Goal: Answer question/provide support: Share knowledge or assist other users

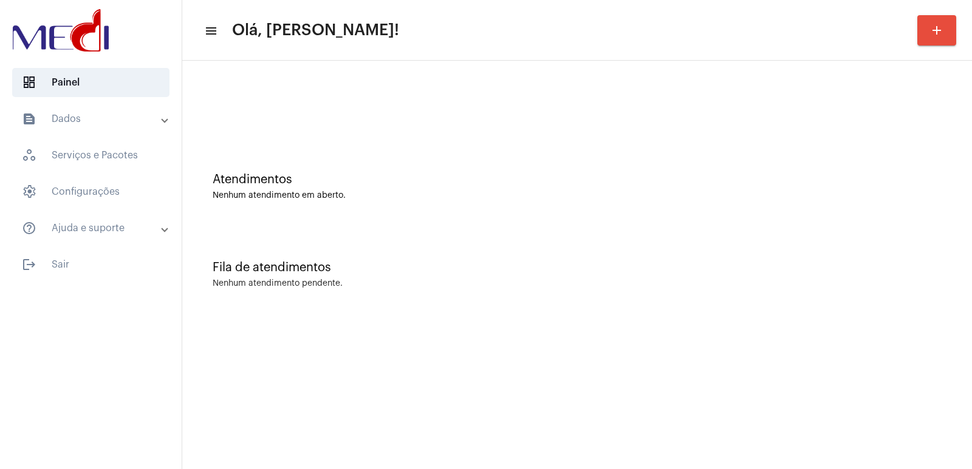
click at [727, 272] on div "Fila de atendimentos" at bounding box center [577, 267] width 729 height 13
drag, startPoint x: 774, startPoint y: 310, endPoint x: 638, endPoint y: 321, distance: 137.1
click at [774, 310] on div "Fila de atendimentos Nenhum atendimento pendente." at bounding box center [576, 269] width 777 height 88
click at [649, 254] on div "Fila de atendimentos Nenhum atendimento pendente." at bounding box center [576, 269] width 777 height 88
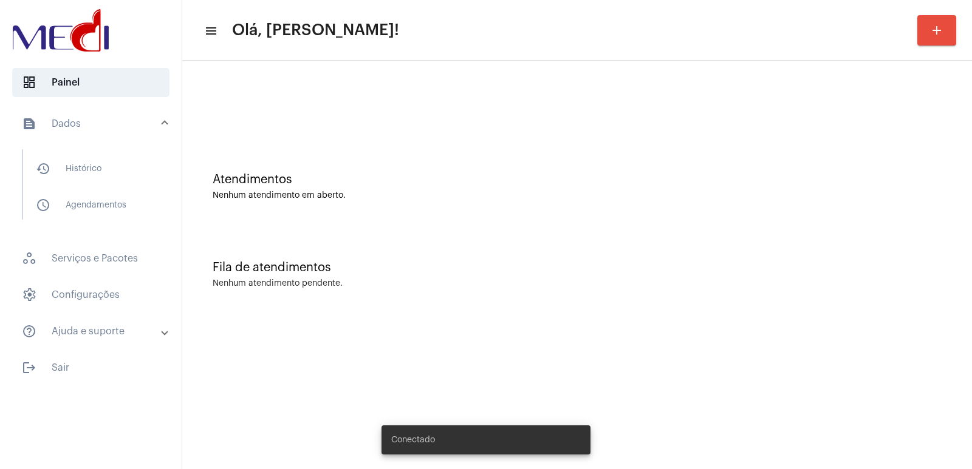
click at [124, 185] on mat-list "history_outlined Histórico schedule_outlined Agendamentos" at bounding box center [99, 184] width 152 height 70
click at [144, 170] on span "history_outlined Histórico" at bounding box center [90, 168] width 128 height 29
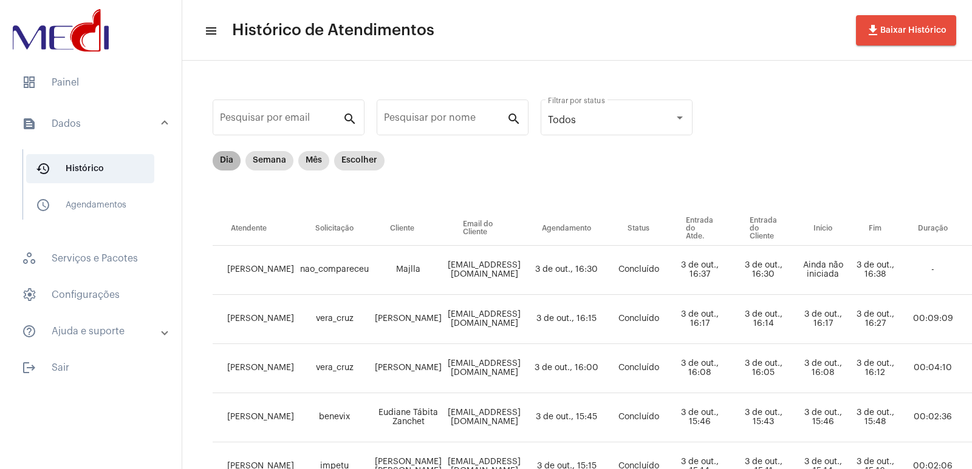
drag, startPoint x: 219, startPoint y: 155, endPoint x: 251, endPoint y: 155, distance: 31.6
click at [222, 155] on mat-chip "Dia" at bounding box center [227, 160] width 28 height 19
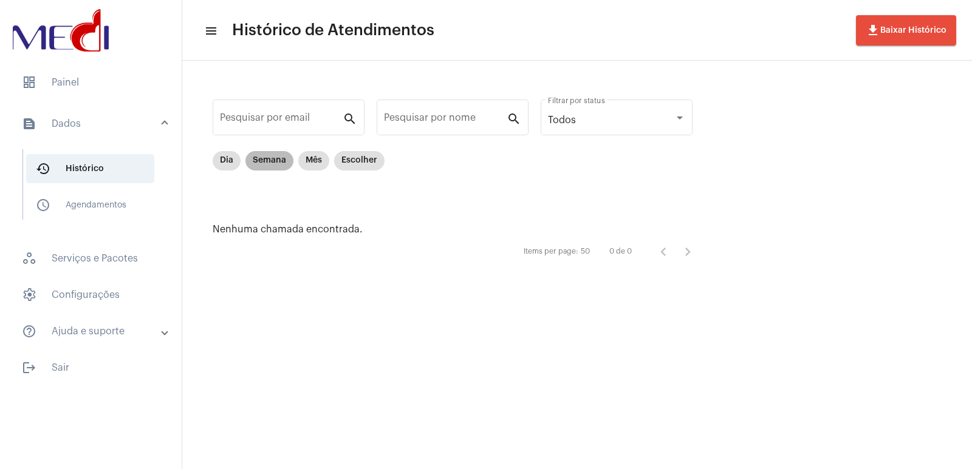
click at [257, 157] on mat-chip "Semana" at bounding box center [269, 160] width 48 height 19
click at [310, 150] on mat-form-field "Pesquisar por email search" at bounding box center [289, 124] width 152 height 54
click at [310, 158] on mat-chip "Mês" at bounding box center [313, 160] width 31 height 19
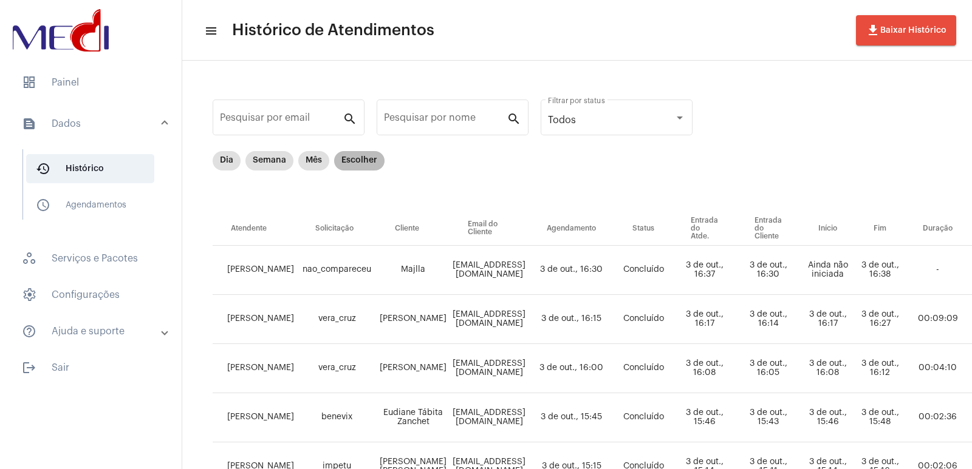
click at [361, 158] on mat-chip "Escolher" at bounding box center [359, 160] width 50 height 19
click at [336, 196] on mat-chip-list "Dia Semana Mês Escolher" at bounding box center [299, 181] width 172 height 61
drag, startPoint x: 270, startPoint y: 175, endPoint x: 282, endPoint y: 188, distance: 17.6
click at [281, 185] on mat-chip-list "Dia Semana Mês Escolher" at bounding box center [299, 181] width 172 height 61
click at [307, 197] on mat-chip-list "Dia Semana Mês Escolher" at bounding box center [299, 181] width 172 height 61
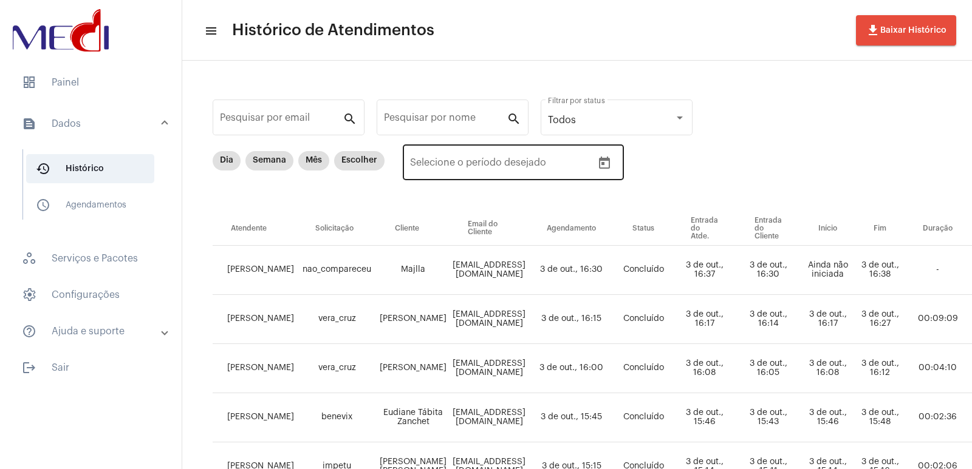
click at [486, 174] on div "Data de início – Selecione o período desejado" at bounding box center [501, 161] width 182 height 38
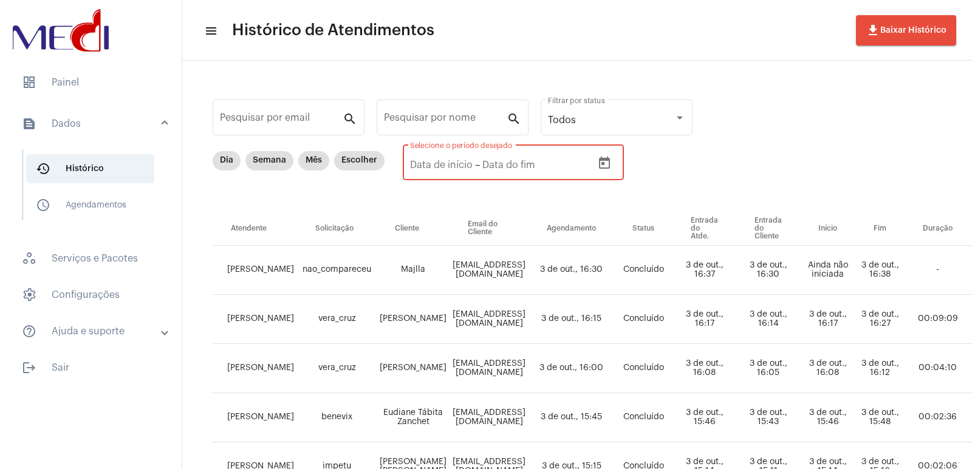
drag, startPoint x: 386, startPoint y: 197, endPoint x: 363, endPoint y: 198, distance: 22.5
click at [379, 198] on div "Dia Semana Mês Escolher Data de início – Selecione o período desejado" at bounding box center [635, 181] width 844 height 61
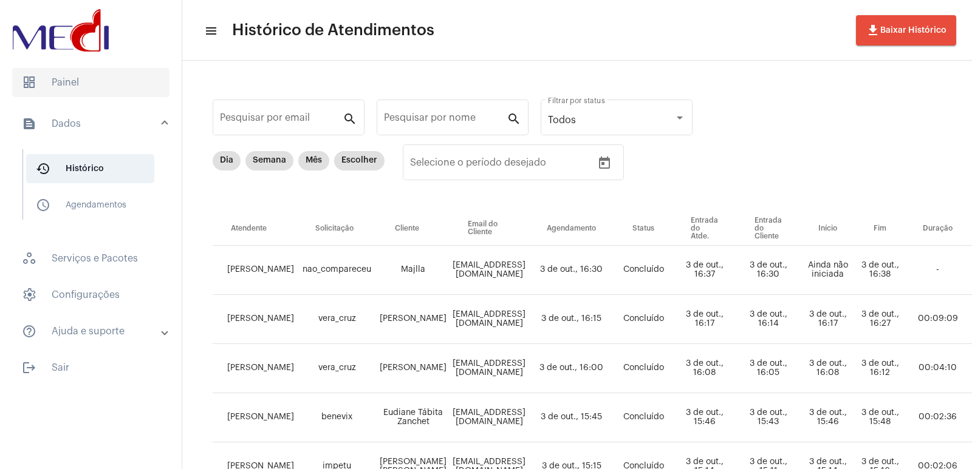
click at [79, 69] on span "dashboard Painel" at bounding box center [90, 82] width 157 height 29
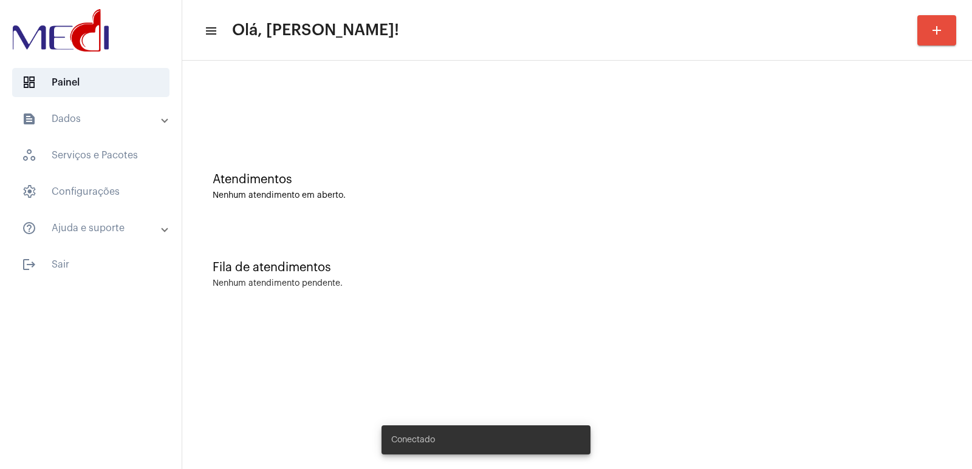
click at [231, 107] on div at bounding box center [577, 107] width 729 height 9
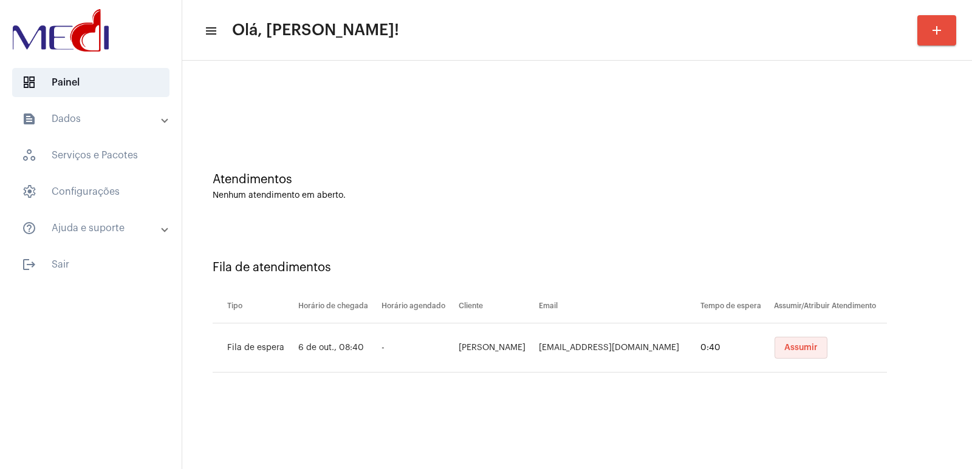
click at [805, 339] on button "Assumir" at bounding box center [800, 348] width 53 height 22
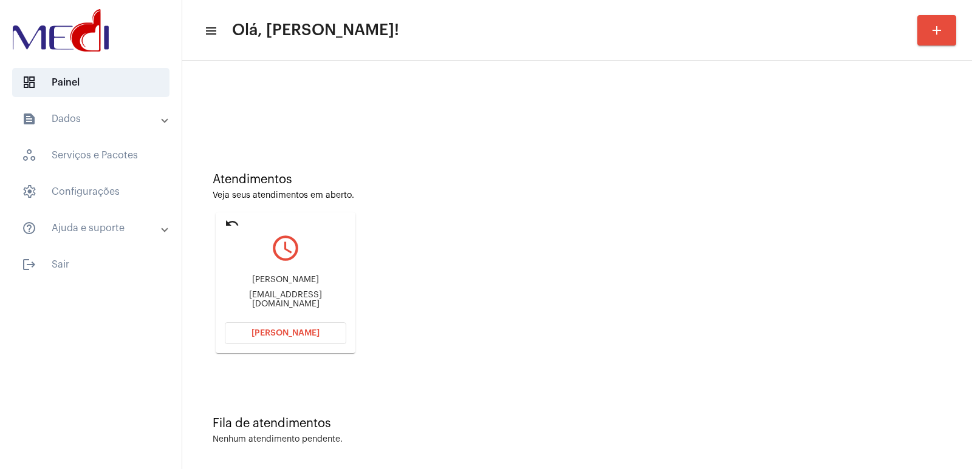
click at [284, 282] on div "Noah Rodrigues Moraes" at bounding box center [285, 280] width 121 height 9
copy div "Noah Rodrigues Moraes"
click at [299, 329] on span "[PERSON_NAME]" at bounding box center [285, 333] width 68 height 9
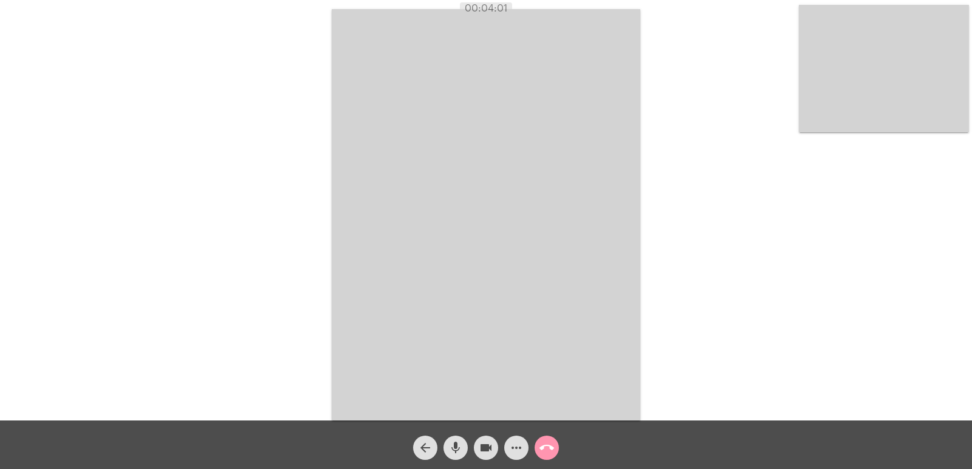
click at [823, 59] on video at bounding box center [884, 69] width 170 height 128
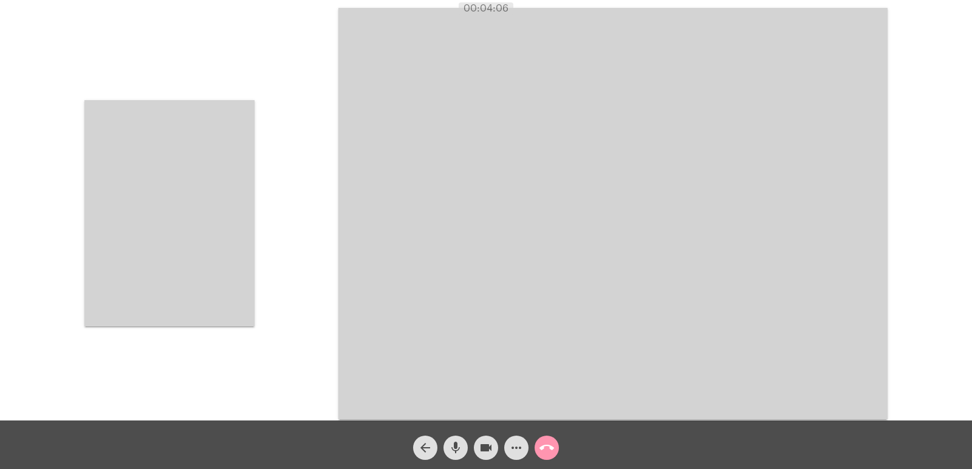
click at [147, 245] on video at bounding box center [169, 213] width 170 height 226
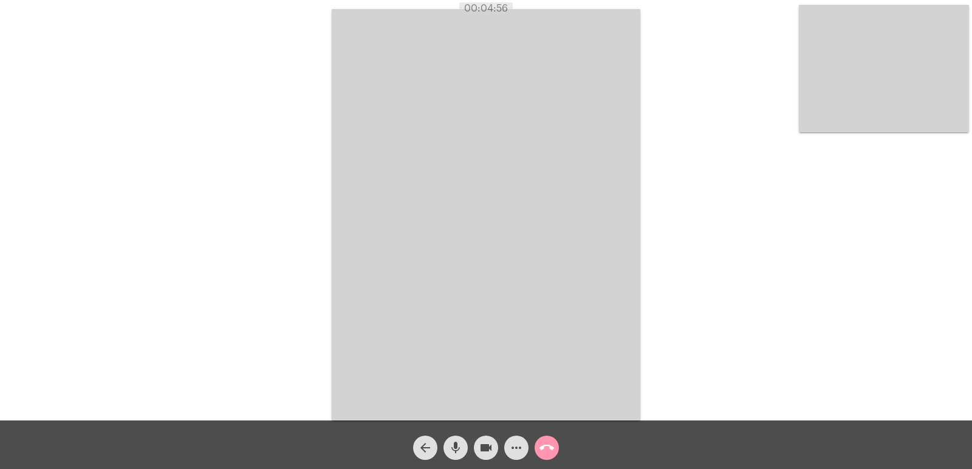
click at [553, 443] on mat-icon "call_end" at bounding box center [546, 448] width 15 height 15
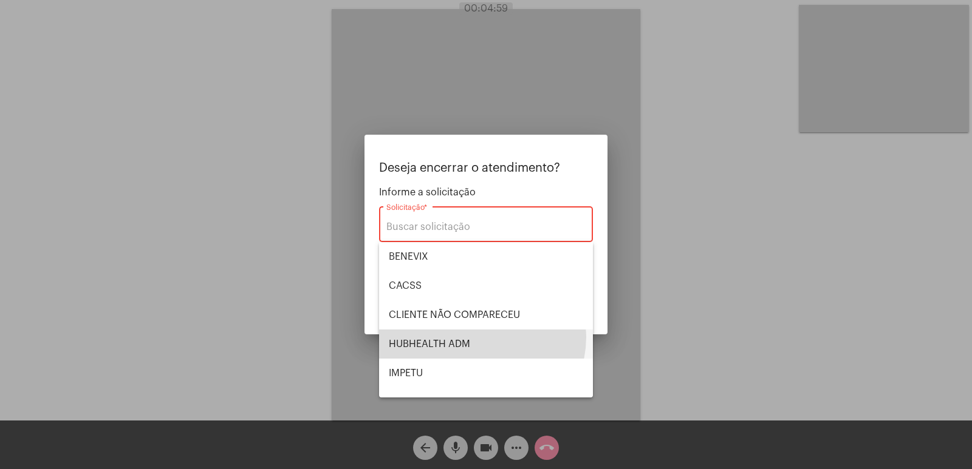
click at [478, 337] on span "HUBHEALTH ADM" at bounding box center [486, 344] width 194 height 29
type input "HUBHEALTH ADM"
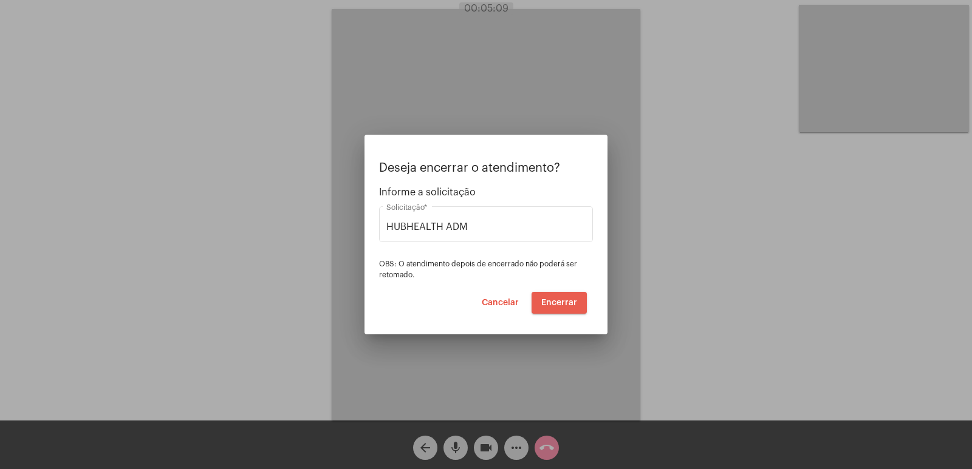
click at [554, 299] on span "Encerrar" at bounding box center [559, 303] width 36 height 9
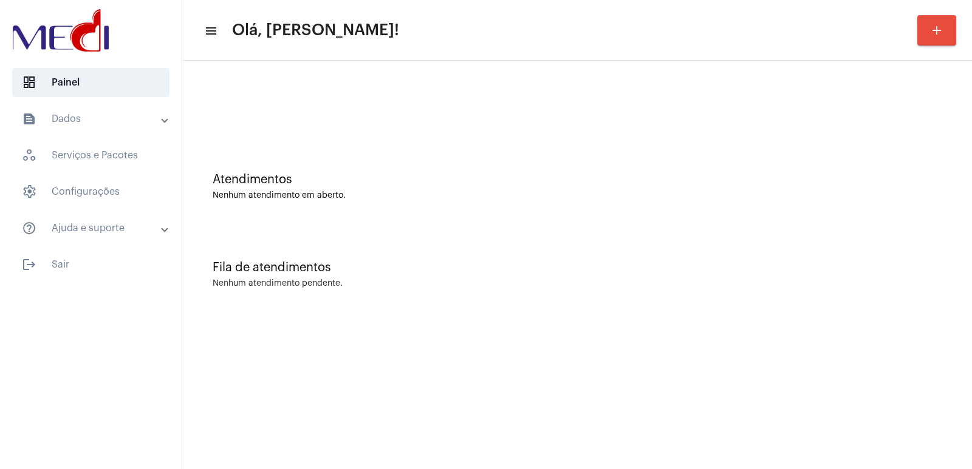
click at [378, 134] on div at bounding box center [576, 102] width 777 height 70
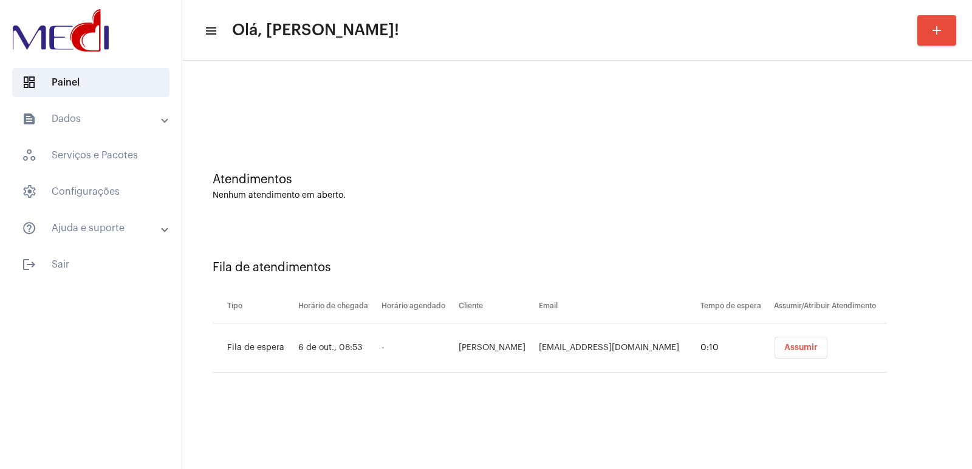
click at [798, 347] on span "Assumir" at bounding box center [800, 348] width 33 height 9
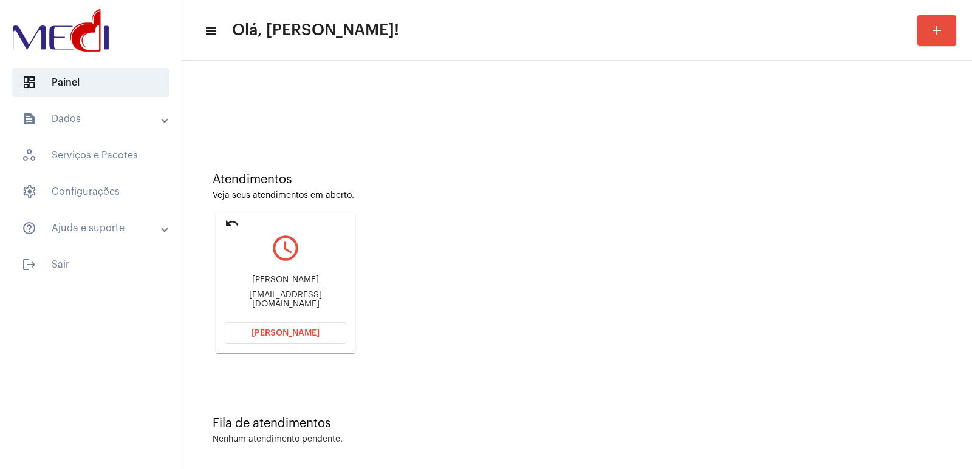
click at [297, 285] on div "[PERSON_NAME]" at bounding box center [285, 280] width 121 height 9
click at [297, 285] on div "Vanessa da silva neimeir" at bounding box center [285, 280] width 121 height 9
copy div "Vanessa da silva neimeir"
click at [298, 335] on span "Abrir Chamada" at bounding box center [285, 333] width 68 height 9
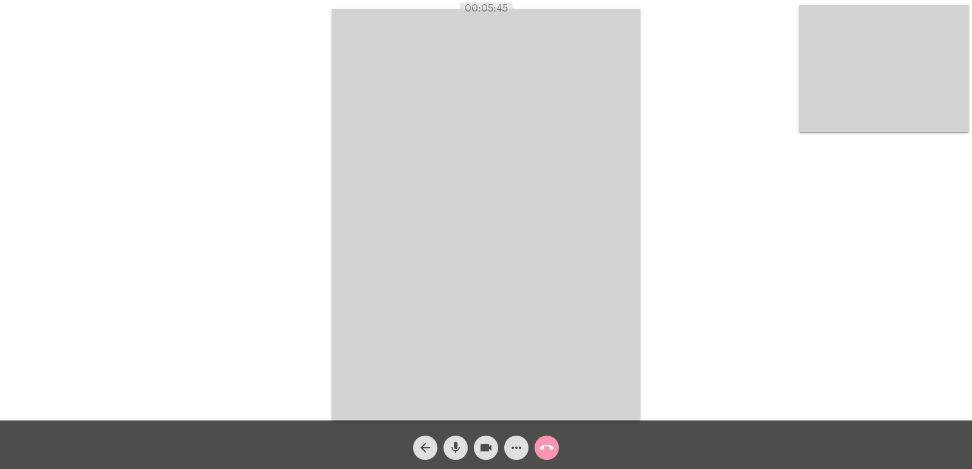
click at [558, 441] on div "call_end" at bounding box center [546, 445] width 30 height 30
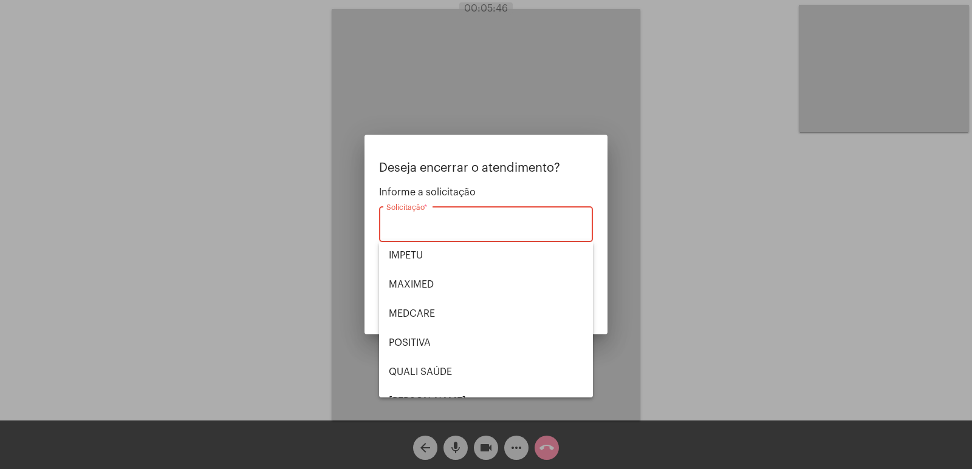
scroll to position [253, 0]
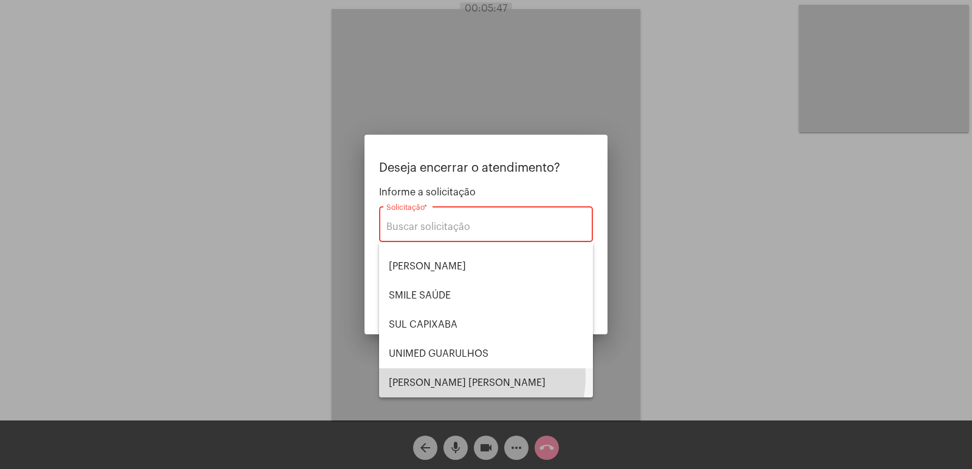
click at [458, 376] on span "VERA CRUZ" at bounding box center [486, 383] width 194 height 29
type input "VERA CRUZ"
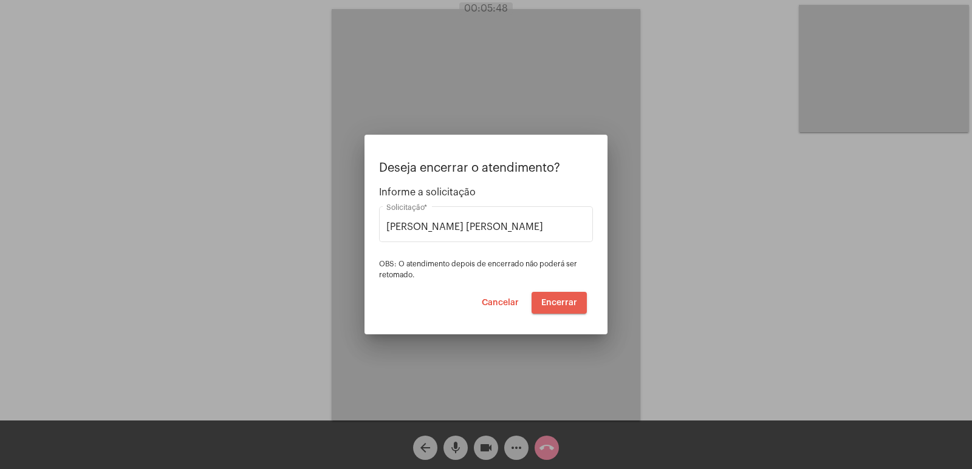
click at [564, 299] on span "Encerrar" at bounding box center [559, 303] width 36 height 9
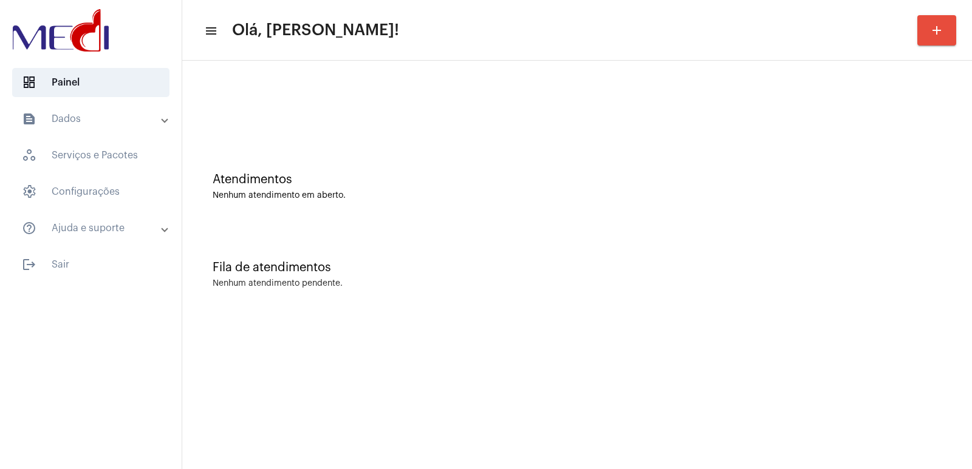
click at [917, 307] on div "Fila de atendimentos Nenhum atendimento pendente." at bounding box center [576, 269] width 777 height 88
click at [933, 1] on mat-toolbar "menu Olá, Vivian! add" at bounding box center [576, 30] width 789 height 61
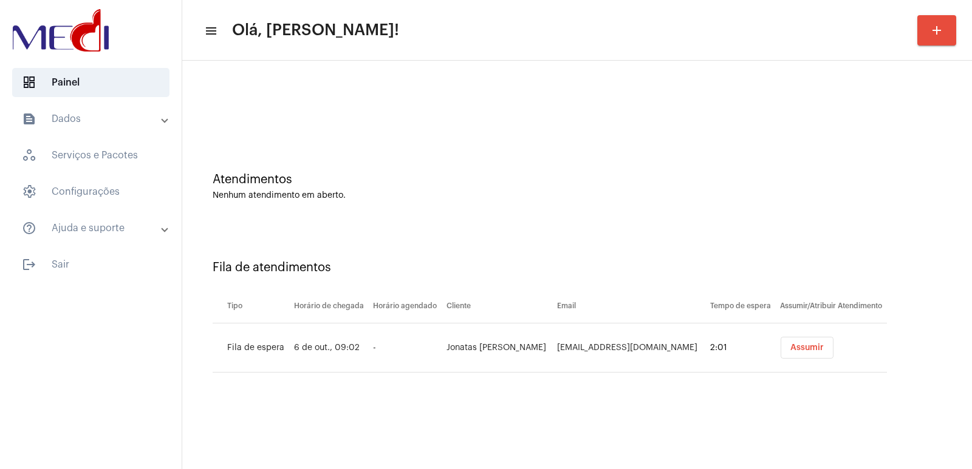
click at [785, 339] on button "Assumir" at bounding box center [806, 348] width 53 height 22
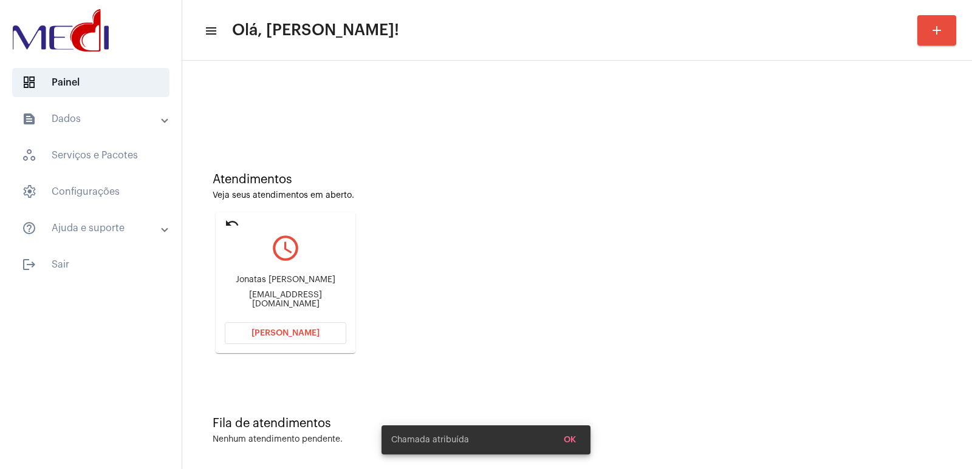
click at [276, 285] on div "Jonatas José Pinardi" at bounding box center [285, 280] width 121 height 9
copy div "Jonatas José Pinardi"
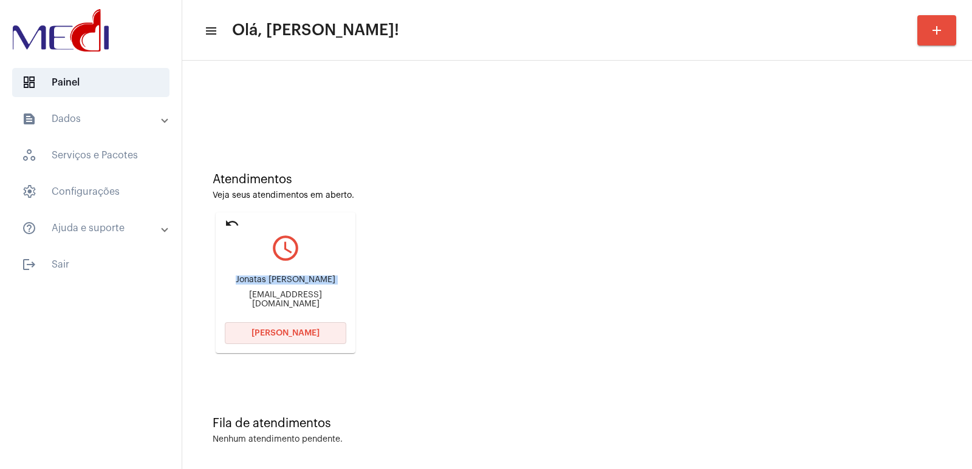
click at [299, 337] on span "Abrir Chamada" at bounding box center [285, 333] width 68 height 9
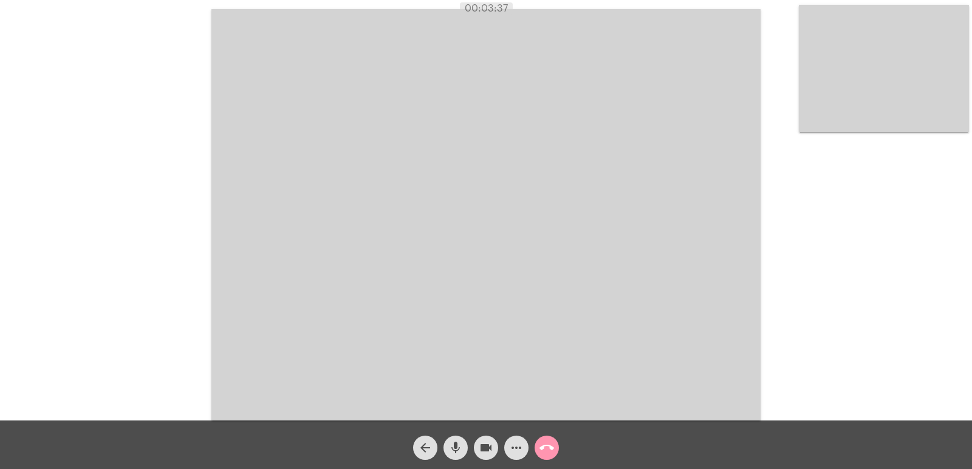
click at [552, 448] on mat-icon "call_end" at bounding box center [546, 448] width 15 height 15
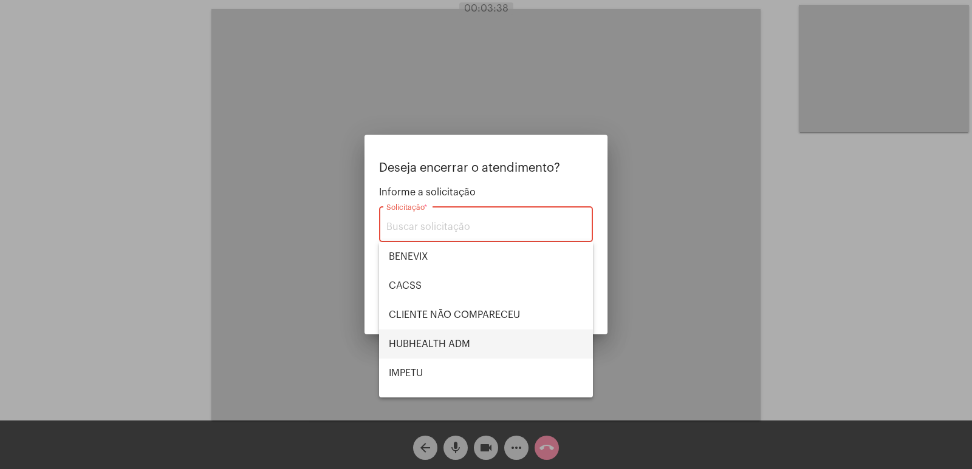
scroll to position [253, 0]
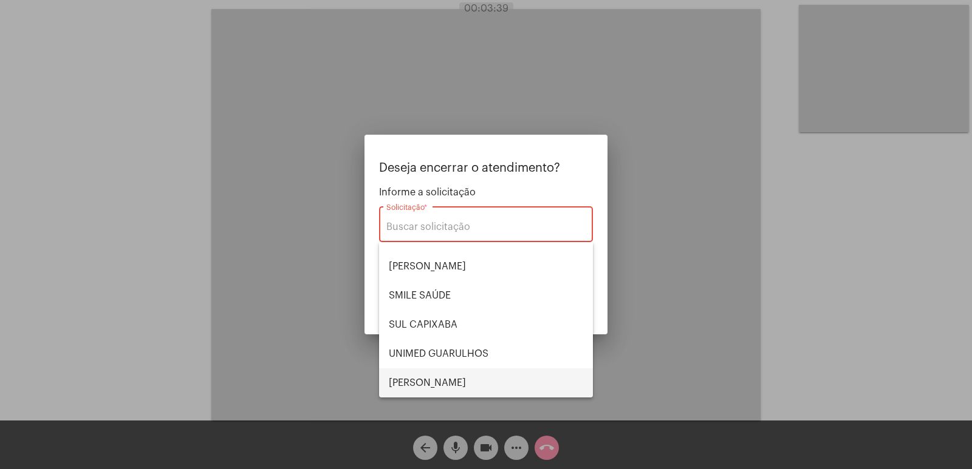
click at [427, 373] on span "VERA CRUZ" at bounding box center [486, 383] width 194 height 29
type input "[PERSON_NAME] [PERSON_NAME]"
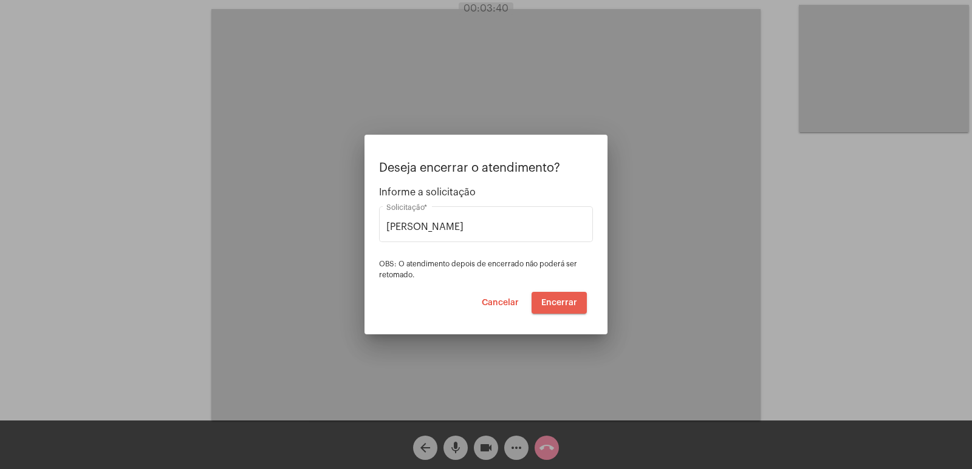
click at [550, 304] on span "Encerrar" at bounding box center [559, 303] width 36 height 9
click at [561, 303] on span "Encerrar" at bounding box center [559, 303] width 36 height 9
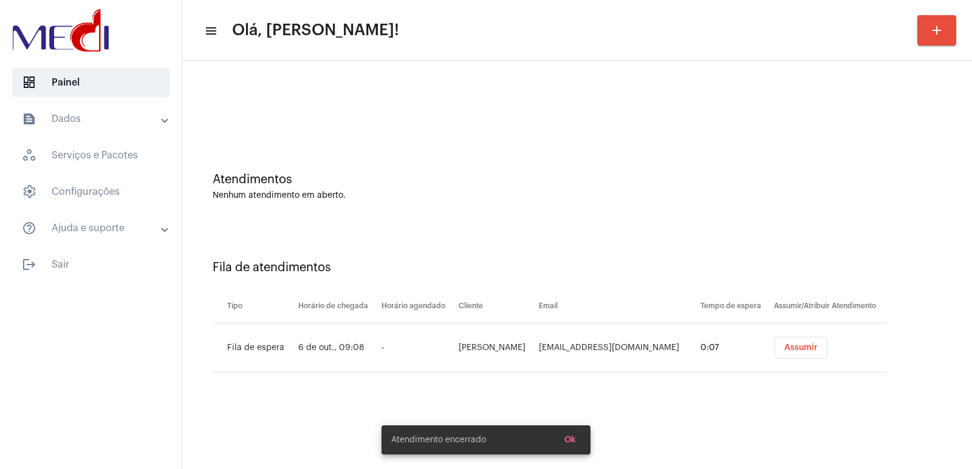
click at [789, 341] on button "Assumir" at bounding box center [800, 348] width 53 height 22
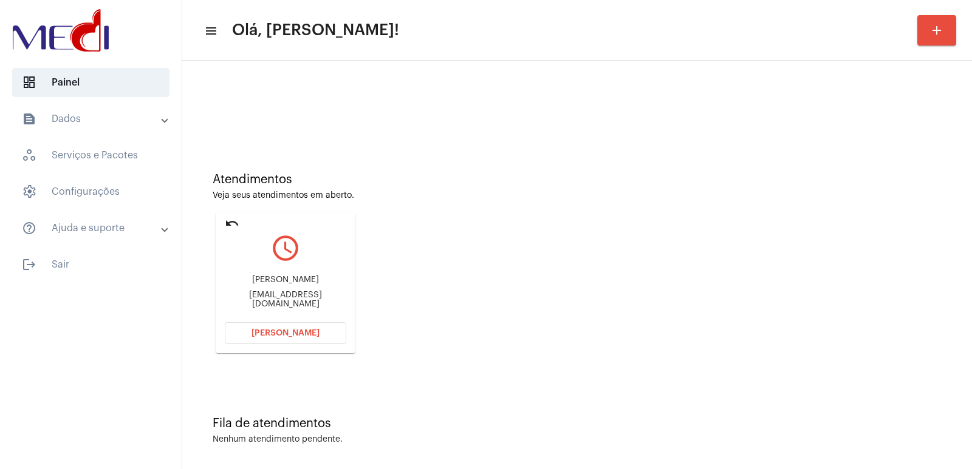
click at [291, 285] on div "André Deckers" at bounding box center [285, 280] width 121 height 9
click at [407, 280] on div "Atendimentos Veja seus atendimentos em aberto. undo query_builder André Deckers…" at bounding box center [576, 259] width 777 height 244
click at [298, 285] on div "André Deckers" at bounding box center [285, 280] width 121 height 9
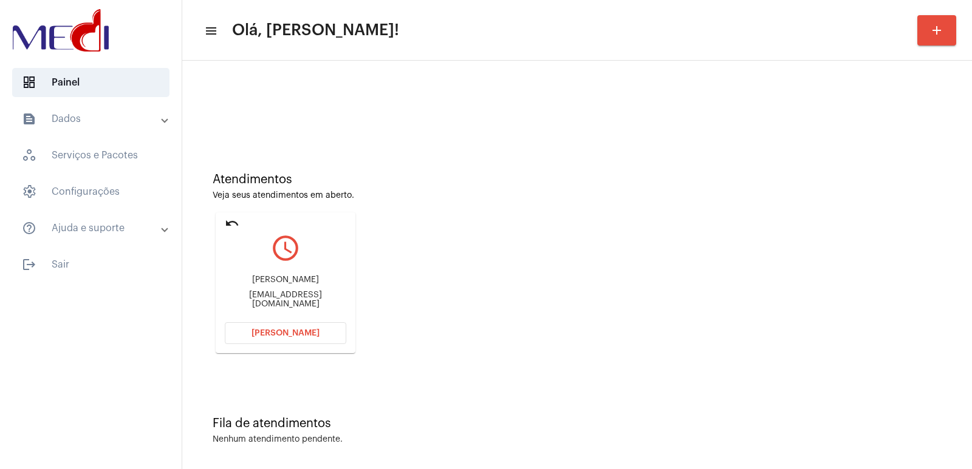
click at [298, 285] on div "André Deckers" at bounding box center [285, 280] width 121 height 9
copy div "Deckers"
click at [301, 335] on span "Abrir Chamada" at bounding box center [285, 333] width 68 height 9
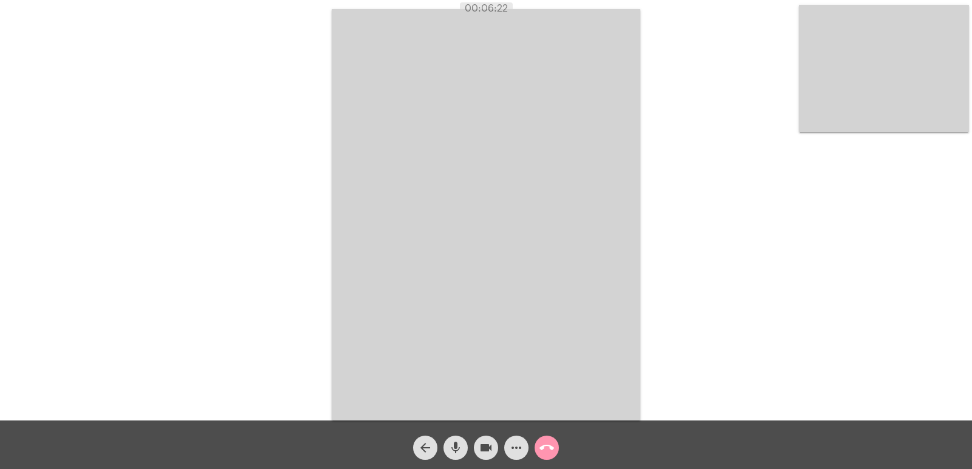
click at [554, 449] on button "call_end" at bounding box center [546, 448] width 24 height 24
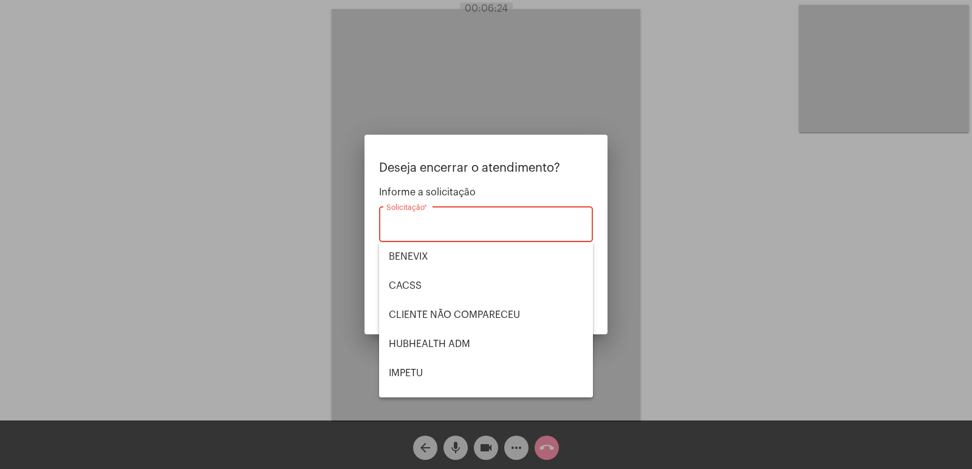
scroll to position [253, 0]
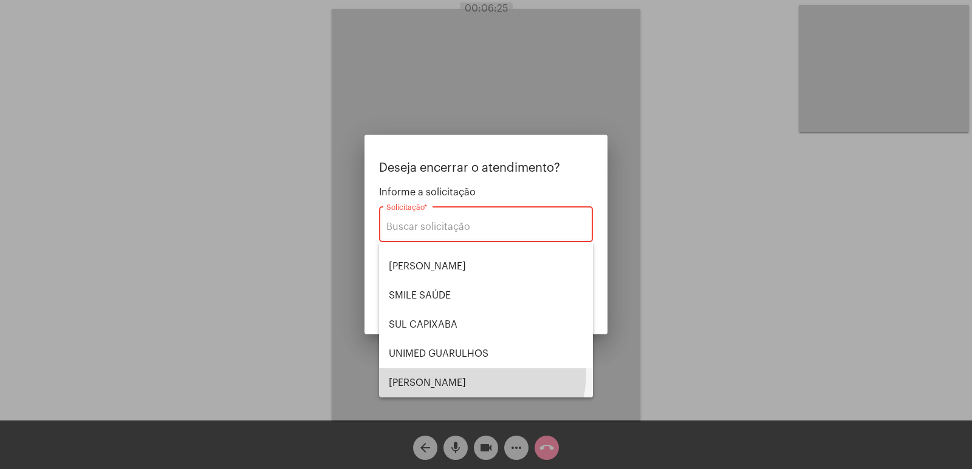
click at [477, 374] on span "VERA CRUZ" at bounding box center [486, 383] width 194 height 29
type input "VERA CRUZ"
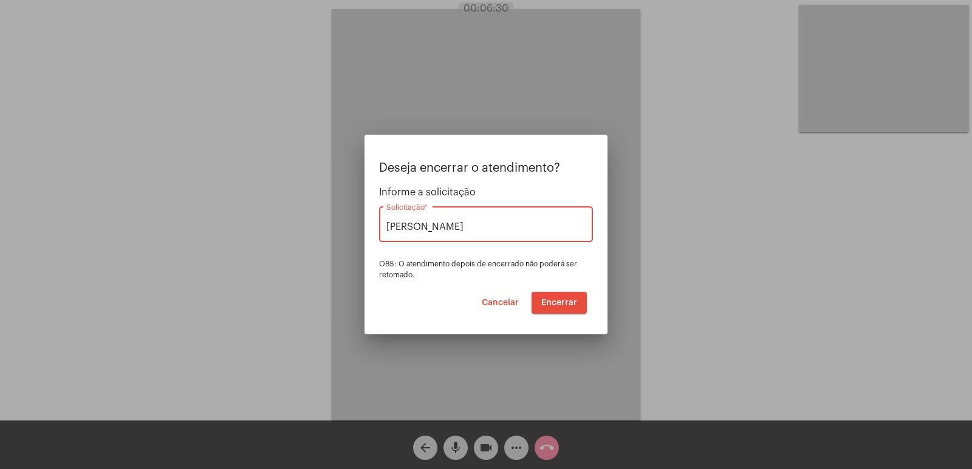
click at [560, 298] on button "Encerrar" at bounding box center [558, 303] width 55 height 22
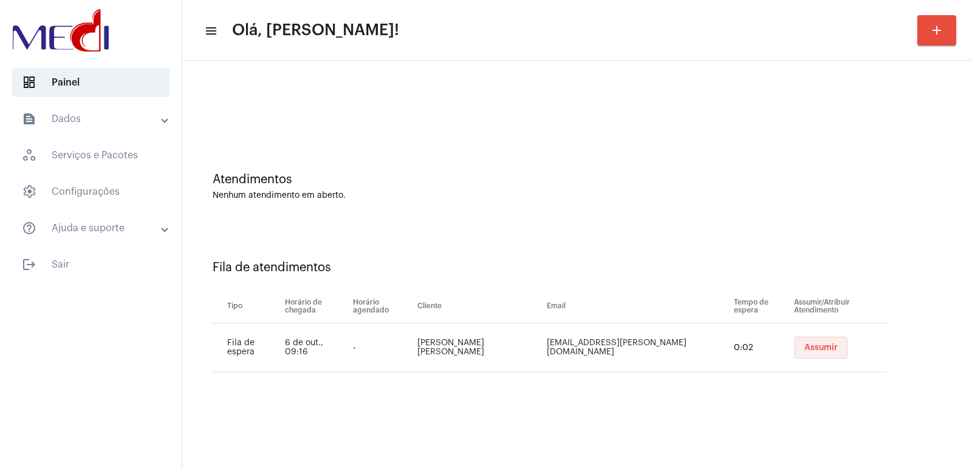
click at [825, 347] on button "Assumir" at bounding box center [820, 348] width 53 height 22
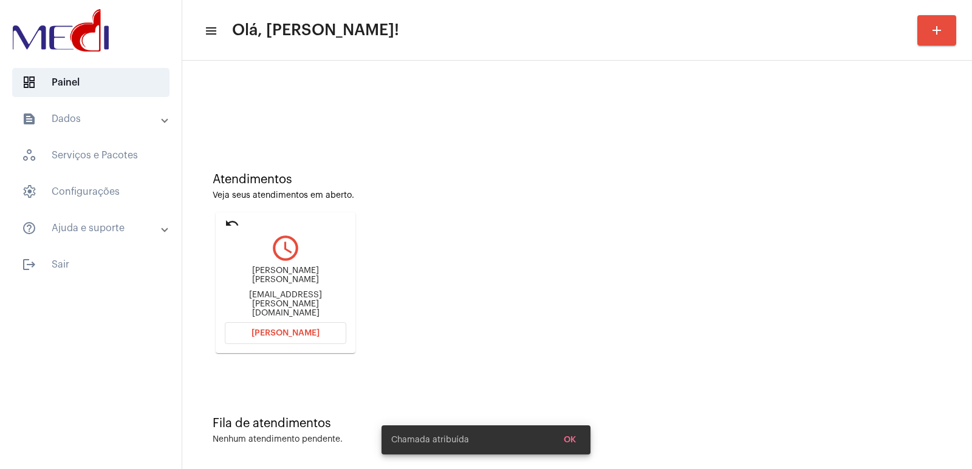
click at [276, 274] on div "Glaucia Daniele Carneiro Pinardi glaucia.pinardi@ssolution.com.br" at bounding box center [285, 292] width 121 height 55
copy div "Glaucia Daniele Carneiro Pinardi"
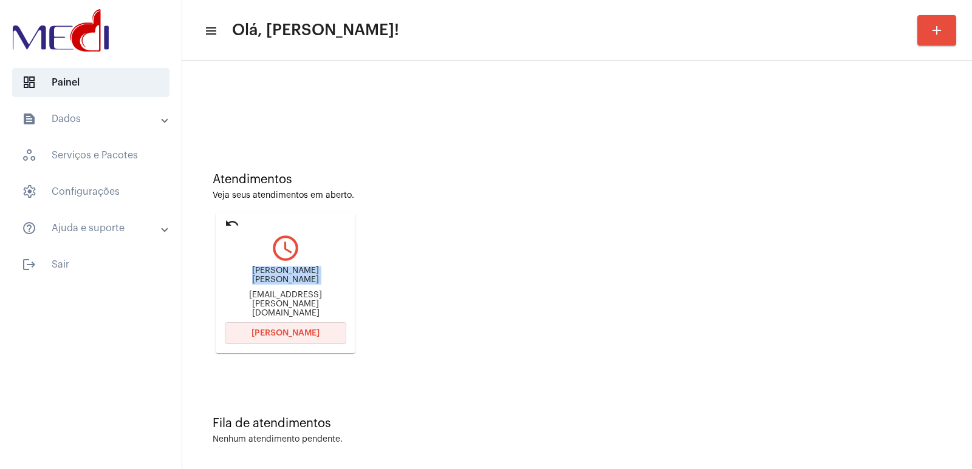
click at [259, 335] on span "Abrir Chamada" at bounding box center [285, 333] width 68 height 9
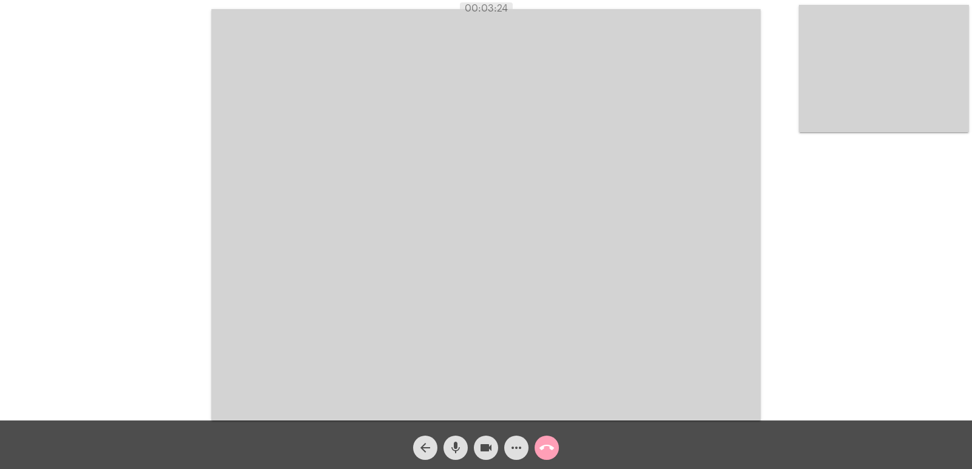
click at [548, 453] on mat-icon "call_end" at bounding box center [546, 448] width 15 height 15
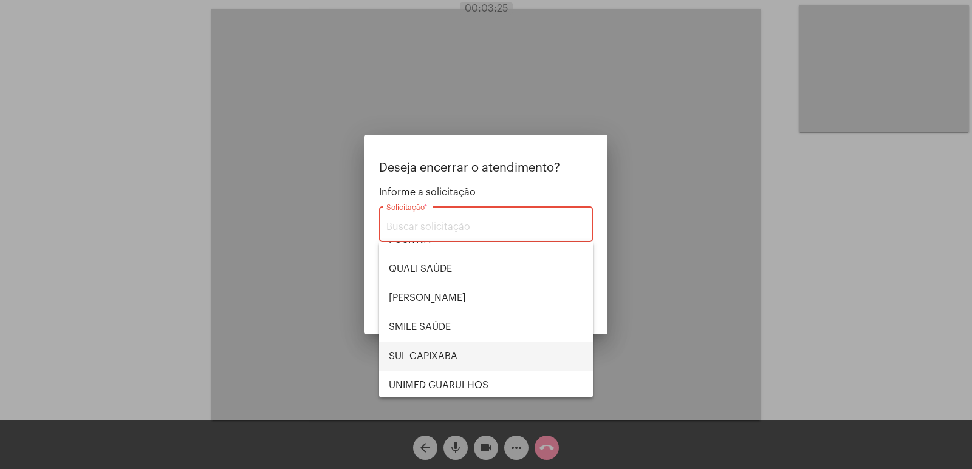
scroll to position [253, 0]
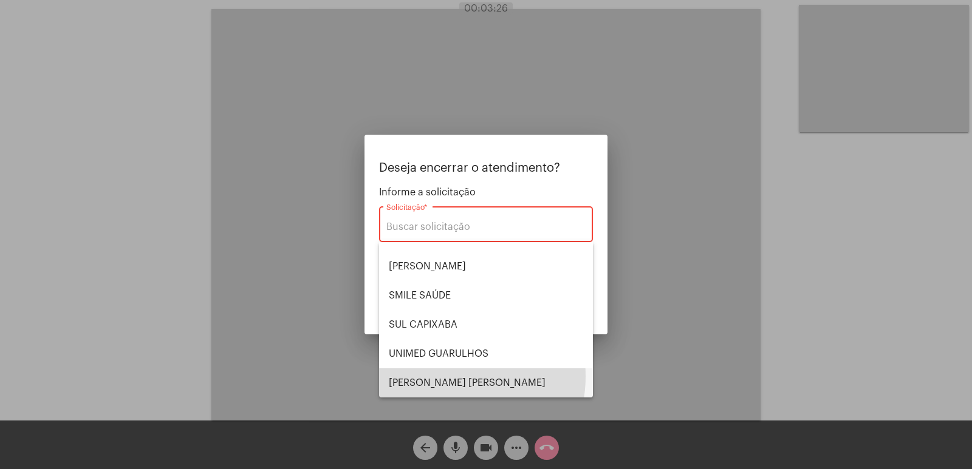
click at [444, 376] on span "VERA CRUZ" at bounding box center [486, 383] width 194 height 29
type input "VERA CRUZ"
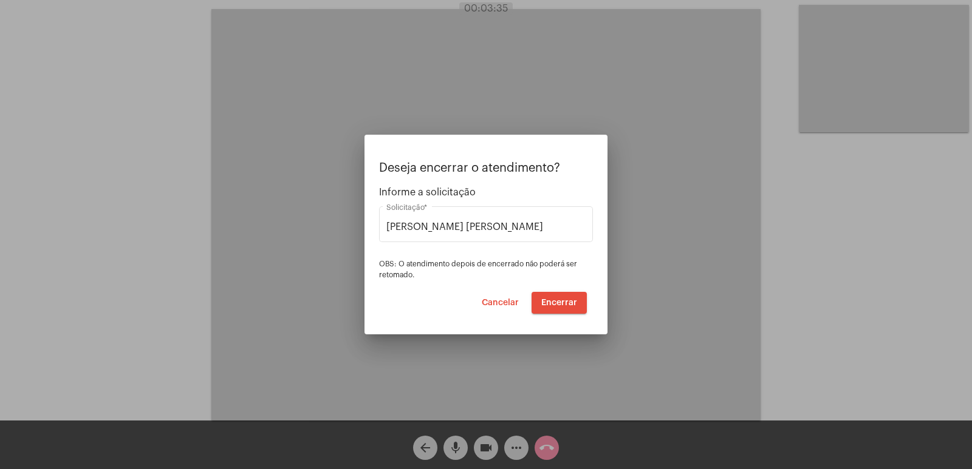
click at [408, 277] on span "OBS: O atendimento depois de encerrado não poderá ser retomado." at bounding box center [478, 269] width 198 height 18
click at [561, 299] on span "Encerrar" at bounding box center [559, 303] width 36 height 9
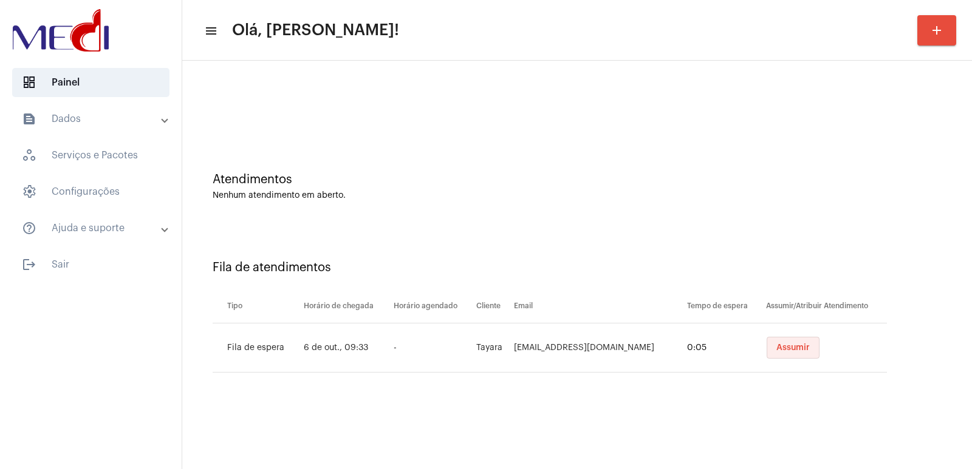
click at [781, 348] on span "Assumir" at bounding box center [792, 348] width 33 height 9
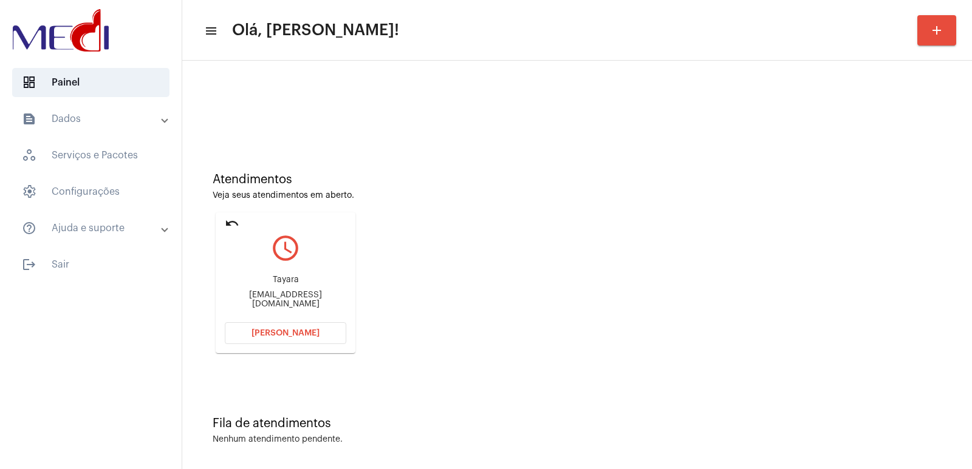
click at [276, 275] on div "Tayara tayarafranca@gmail.com" at bounding box center [285, 292] width 121 height 55
copy div "Tayara"
click at [314, 335] on span "Abrir Chamada" at bounding box center [285, 333] width 68 height 9
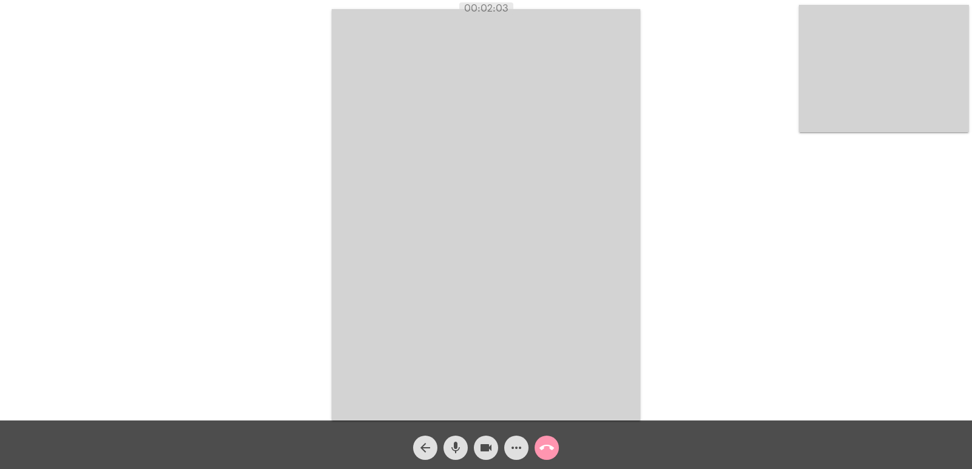
click at [550, 453] on mat-icon "call_end" at bounding box center [546, 448] width 15 height 15
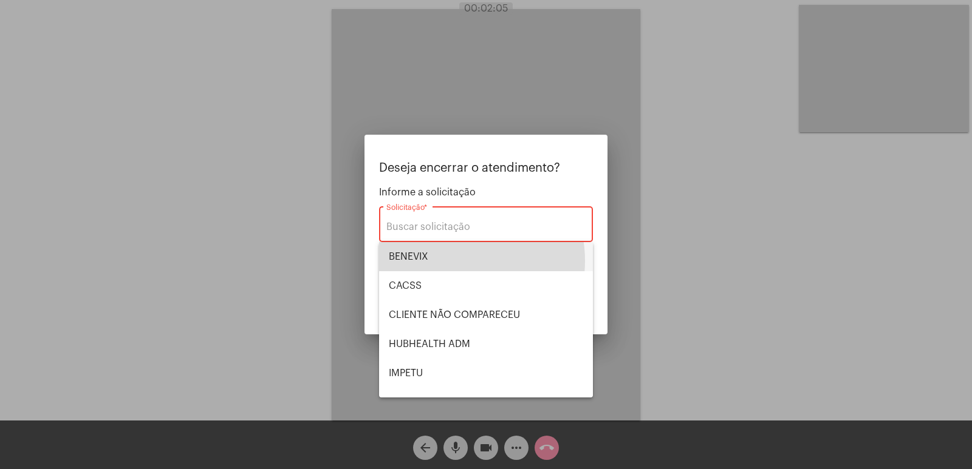
click at [449, 261] on span "BENEVIX" at bounding box center [486, 256] width 194 height 29
type input "BENEVIX"
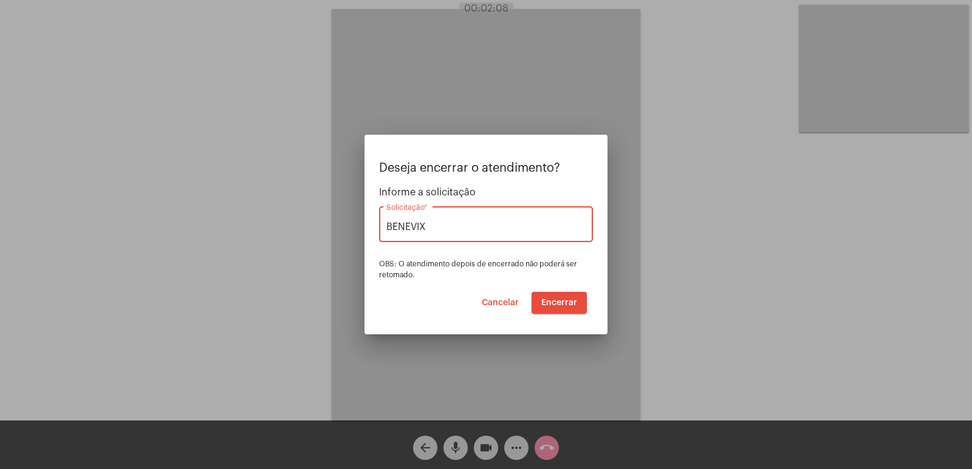
click at [302, 101] on div at bounding box center [486, 234] width 972 height 469
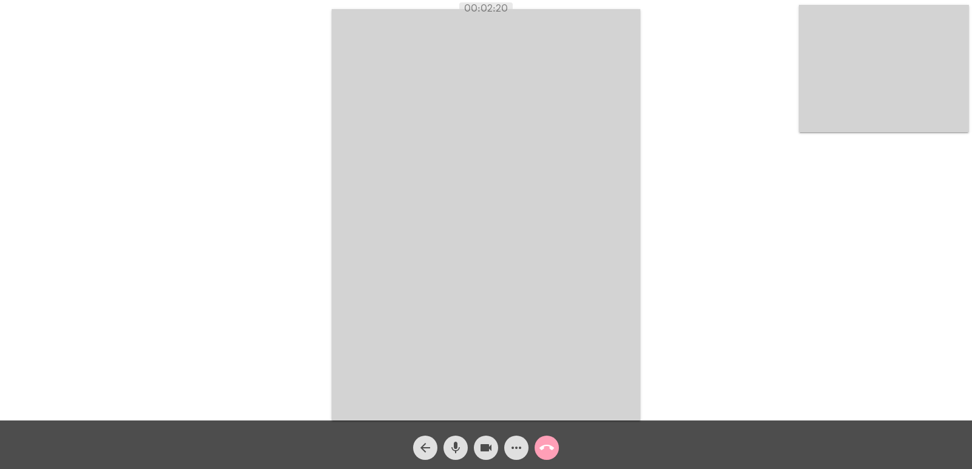
click at [551, 452] on mat-icon "call_end" at bounding box center [546, 448] width 15 height 15
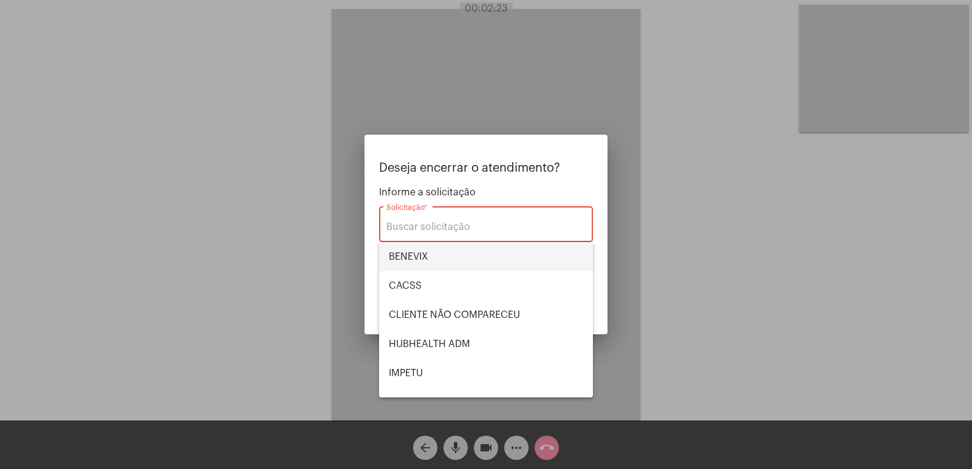
click at [435, 256] on span "BENEVIX" at bounding box center [486, 256] width 194 height 29
type input "BENEVIX"
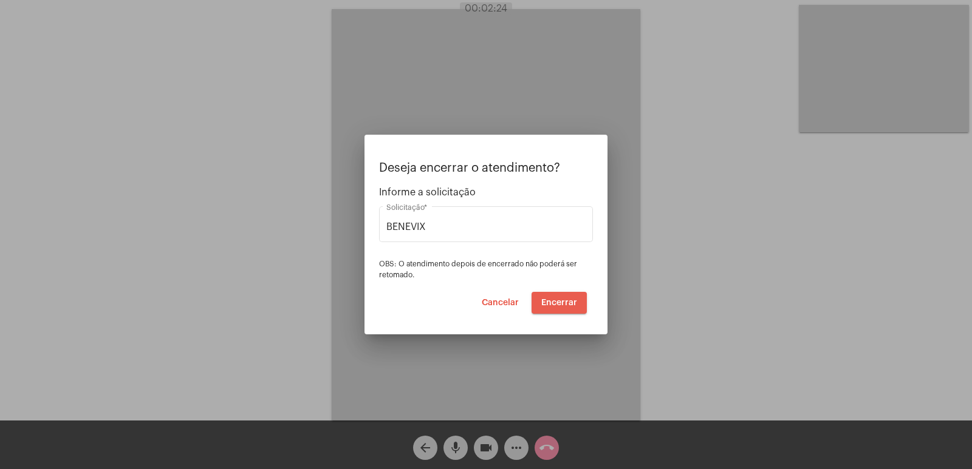
click at [557, 304] on span "Encerrar" at bounding box center [559, 303] width 36 height 9
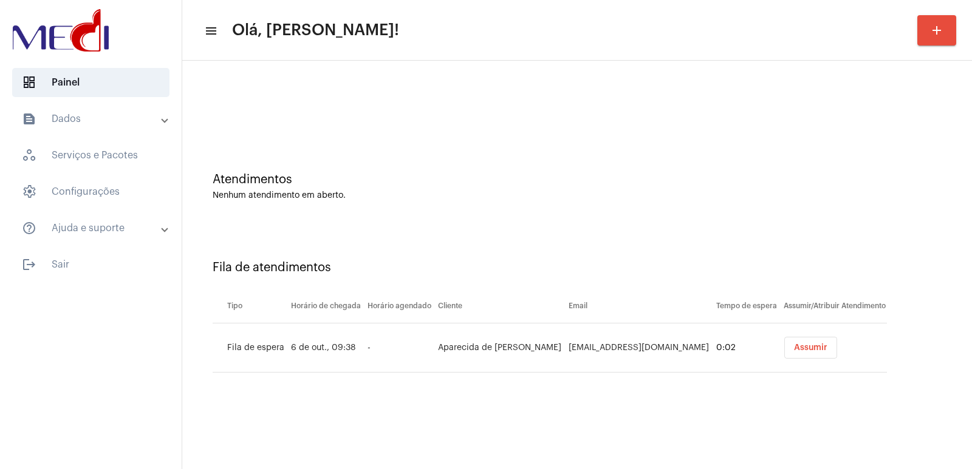
click at [825, 352] on span "Assumir" at bounding box center [810, 348] width 33 height 9
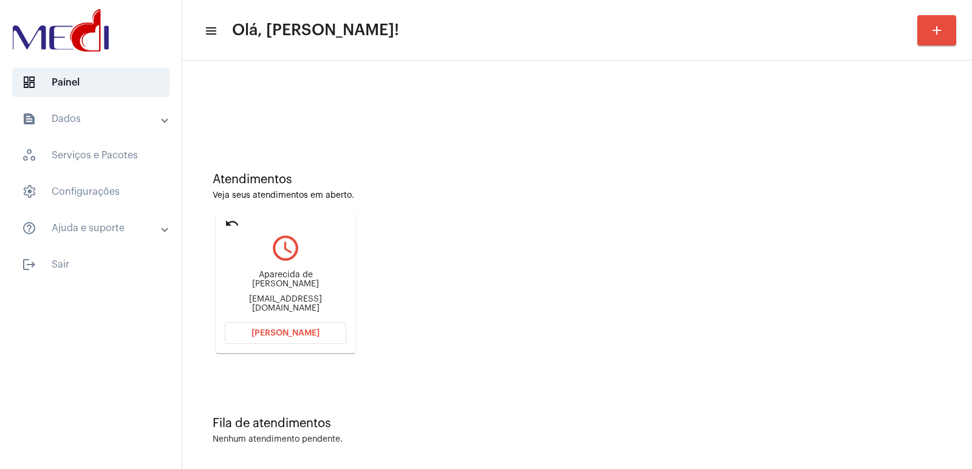
click at [283, 284] on div "Aparecida de [PERSON_NAME]" at bounding box center [285, 280] width 121 height 18
copy div "Aparecida de [PERSON_NAME]"
click at [315, 326] on button "[PERSON_NAME]" at bounding box center [285, 333] width 121 height 22
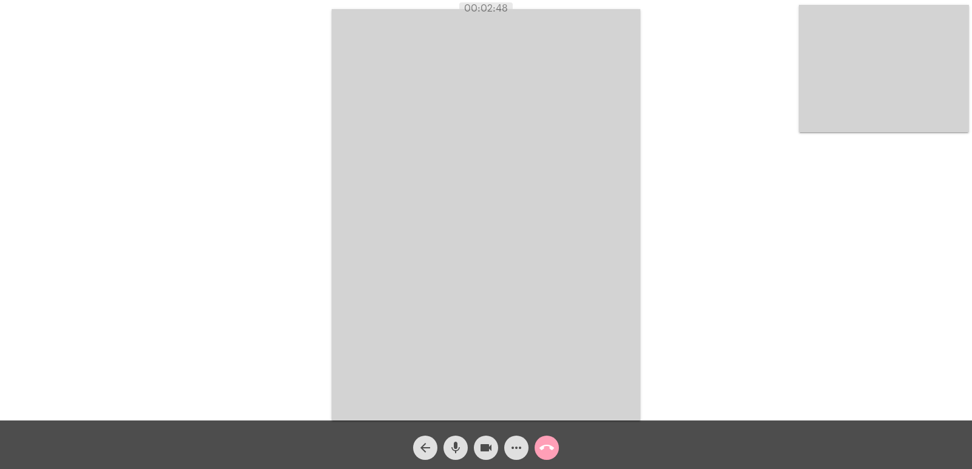
click at [547, 455] on mat-icon "call_end" at bounding box center [546, 448] width 15 height 15
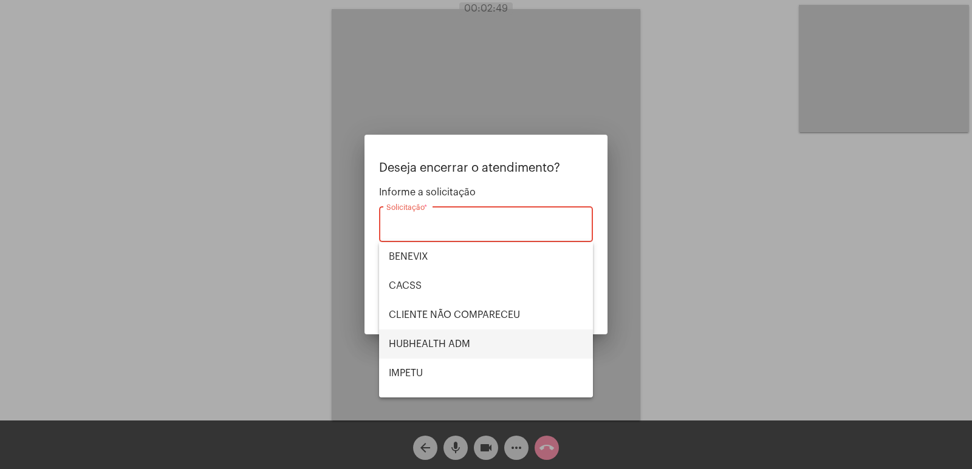
scroll to position [253, 0]
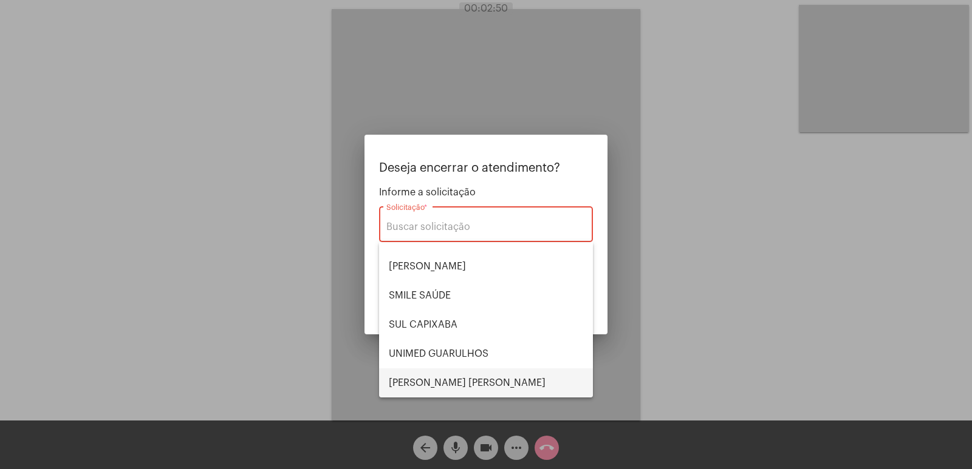
click at [447, 369] on span "[PERSON_NAME] [PERSON_NAME]" at bounding box center [486, 383] width 194 height 29
type input "[PERSON_NAME] [PERSON_NAME]"
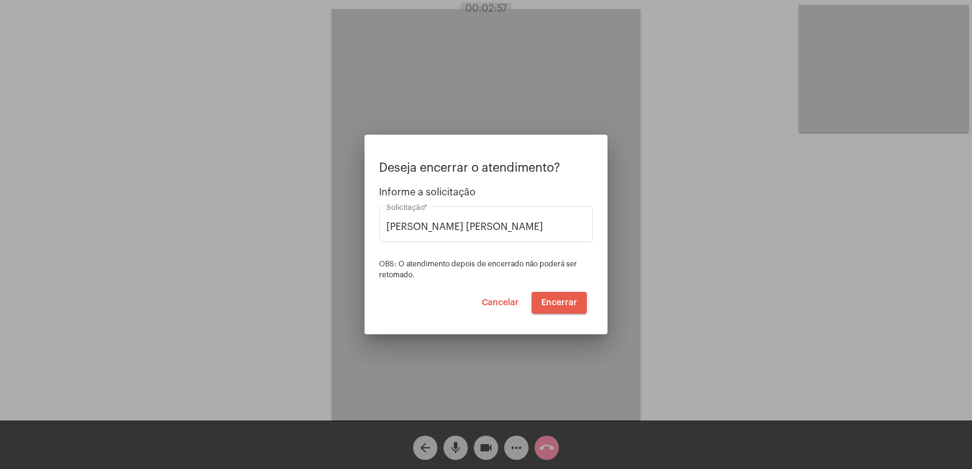
click at [557, 303] on span "Encerrar" at bounding box center [559, 303] width 36 height 9
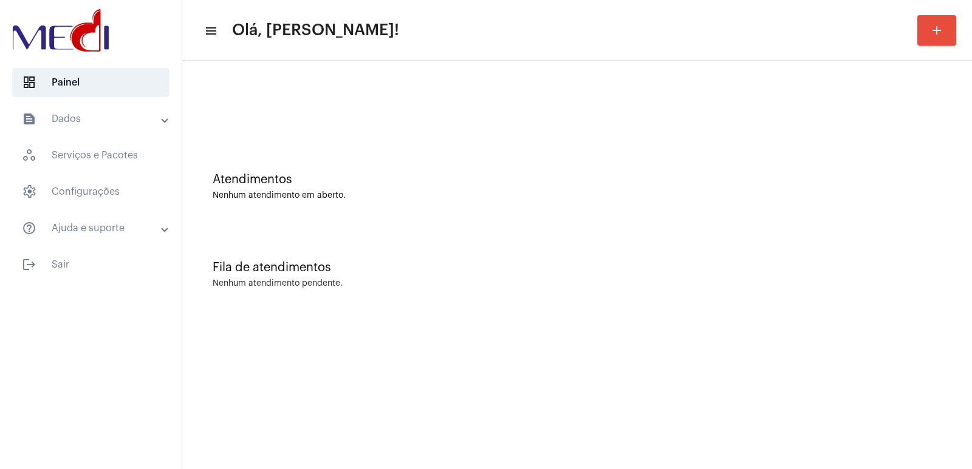
drag, startPoint x: 594, startPoint y: 434, endPoint x: 536, endPoint y: 405, distance: 65.7
click at [591, 434] on mat-sidenav-content "menu Olá, Vivian! add Atendimentos Nenhum atendimento em aberto. Fila de atendi…" at bounding box center [576, 234] width 789 height 469
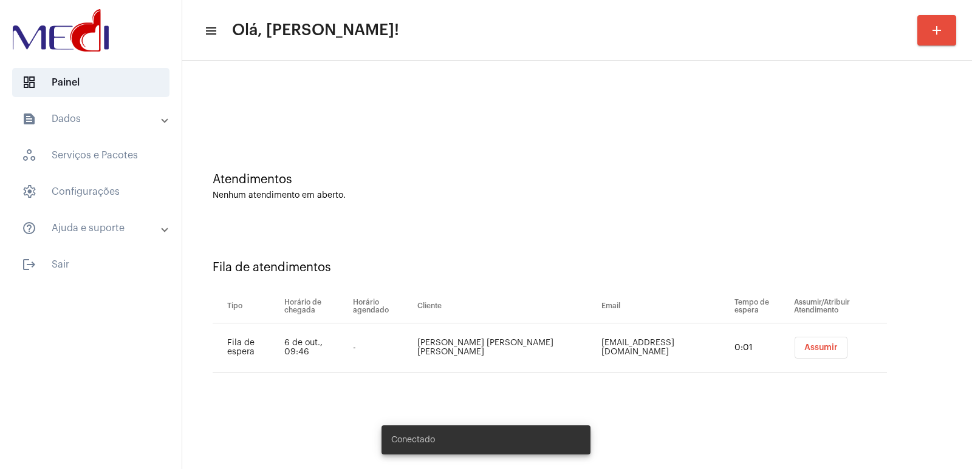
drag, startPoint x: 305, startPoint y: 137, endPoint x: 420, endPoint y: 115, distance: 116.9
click at [305, 137] on div "Atendimentos Nenhum atendimento em aberto." at bounding box center [576, 181] width 777 height 88
click at [817, 341] on button "Assumir" at bounding box center [820, 348] width 53 height 22
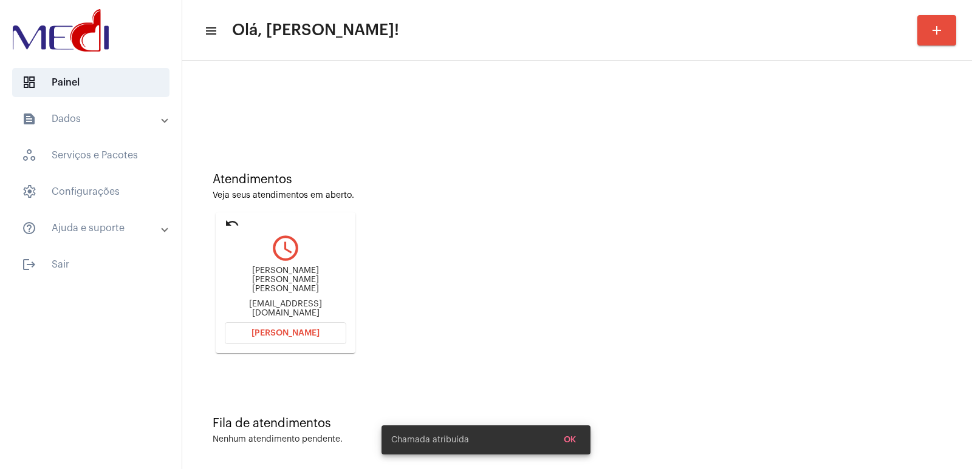
click at [273, 285] on div "[PERSON_NAME] [PERSON_NAME] [PERSON_NAME]" at bounding box center [285, 280] width 121 height 27
click at [273, 285] on div "Sandra Maria Rosa Gonçalves de Oliveira" at bounding box center [285, 280] width 121 height 27
copy div "Sandra Maria Rosa Gonçalves de Oliveira"
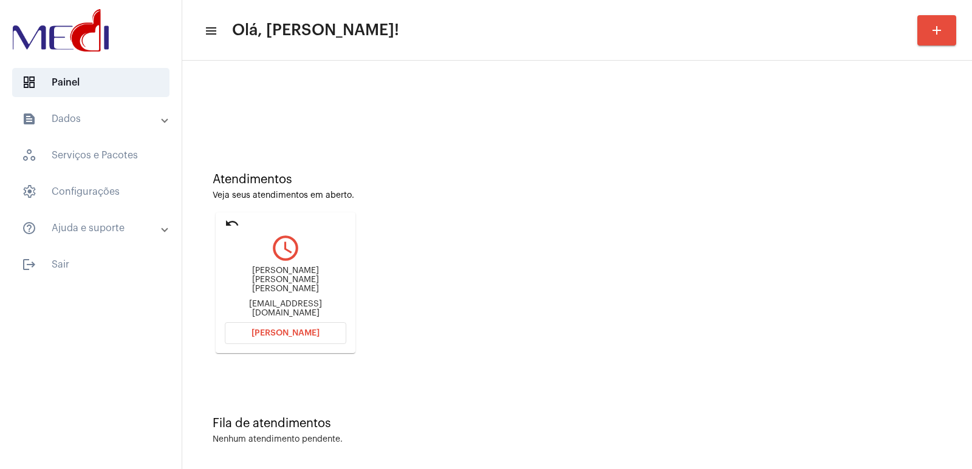
click at [287, 302] on div "Jacupemba.contabilidade@gmail.com" at bounding box center [285, 309] width 121 height 18
copy mat-card-content "Jacupemba.contabilidade@gmail.com Abrir Chamada"
click at [248, 323] on mat-card "undo query_builder Sandra Maria Rosa Gonçalves de Oliveira Jacupemba.contabilid…" at bounding box center [286, 283] width 140 height 141
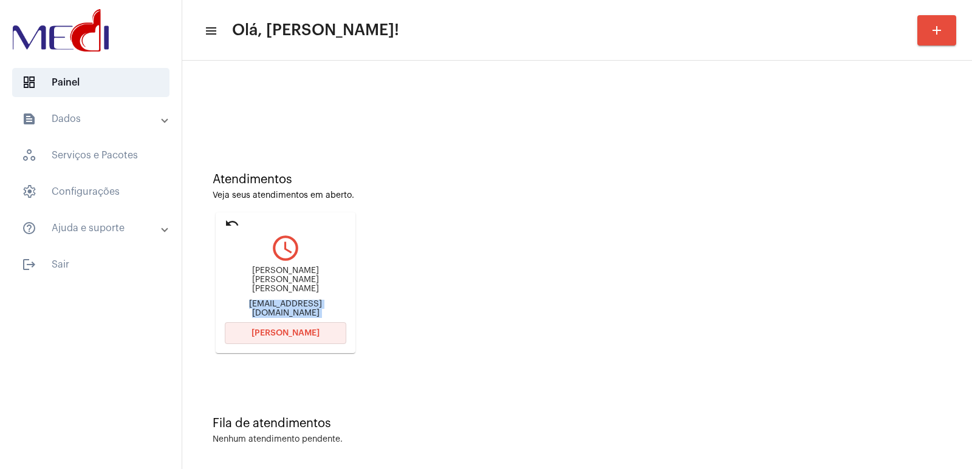
click at [248, 323] on button "Abrir Chamada" at bounding box center [285, 333] width 121 height 22
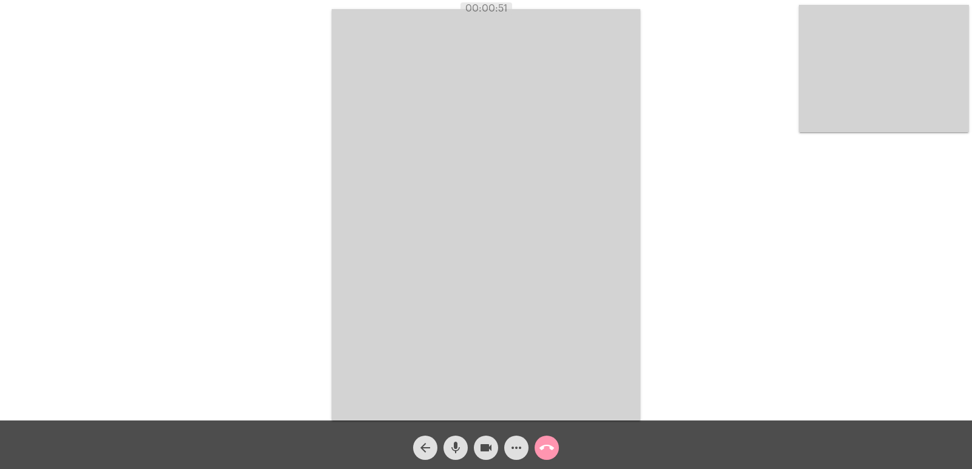
click at [309, 134] on div "Acessando Câmera e Microfone..." at bounding box center [485, 213] width 969 height 421
click at [509, 135] on video at bounding box center [486, 215] width 308 height 412
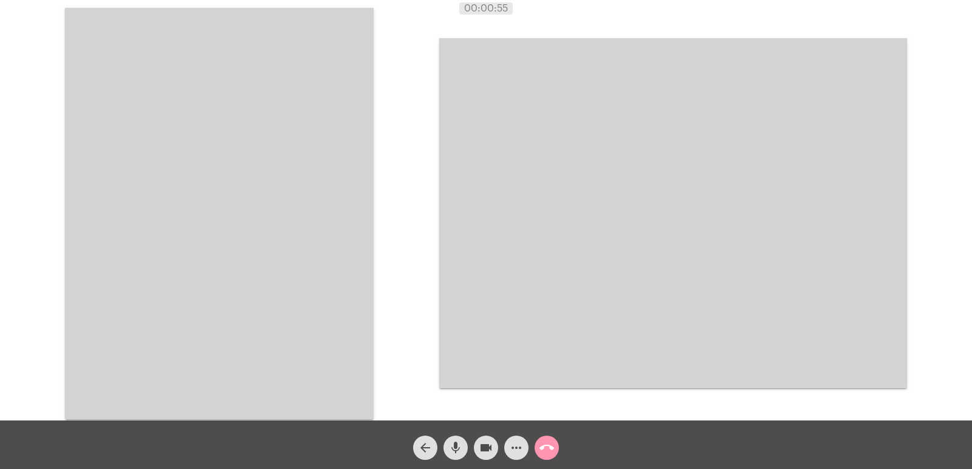
click at [288, 168] on video at bounding box center [219, 214] width 308 height 412
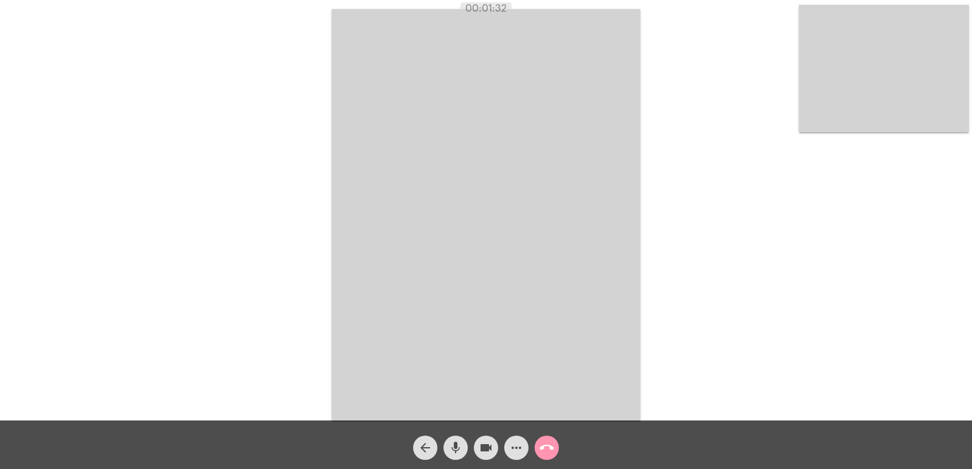
click at [584, 208] on video at bounding box center [486, 215] width 308 height 412
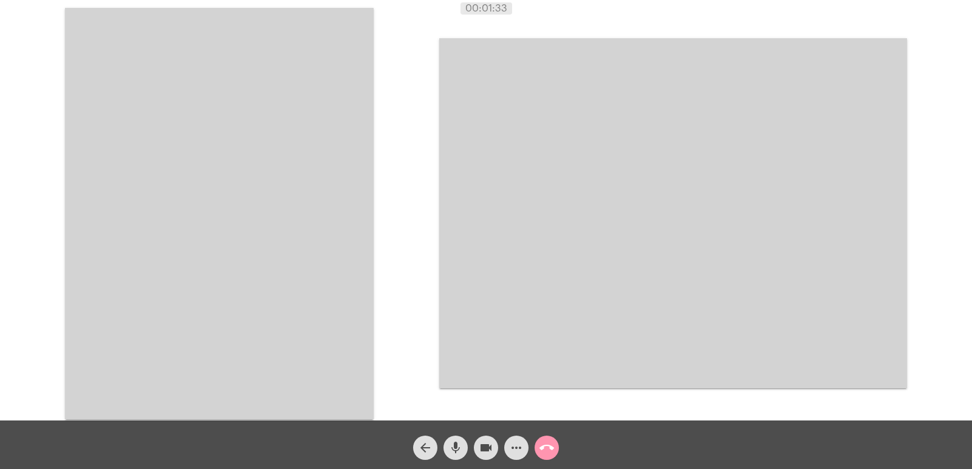
click at [166, 194] on video at bounding box center [219, 214] width 308 height 412
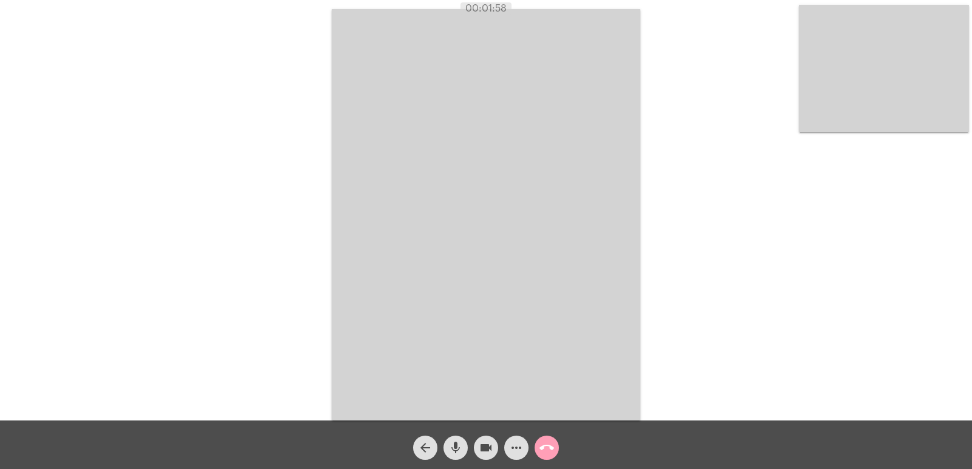
click at [548, 446] on mat-icon "call_end" at bounding box center [546, 448] width 15 height 15
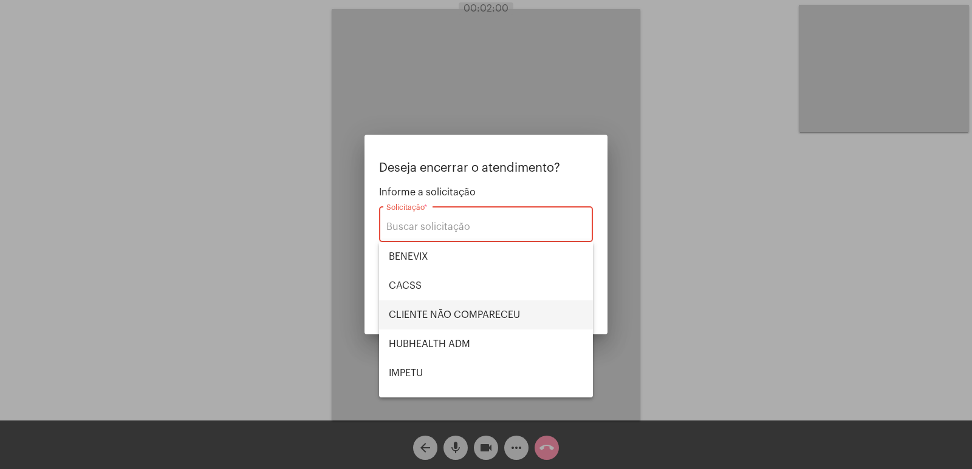
click at [449, 317] on span "CLIENTE NÃO COMPARECEU" at bounding box center [486, 315] width 194 height 29
type input "CLIENTE NÃO COMPARECEU"
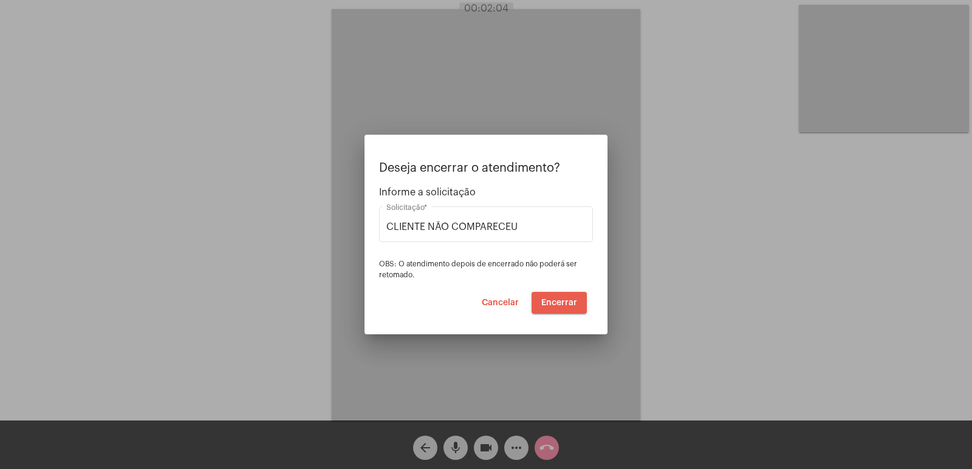
click at [558, 302] on span "Encerrar" at bounding box center [559, 303] width 36 height 9
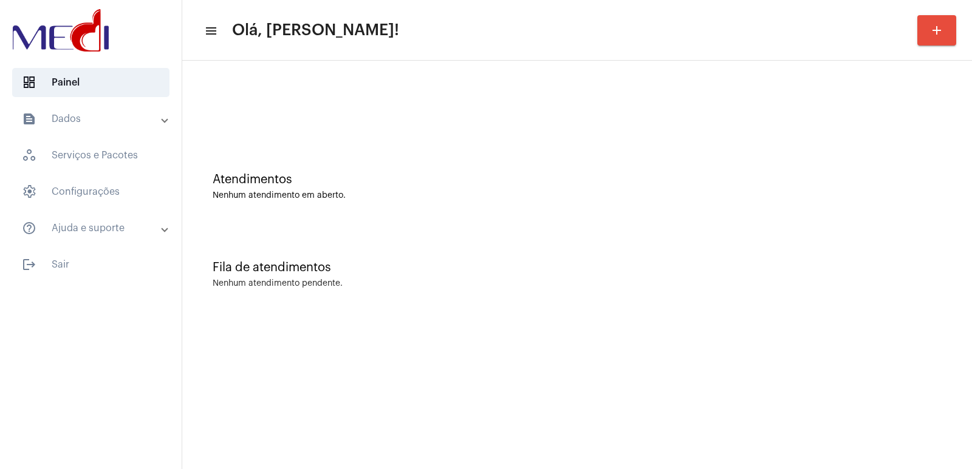
click at [410, 262] on div "Fila de atendimentos" at bounding box center [577, 267] width 729 height 13
click at [551, 418] on mat-sidenav-content "menu Olá, [PERSON_NAME]! add Atendimentos Nenhum atendimento em aberto. Fila de…" at bounding box center [576, 234] width 789 height 469
click at [386, 301] on div "Fila de atendimentos Nenhum atendimento pendente." at bounding box center [576, 269] width 777 height 88
drag, startPoint x: 606, startPoint y: 440, endPoint x: 575, endPoint y: 437, distance: 31.1
click at [606, 440] on mat-sidenav-content "menu Olá, Vivian! add Atendimentos Nenhum atendimento em aberto. Fila de atendi…" at bounding box center [576, 234] width 789 height 469
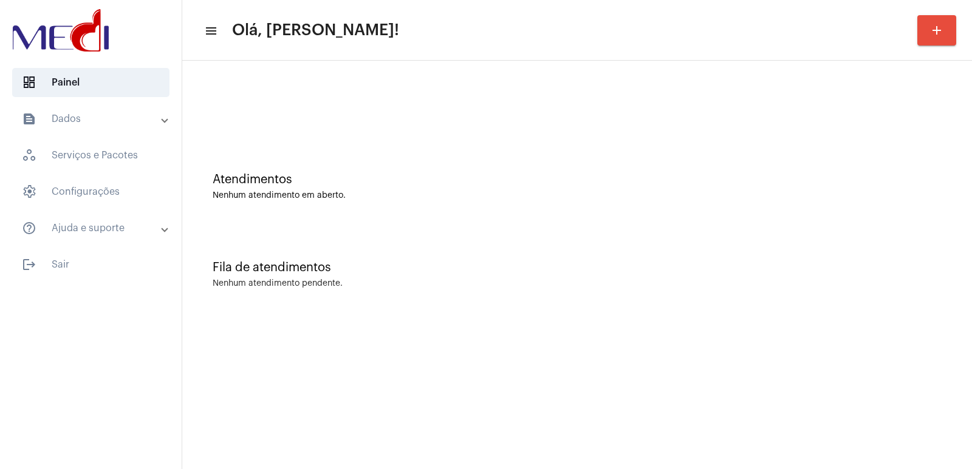
drag, startPoint x: 853, startPoint y: 243, endPoint x: 808, endPoint y: 241, distance: 45.0
click at [825, 243] on div "Fila de atendimentos Nenhum atendimento pendente." at bounding box center [576, 269] width 777 height 88
click at [635, 333] on mat-sidenav-content "menu Olá, Vivian! add Atendimentos Nenhum atendimento em aberto. Fila de atendi…" at bounding box center [576, 234] width 789 height 469
click at [698, 279] on div "Fila de atendimentos Nenhum atendimento pendente." at bounding box center [576, 269] width 777 height 88
drag, startPoint x: 652, startPoint y: 282, endPoint x: 638, endPoint y: 278, distance: 15.4
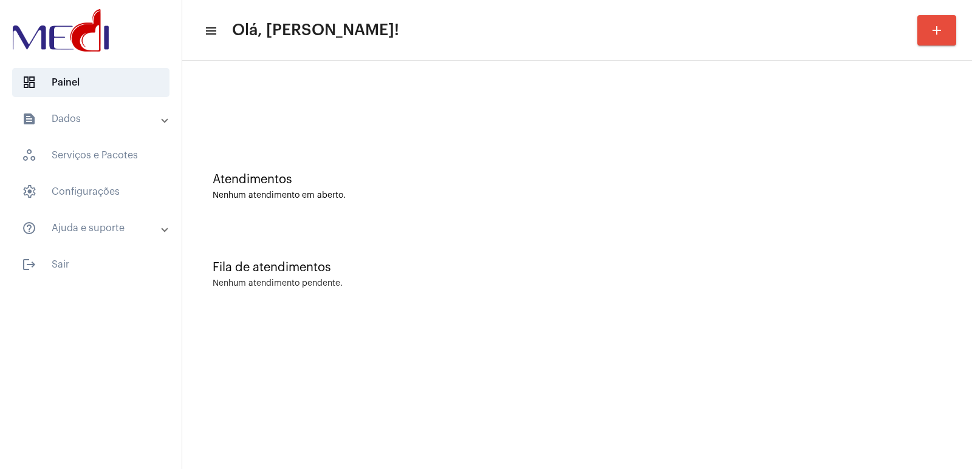
click at [652, 282] on div "Nenhum atendimento pendente." at bounding box center [577, 283] width 729 height 9
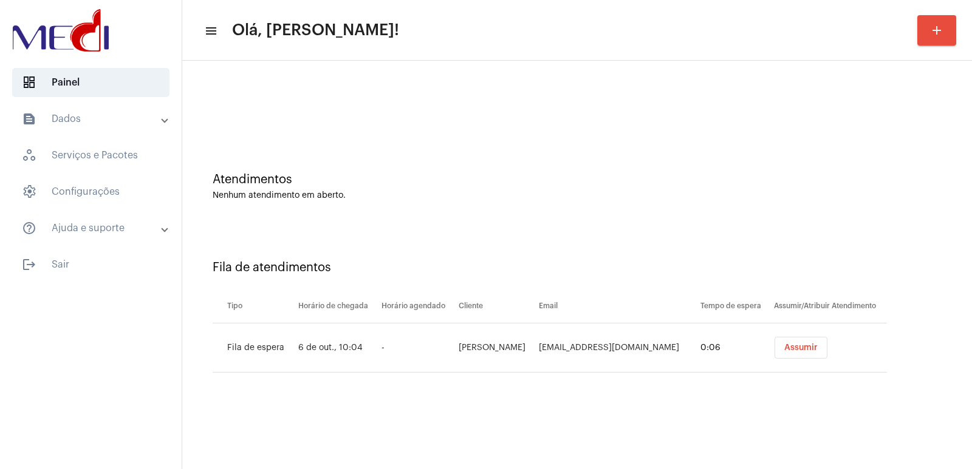
click at [774, 346] on button "Assumir" at bounding box center [800, 348] width 53 height 22
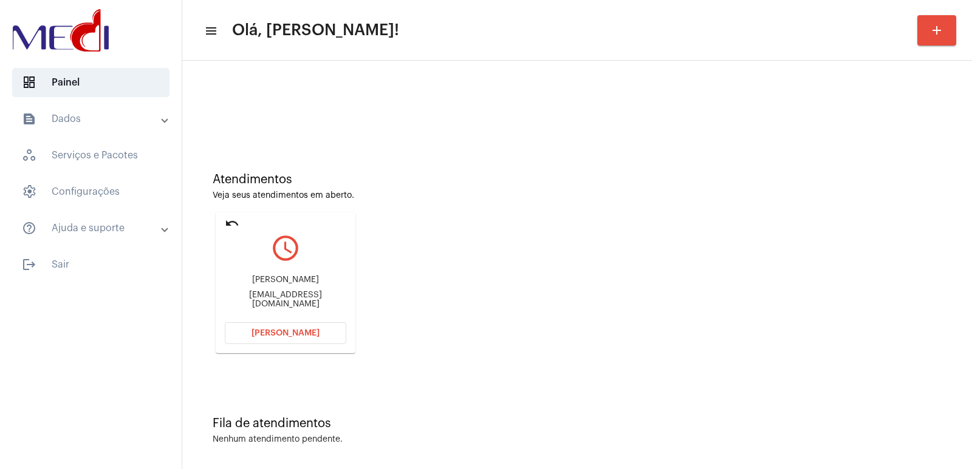
click at [262, 276] on div "Nayhara Nunes nricelly@gmail.com" at bounding box center [285, 292] width 121 height 55
copy div "Nayhara Nunes"
click at [262, 299] on div "nricelly@gmail.com" at bounding box center [285, 300] width 121 height 18
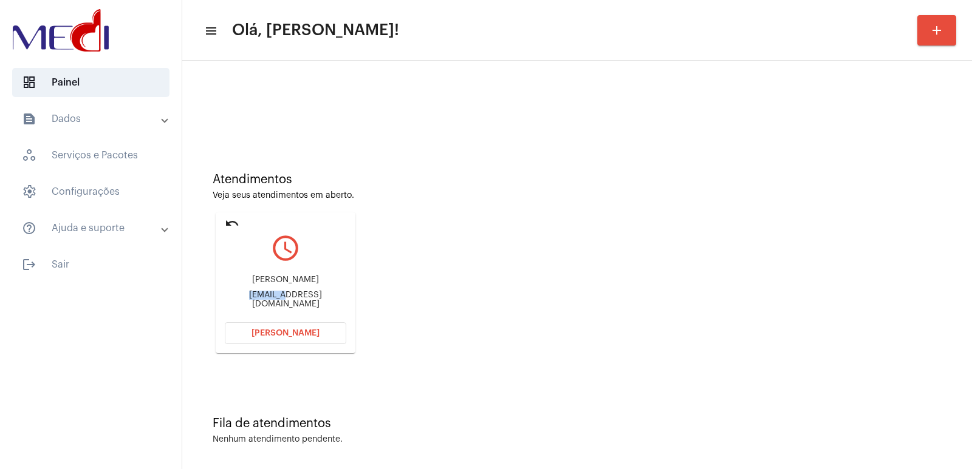
click at [262, 299] on div "nricelly@gmail.com" at bounding box center [285, 300] width 121 height 18
copy mat-card-content "nricelly@gmail.com Abrir Chamada"
click at [259, 329] on button "Abrir Chamada" at bounding box center [285, 333] width 121 height 22
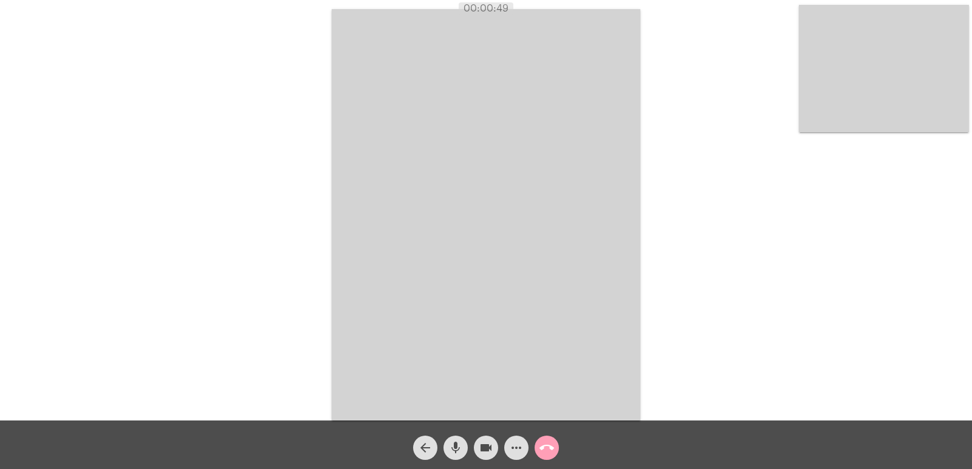
click at [543, 451] on mat-icon "call_end" at bounding box center [546, 448] width 15 height 15
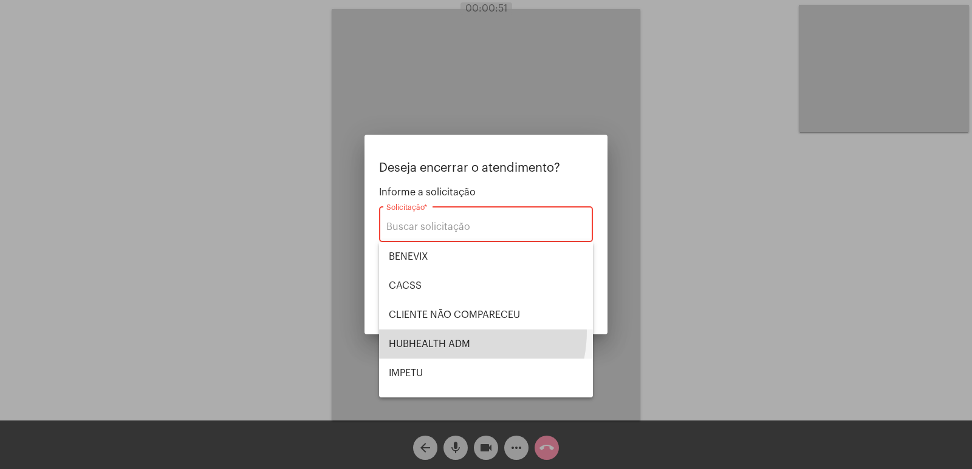
click at [451, 332] on span "HUBHEALTH ADM" at bounding box center [486, 344] width 194 height 29
type input "HUBHEALTH ADM"
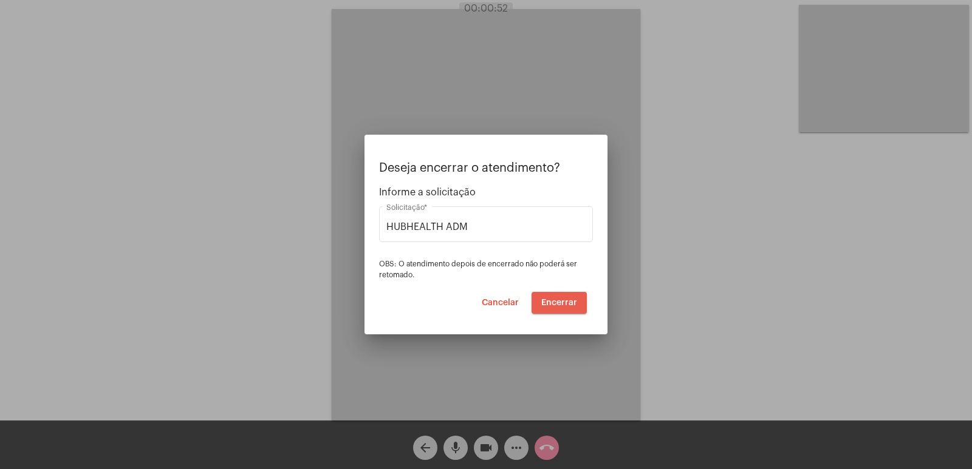
click at [573, 299] on span "Encerrar" at bounding box center [559, 303] width 36 height 9
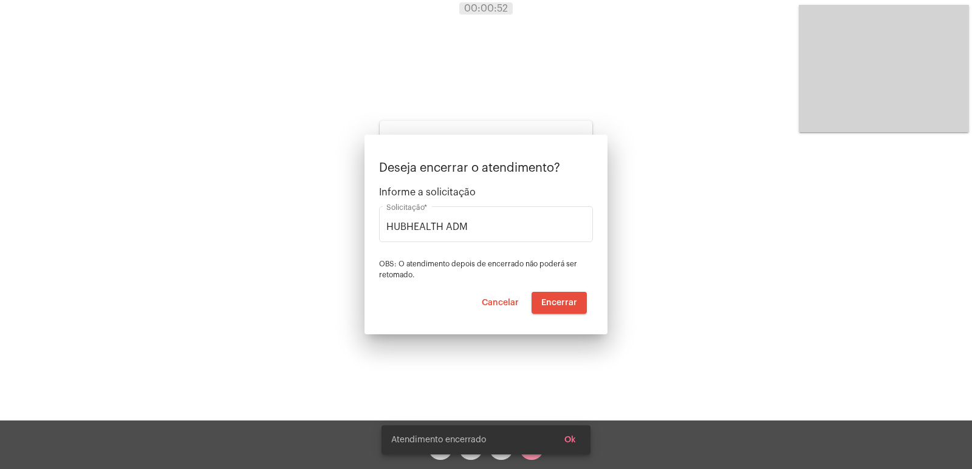
click at [573, 298] on div "Ajustes settings" at bounding box center [485, 286] width 193 height 28
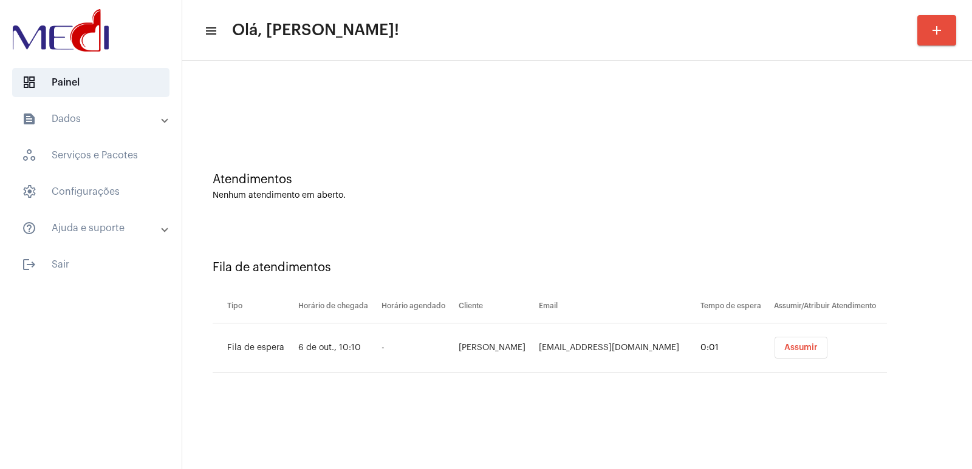
click at [792, 345] on span "Assumir" at bounding box center [800, 348] width 33 height 9
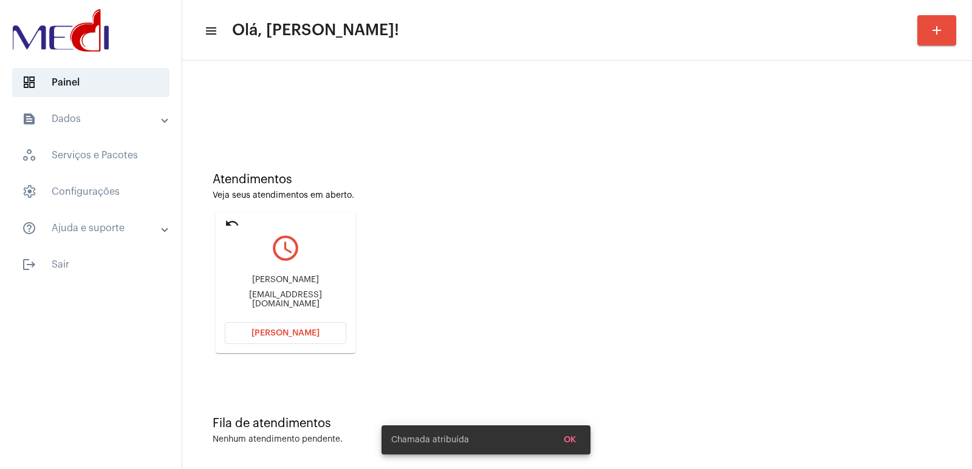
click at [270, 285] on div "Denir Farias Junior" at bounding box center [285, 280] width 121 height 9
copy div "Denir Farias Junior"
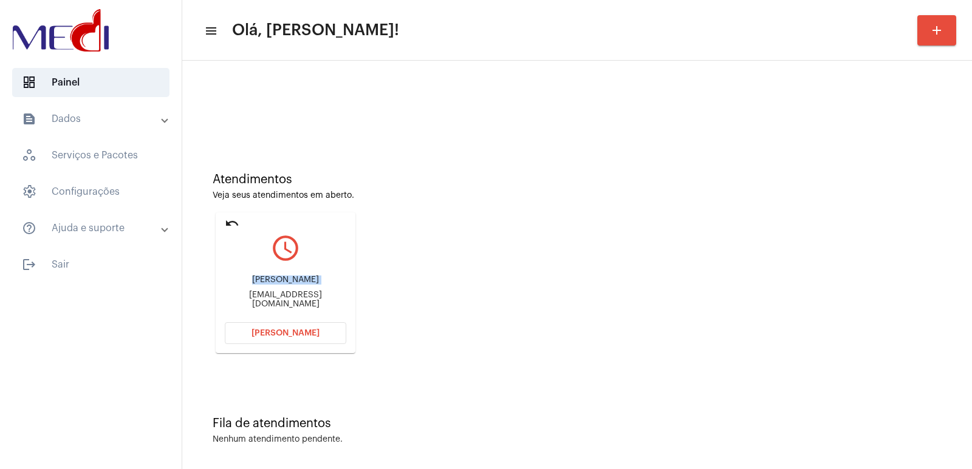
click at [289, 327] on button "Abrir Chamada" at bounding box center [285, 333] width 121 height 22
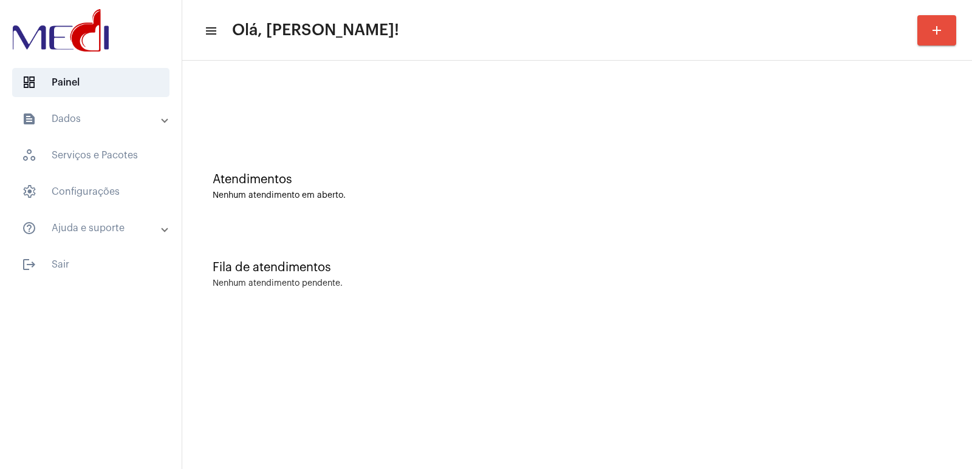
click at [107, 38] on img at bounding box center [61, 30] width 102 height 49
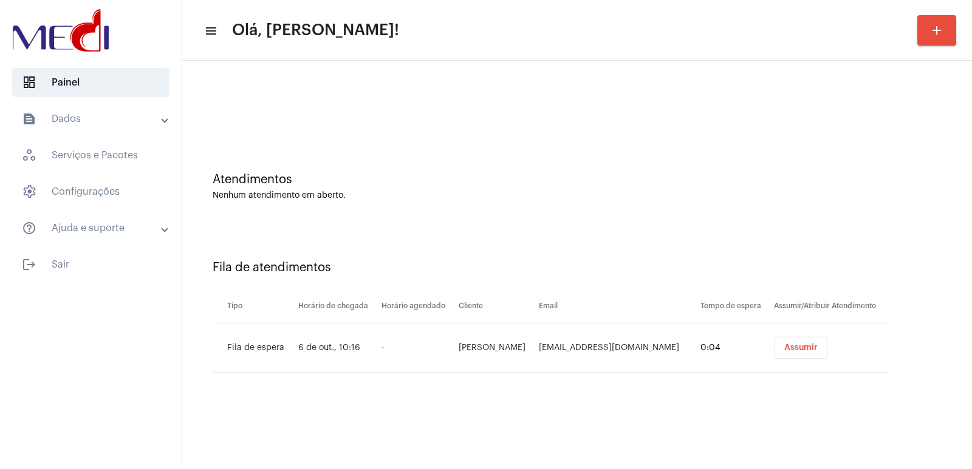
click at [777, 359] on td "Assumir" at bounding box center [829, 348] width 116 height 49
click at [777, 357] on button "Assumir" at bounding box center [800, 348] width 53 height 22
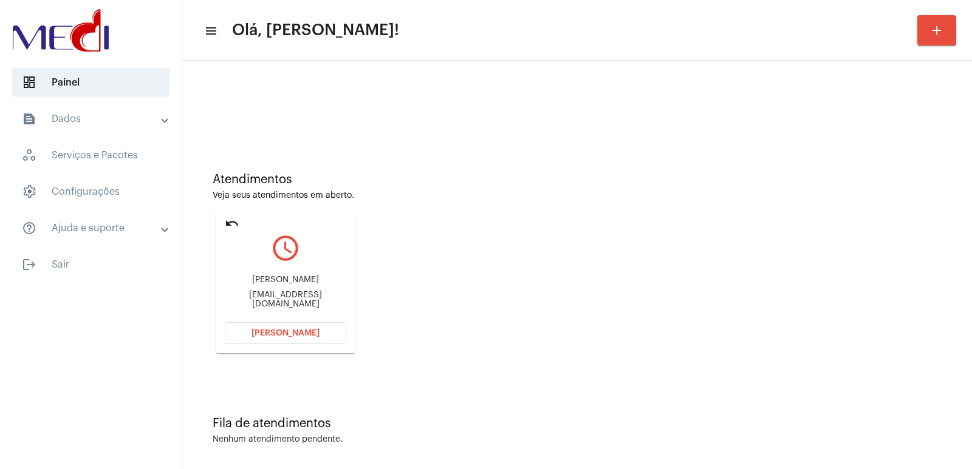
click at [260, 330] on span "[PERSON_NAME]" at bounding box center [285, 333] width 68 height 9
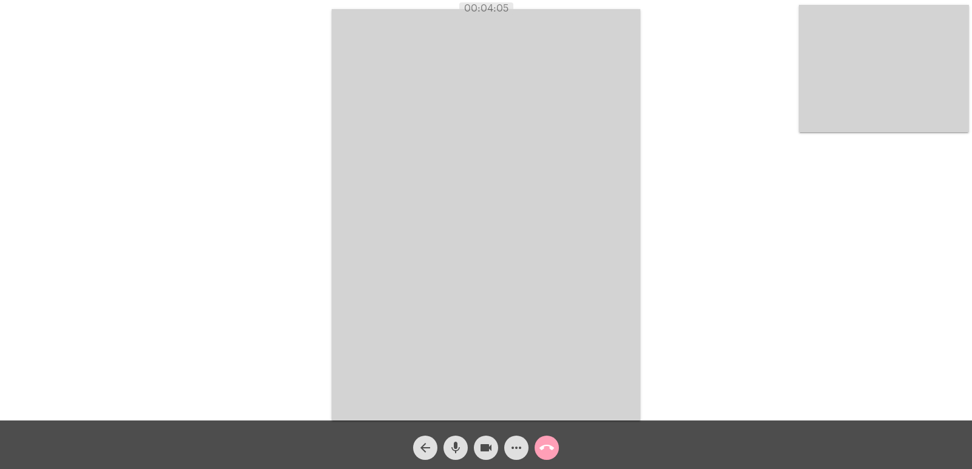
click at [545, 442] on mat-icon "call_end" at bounding box center [546, 448] width 15 height 15
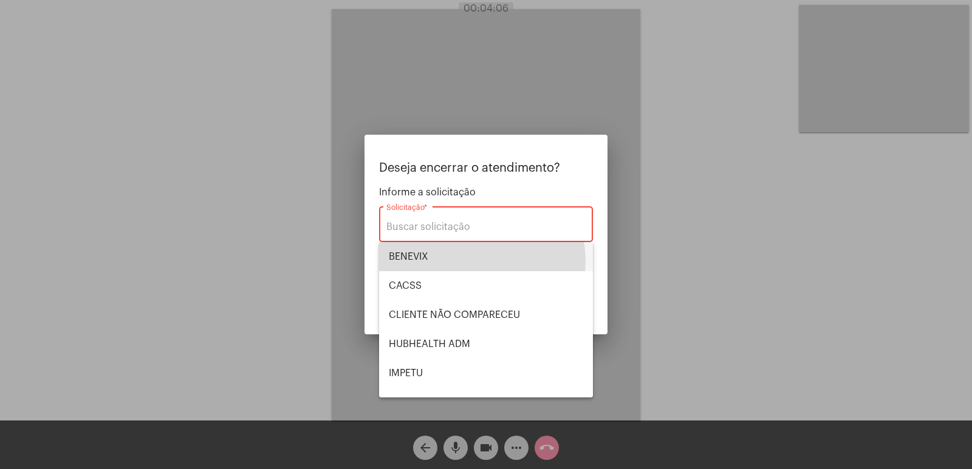
click at [473, 261] on span "BENEVIX" at bounding box center [486, 256] width 194 height 29
type input "BENEVIX"
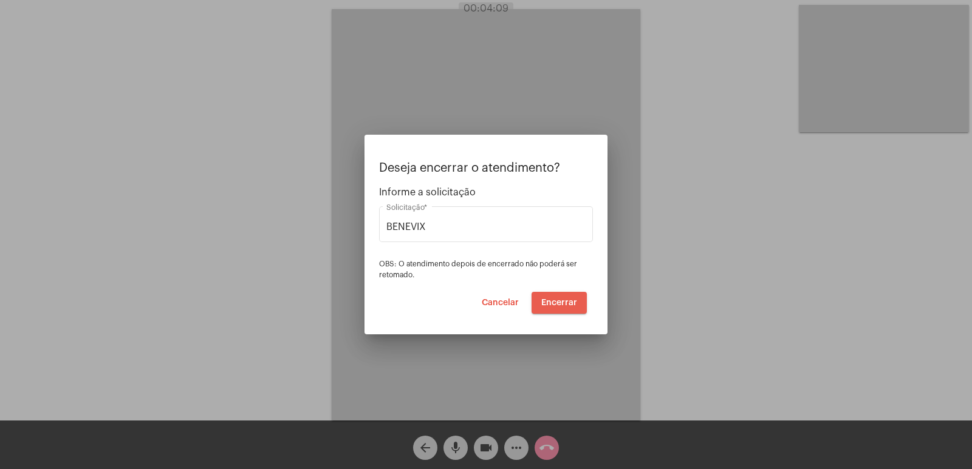
click at [566, 299] on span "Encerrar" at bounding box center [559, 303] width 36 height 9
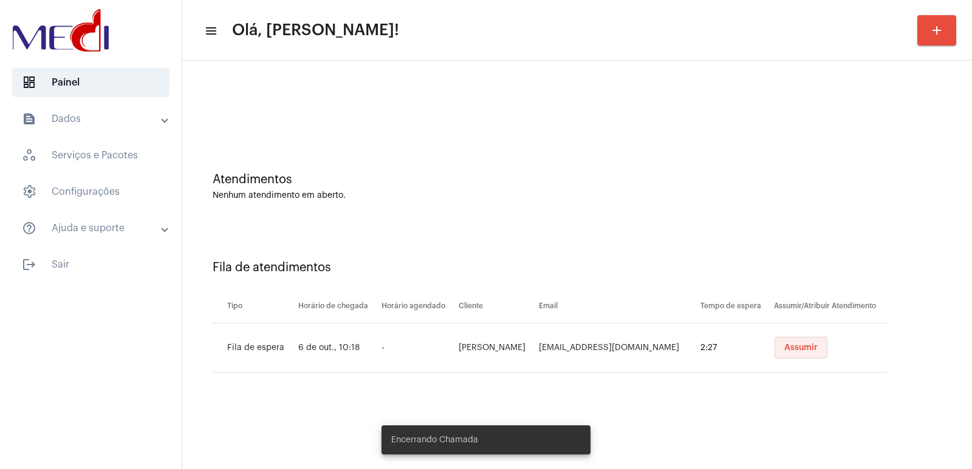
click at [809, 344] on button "Assumir" at bounding box center [800, 348] width 53 height 22
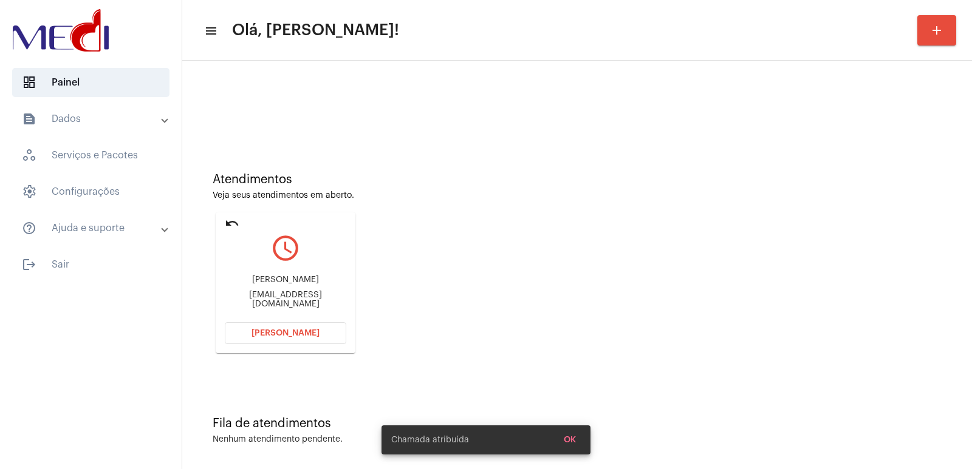
click at [289, 287] on div "Dieison Corazza dieisoncorazza@gmail.com" at bounding box center [285, 292] width 121 height 55
click at [287, 285] on div "Dieison Corazza" at bounding box center [285, 280] width 121 height 9
copy div "Dieison Corazza"
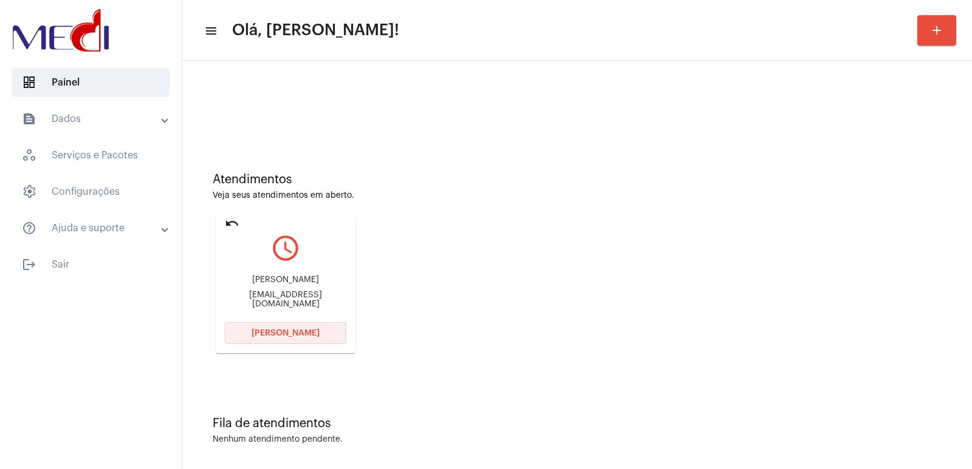
click at [262, 325] on button "Abrir Chamada" at bounding box center [285, 333] width 121 height 22
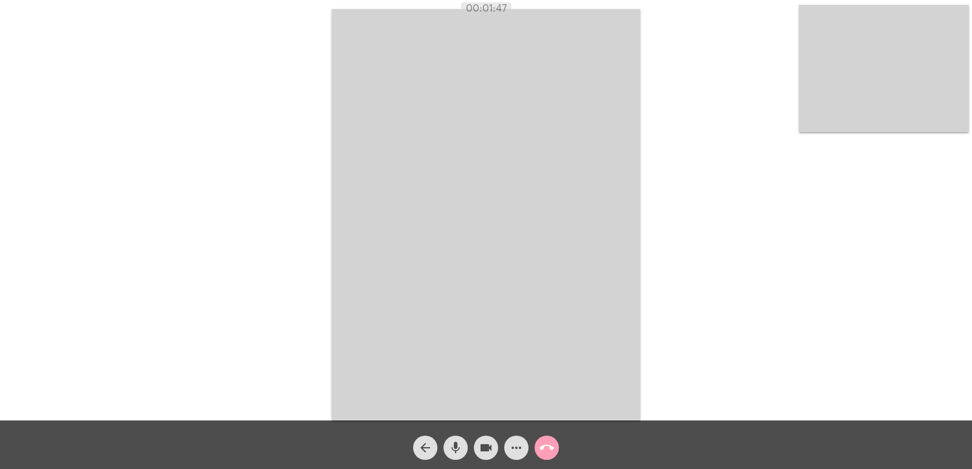
click at [545, 455] on mat-icon "call_end" at bounding box center [546, 448] width 15 height 15
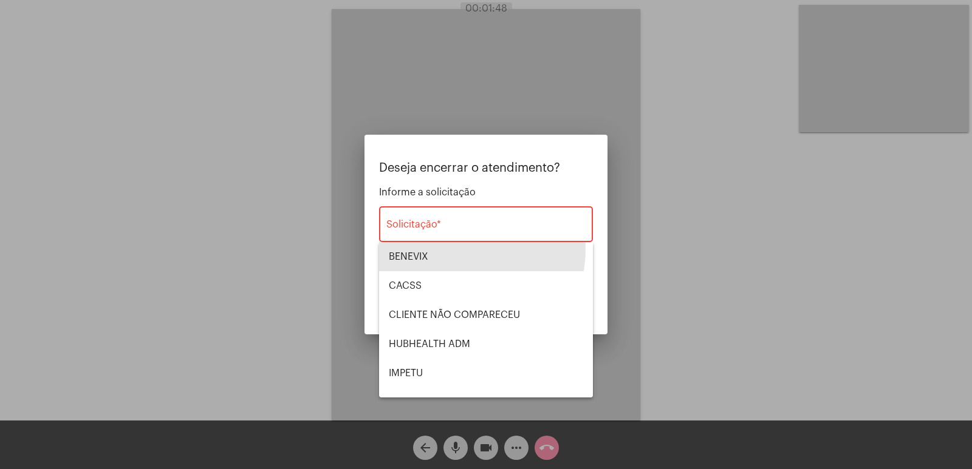
click at [440, 248] on span "BENEVIX" at bounding box center [486, 256] width 194 height 29
type input "BENEVIX"
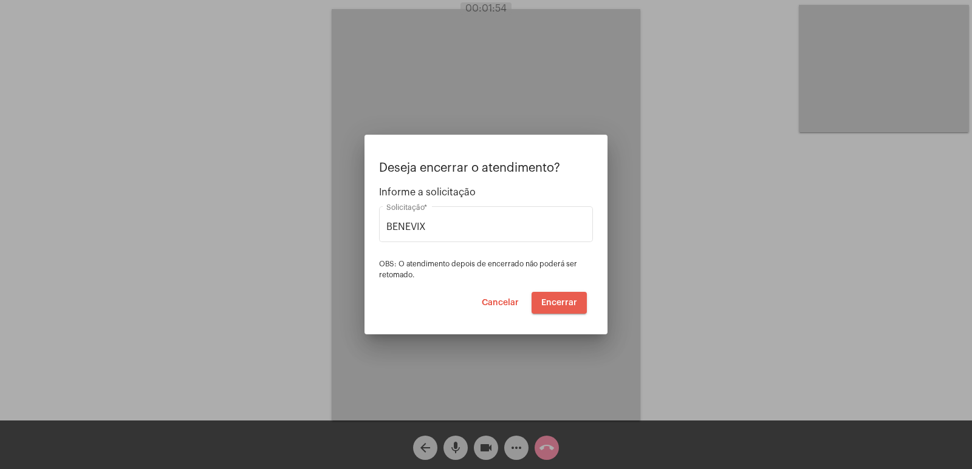
click at [559, 299] on span "Encerrar" at bounding box center [559, 303] width 36 height 9
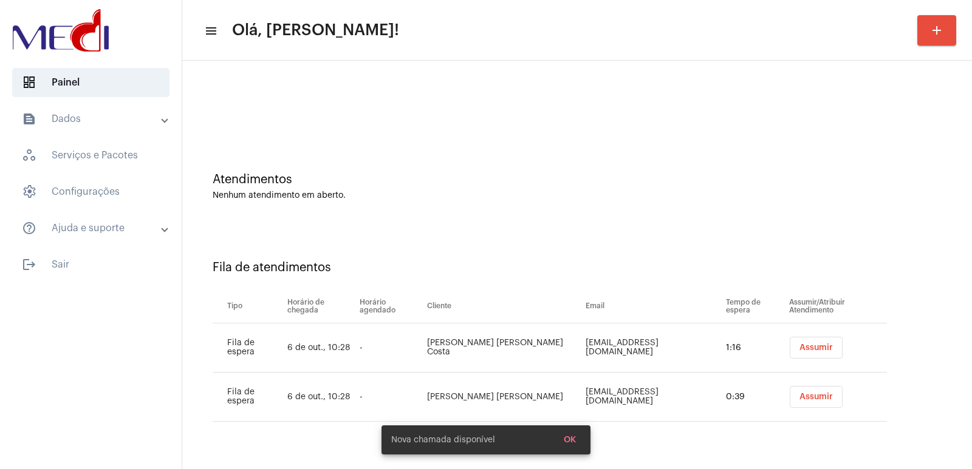
click at [803, 350] on span "Assumir" at bounding box center [815, 348] width 33 height 9
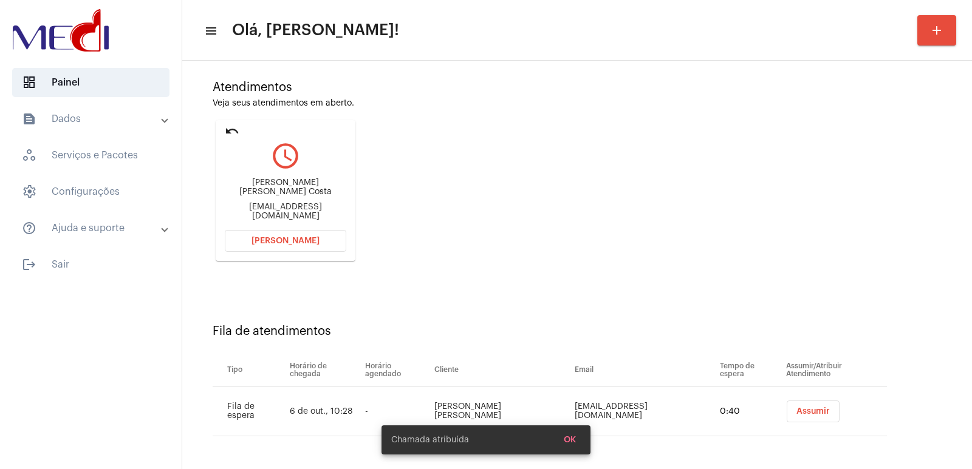
click at [806, 405] on button "Assumir" at bounding box center [812, 412] width 53 height 22
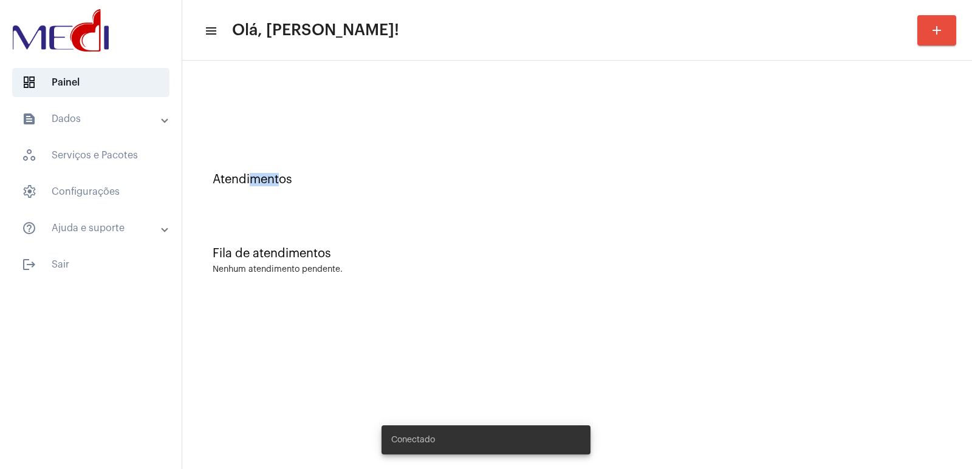
drag, startPoint x: 260, startPoint y: 200, endPoint x: 239, endPoint y: 203, distance: 21.5
click at [248, 203] on div "Atendimentos" at bounding box center [576, 174] width 777 height 74
drag, startPoint x: 227, startPoint y: 206, endPoint x: 254, endPoint y: 225, distance: 33.0
click at [226, 213] on div "Atendimentos Fila de atendimentos Nenhum atendimento pendente." at bounding box center [576, 183] width 777 height 232
click at [257, 226] on div "Fila de atendimentos Nenhum atendimento pendente." at bounding box center [576, 255] width 777 height 88
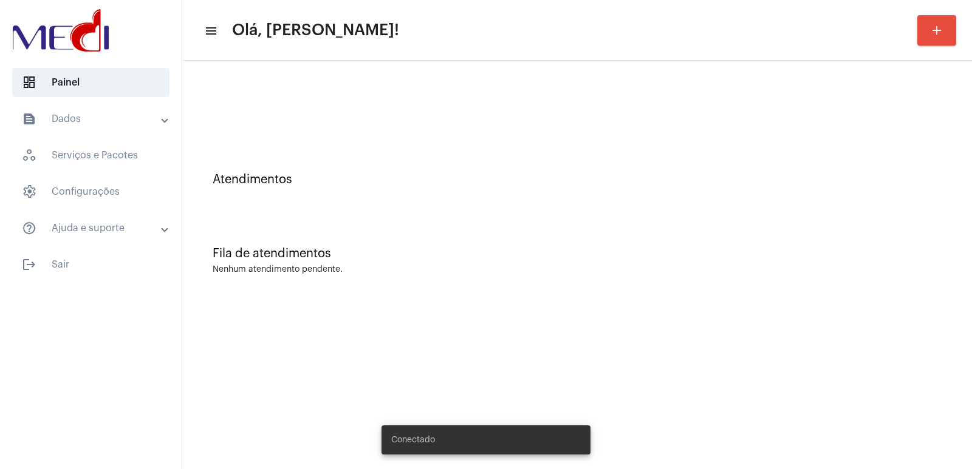
drag, startPoint x: 296, startPoint y: 225, endPoint x: 367, endPoint y: 216, distance: 71.7
click at [301, 222] on div "Fila de atendimentos Nenhum atendimento pendente." at bounding box center [576, 255] width 777 height 88
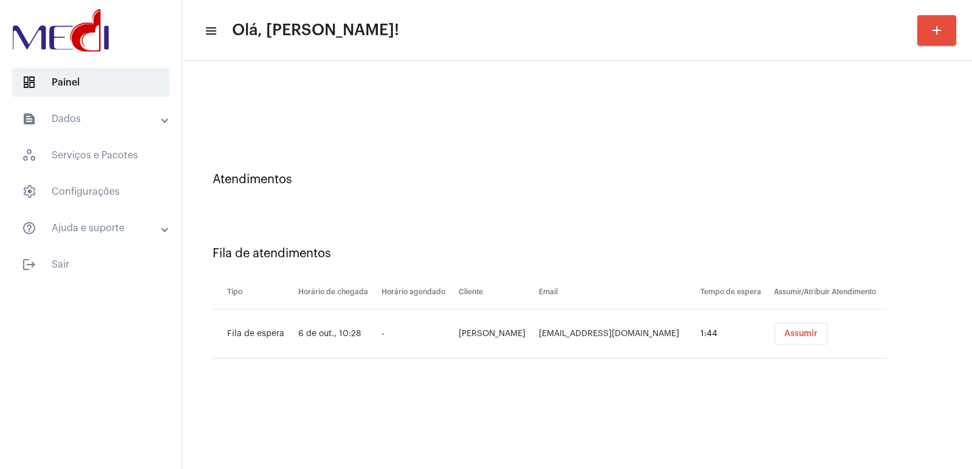
click at [747, 401] on mat-sidenav-content "menu Olá, [PERSON_NAME]! add Atendimentos Fila de atendimentos Tipo Horário de …" at bounding box center [576, 234] width 789 height 469
click at [806, 333] on span "Assumir" at bounding box center [800, 334] width 33 height 9
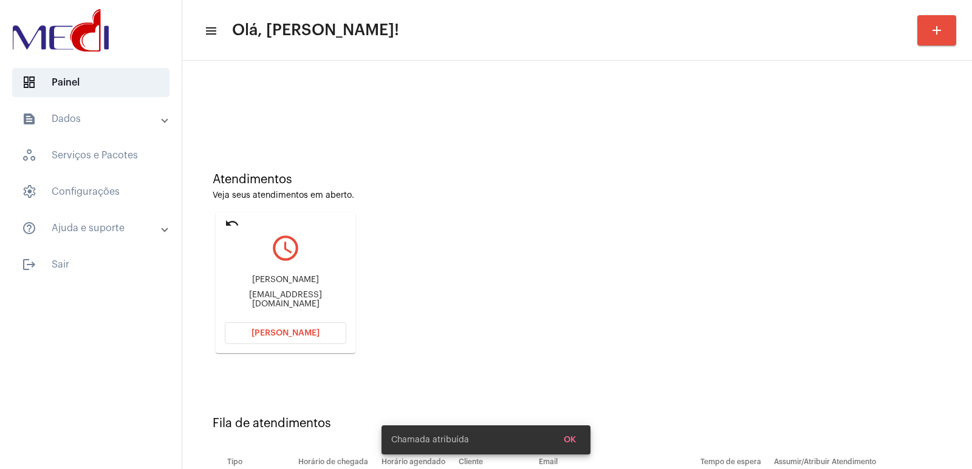
click at [260, 274] on div "Angélica Soares Ribeiro Costa angelicasrc88@gmail.com" at bounding box center [285, 292] width 121 height 55
copy div "Angélica Soares Ribeiro Costa"
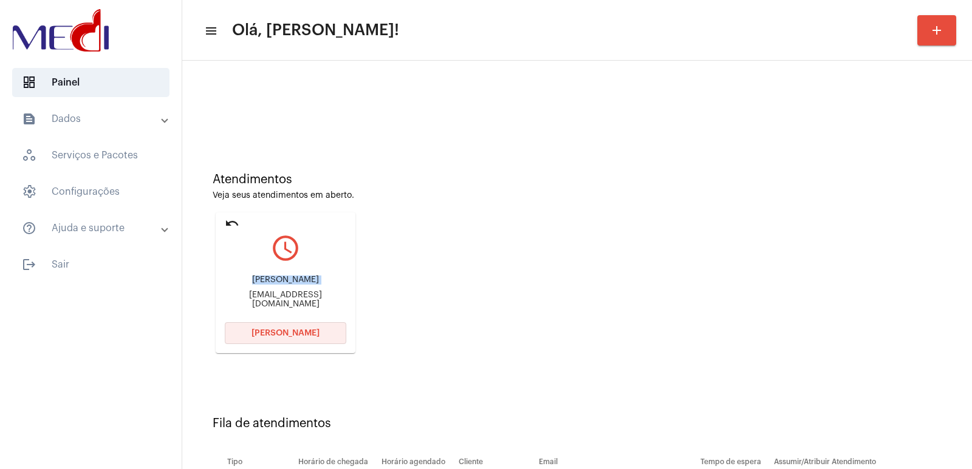
drag, startPoint x: 288, startPoint y: 332, endPoint x: 273, endPoint y: 337, distance: 16.5
click at [278, 336] on span "[PERSON_NAME]" at bounding box center [285, 333] width 68 height 9
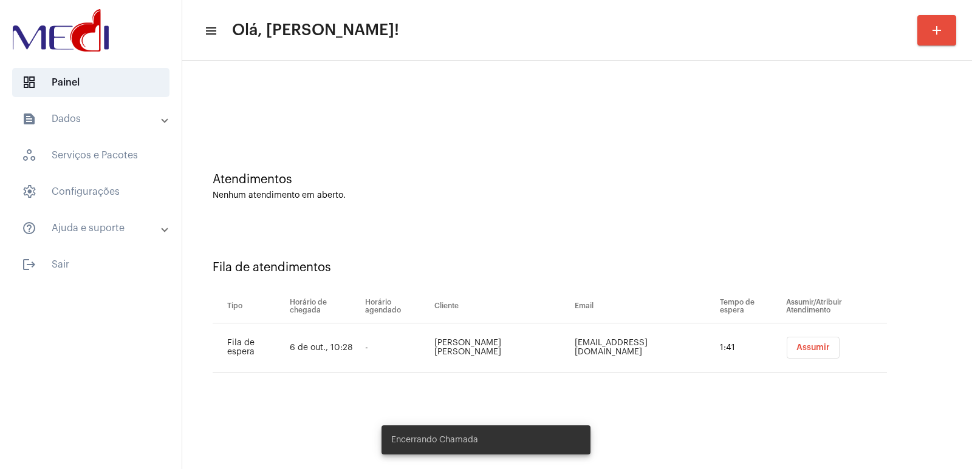
click at [795, 339] on button "Assumir" at bounding box center [812, 348] width 53 height 22
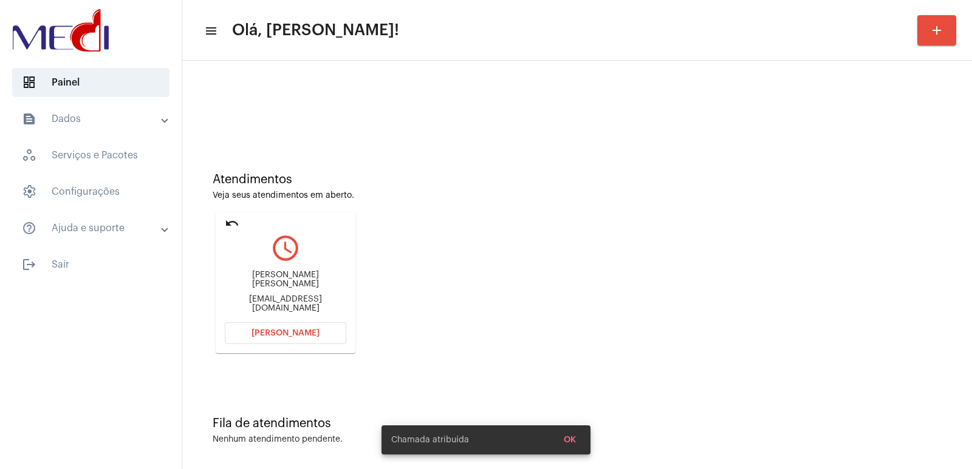
click at [272, 286] on div "[PERSON_NAME] [PERSON_NAME]" at bounding box center [285, 280] width 121 height 18
copy div "[PERSON_NAME] [PERSON_NAME]"
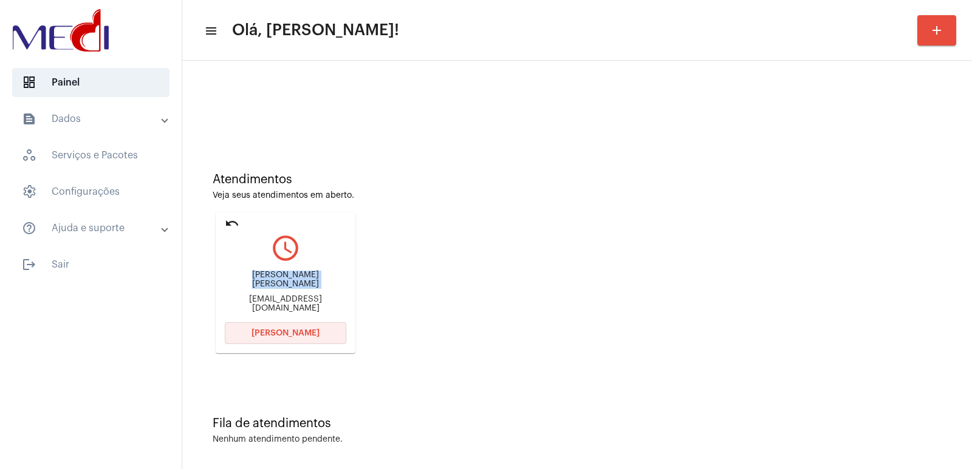
click at [267, 340] on button "[PERSON_NAME]" at bounding box center [285, 333] width 121 height 22
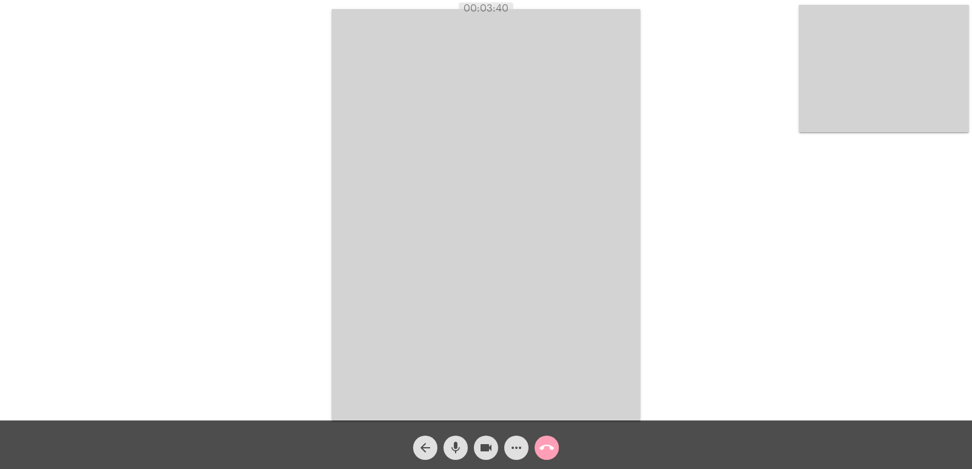
click at [548, 446] on mat-icon "call_end" at bounding box center [546, 448] width 15 height 15
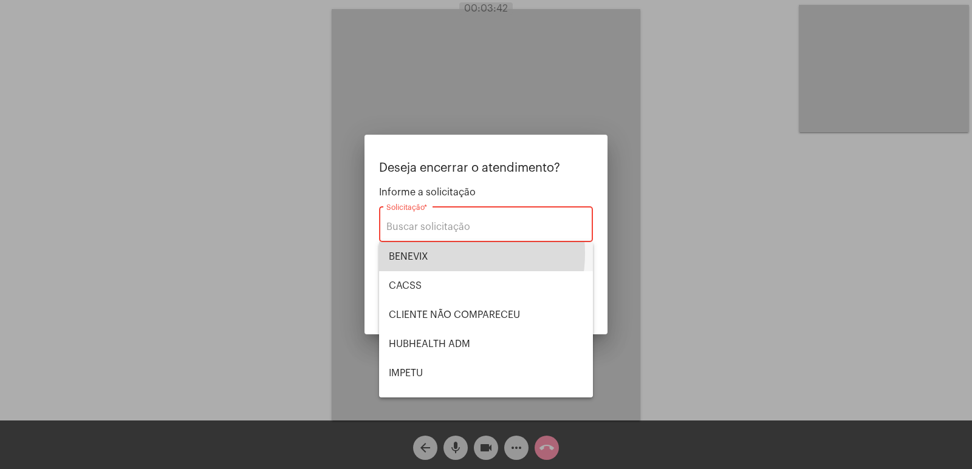
click at [435, 253] on span "BENEVIX" at bounding box center [486, 256] width 194 height 29
type input "BENEVIX"
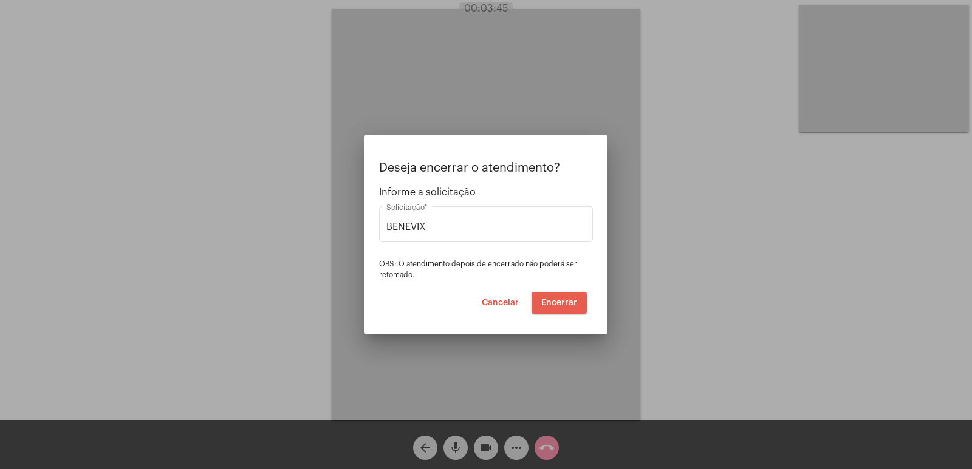
click at [569, 304] on span "Encerrar" at bounding box center [559, 303] width 36 height 9
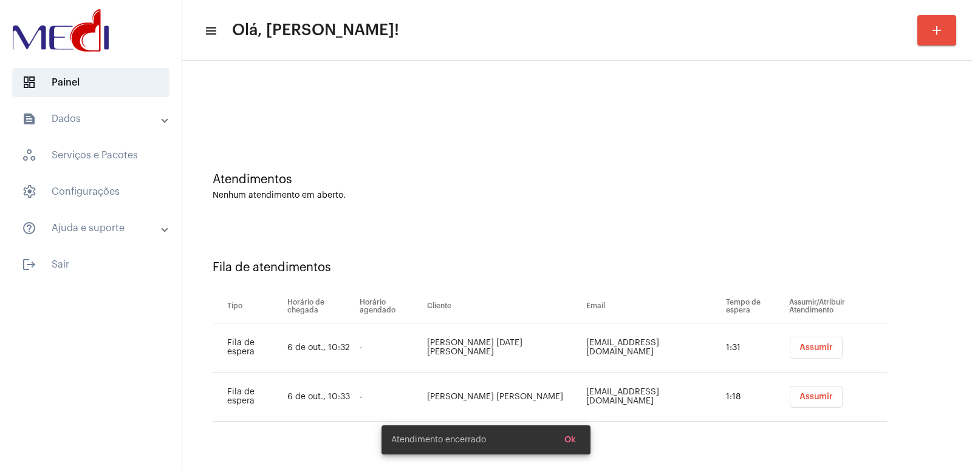
click at [815, 355] on button "Assumir" at bounding box center [815, 348] width 53 height 22
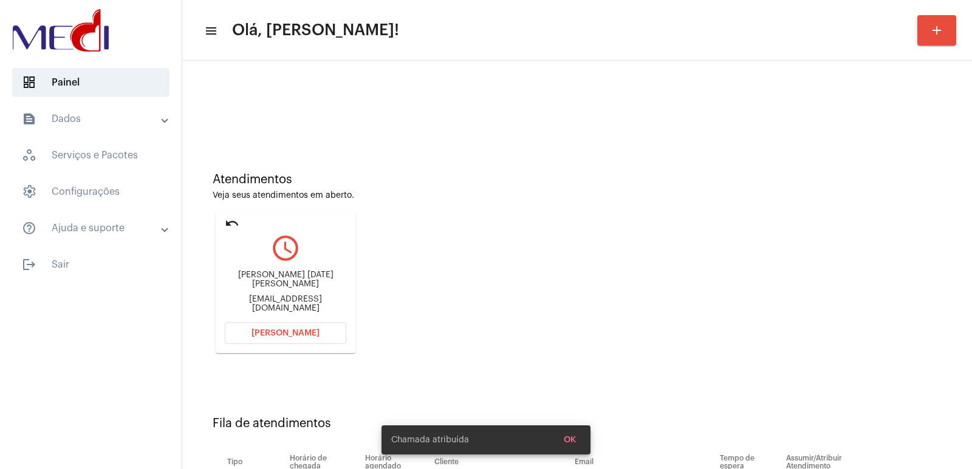
click at [269, 274] on div "Ana Lucia Henriques Barbosa alexandre1_hb@icloud.com" at bounding box center [285, 292] width 121 height 55
click at [269, 275] on div "Ana Lucia Henriques Barbosa alexandre1_hb@icloud.com" at bounding box center [285, 292] width 121 height 55
copy div "Ana Lucia Henriques Barbosa"
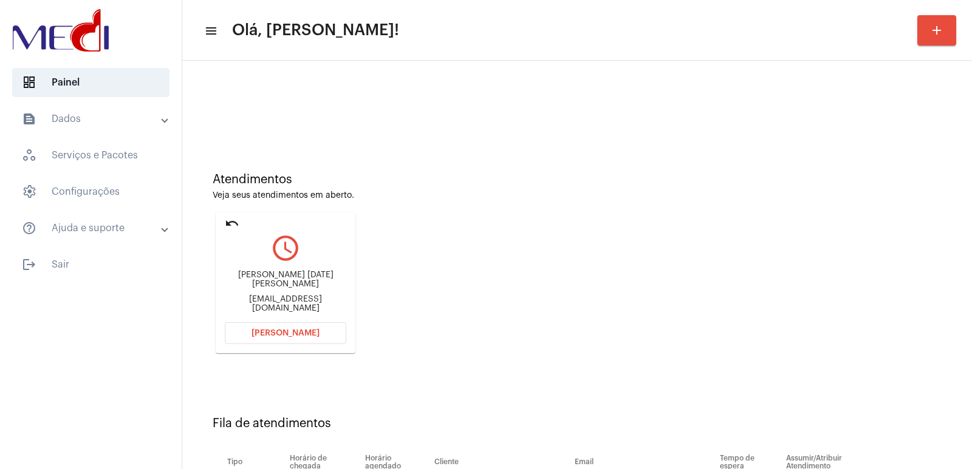
click at [267, 338] on button "Abrir Chamada" at bounding box center [285, 333] width 121 height 22
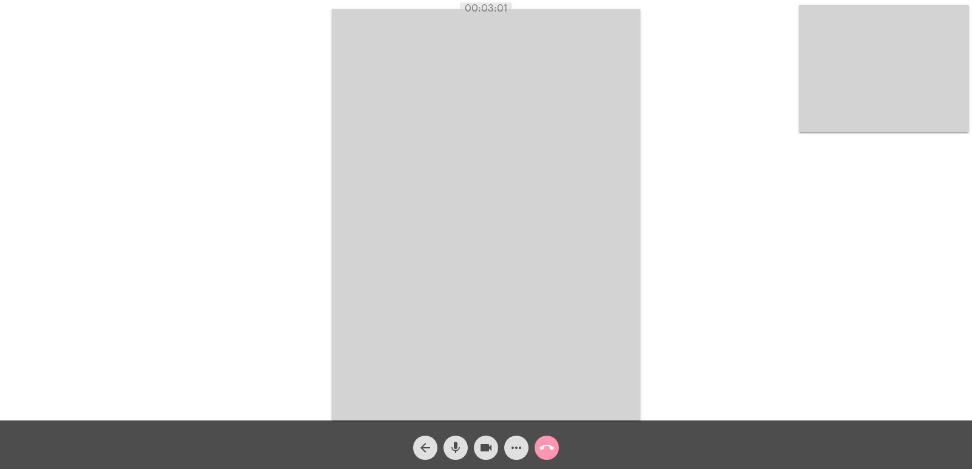
click at [587, 288] on video at bounding box center [486, 215] width 308 height 412
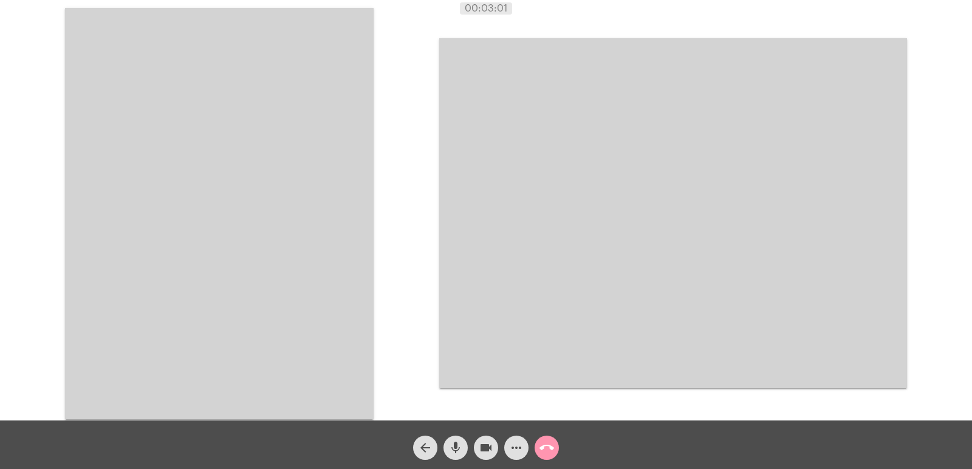
click at [274, 281] on video at bounding box center [219, 214] width 308 height 412
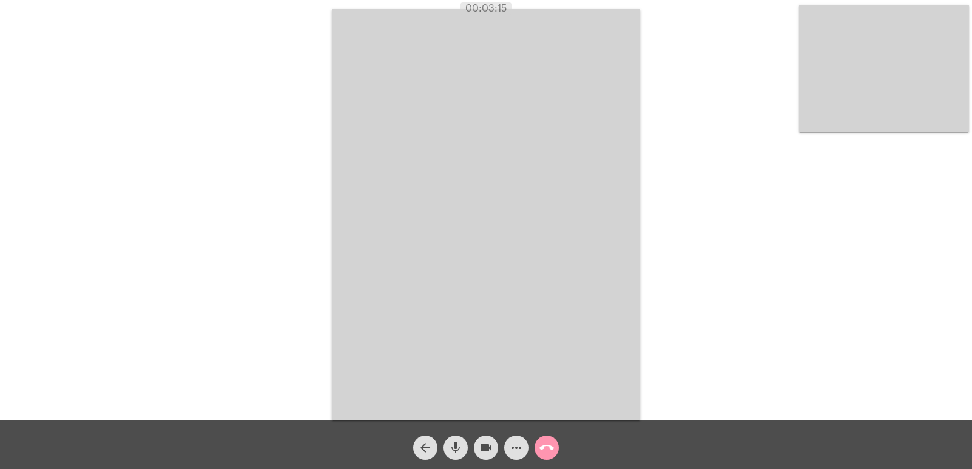
click at [569, 303] on video at bounding box center [486, 215] width 308 height 412
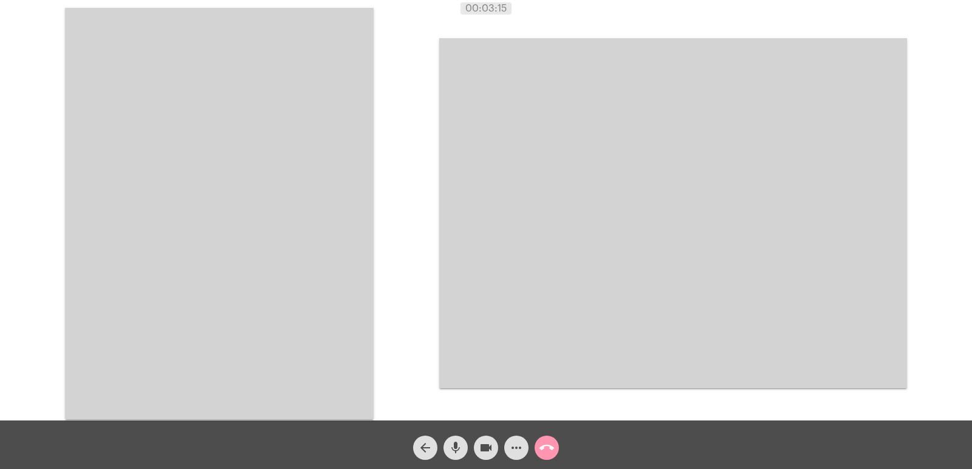
click at [316, 290] on video at bounding box center [219, 214] width 308 height 412
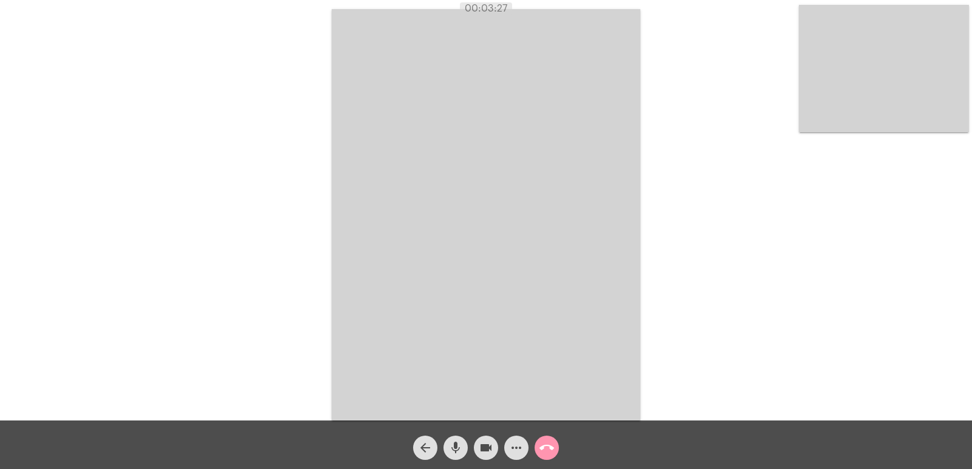
click at [557, 452] on button "call_end" at bounding box center [546, 448] width 24 height 24
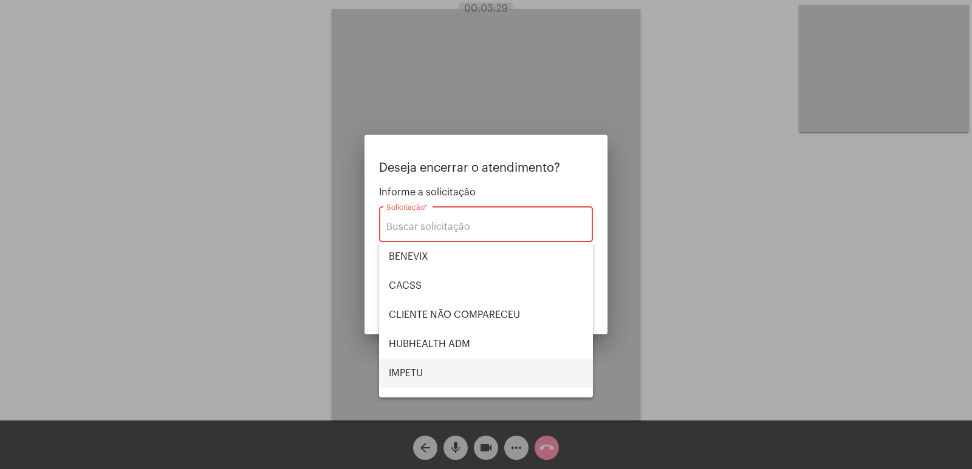
click at [427, 361] on span "IMPETU" at bounding box center [486, 373] width 194 height 29
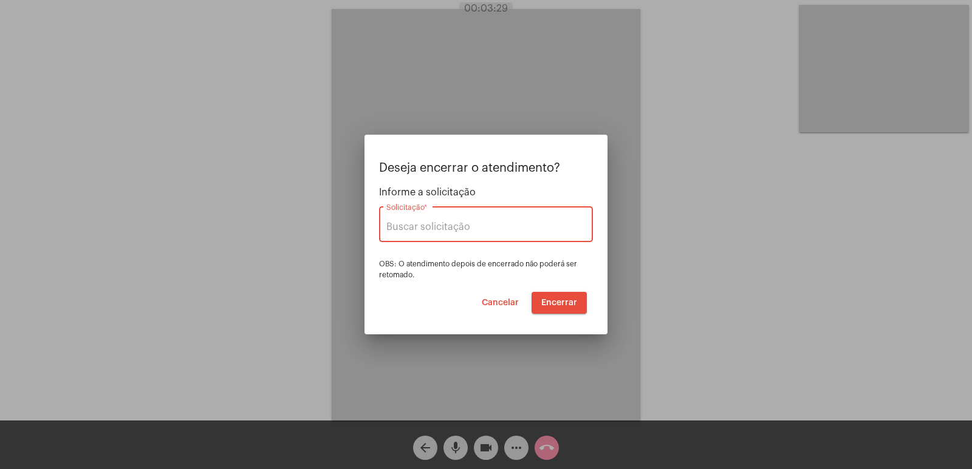
type input "IMPETU"
click at [559, 301] on span "Encerrar" at bounding box center [559, 303] width 36 height 9
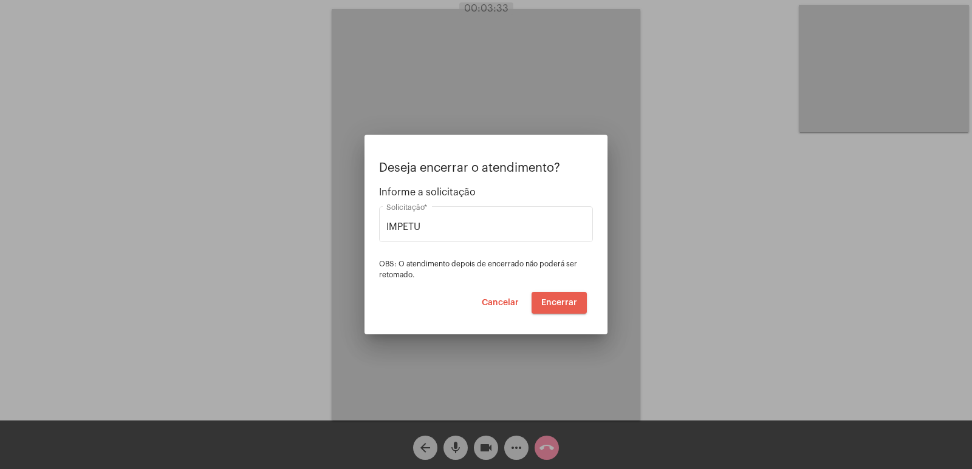
click at [559, 301] on span "Encerrar" at bounding box center [559, 303] width 36 height 9
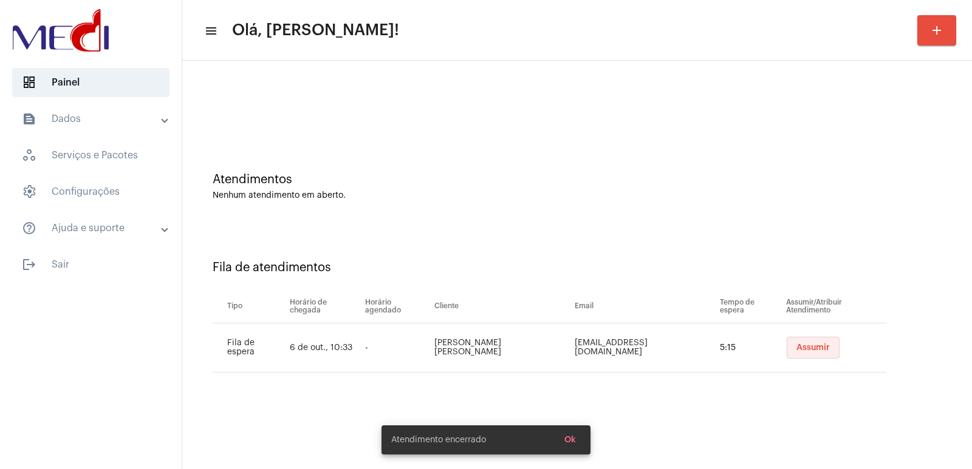
click at [792, 358] on button "Assumir" at bounding box center [812, 348] width 53 height 22
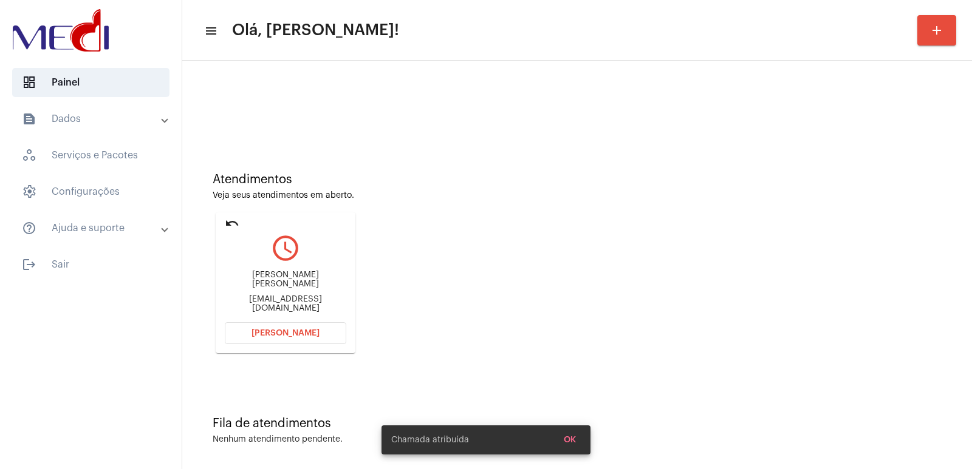
click at [261, 263] on mat-icon "query_builder" at bounding box center [285, 248] width 121 height 30
click at [262, 278] on div "Igor monte Sousa Lopes Igormone32@gmail.com" at bounding box center [285, 292] width 121 height 55
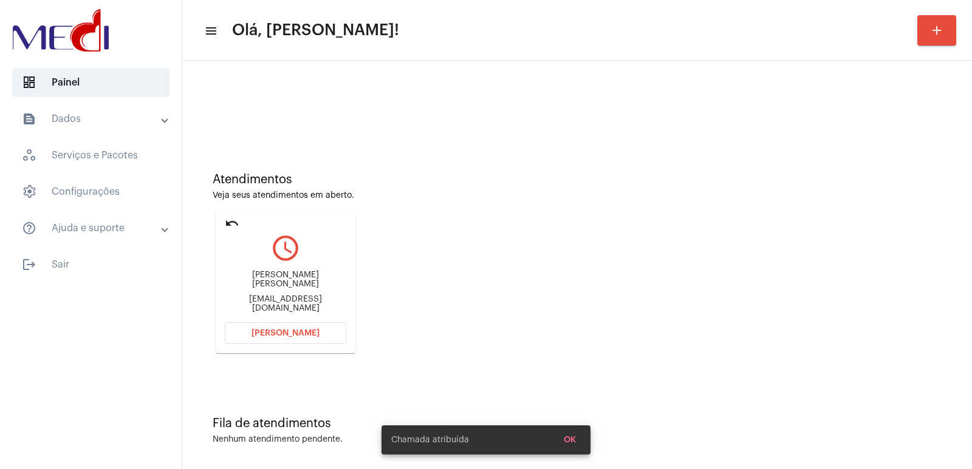
copy div "Igor monte Sousa Lopes"
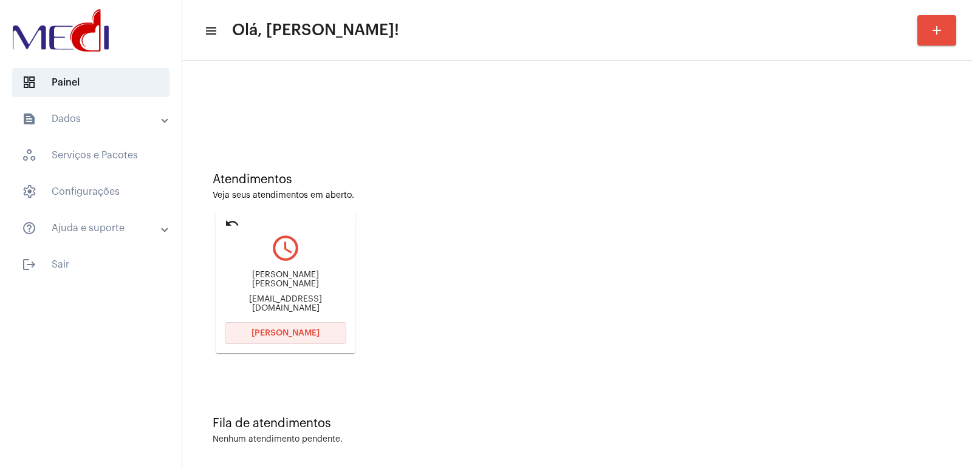
click at [328, 332] on button "Abrir Chamada" at bounding box center [285, 333] width 121 height 22
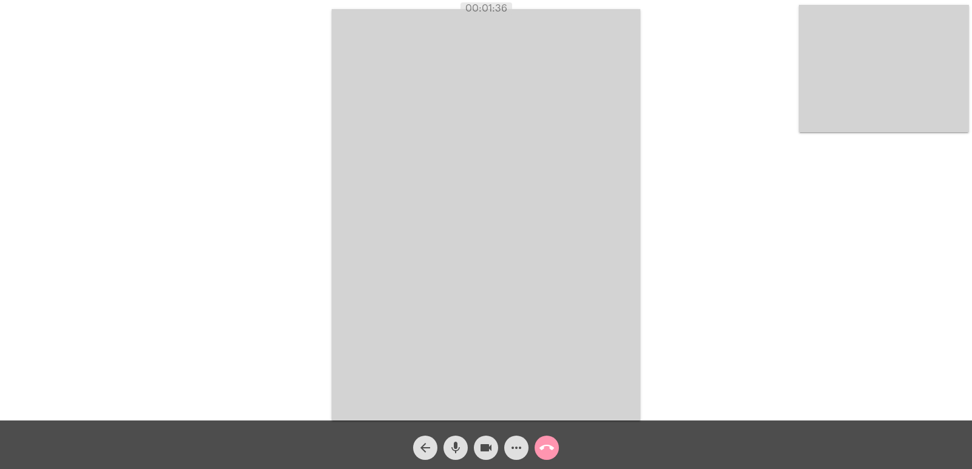
click at [545, 447] on mat-icon "call_end" at bounding box center [546, 448] width 15 height 15
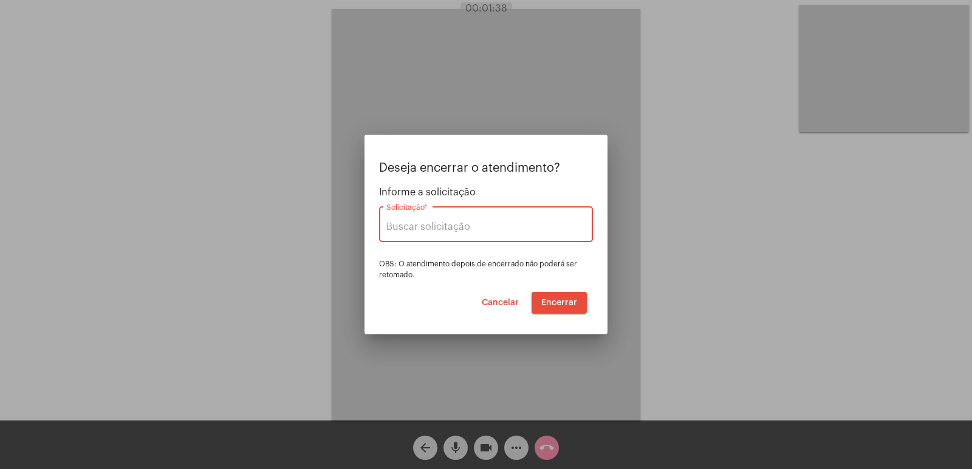
type input "UNIMED GUARULHOS"
click at [551, 310] on button "Encerrar" at bounding box center [558, 303] width 55 height 22
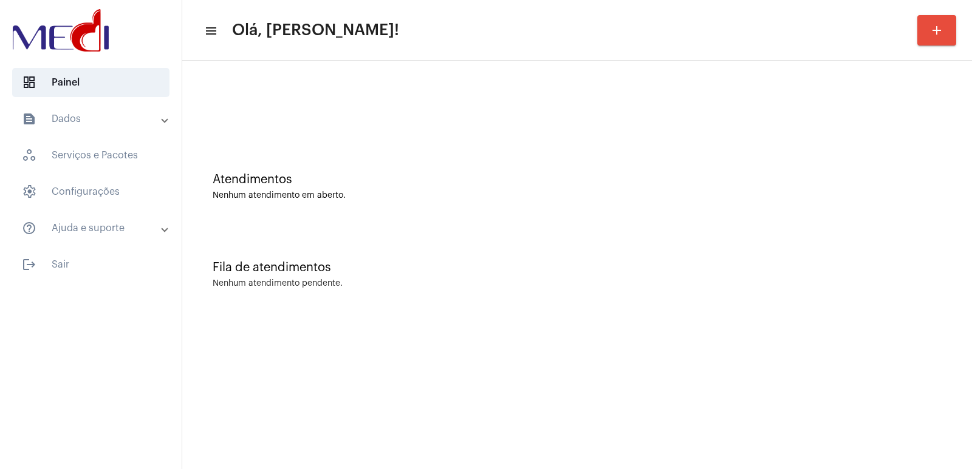
drag, startPoint x: 842, startPoint y: 192, endPoint x: 822, endPoint y: 190, distance: 20.1
click at [835, 192] on div "Nenhum atendimento em aberto." at bounding box center [577, 195] width 729 height 9
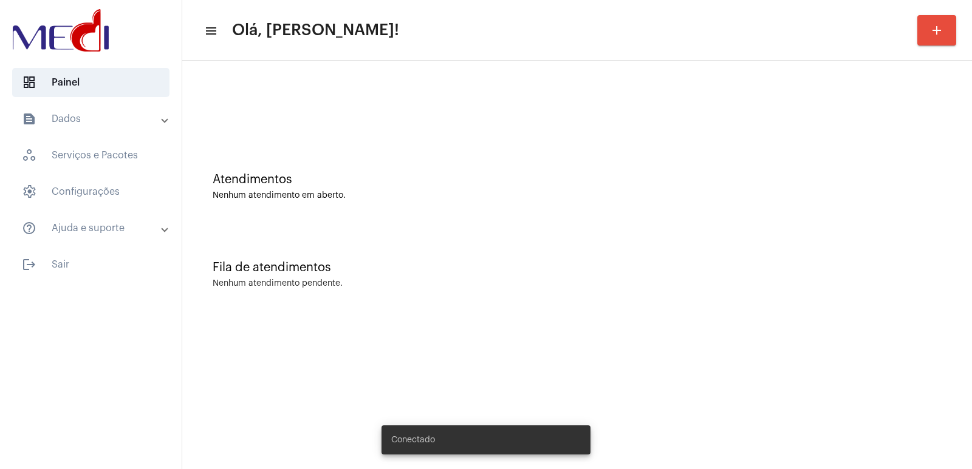
click at [734, 321] on mat-sidenav-content "menu Olá, [PERSON_NAME]! add Atendimentos Nenhum atendimento em aberto. Fila de…" at bounding box center [576, 234] width 789 height 469
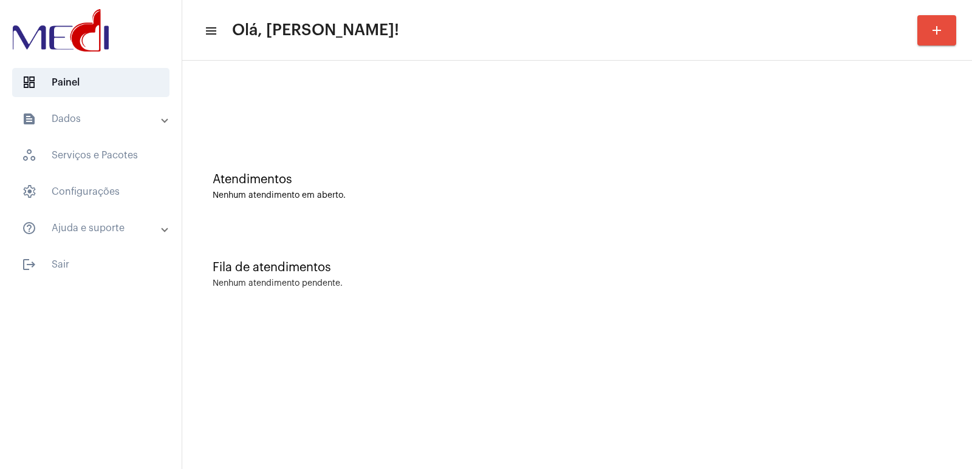
drag, startPoint x: 875, startPoint y: 414, endPoint x: 775, endPoint y: 364, distance: 111.3
click at [869, 412] on mat-sidenav-content "menu Olá, Vivian! add Atendimentos Nenhum atendimento em aberto. Fila de atendi…" at bounding box center [576, 234] width 789 height 469
click at [369, 318] on div "Atendimentos Nenhum atendimento em aberto. Fila de atendimentos Nenhum atendime…" at bounding box center [576, 190] width 789 height 258
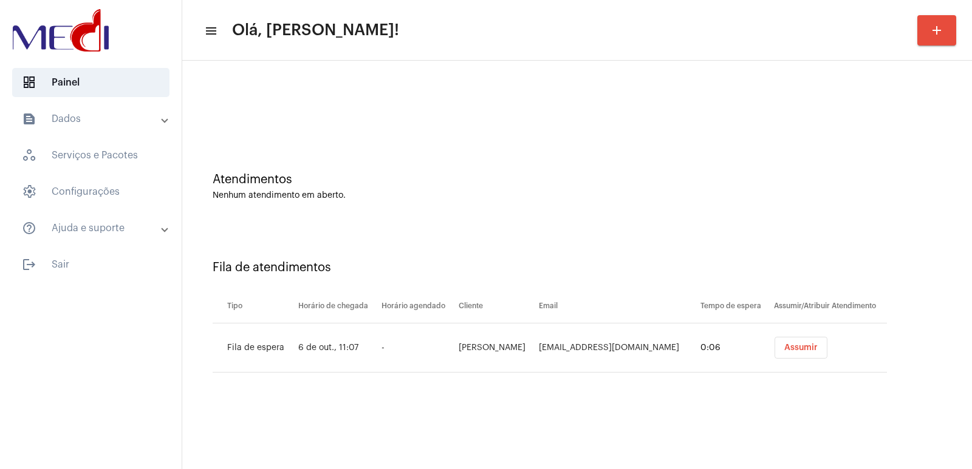
click at [803, 355] on button "Assumir" at bounding box center [800, 348] width 53 height 22
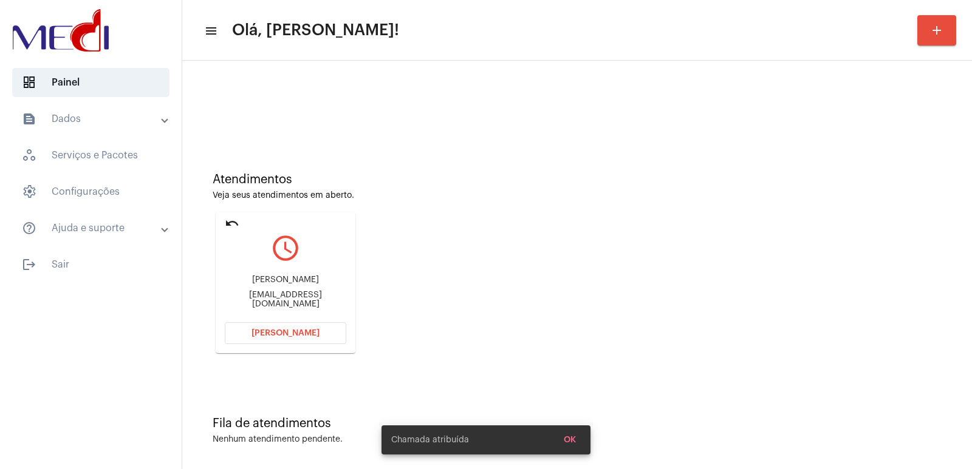
click at [289, 285] on div "Heitor Sauel Reina" at bounding box center [285, 280] width 121 height 9
copy div "Heitor Sauel Reina"
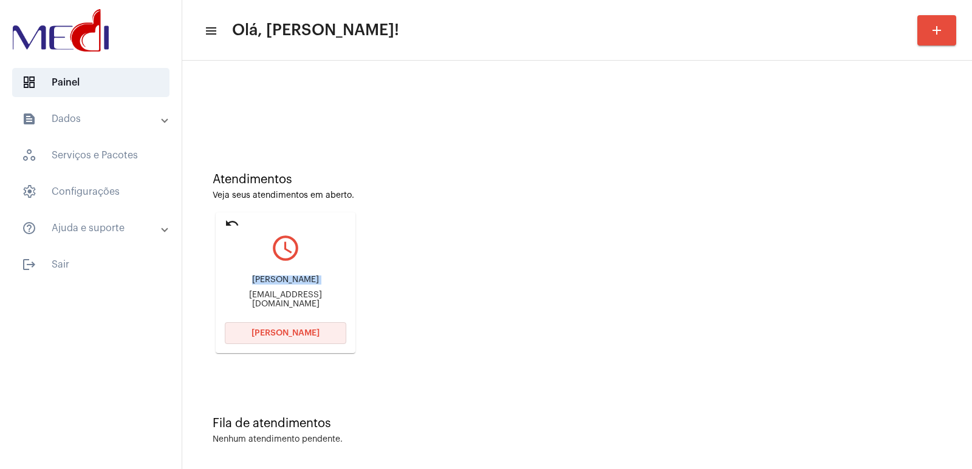
click at [284, 333] on span "[PERSON_NAME]" at bounding box center [285, 333] width 68 height 9
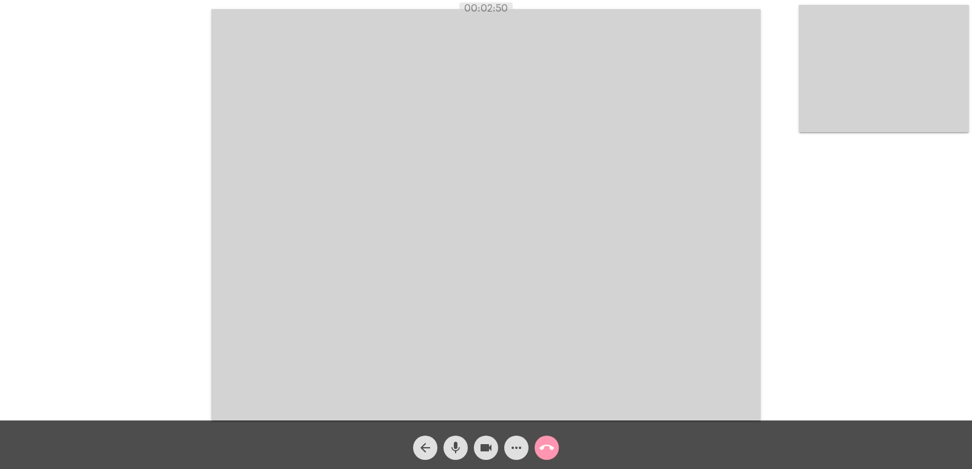
click at [546, 446] on mat-icon "call_end" at bounding box center [546, 448] width 15 height 15
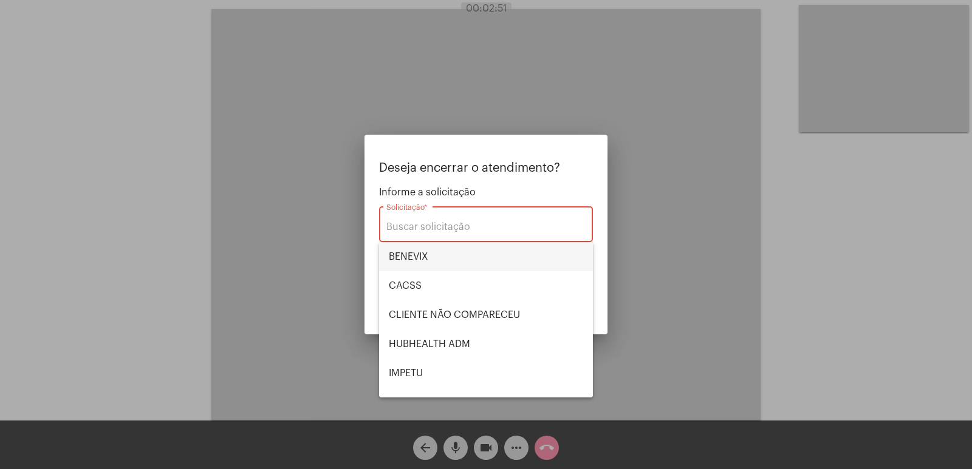
click at [461, 247] on span "BENEVIX" at bounding box center [486, 256] width 194 height 29
type input "BENEVIX"
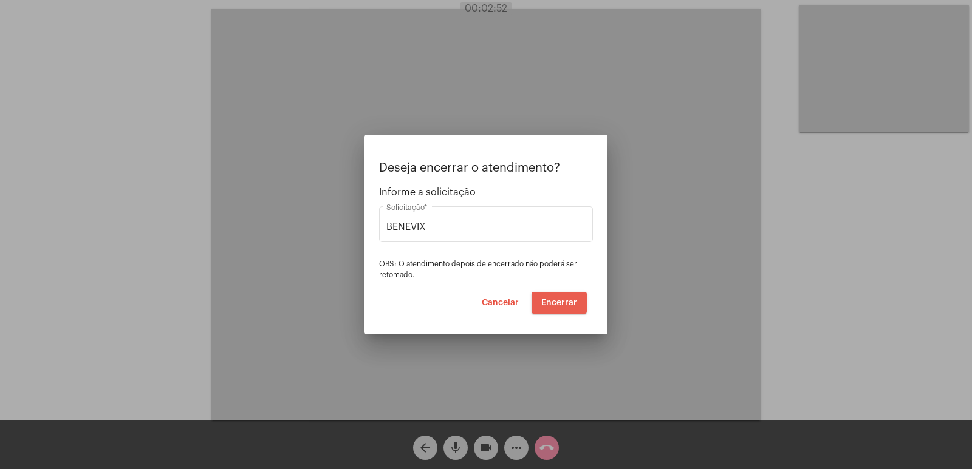
click at [564, 304] on span "Encerrar" at bounding box center [559, 303] width 36 height 9
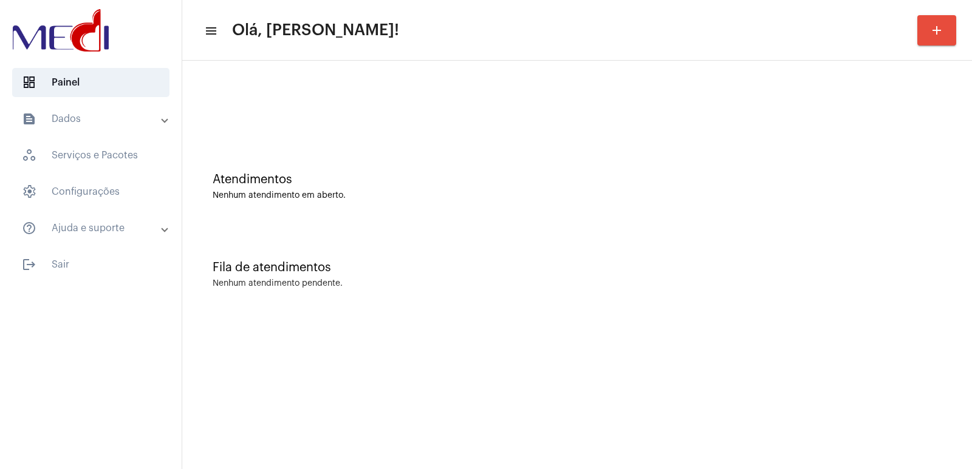
click at [59, 2] on div at bounding box center [91, 31] width 182 height 63
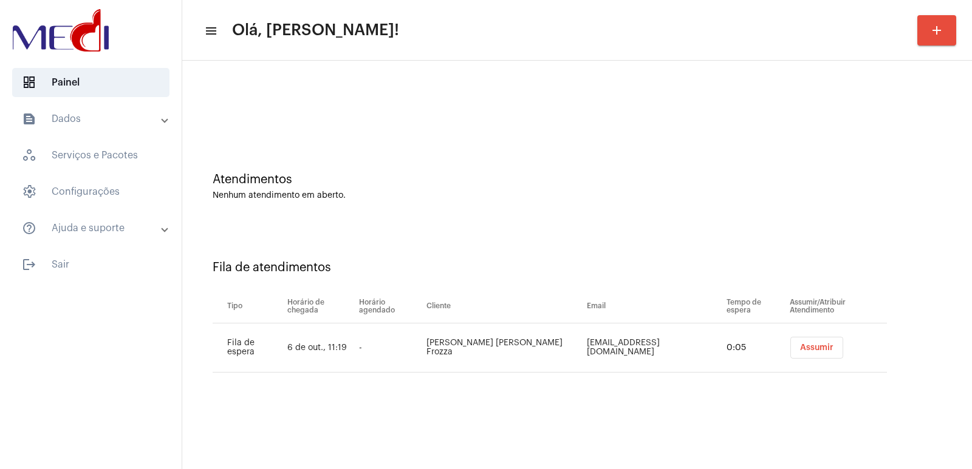
click at [790, 356] on button "Assumir" at bounding box center [816, 348] width 53 height 22
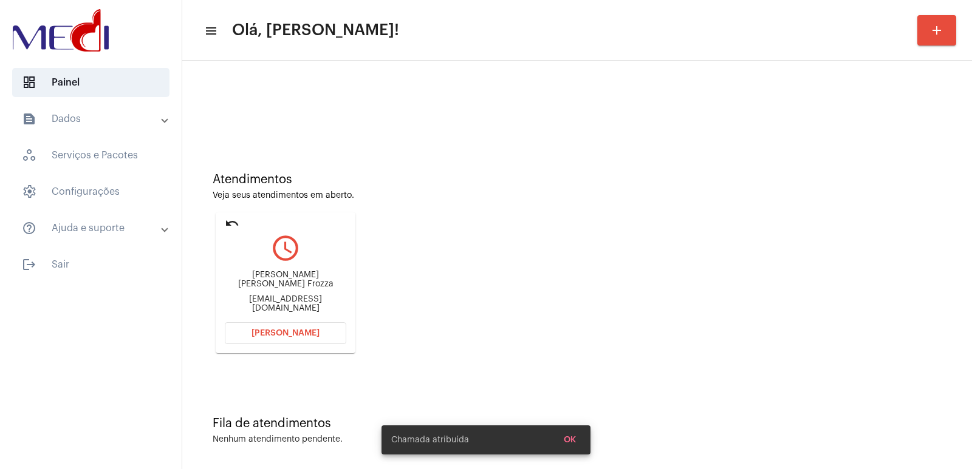
click at [256, 284] on div "[PERSON_NAME] [PERSON_NAME] Frozza" at bounding box center [285, 280] width 121 height 18
click at [256, 284] on div "Danieli Basso Frozza" at bounding box center [285, 280] width 121 height 18
copy div "Danieli Basso Frozza"
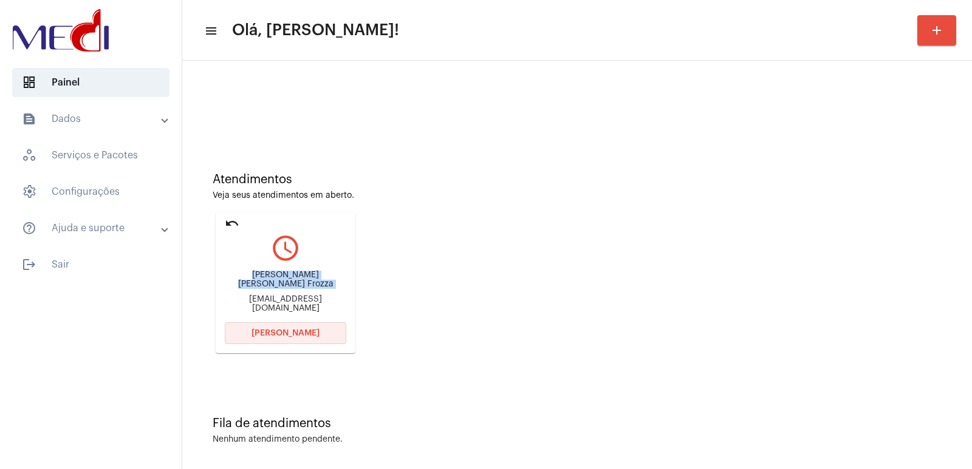
click at [305, 335] on span "Abrir Chamada" at bounding box center [285, 333] width 68 height 9
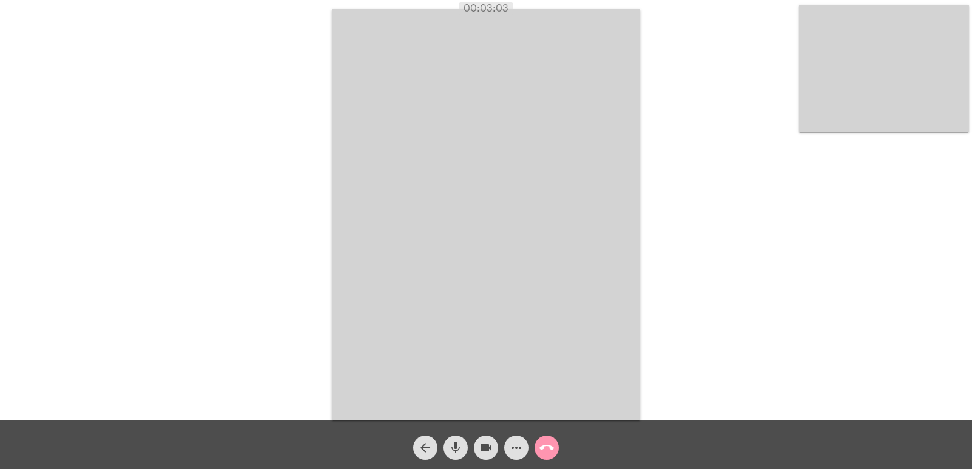
click at [552, 441] on mat-icon "call_end" at bounding box center [546, 448] width 15 height 15
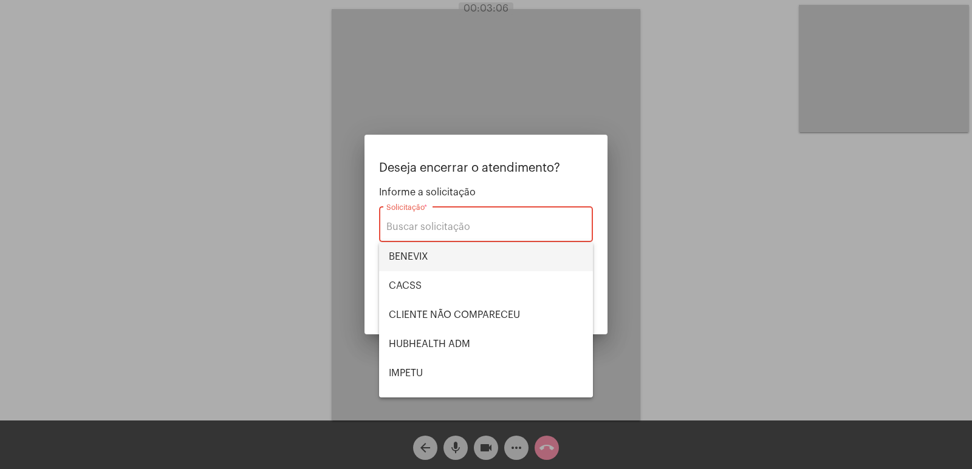
click at [431, 253] on span "BENEVIX" at bounding box center [486, 256] width 194 height 29
type input "BENEVIX"
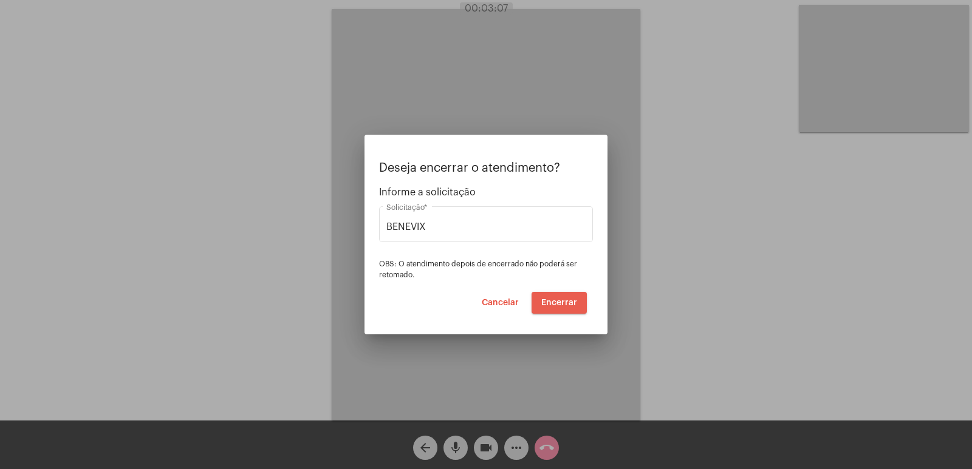
click at [565, 292] on button "Encerrar" at bounding box center [558, 303] width 55 height 22
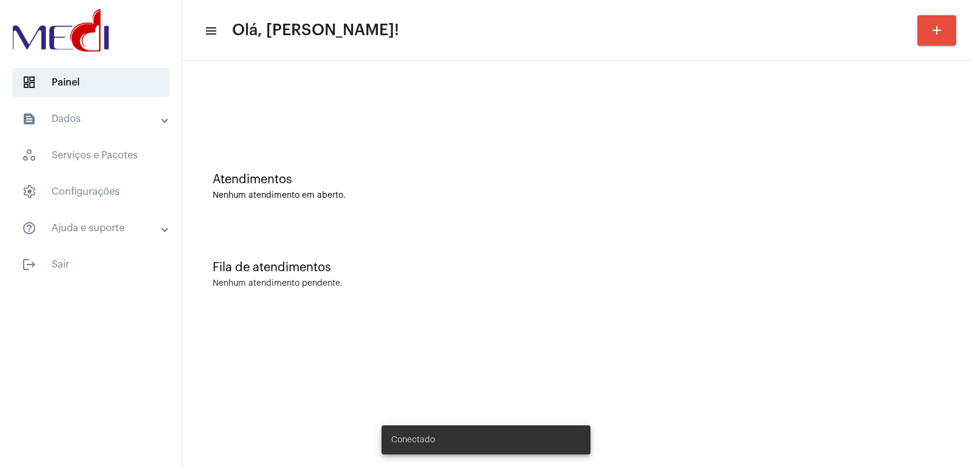
drag, startPoint x: 307, startPoint y: 320, endPoint x: 253, endPoint y: 273, distance: 71.4
click at [305, 320] on mat-sidenav-content "menu Olá, [PERSON_NAME]! add Atendimentos Nenhum atendimento em aberto. Fila de…" at bounding box center [576, 234] width 789 height 469
click at [638, 294] on div "Fila de atendimentos Nenhum atendimento pendente." at bounding box center [576, 269] width 777 height 88
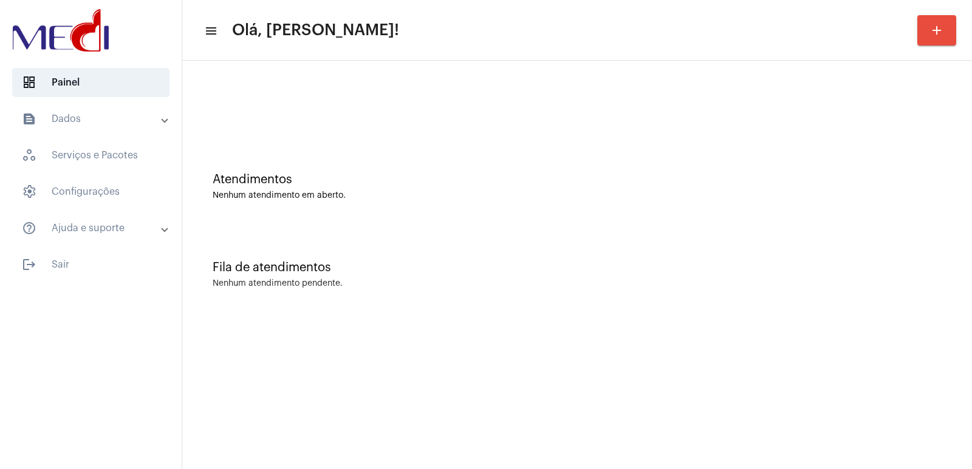
click at [327, 287] on div "Nenhum atendimento pendente." at bounding box center [278, 283] width 130 height 9
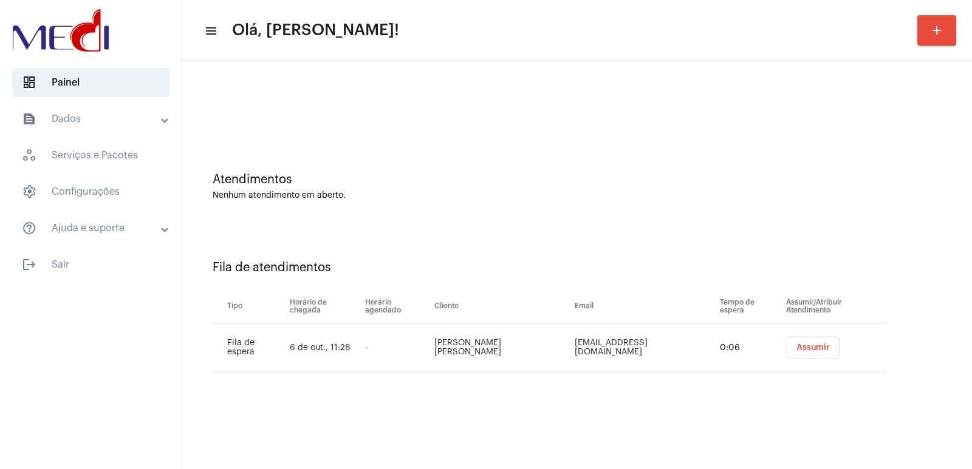
click at [789, 356] on button "Assumir" at bounding box center [812, 348] width 53 height 22
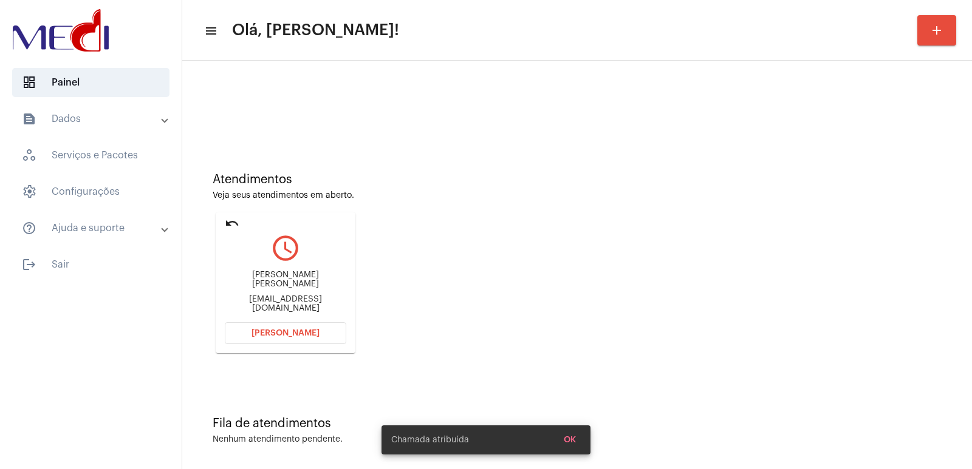
click at [262, 282] on div "Flávia Barros Sá Santos" at bounding box center [285, 280] width 121 height 18
copy div "Flávia Barros Sá Santos"
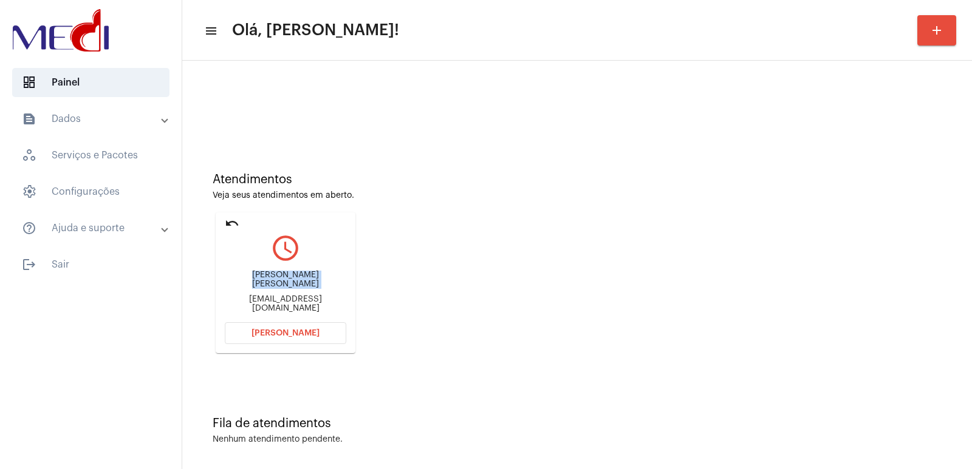
click at [258, 325] on button "Abrir Chamada" at bounding box center [285, 333] width 121 height 22
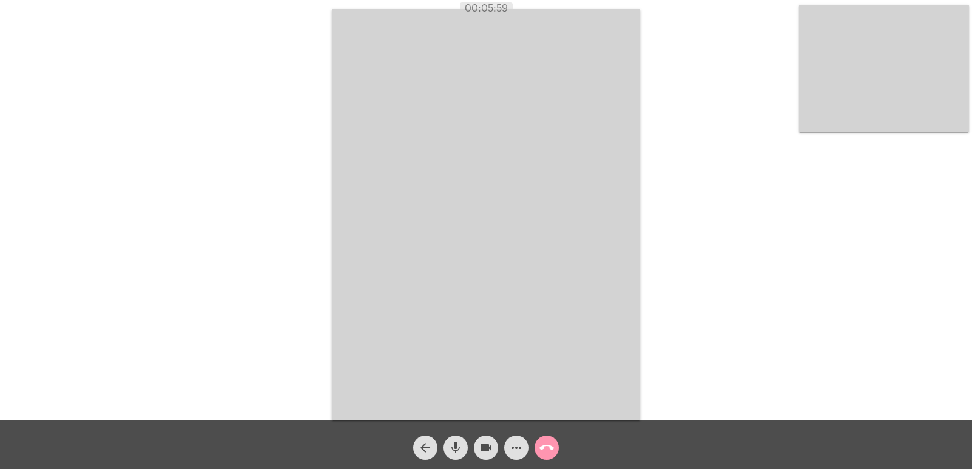
click at [552, 447] on mat-icon "call_end" at bounding box center [546, 448] width 15 height 15
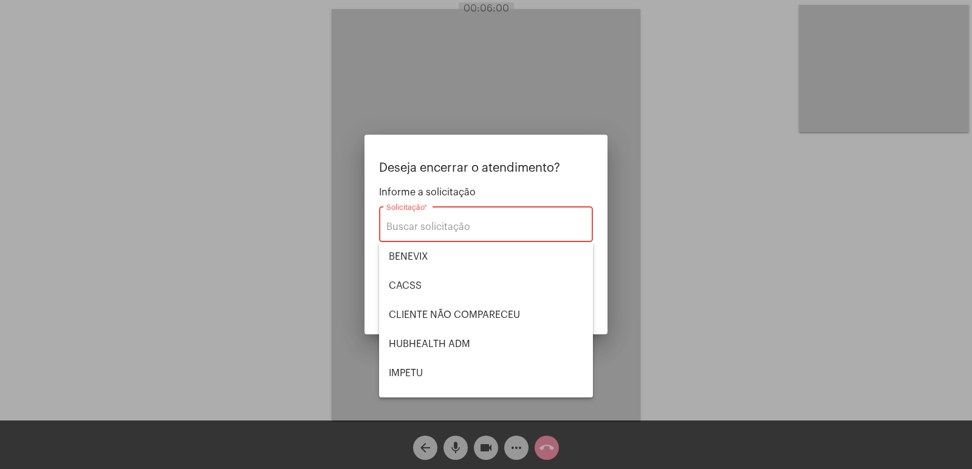
drag, startPoint x: 596, startPoint y: 331, endPoint x: 587, endPoint y: 334, distance: 10.2
click at [593, 331] on mat-dialog-container "Deseja encerrar o atendimento? Informe a solicitação Solicitação * OBS: O atend…" at bounding box center [485, 235] width 243 height 200
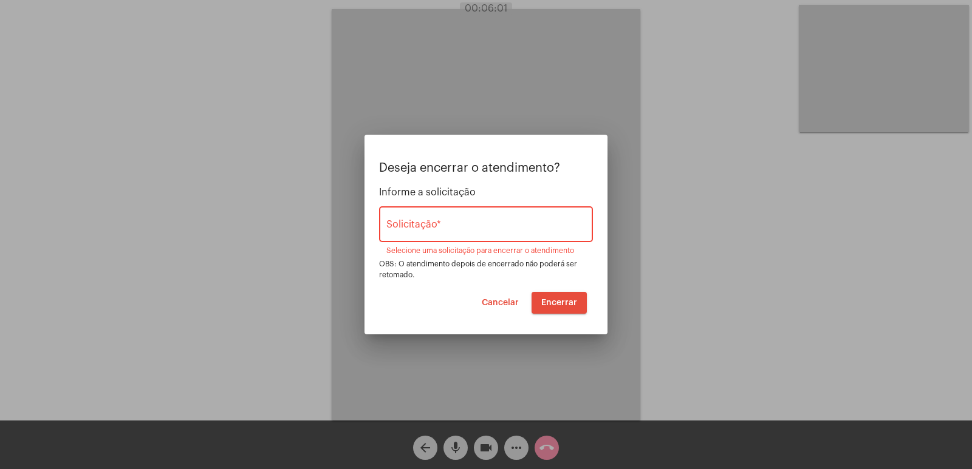
click at [526, 315] on mat-dialog-container "Deseja encerrar o atendimento? Informe a solicitação Solicitação * Selecione um…" at bounding box center [485, 235] width 243 height 200
click at [497, 307] on span "Cancelar" at bounding box center [500, 303] width 37 height 9
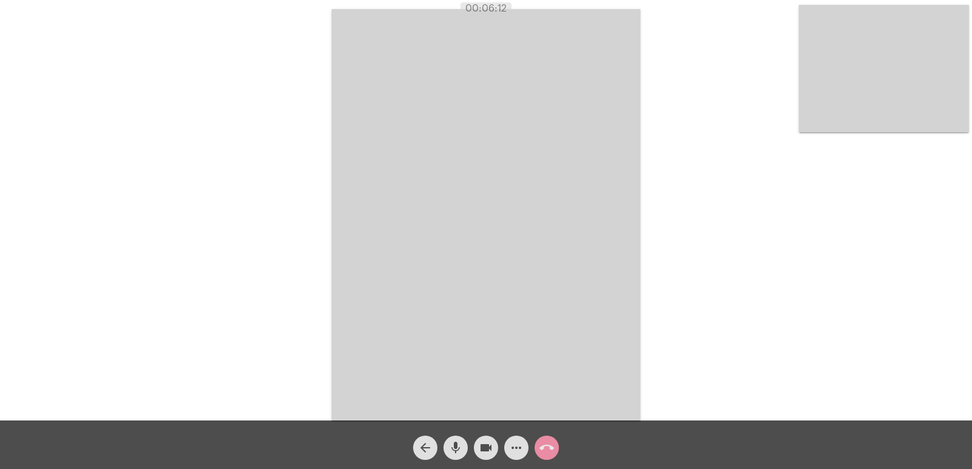
click at [545, 449] on mat-icon "call_end" at bounding box center [546, 448] width 15 height 15
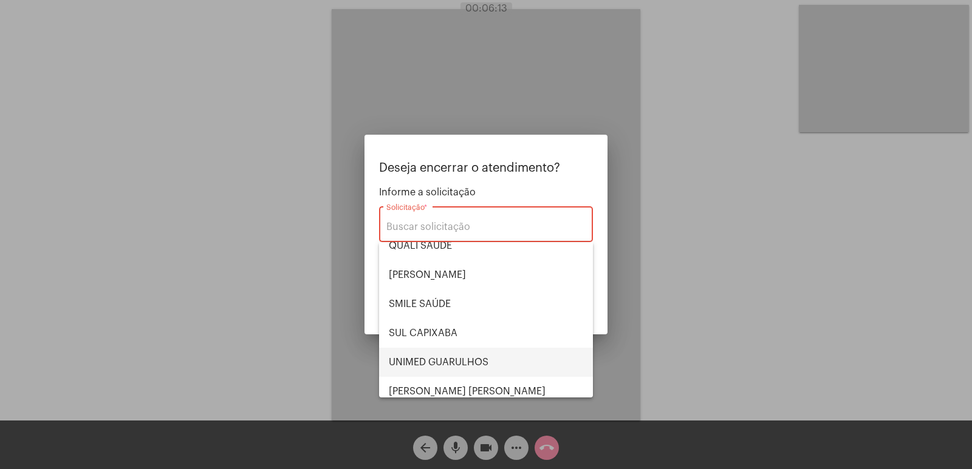
scroll to position [253, 0]
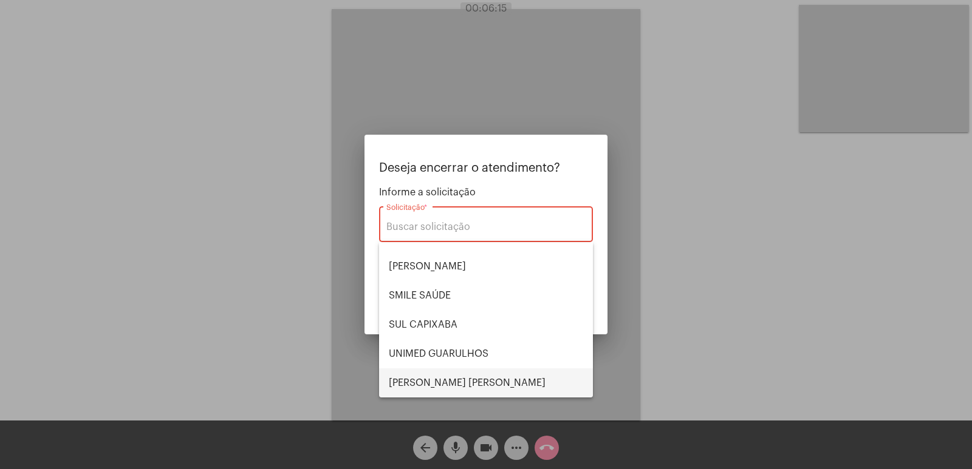
click at [441, 381] on span "VERA CRUZ" at bounding box center [486, 383] width 194 height 29
type input "VERA CRUZ"
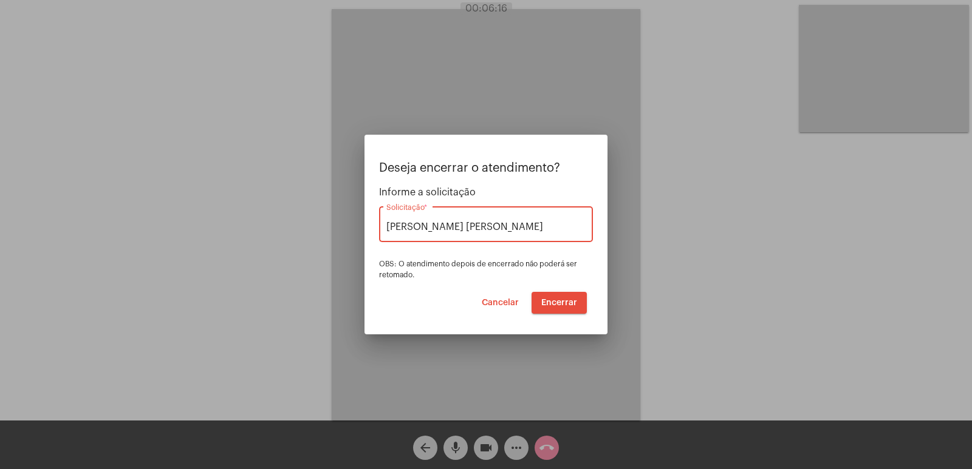
click at [548, 313] on button "Encerrar" at bounding box center [558, 303] width 55 height 22
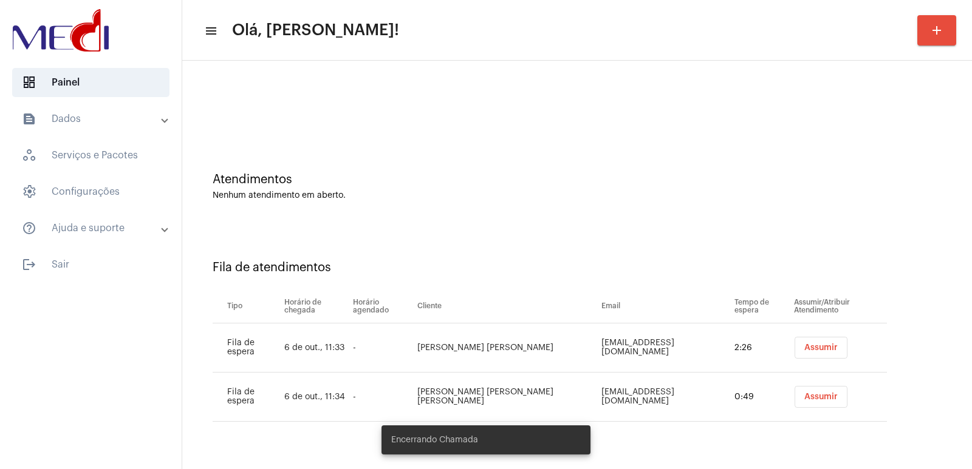
click at [804, 349] on span "Assumir" at bounding box center [820, 348] width 33 height 9
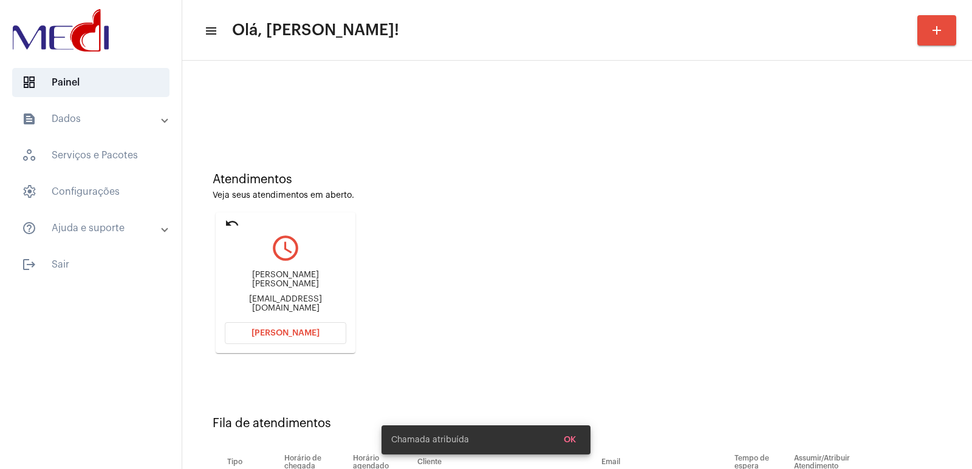
click at [278, 275] on div "Robson Dalla Rosa robsondallarosa@hotmail.com" at bounding box center [285, 292] width 121 height 55
copy div "Robson Dalla Rosa"
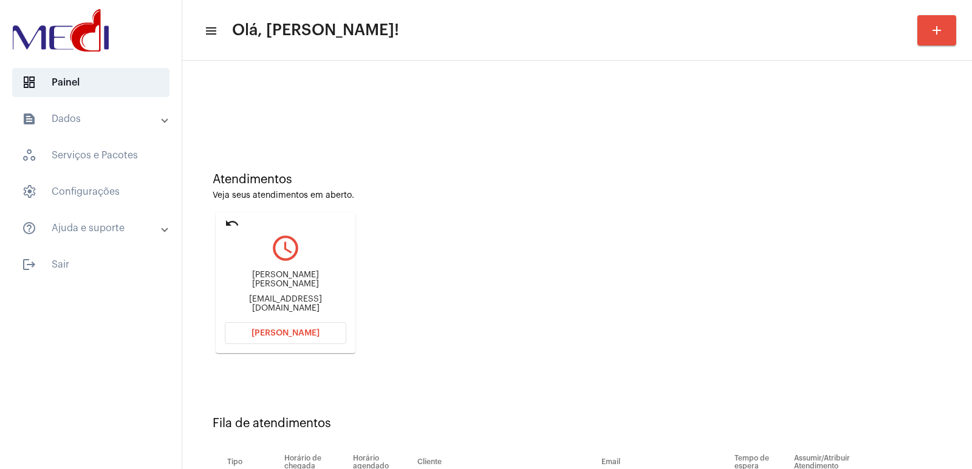
click at [260, 333] on span "Abrir Chamada" at bounding box center [285, 333] width 68 height 9
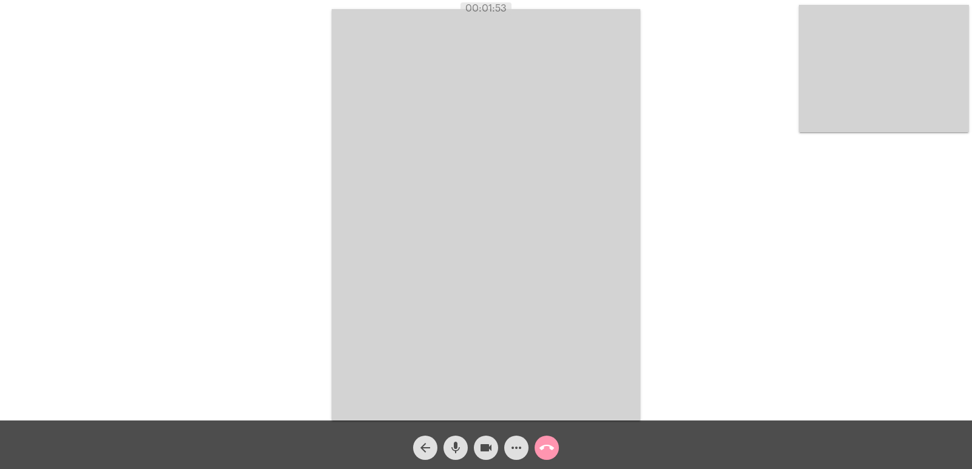
click at [540, 446] on mat-icon "call_end" at bounding box center [546, 448] width 15 height 15
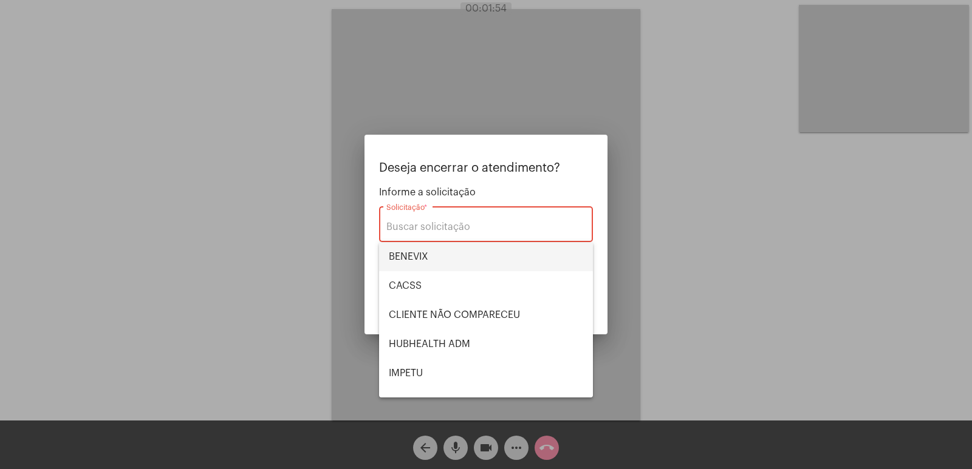
click at [418, 259] on span "BENEVIX" at bounding box center [486, 256] width 194 height 29
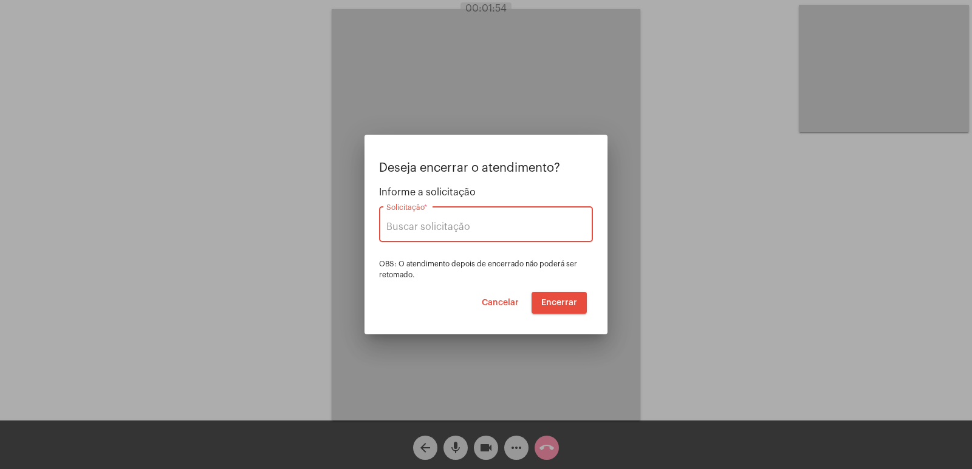
type input "BENEVIX"
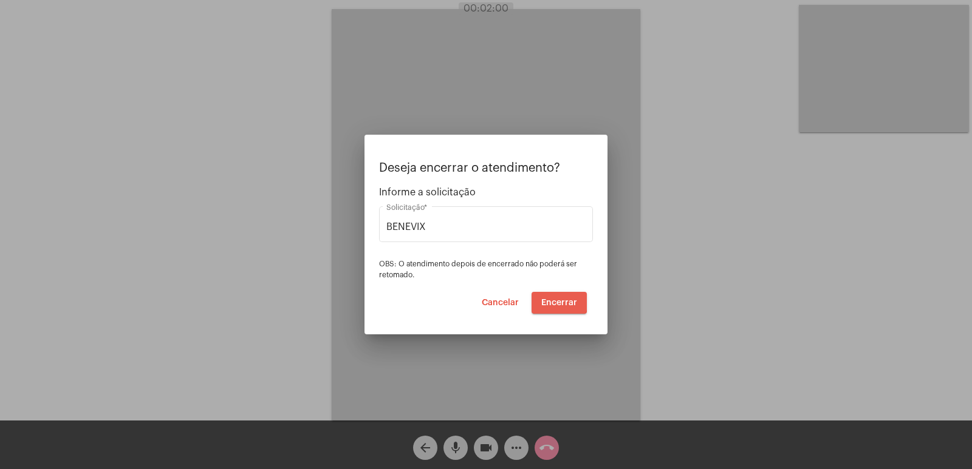
click at [557, 301] on span "Encerrar" at bounding box center [559, 303] width 36 height 9
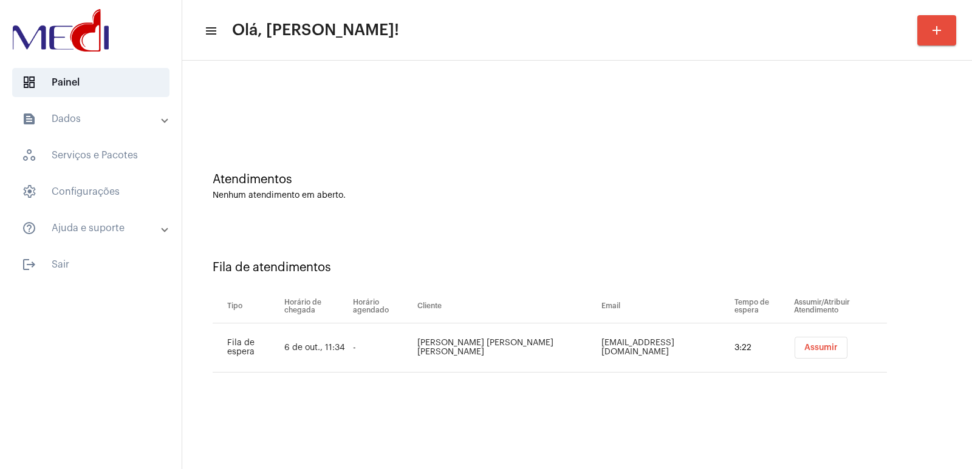
click at [794, 354] on button "Assumir" at bounding box center [820, 348] width 53 height 22
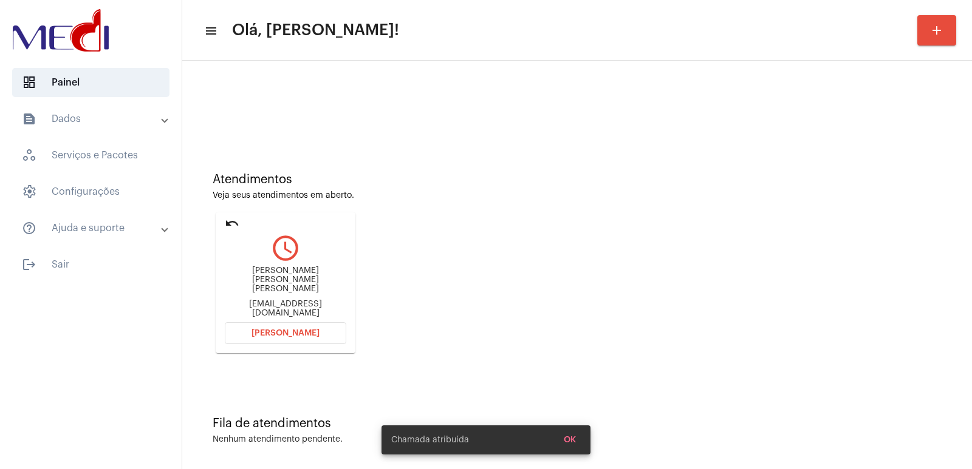
click at [278, 278] on div "Ana clara sá santos aninhacss19@gmail.com" at bounding box center [285, 292] width 121 height 55
copy div "Ana clara sá santos"
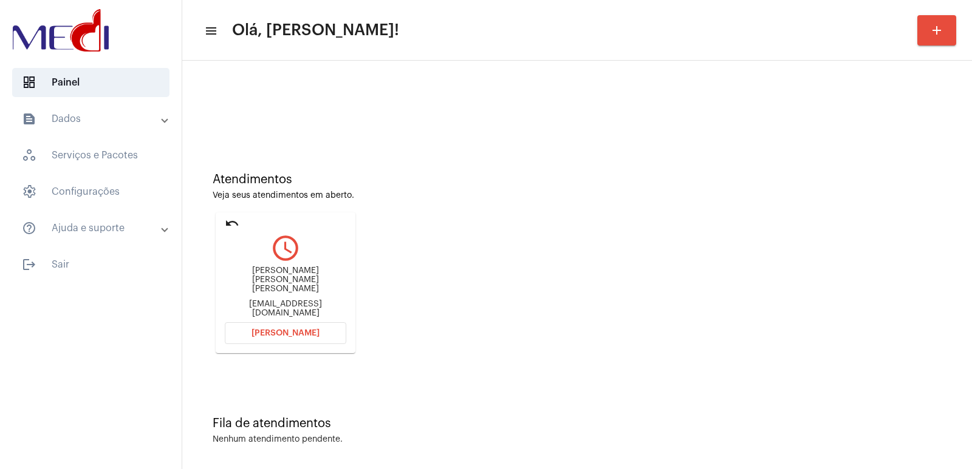
click at [267, 328] on button "Abrir Chamada" at bounding box center [285, 333] width 121 height 22
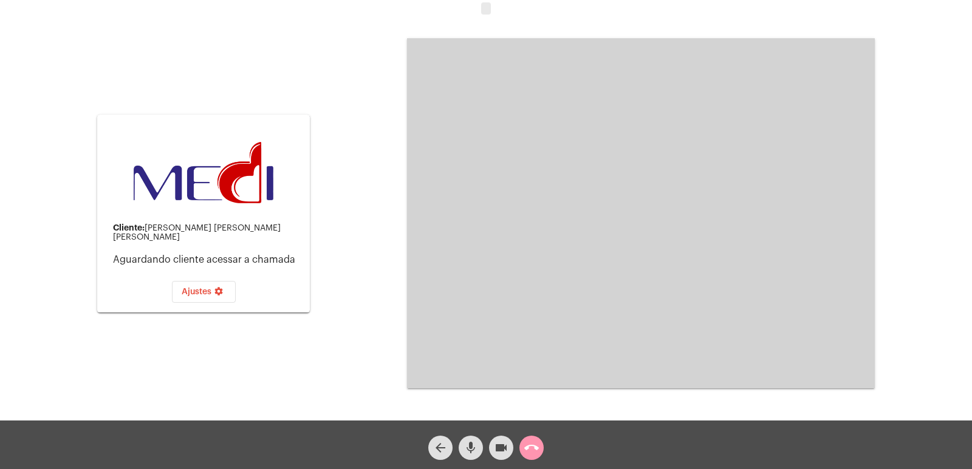
click at [523, 437] on div "call_end" at bounding box center [531, 445] width 30 height 30
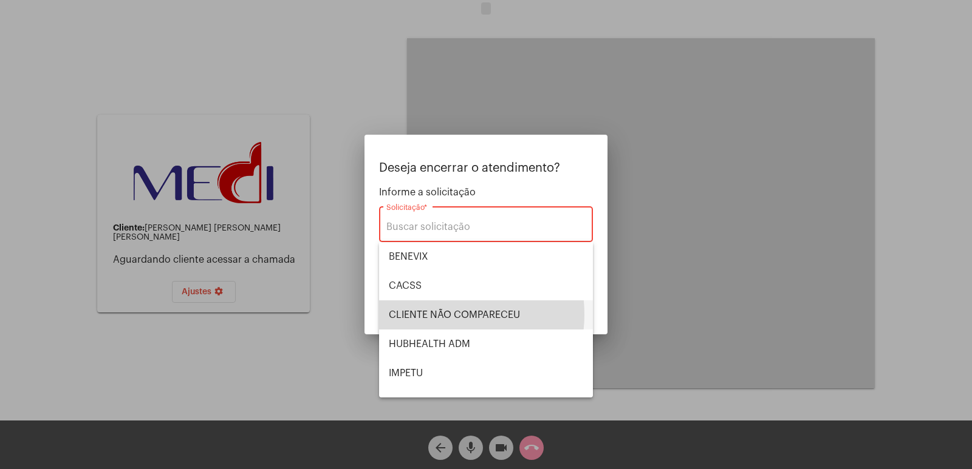
click at [440, 315] on span "CLIENTE NÃO COMPARECEU" at bounding box center [486, 315] width 194 height 29
type input "CLIENTE NÃO COMPARECEU"
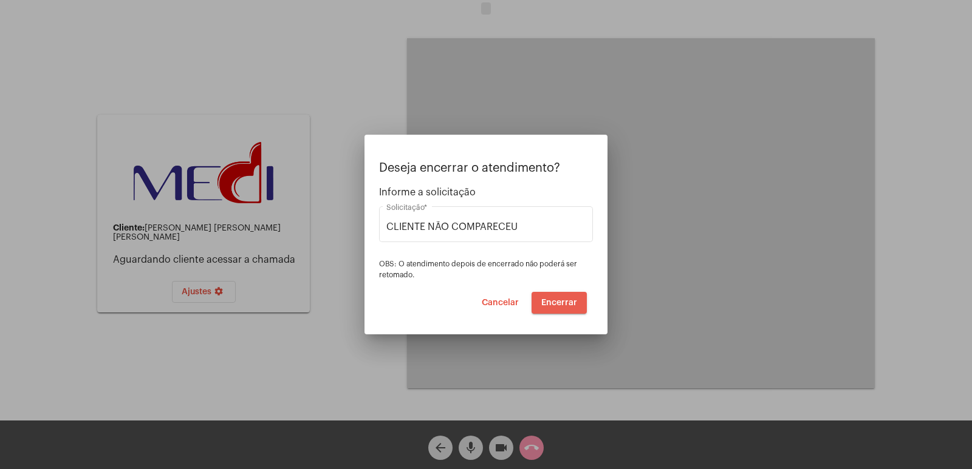
click at [564, 302] on span "Encerrar" at bounding box center [559, 303] width 36 height 9
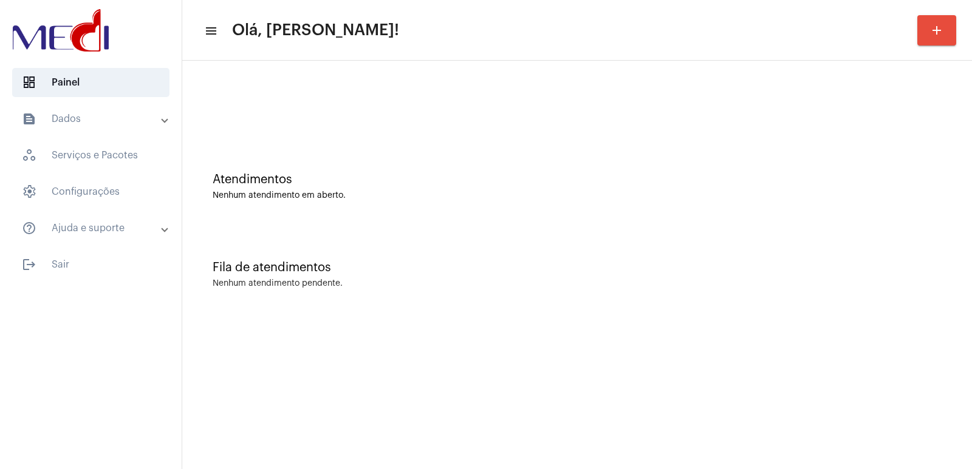
drag, startPoint x: 245, startPoint y: 162, endPoint x: 268, endPoint y: 164, distance: 22.6
click at [260, 161] on div "Atendimentos Nenhum atendimento em aberto." at bounding box center [576, 181] width 777 height 88
click at [256, 467] on mat-sidenav-content "menu Olá, Vivian! add Atendimentos Nenhum atendimento em aberto. Fila de atendi…" at bounding box center [576, 234] width 789 height 469
drag, startPoint x: 686, startPoint y: 459, endPoint x: 647, endPoint y: 431, distance: 48.2
click at [669, 441] on mat-sidenav-content "menu Olá, [PERSON_NAME]! add Atendimentos Nenhum atendimento em aberto. Fila de…" at bounding box center [576, 234] width 789 height 469
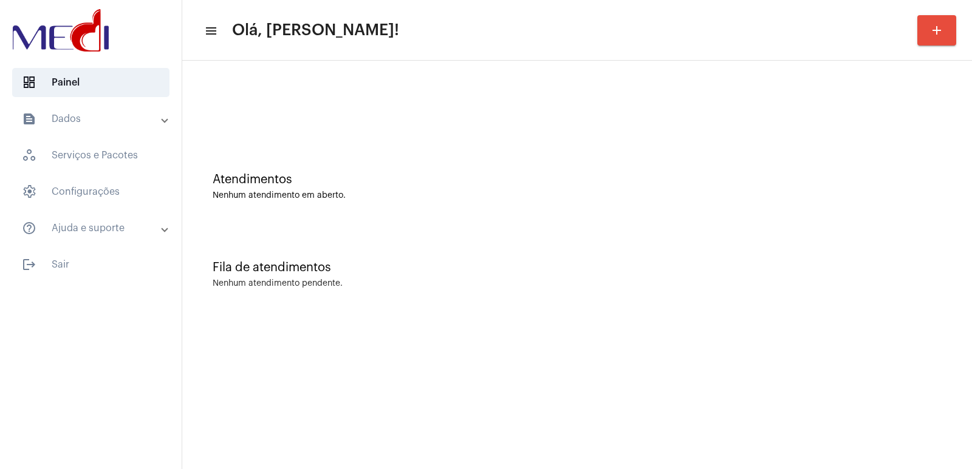
click at [310, 136] on div at bounding box center [576, 102] width 777 height 70
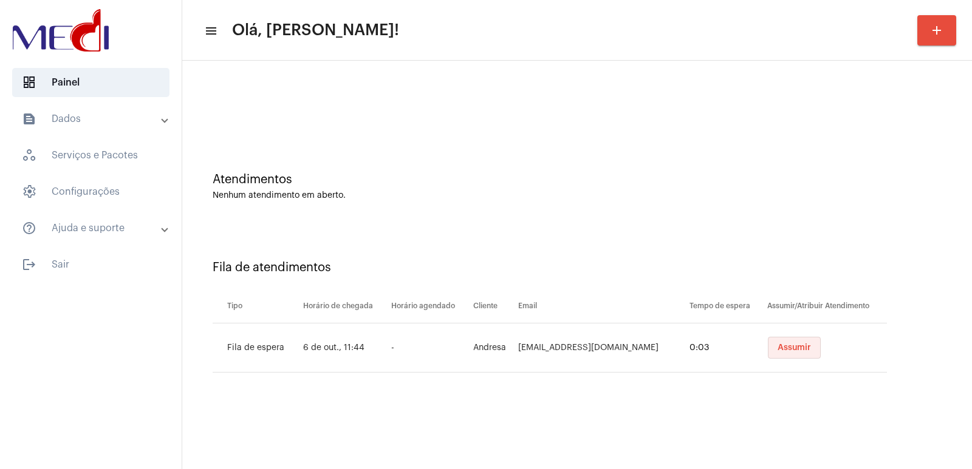
click at [777, 341] on button "Assumir" at bounding box center [794, 348] width 53 height 22
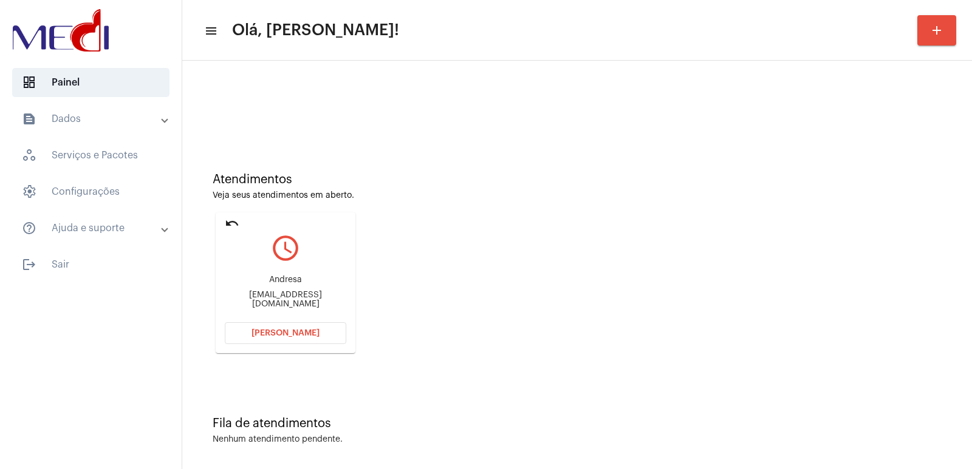
drag, startPoint x: 357, startPoint y: 417, endPoint x: 307, endPoint y: 360, distance: 75.3
click at [352, 402] on div "Fila de atendimentos Nenhum atendimento pendente." at bounding box center [576, 425] width 777 height 88
click at [279, 285] on div "Andresa" at bounding box center [285, 280] width 121 height 9
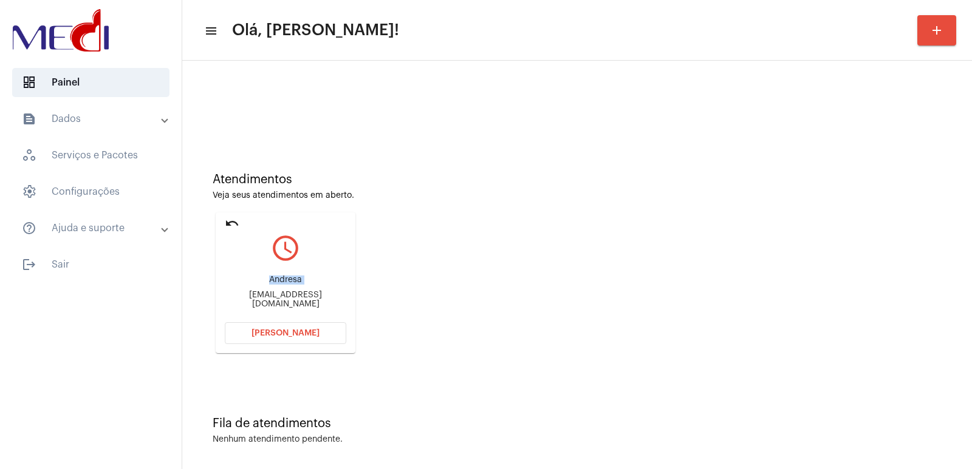
copy div "Andresa"
click at [324, 330] on button "Abrir Chamada" at bounding box center [285, 333] width 121 height 22
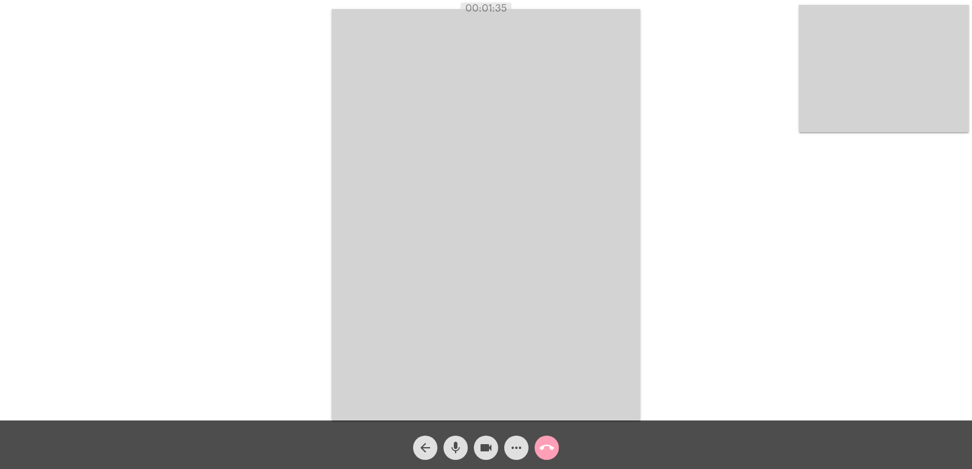
click at [537, 448] on button "call_end" at bounding box center [546, 448] width 24 height 24
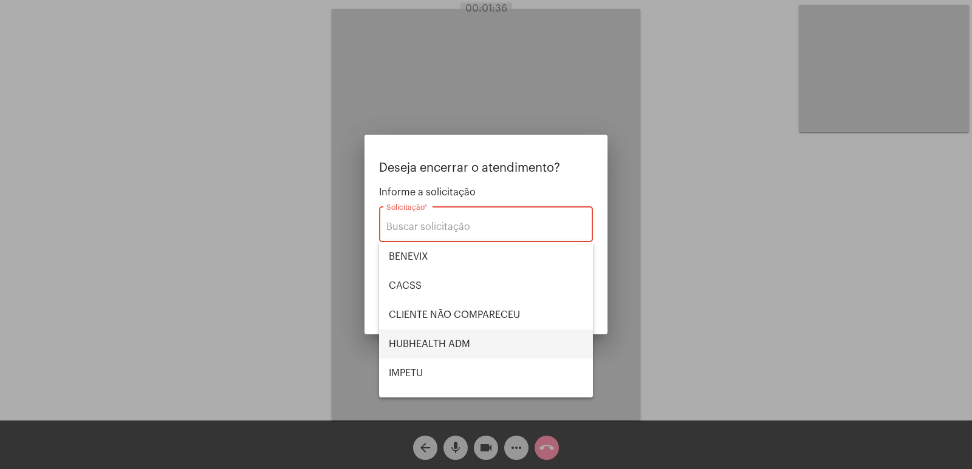
click at [437, 343] on span "HUBHEALTH ADM" at bounding box center [486, 344] width 194 height 29
type input "HUBHEALTH ADM"
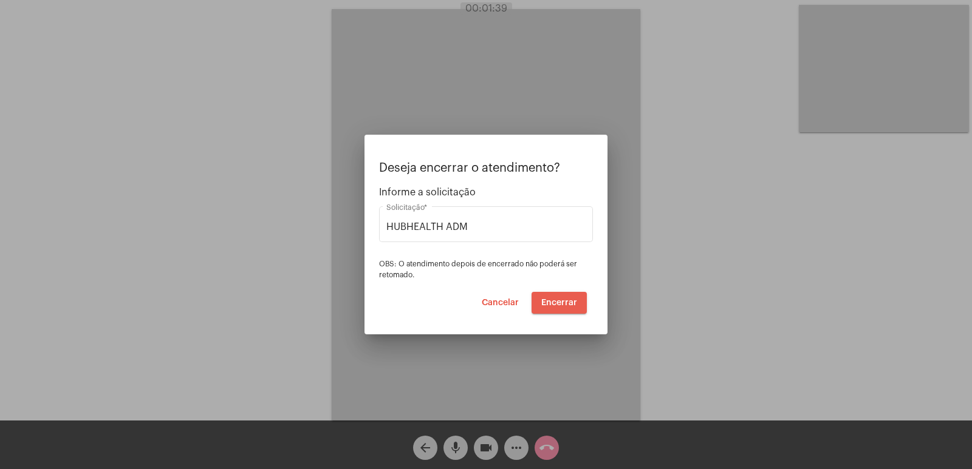
click at [560, 303] on span "Encerrar" at bounding box center [559, 303] width 36 height 9
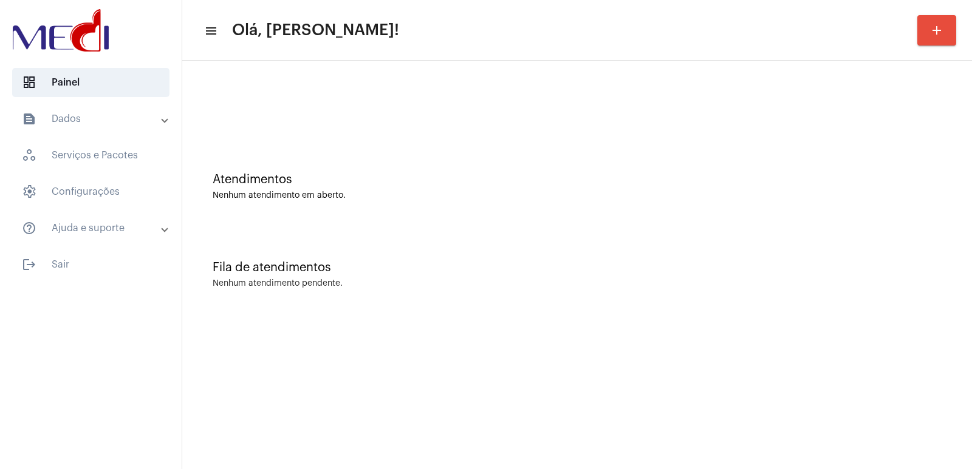
click at [671, 384] on mat-sidenav-content "menu Olá, [PERSON_NAME]! add Atendimentos Nenhum atendimento em aberto. Fila de…" at bounding box center [576, 234] width 789 height 469
click at [611, 432] on mat-sidenav-content "menu Olá, Vivian! add Atendimentos Nenhum atendimento em aberto. Fila de atendi…" at bounding box center [576, 234] width 789 height 469
click at [306, 127] on div at bounding box center [576, 102] width 777 height 70
drag, startPoint x: 291, startPoint y: 38, endPoint x: 265, endPoint y: 58, distance: 32.9
click at [288, 41] on mat-toolbar-row "menu Olá, Vivian! add" at bounding box center [576, 30] width 789 height 39
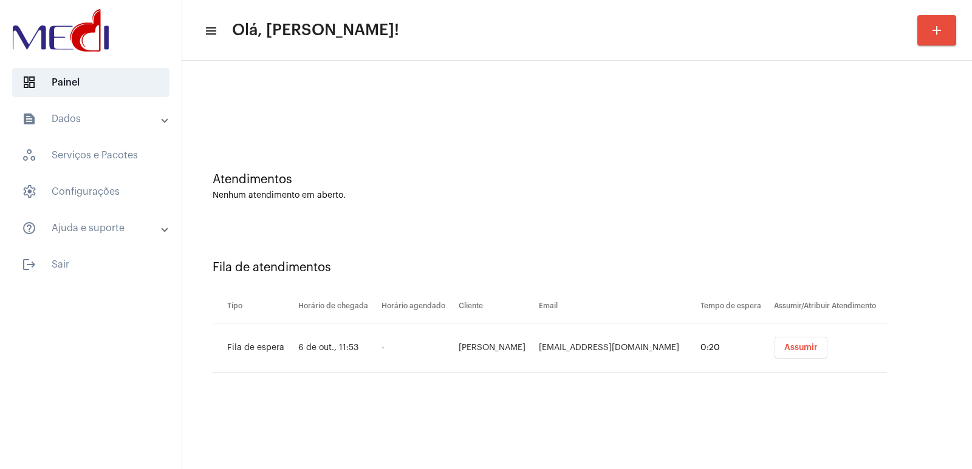
click at [803, 346] on span "Assumir" at bounding box center [800, 348] width 33 height 9
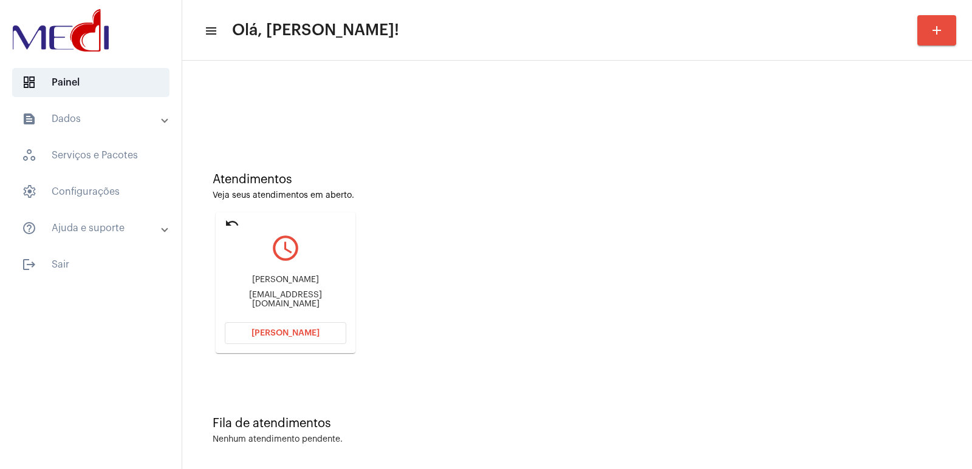
drag, startPoint x: 933, startPoint y: 347, endPoint x: 799, endPoint y: 353, distance: 134.9
click at [926, 347] on div "Atendimentos Veja seus atendimentos em aberto. undo query_builder [PERSON_NAME]…" at bounding box center [576, 259] width 777 height 244
click at [282, 274] on div "Angélica Soares Ribeiro Costa angelicasrc88@gmail.com" at bounding box center [285, 292] width 121 height 55
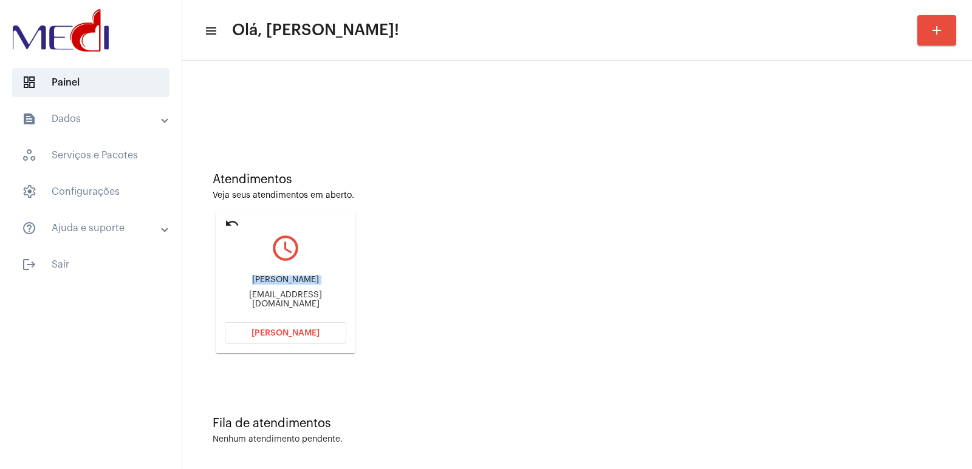
copy div "Angélica Soares Ribeiro Costa"
click at [256, 334] on span "Abrir Chamada" at bounding box center [285, 333] width 68 height 9
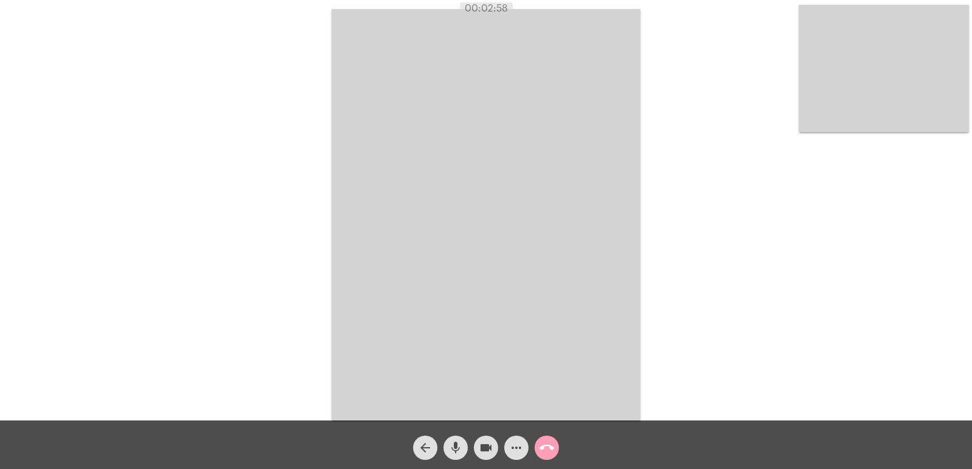
click at [541, 443] on mat-icon "call_end" at bounding box center [546, 448] width 15 height 15
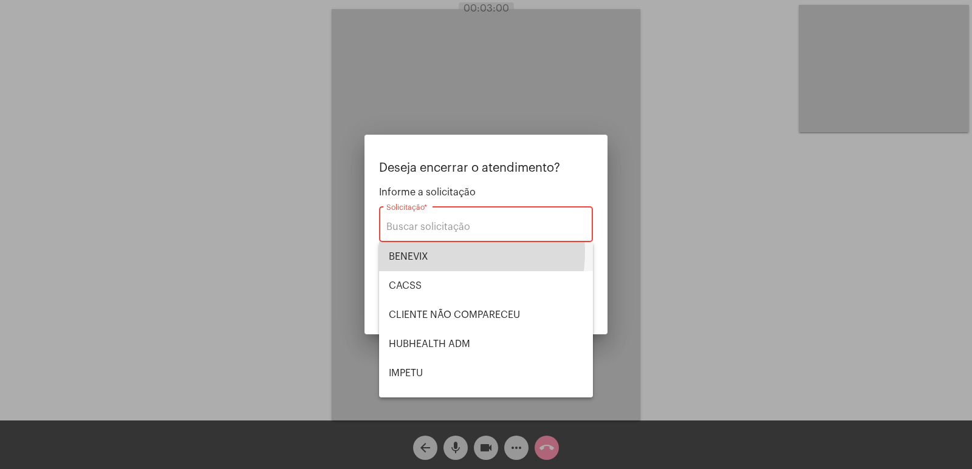
click at [445, 252] on span "BENEVIX" at bounding box center [486, 256] width 194 height 29
type input "BENEVIX"
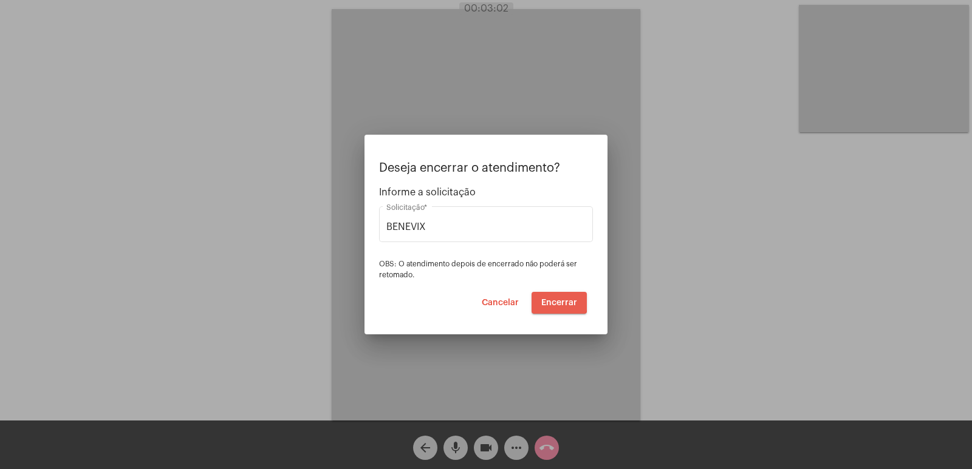
click at [557, 301] on span "Encerrar" at bounding box center [559, 303] width 36 height 9
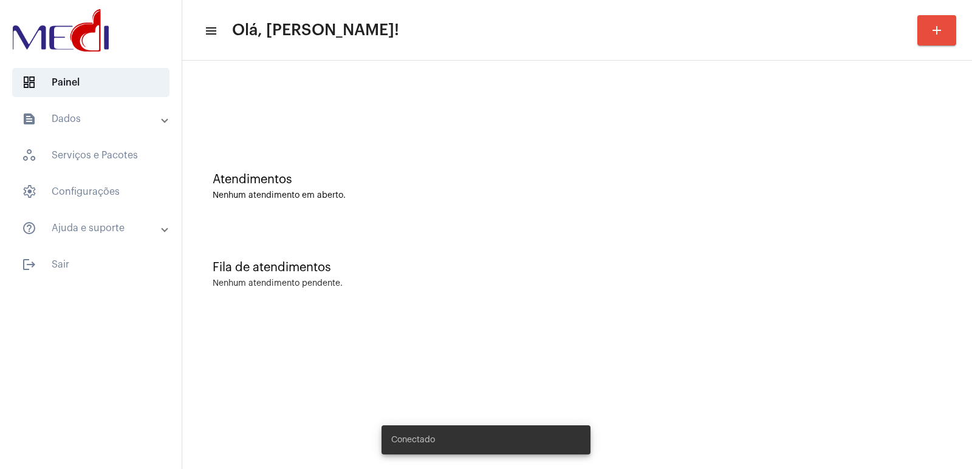
drag, startPoint x: 693, startPoint y: 324, endPoint x: 672, endPoint y: 333, distance: 23.7
click at [693, 325] on mat-sidenav-content "menu Olá, [PERSON_NAME]! add Atendimentos Nenhum atendimento em aberto. Fila de…" at bounding box center [576, 234] width 789 height 469
click at [930, 223] on div "Atendimentos Nenhum atendimento em aberto." at bounding box center [576, 181] width 777 height 88
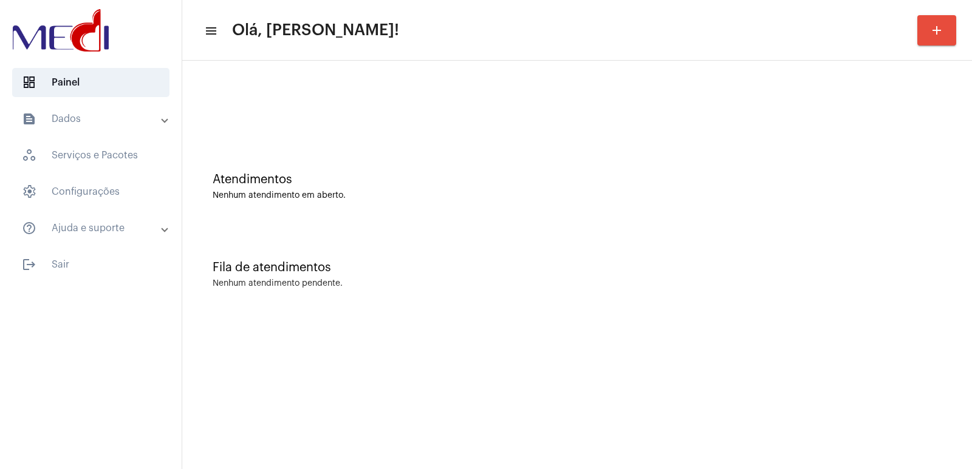
click at [228, 109] on div at bounding box center [577, 107] width 729 height 9
drag, startPoint x: 780, startPoint y: 158, endPoint x: 736, endPoint y: 157, distance: 43.7
click at [764, 158] on div "Atendimentos Nenhum atendimento em aberto." at bounding box center [576, 181] width 777 height 88
click at [515, 420] on mat-sidenav-content "menu Olá, Vivian! add Atendimentos Nenhum atendimento em aberto. Fila de atendi…" at bounding box center [576, 234] width 789 height 469
click at [263, 137] on div "Atendimentos Nenhum atendimento em aberto." at bounding box center [576, 181] width 777 height 88
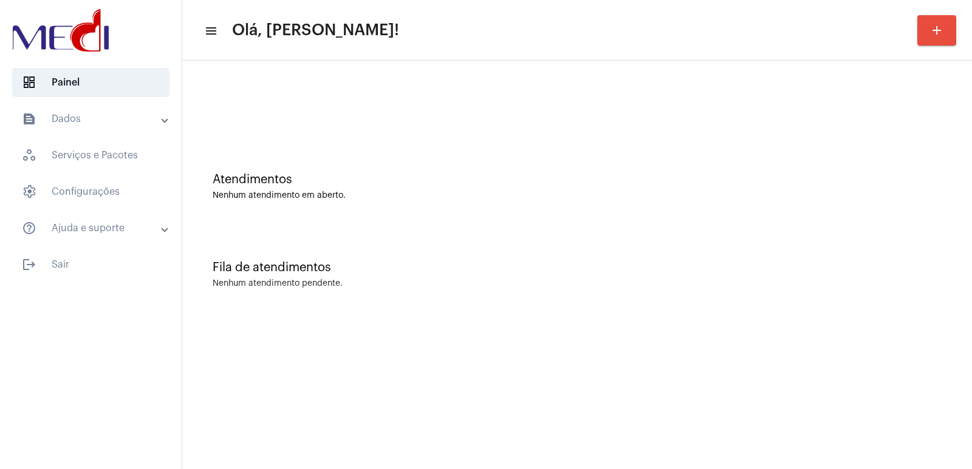
click at [392, 438] on mat-sidenav-content "menu Olá, [PERSON_NAME]! add Atendimentos Nenhum atendimento em aberto. Fila de…" at bounding box center [576, 234] width 789 height 469
drag, startPoint x: 259, startPoint y: 148, endPoint x: 203, endPoint y: 24, distance: 136.4
click at [257, 146] on div "Atendimentos Nenhum atendimento em aberto." at bounding box center [576, 181] width 777 height 88
click at [744, 260] on div "Fila de atendimentos Nenhum atendimento pendente." at bounding box center [576, 269] width 777 height 88
click at [610, 392] on mat-sidenav-content "menu Olá, [PERSON_NAME]! add Atendimentos Nenhum atendimento em aberto. Fila de…" at bounding box center [576, 234] width 789 height 469
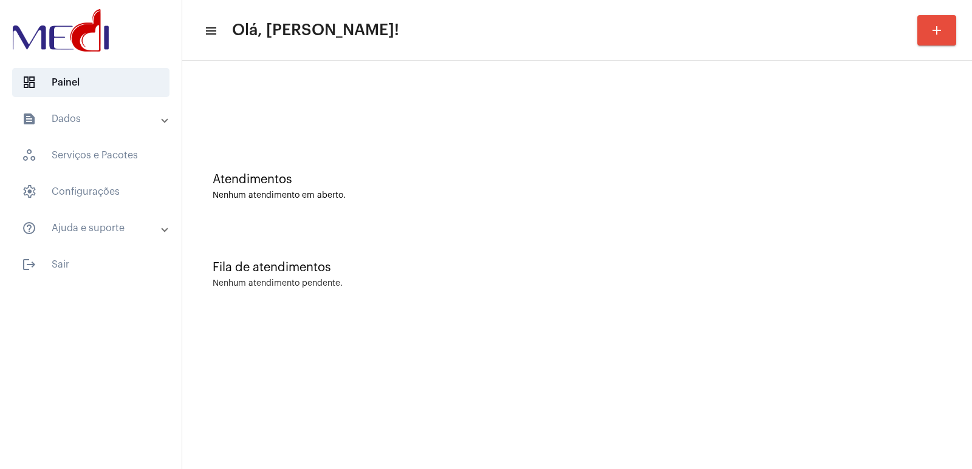
click at [743, 250] on div "Fila de atendimentos Nenhum atendimento pendente." at bounding box center [576, 269] width 777 height 88
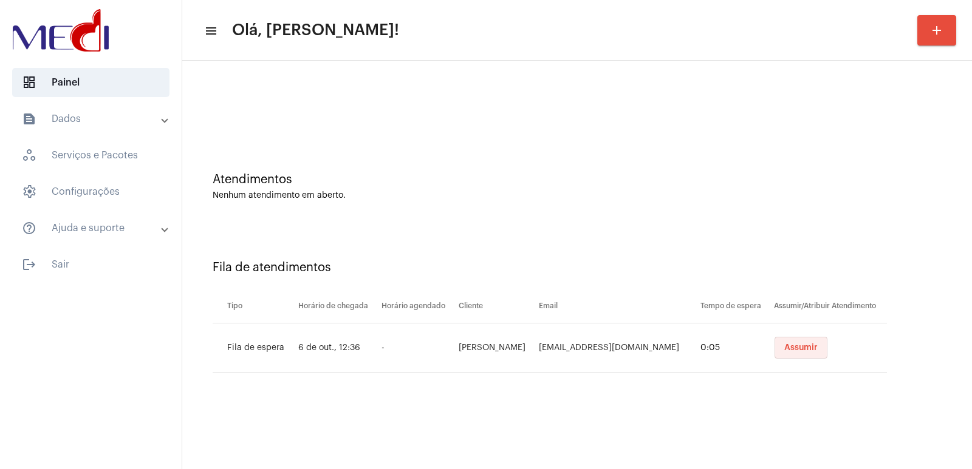
click at [803, 341] on button "Assumir" at bounding box center [800, 348] width 53 height 22
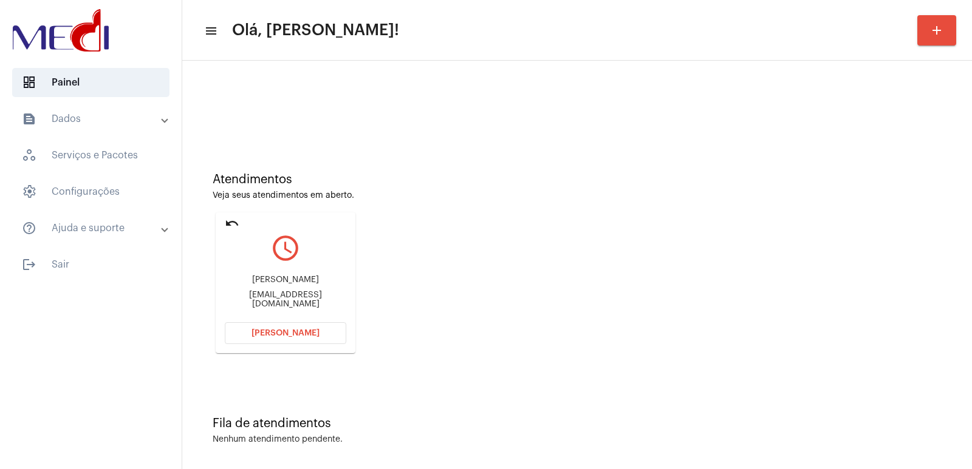
click at [262, 278] on div "[PERSON_NAME] [EMAIL_ADDRESS][DOMAIN_NAME]" at bounding box center [285, 292] width 121 height 55
click at [262, 278] on div "Lucio Gomes dos Santos luciodocgomes@uol.com.br" at bounding box center [285, 292] width 121 height 55
copy div "Lucio Gomes dos Santos"
drag, startPoint x: 273, startPoint y: 342, endPoint x: 280, endPoint y: 266, distance: 76.3
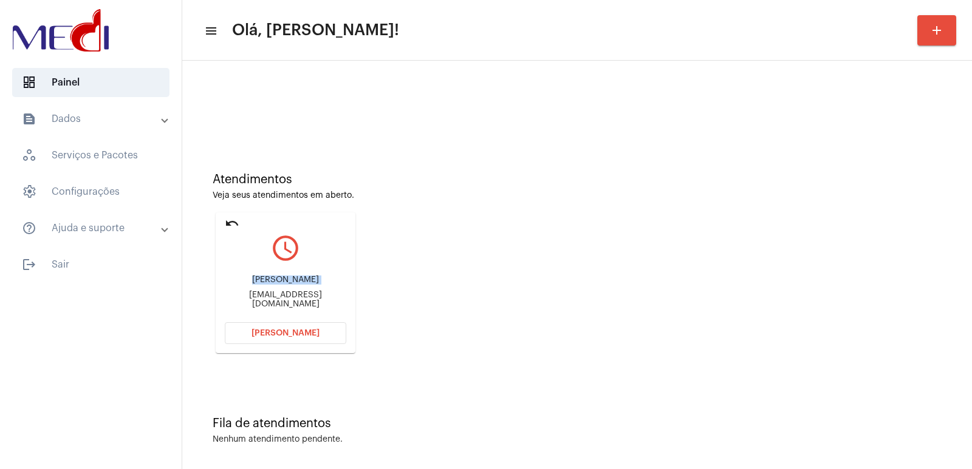
click at [273, 335] on button "Abrir Chamada" at bounding box center [285, 333] width 121 height 22
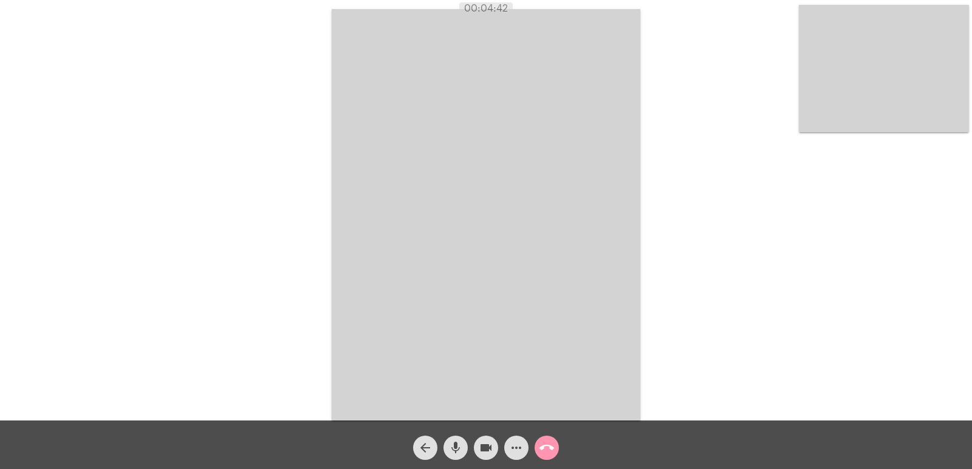
click at [537, 440] on button "call_end" at bounding box center [546, 448] width 24 height 24
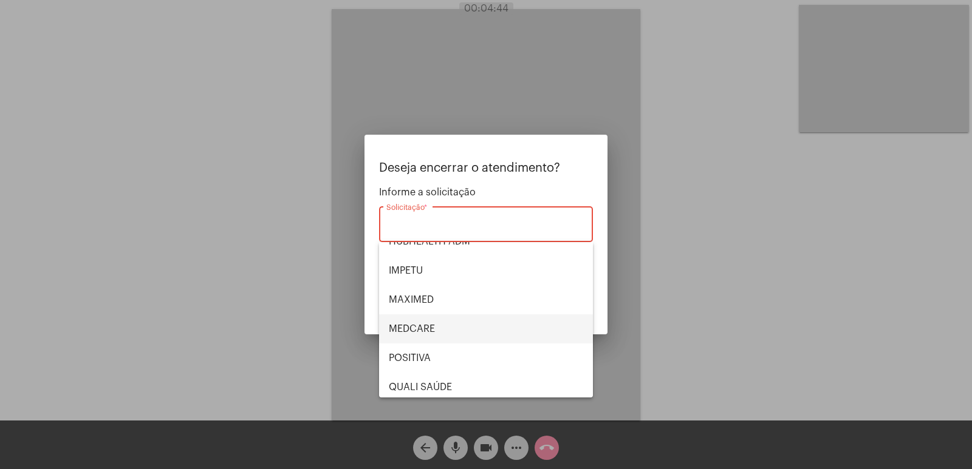
scroll to position [121, 0]
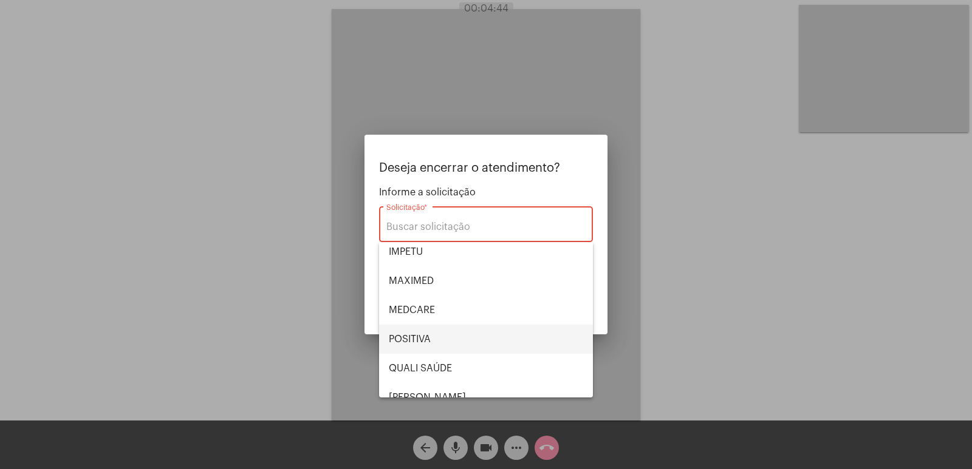
click at [426, 336] on span "POSITIVA" at bounding box center [486, 339] width 194 height 29
type input "POSITIVA"
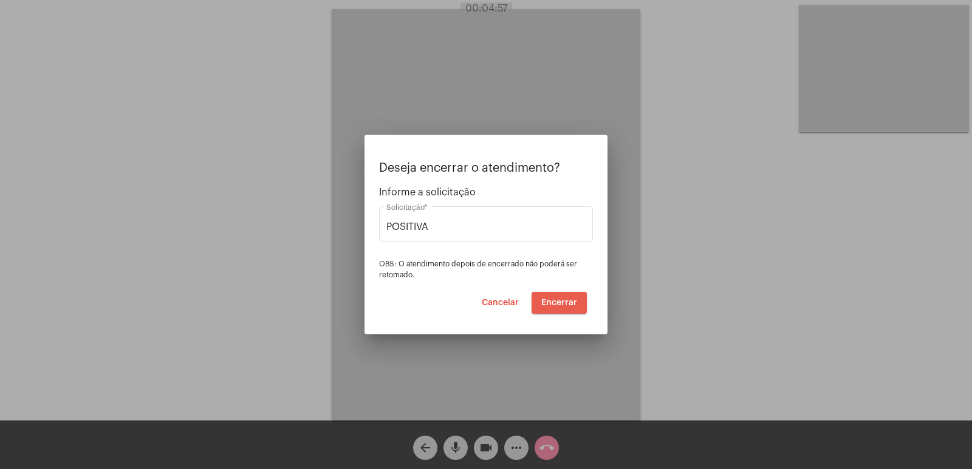
click at [567, 300] on span "Encerrar" at bounding box center [559, 303] width 36 height 9
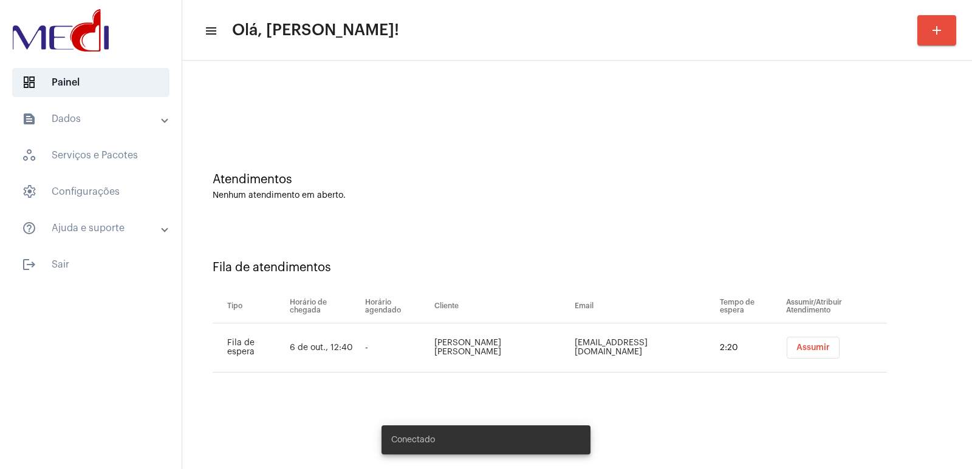
click at [794, 341] on button "Assumir" at bounding box center [812, 348] width 53 height 22
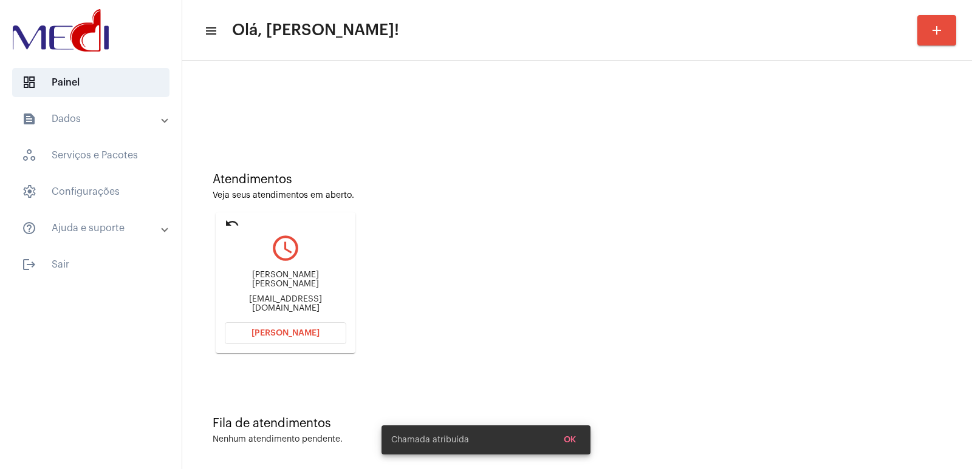
click at [283, 278] on div "Débora Wellen s p de Souza deborawspalhano@gmail.com" at bounding box center [285, 292] width 121 height 55
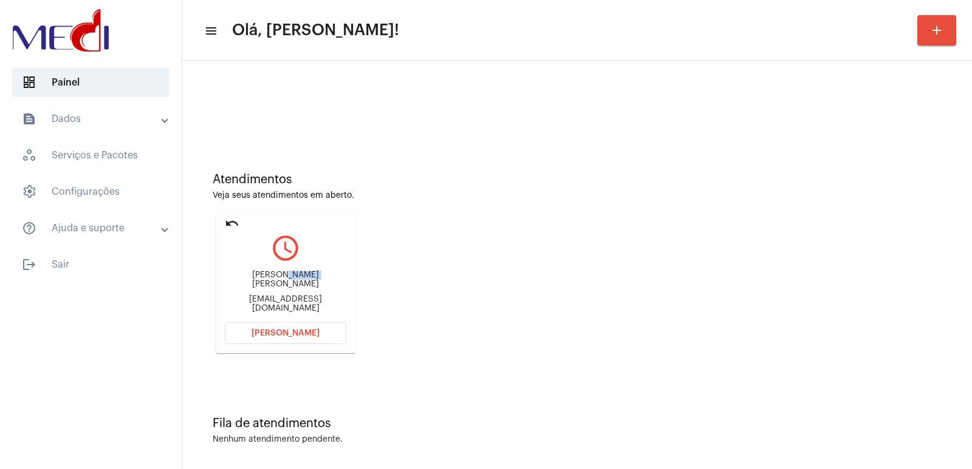
click at [283, 278] on div "Débora Wellen s p de Souza deborawspalhano@gmail.com" at bounding box center [285, 292] width 121 height 55
copy div "Débora Wellen s p de Souza"
drag, startPoint x: 284, startPoint y: 332, endPoint x: 215, endPoint y: 9, distance: 331.0
click at [284, 318] on mat-card-content "query_builder Débora Wellen s p de Souza deborawspalhano@gmail.com Abrir Chamada" at bounding box center [285, 273] width 121 height 91
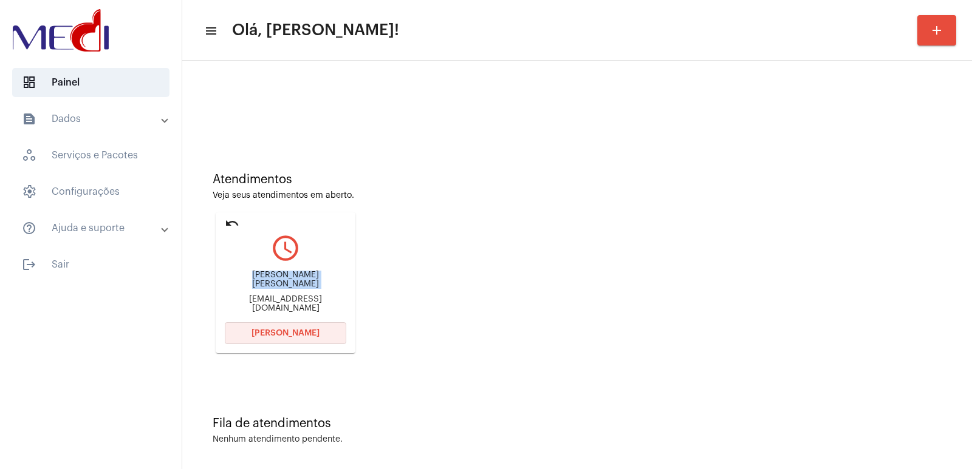
click at [273, 336] on span "Abrir Chamada" at bounding box center [285, 333] width 68 height 9
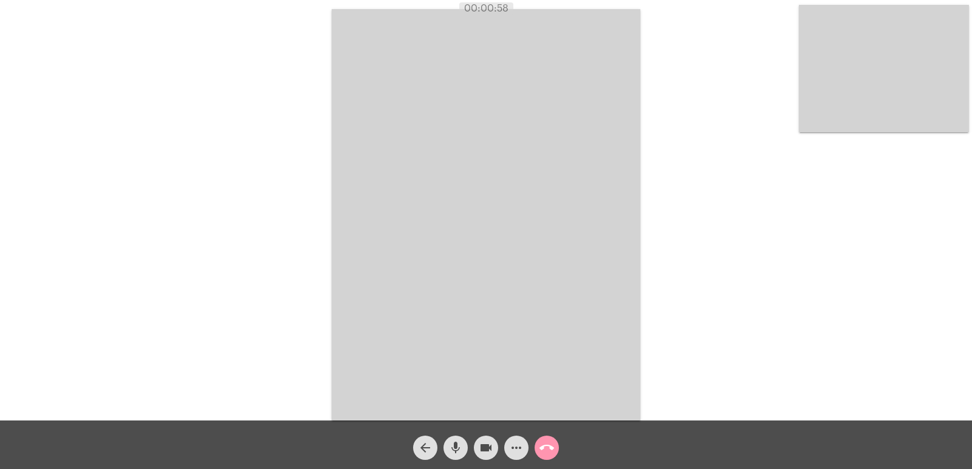
click at [857, 89] on video at bounding box center [884, 69] width 170 height 128
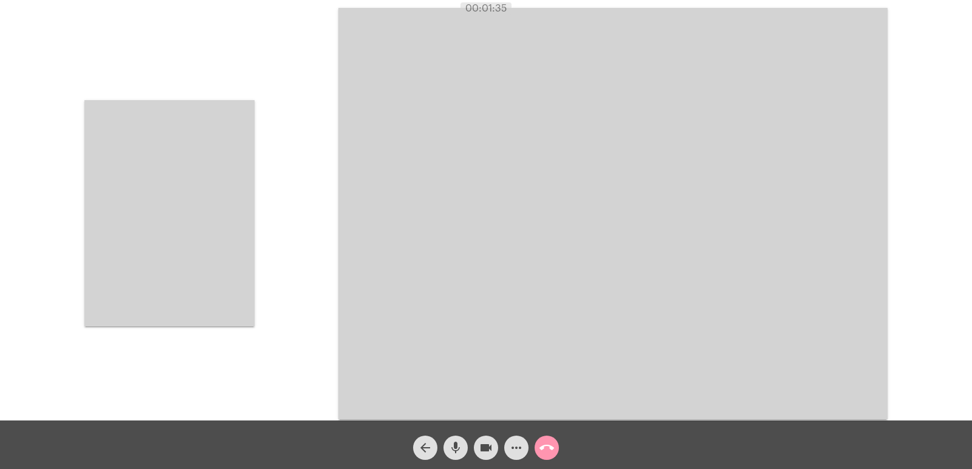
click at [191, 220] on video at bounding box center [169, 213] width 170 height 226
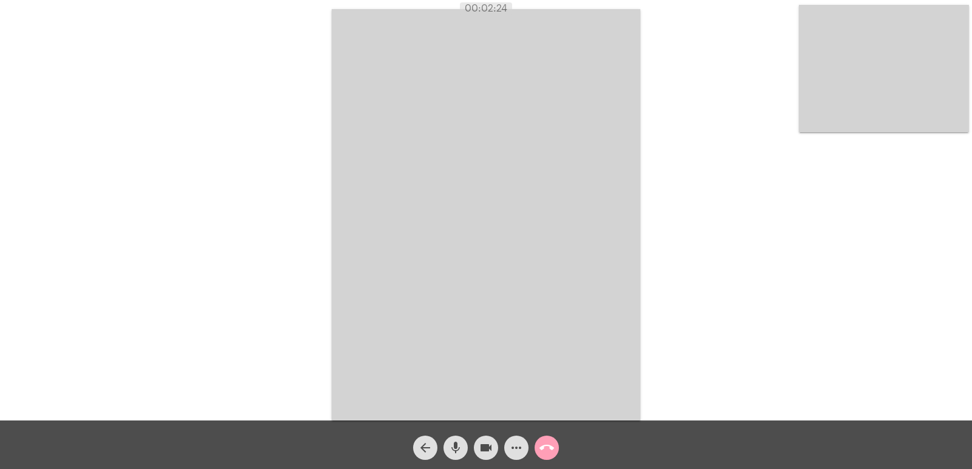
click at [547, 450] on mat-icon "call_end" at bounding box center [546, 448] width 15 height 15
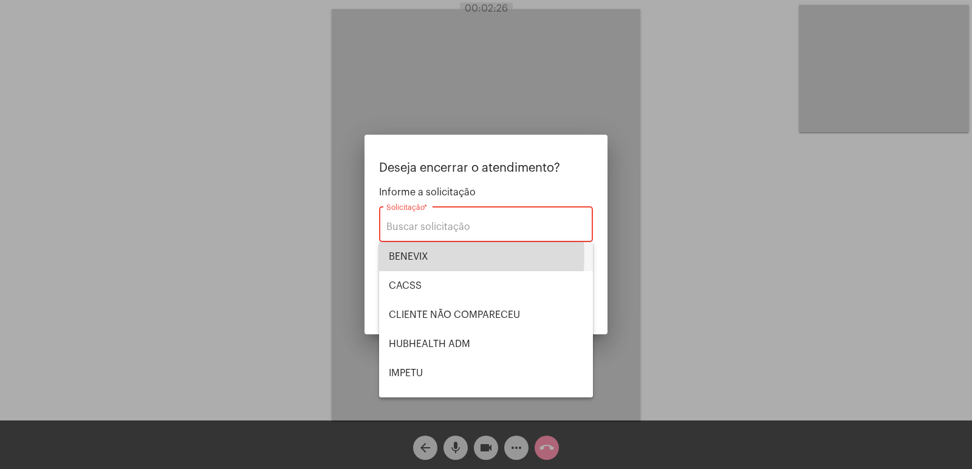
click at [402, 256] on span "BENEVIX" at bounding box center [486, 256] width 194 height 29
type input "BENEVIX"
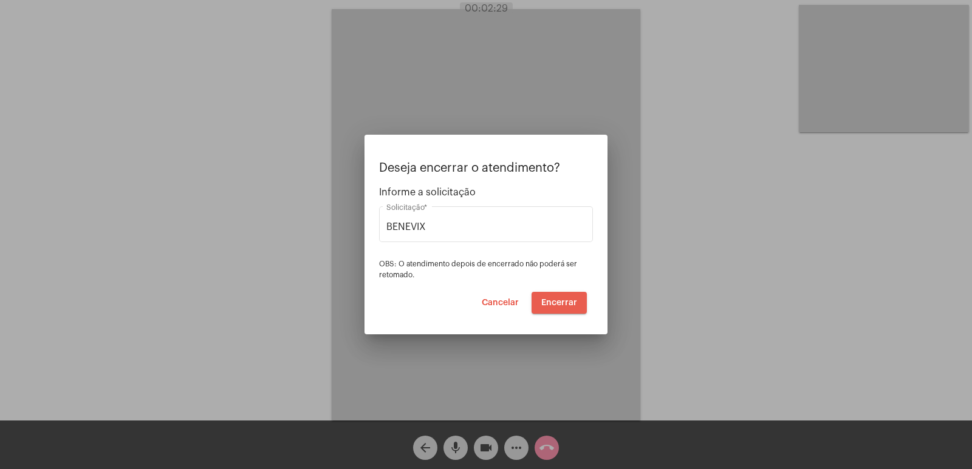
click at [563, 307] on span "Encerrar" at bounding box center [559, 303] width 36 height 9
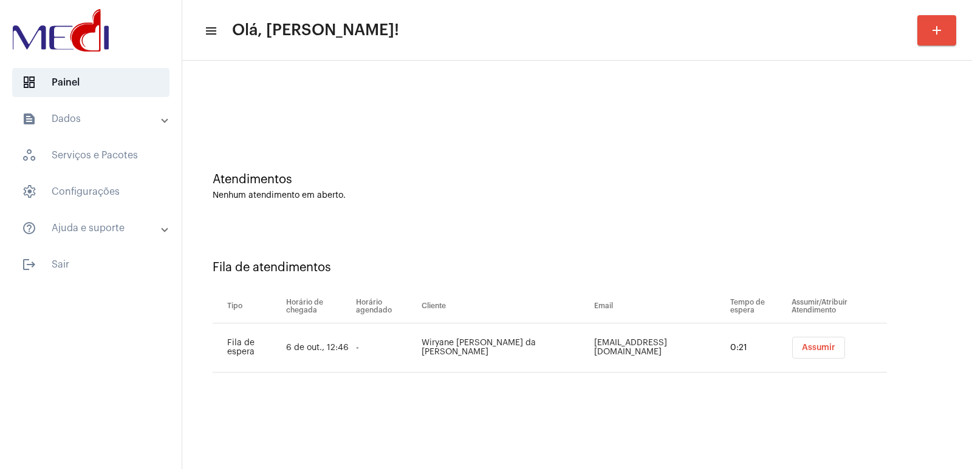
click at [802, 347] on span "Assumir" at bounding box center [818, 348] width 33 height 9
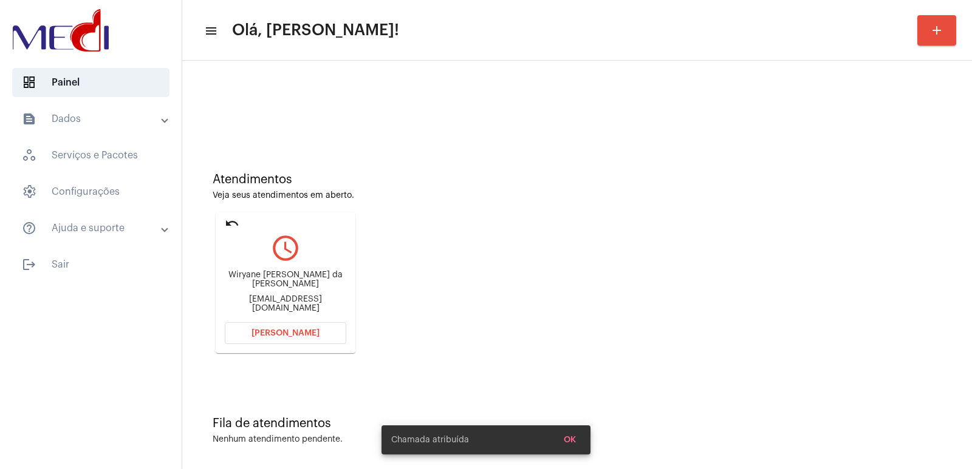
click at [264, 274] on div "Wiryane Kelly Vargas da Silva Oliveira wiryane@hotmail.com" at bounding box center [285, 292] width 121 height 55
copy div "Wiryane Kelly Vargas da Silva Oliveira"
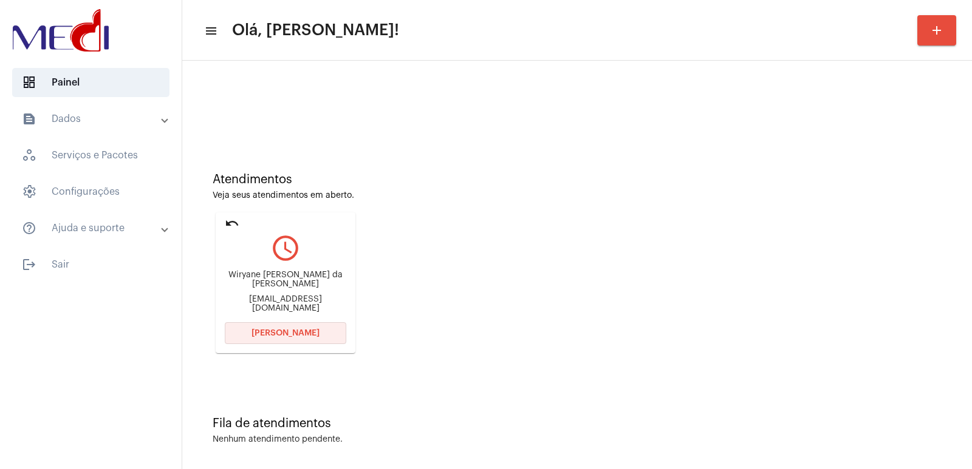
click at [258, 335] on span "Abrir Chamada" at bounding box center [285, 333] width 68 height 9
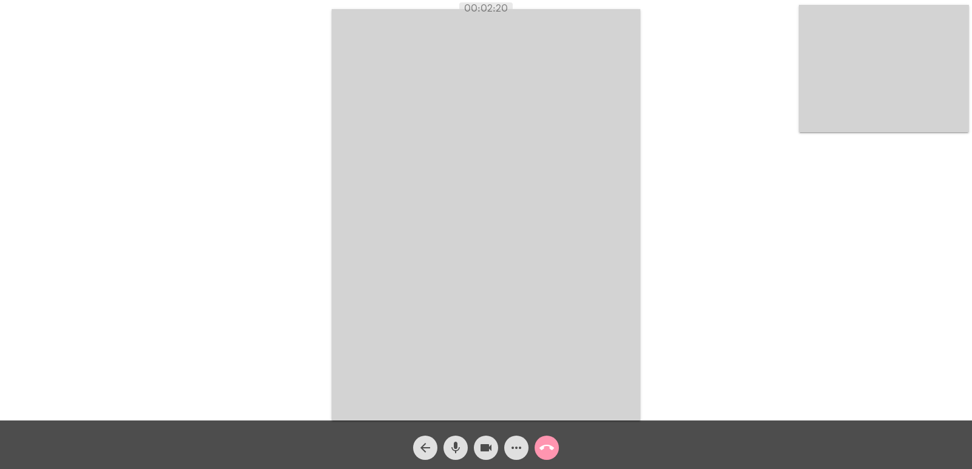
click at [551, 446] on mat-icon "call_end" at bounding box center [546, 448] width 15 height 15
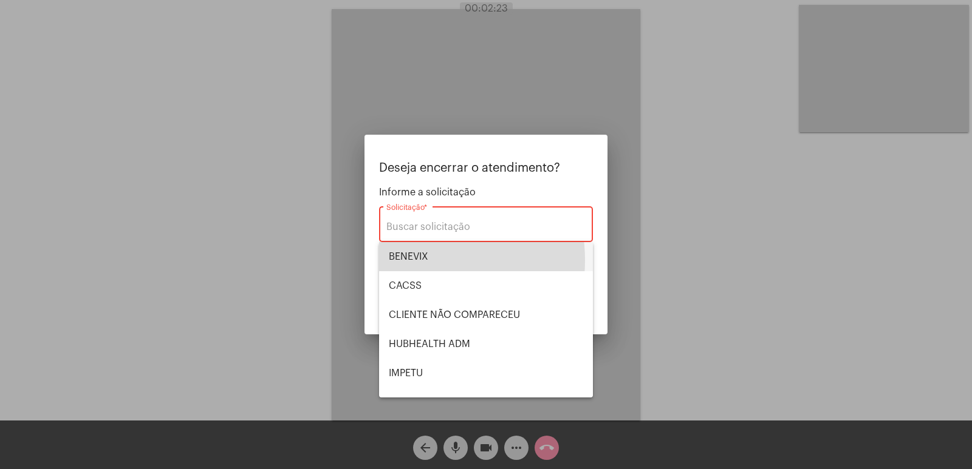
click at [415, 260] on span "BENEVIX" at bounding box center [486, 256] width 194 height 29
type input "BENEVIX"
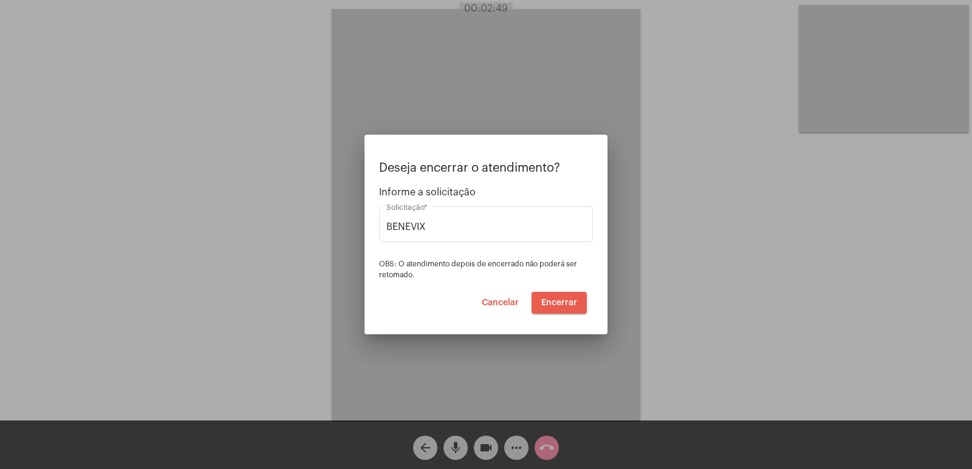
click at [562, 299] on span "Encerrar" at bounding box center [559, 303] width 36 height 9
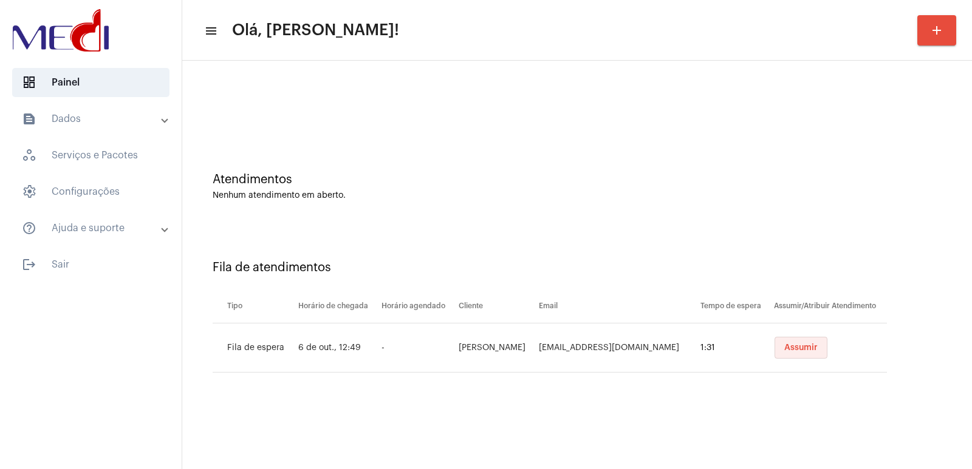
click at [784, 345] on span "Assumir" at bounding box center [800, 348] width 33 height 9
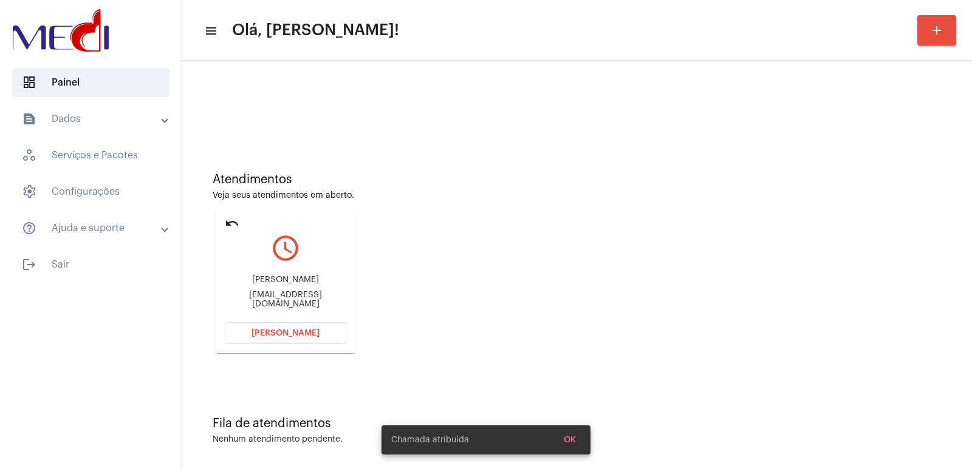
click at [281, 285] on div "Henrique" at bounding box center [285, 280] width 121 height 9
copy div "Henrique"
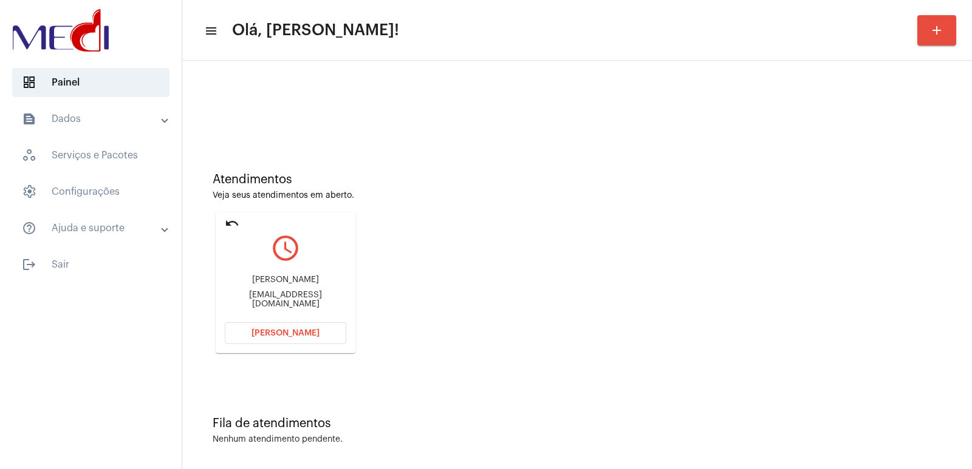
click at [297, 293] on div "Henrique Henriquezambon.s@gmail.com" at bounding box center [285, 292] width 121 height 55
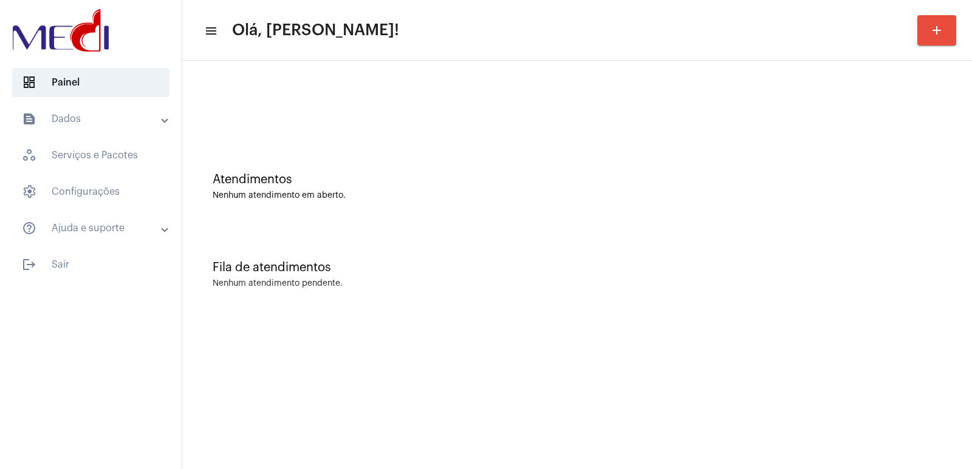
click at [297, 293] on div "Fila de atendimentos Nenhum atendimento pendente." at bounding box center [576, 269] width 777 height 88
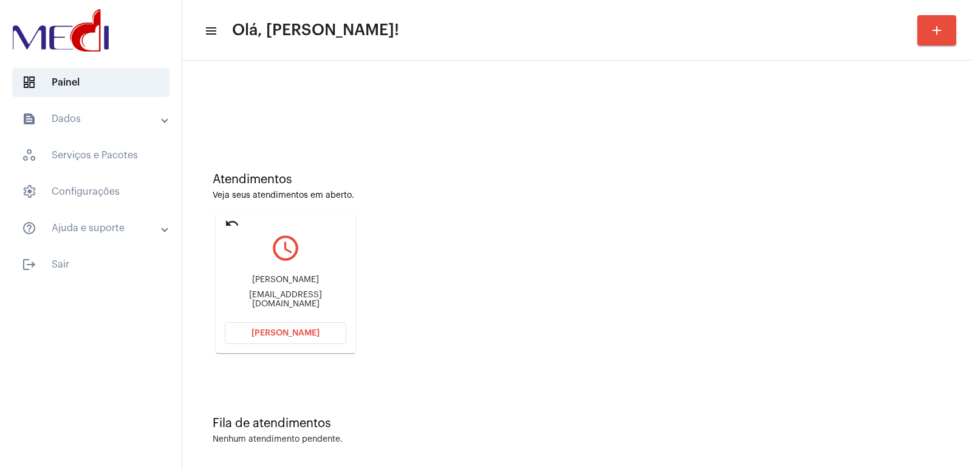
click at [262, 298] on div "Henriquezambon.s@gmail.com" at bounding box center [285, 300] width 121 height 18
copy mat-card-content "Henriquezambon.s@gmail.com Abrir Chamada"
click at [286, 312] on div "Henrique Henriquezambon.s@gmail.com" at bounding box center [285, 292] width 121 height 55
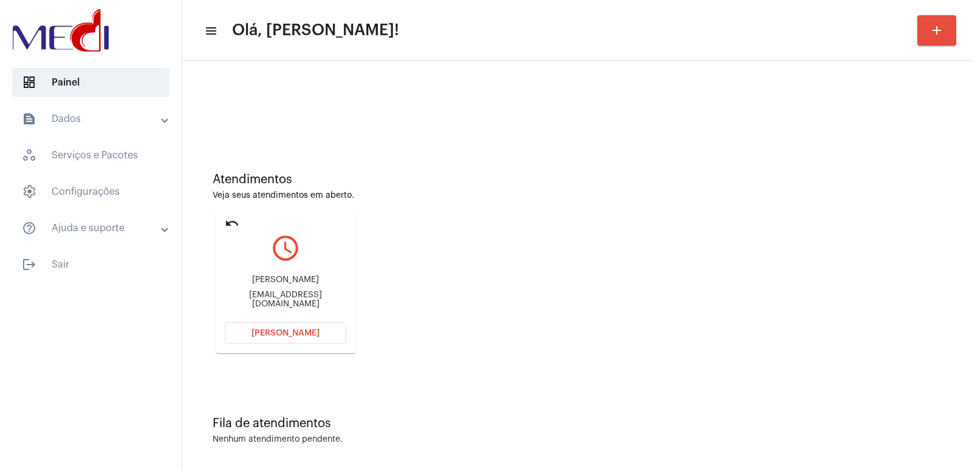
click at [286, 335] on span "Abrir Chamada" at bounding box center [285, 333] width 68 height 9
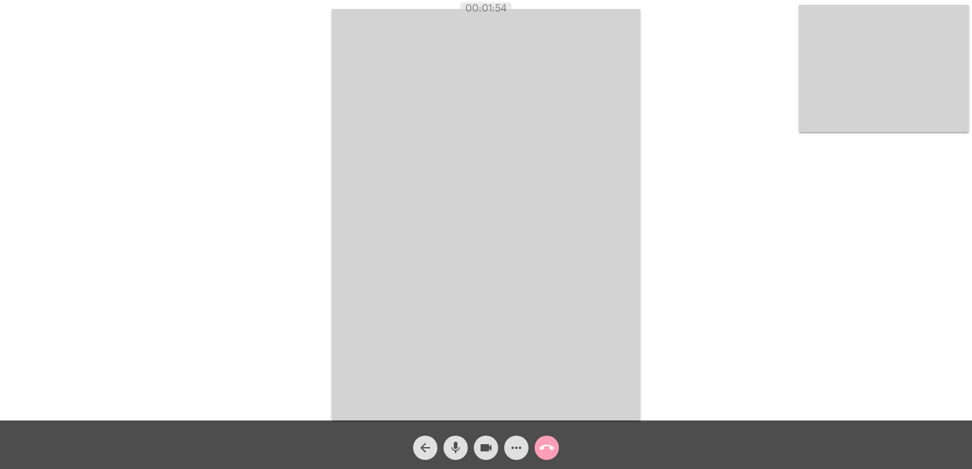
click at [550, 457] on span "call_end" at bounding box center [546, 448] width 15 height 24
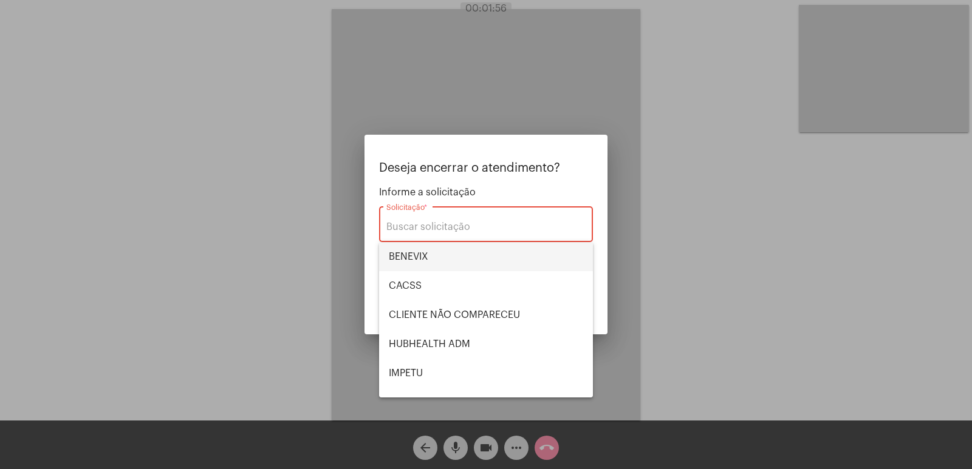
click at [476, 256] on span "BENEVIX" at bounding box center [486, 256] width 194 height 29
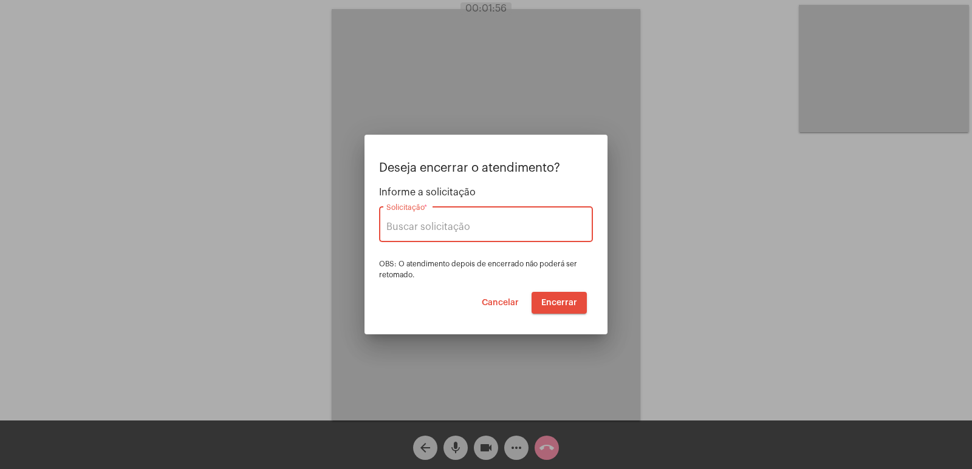
type input "BENEVIX"
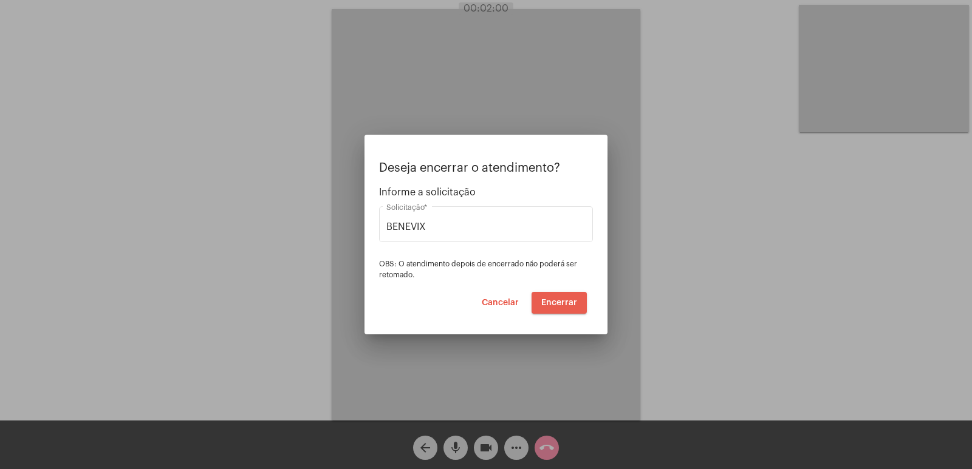
click at [571, 301] on span "Encerrar" at bounding box center [559, 303] width 36 height 9
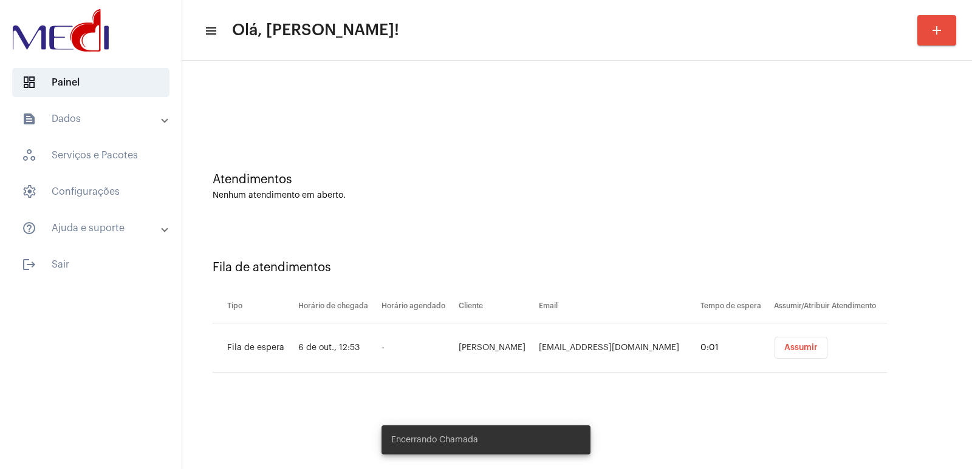
click at [802, 355] on button "Assumir" at bounding box center [800, 348] width 53 height 22
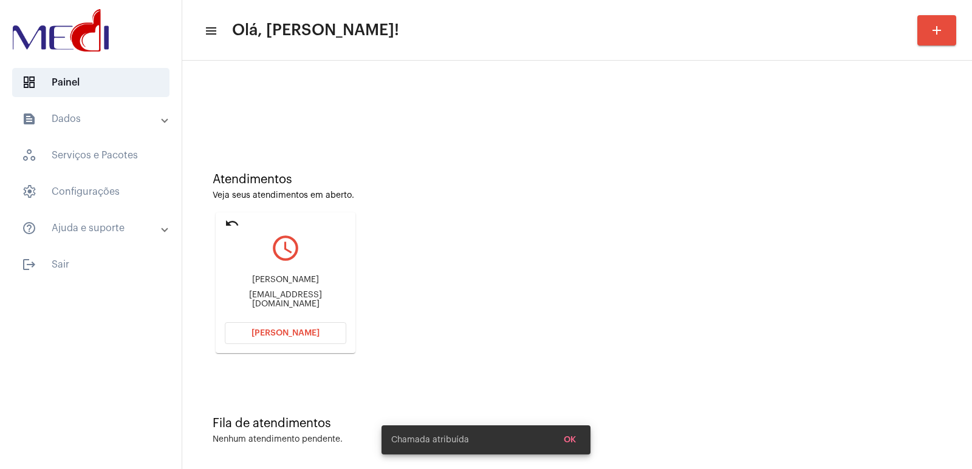
click at [245, 281] on div "Iara Maria da Silva" at bounding box center [285, 280] width 121 height 9
copy div "Iara Maria da Silva"
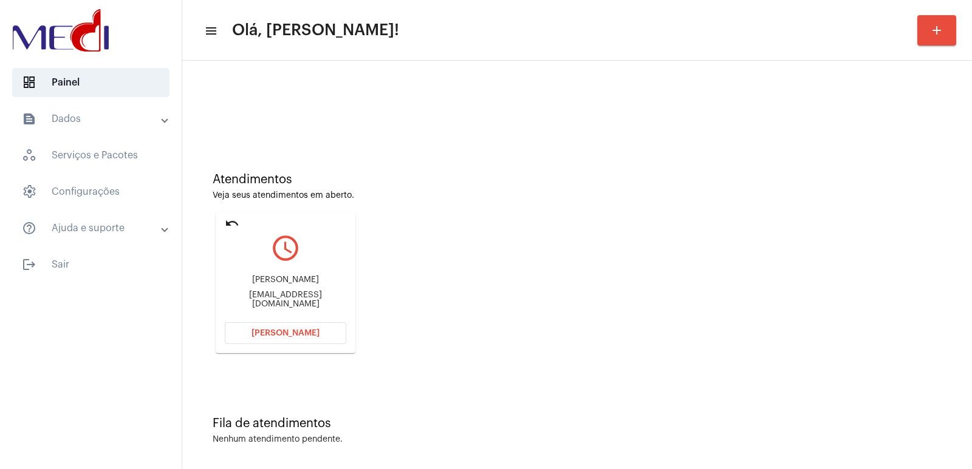
click at [247, 324] on button "[PERSON_NAME]" at bounding box center [285, 333] width 121 height 22
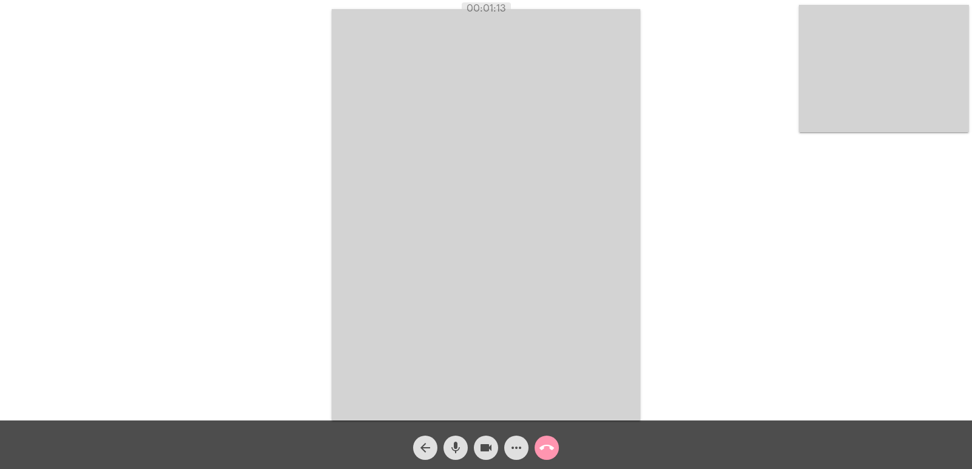
click at [902, 56] on video at bounding box center [884, 69] width 170 height 128
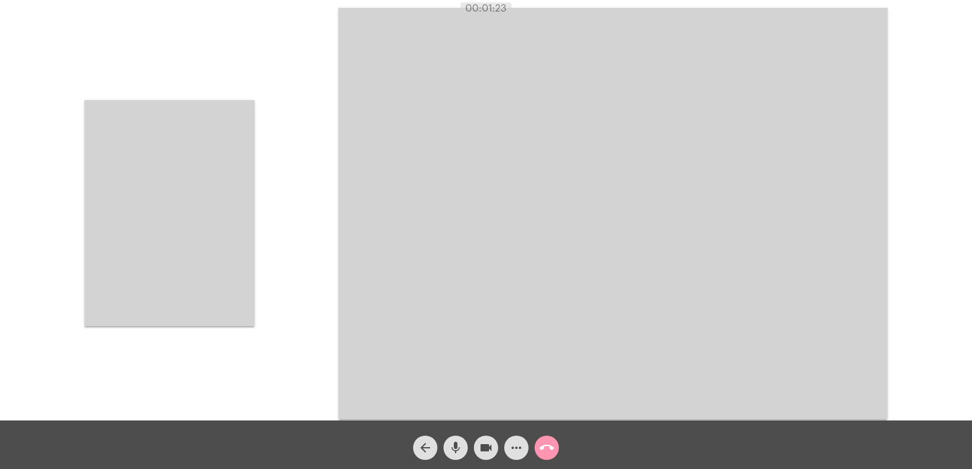
click at [227, 185] on video at bounding box center [169, 213] width 170 height 226
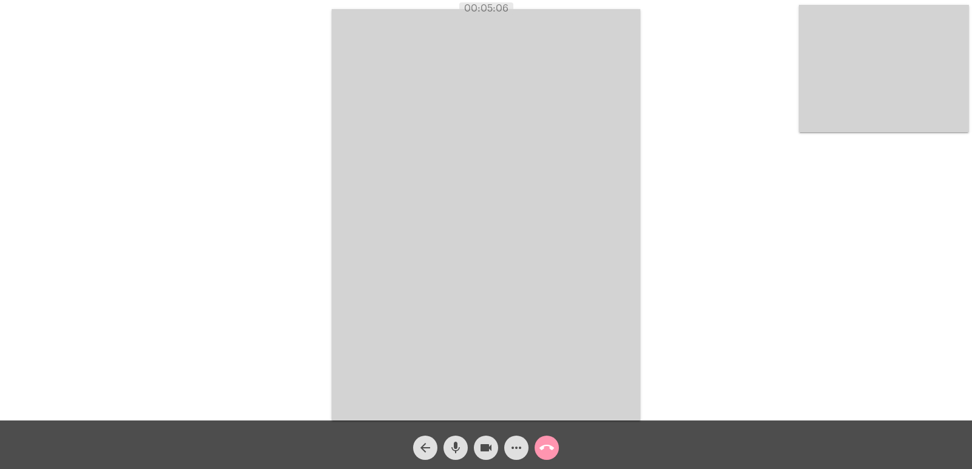
click at [401, 223] on video at bounding box center [486, 215] width 308 height 412
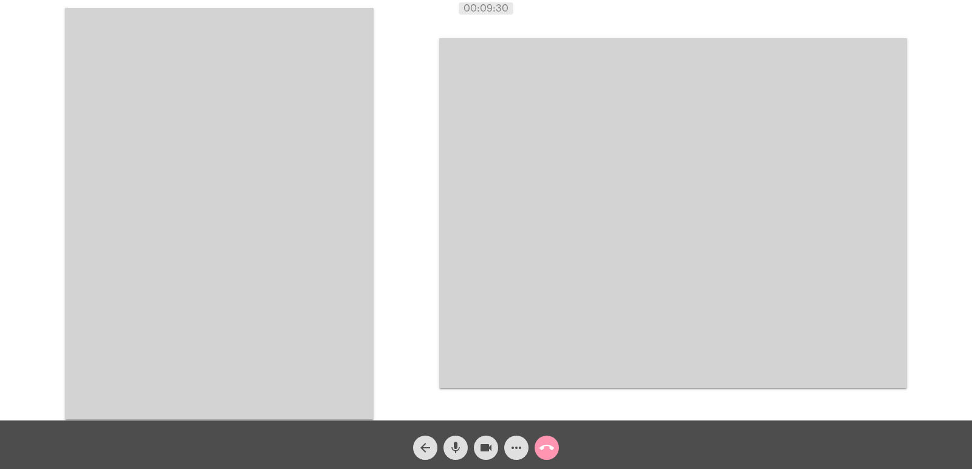
click at [547, 442] on mat-icon "call_end" at bounding box center [546, 448] width 15 height 15
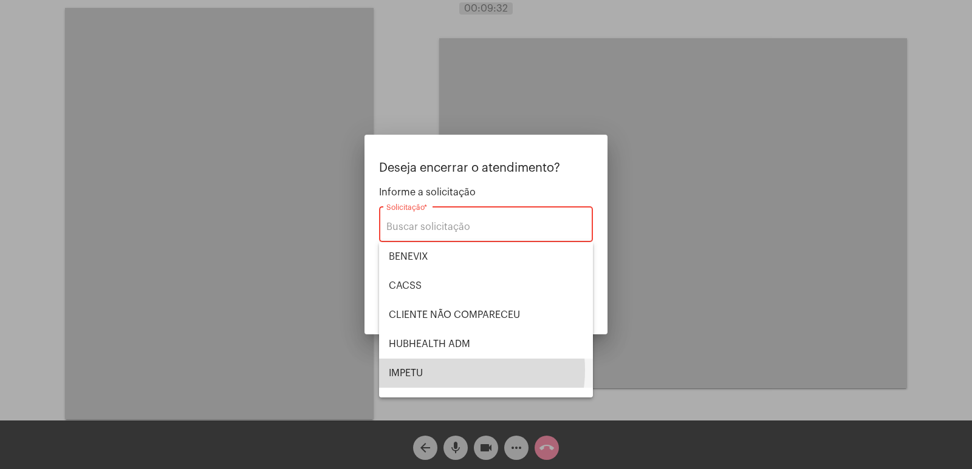
click at [448, 370] on span "IMPETU" at bounding box center [486, 373] width 194 height 29
type input "IMPETU"
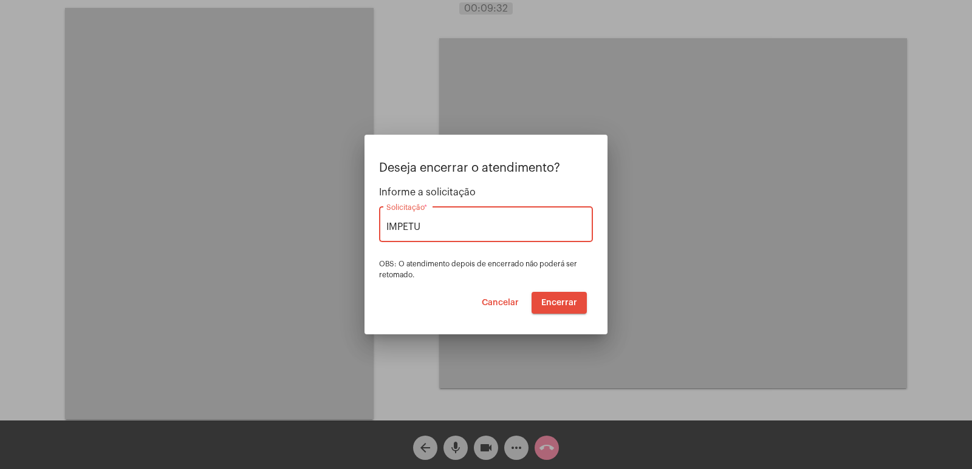
click at [548, 305] on span "Encerrar" at bounding box center [559, 303] width 36 height 9
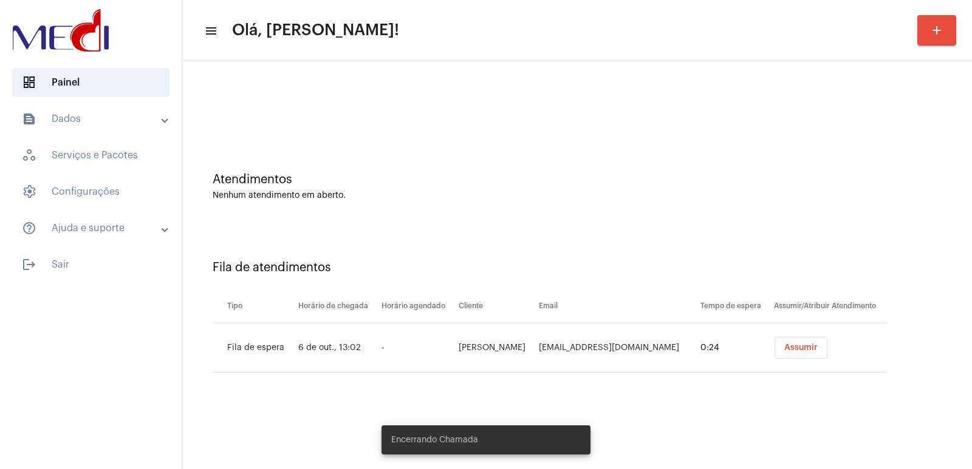
click at [791, 352] on button "Assumir" at bounding box center [800, 348] width 53 height 22
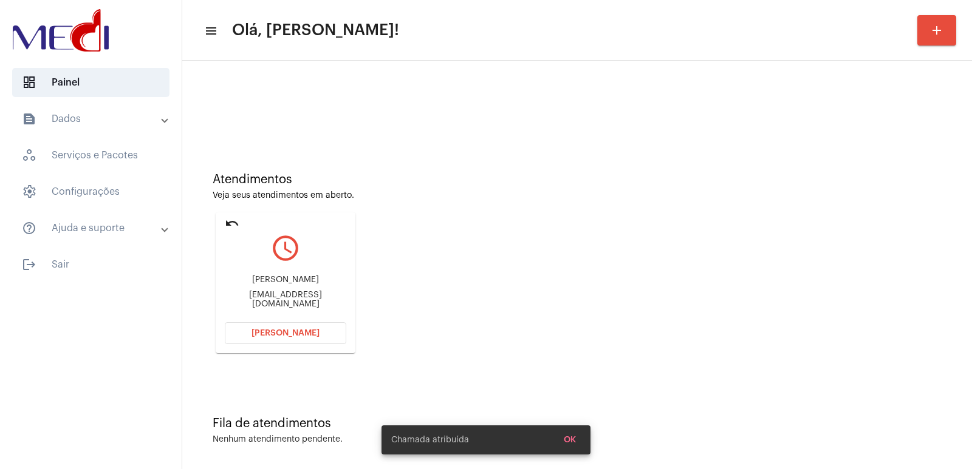
drag, startPoint x: 298, startPoint y: 272, endPoint x: 294, endPoint y: 283, distance: 11.7
click at [298, 274] on div "Alex Carvalho Moreira Alex.financeiro@gmail.com" at bounding box center [285, 292] width 121 height 55
click at [294, 283] on div "Alex Carvalho Moreira" at bounding box center [285, 280] width 121 height 9
drag, startPoint x: 294, startPoint y: 283, endPoint x: 299, endPoint y: 293, distance: 10.9
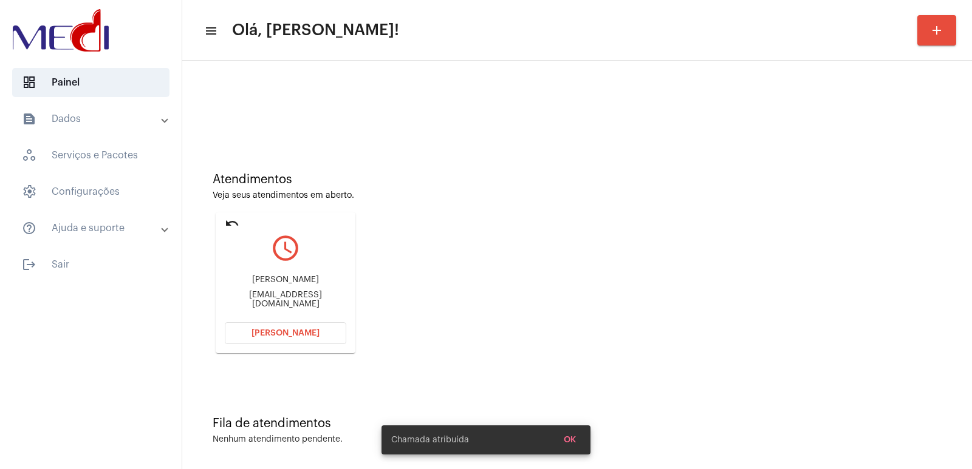
click at [295, 285] on div "Alex Carvalho Moreira" at bounding box center [285, 280] width 121 height 9
copy div "Alex Carvalho Moreira"
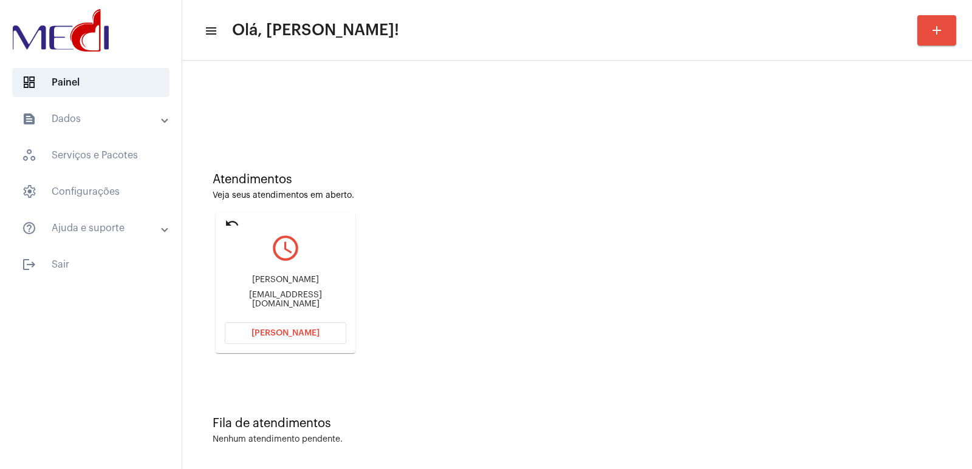
click at [284, 306] on div "Alex Carvalho Moreira Alex.financeiro@gmail.com" at bounding box center [285, 292] width 121 height 55
click at [283, 298] on div "Alex.financeiro@gmail.com" at bounding box center [285, 300] width 121 height 18
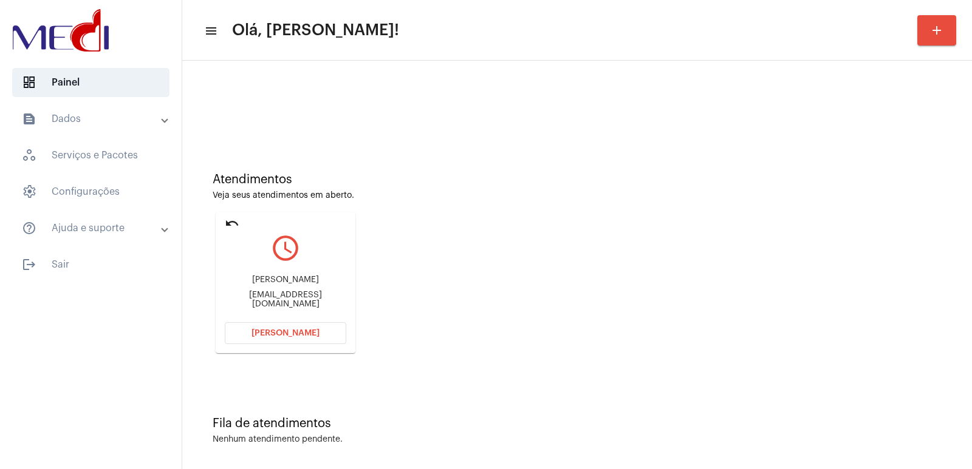
copy mat-card-content "Alex.financeiro@gmail.com Abrir Chamada"
click at [288, 274] on div "Alex Carvalho Moreira Alex.financeiro@gmail.com" at bounding box center [285, 292] width 121 height 55
click at [287, 278] on div "Alex Carvalho Moreira Alex.financeiro@gmail.com" at bounding box center [285, 292] width 121 height 55
copy div "Alex Carvalho Moreira"
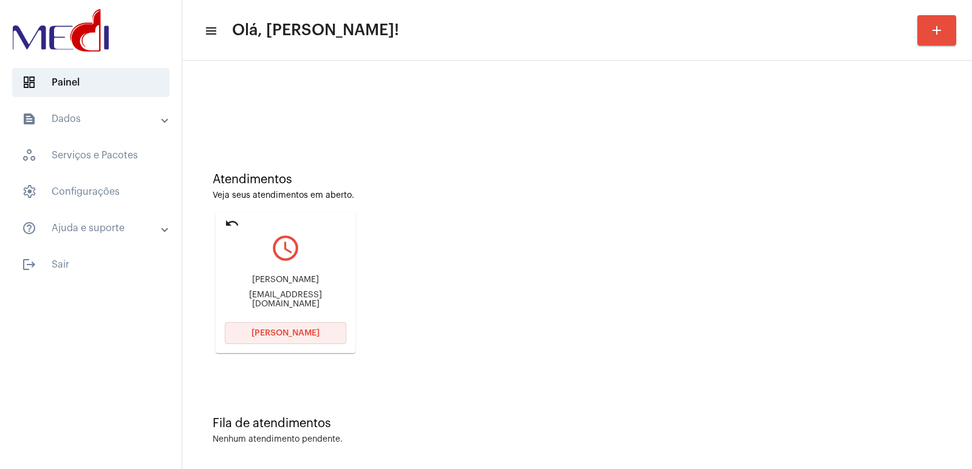
click at [270, 332] on span "[PERSON_NAME]" at bounding box center [285, 333] width 68 height 9
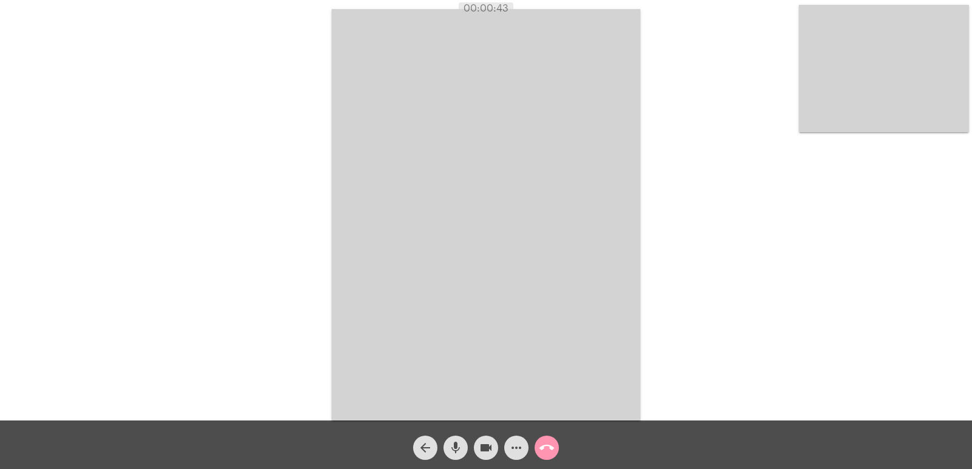
click at [551, 445] on mat-icon "call_end" at bounding box center [546, 448] width 15 height 15
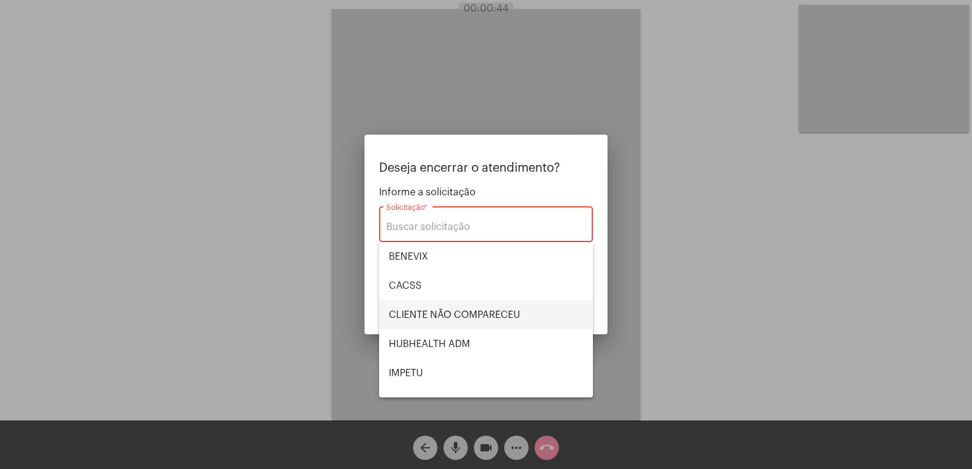
click at [438, 314] on span "CLIENTE NÃO COMPARECEU" at bounding box center [486, 315] width 194 height 29
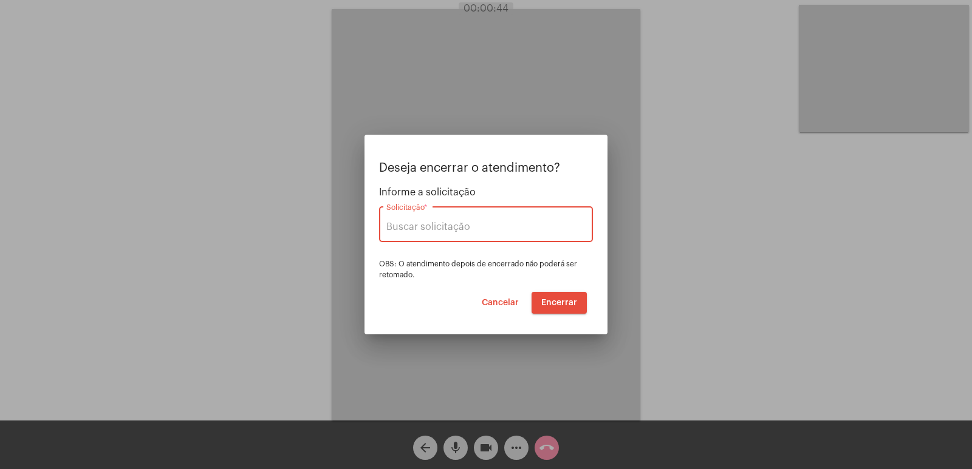
type input "CLIENTE NÃO COMPARECEU"
click at [560, 305] on span "Encerrar" at bounding box center [559, 303] width 36 height 9
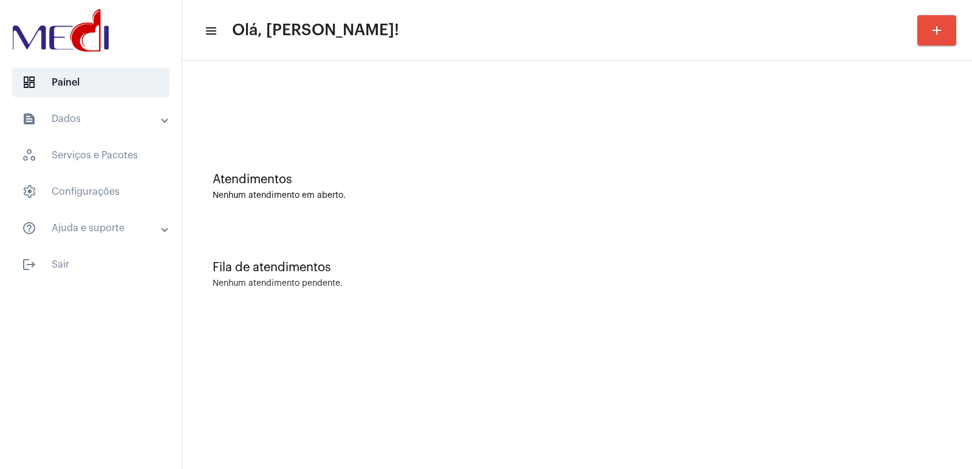
click at [613, 316] on div "Atendimentos Nenhum atendimento em aberto. Fila de atendimentos Nenhum atendime…" at bounding box center [576, 190] width 789 height 258
click at [338, 417] on mat-sidenav-content "menu Olá, Vivian! add Atendimentos Nenhum atendimento em aberto. Fila de atendi…" at bounding box center [576, 234] width 789 height 469
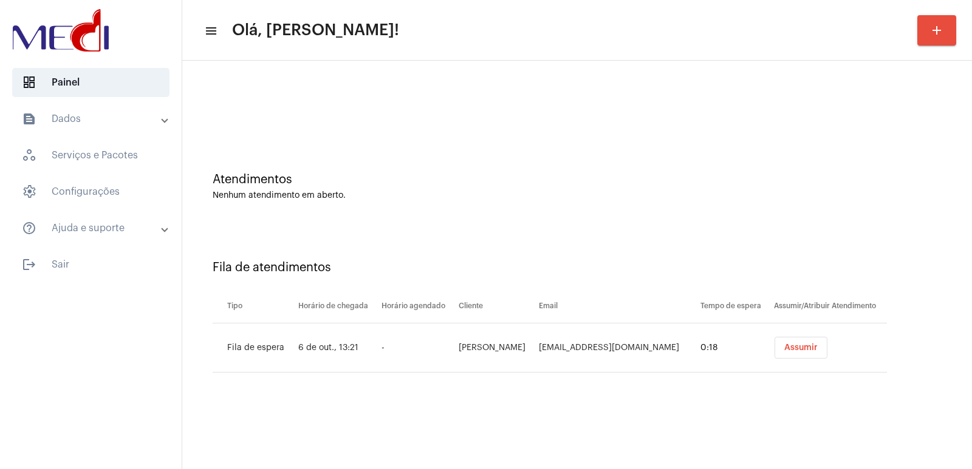
drag, startPoint x: 610, startPoint y: 373, endPoint x: 641, endPoint y: 401, distance: 41.3
click at [615, 411] on mat-sidenav-content "menu Olá, Vivian! add Atendimentos Nenhum atendimento em aberto. Fila de atendi…" at bounding box center [576, 234] width 789 height 469
click at [802, 352] on span "Assumir" at bounding box center [800, 348] width 33 height 9
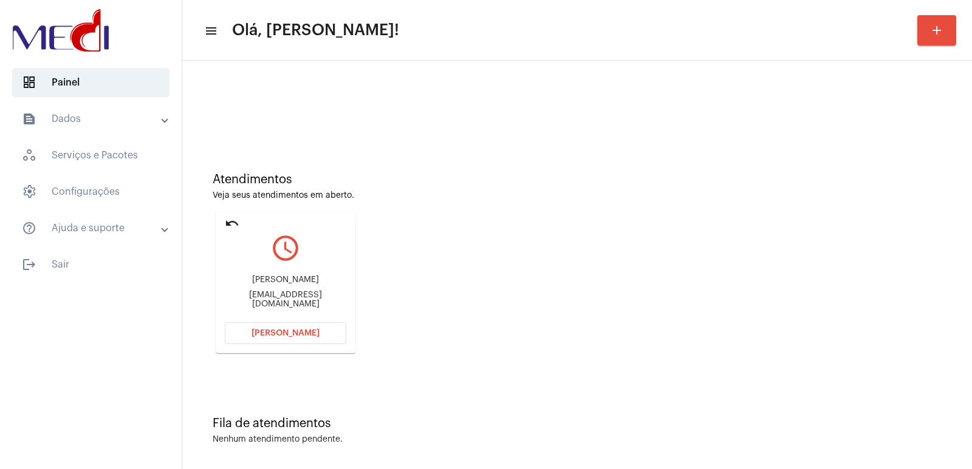
click at [306, 285] on div "Luciano Moraes" at bounding box center [285, 280] width 121 height 9
click at [305, 285] on div "Luciano Moraes" at bounding box center [285, 280] width 121 height 9
copy div "Luciano Moraes"
click at [295, 330] on span "[PERSON_NAME]" at bounding box center [285, 333] width 68 height 9
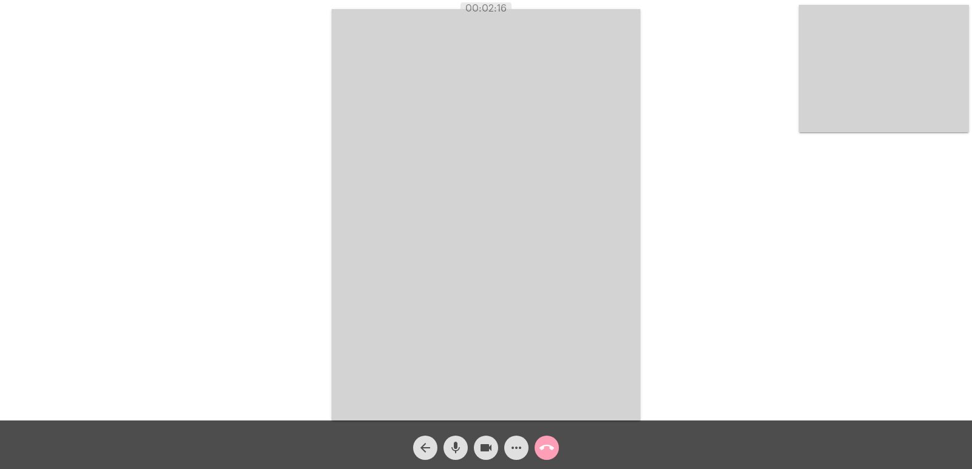
click at [549, 460] on span "call_end" at bounding box center [546, 448] width 15 height 24
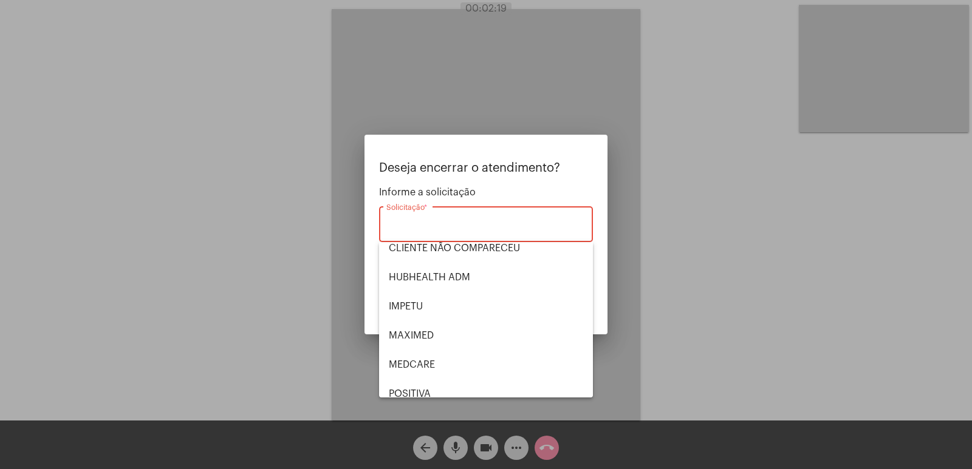
scroll to position [253, 0]
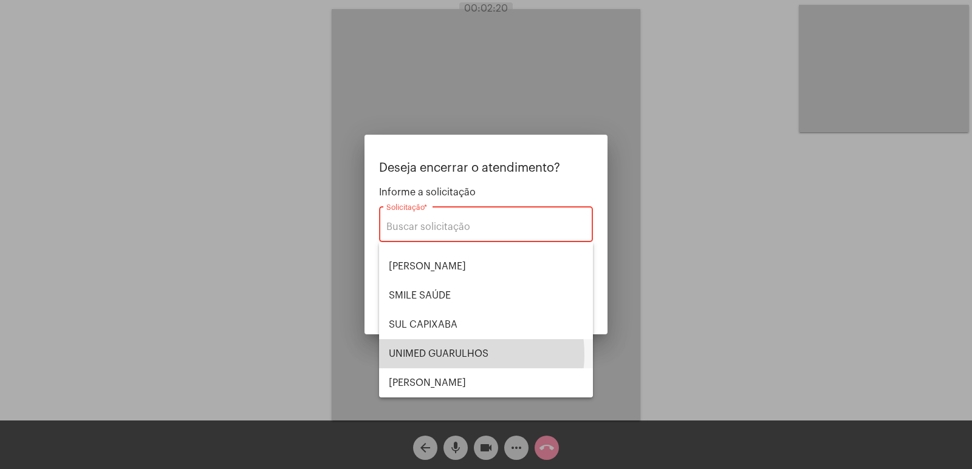
click at [454, 355] on span "UNIMED GUARULHOS" at bounding box center [486, 353] width 194 height 29
type input "UNIMED GUARULHOS"
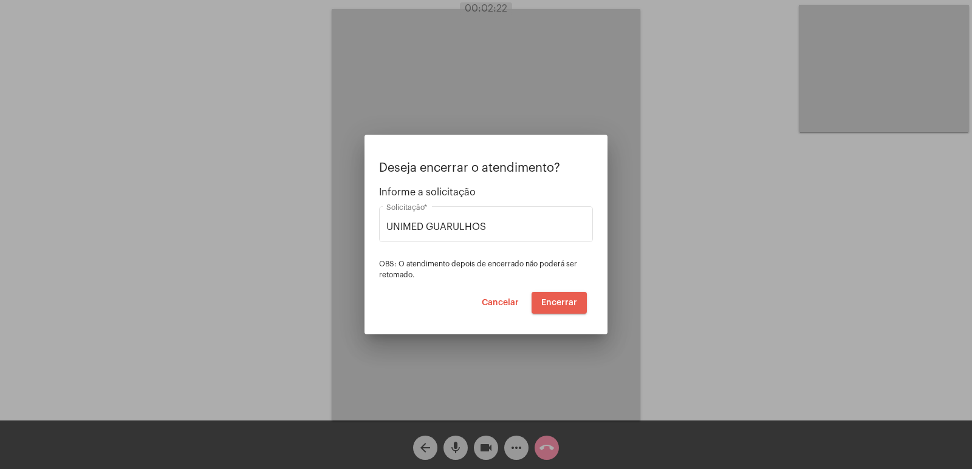
click at [563, 304] on span "Encerrar" at bounding box center [559, 303] width 36 height 9
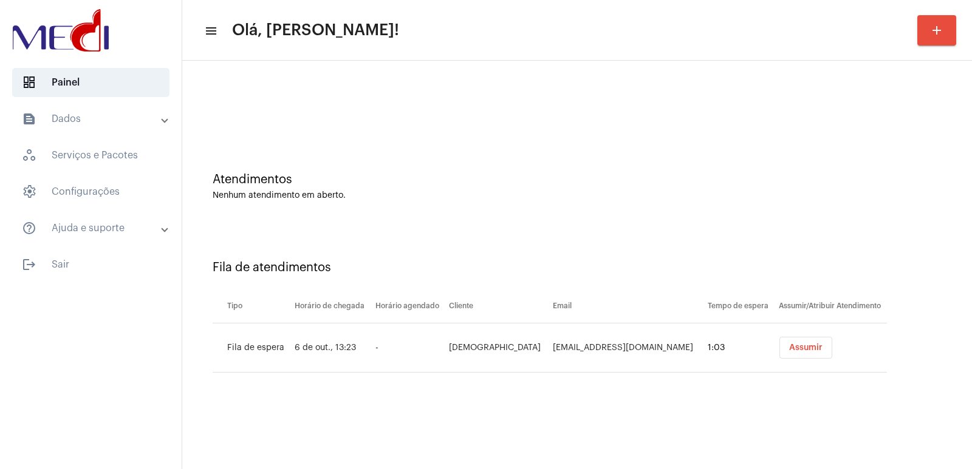
click at [779, 337] on button "Assumir" at bounding box center [805, 348] width 53 height 22
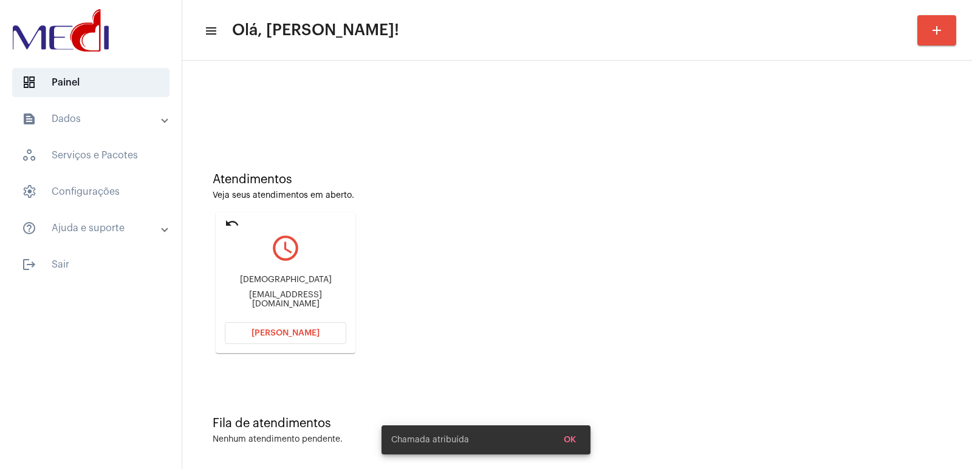
click at [250, 298] on div "thaisskaroline@gmail.com" at bounding box center [285, 300] width 121 height 18
copy mat-card-content "thaisskaroline@gmail.com Abrir Chamada"
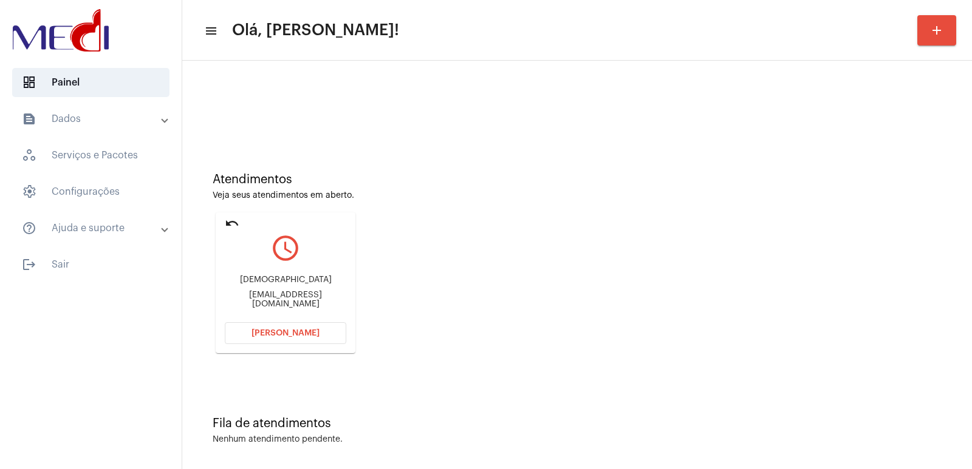
click at [289, 333] on span "[PERSON_NAME]" at bounding box center [285, 333] width 68 height 9
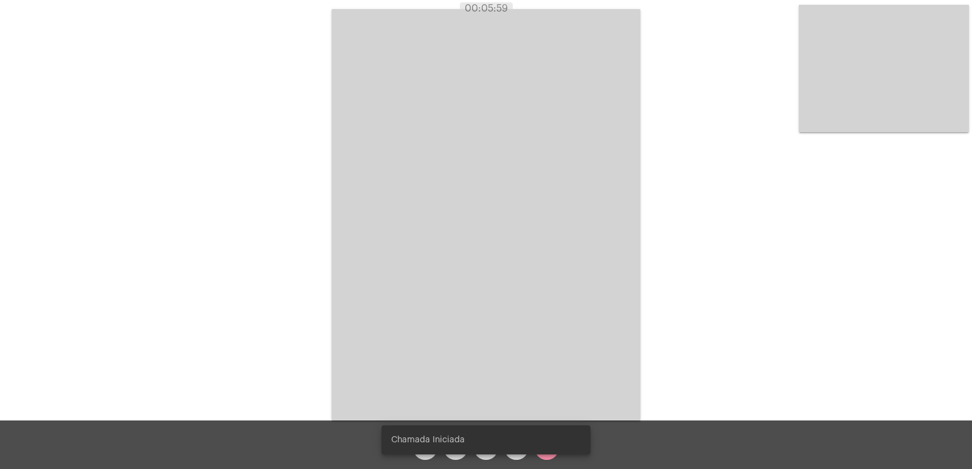
click at [539, 443] on simple-snack-bar "Chamada Iniciada" at bounding box center [485, 440] width 189 height 12
click at [543, 448] on snack-bar-container "Chamada Iniciada" at bounding box center [485, 440] width 209 height 29
click at [451, 448] on snack-bar-container "Chamada Iniciada" at bounding box center [485, 440] width 209 height 29
click at [481, 448] on snack-bar-container "Chamada Iniciada" at bounding box center [485, 440] width 209 height 29
click at [549, 454] on snack-bar-container "Chamada Iniciada" at bounding box center [485, 440] width 209 height 29
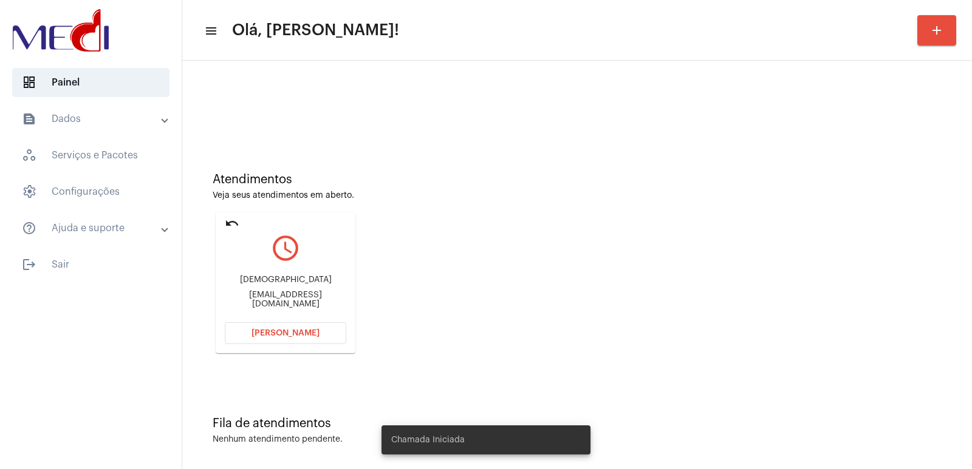
click at [278, 333] on span "[PERSON_NAME]" at bounding box center [285, 333] width 68 height 9
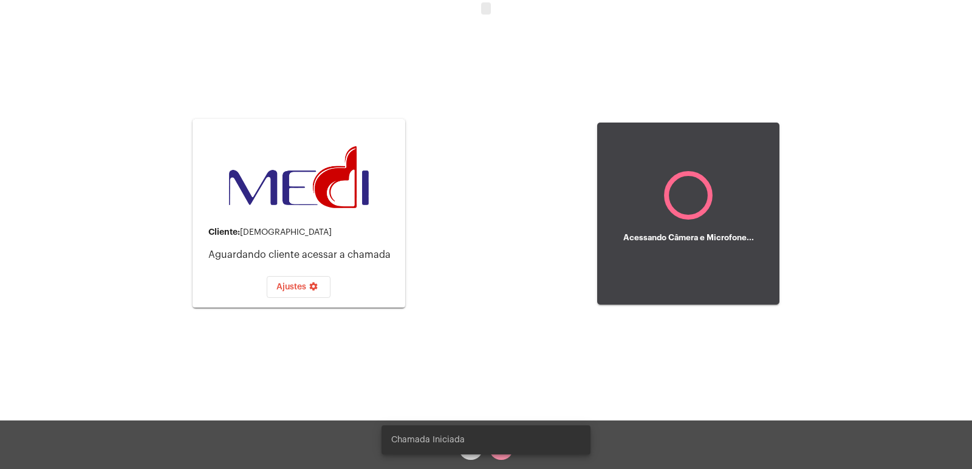
click at [497, 448] on snack-bar-container "Chamada Iniciada" at bounding box center [485, 440] width 209 height 29
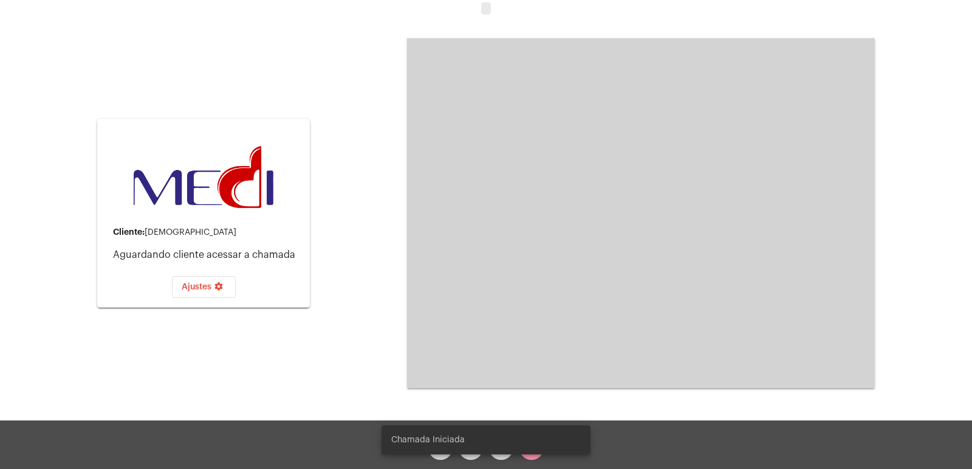
click at [525, 450] on snack-bar-container "Chamada Iniciada" at bounding box center [485, 440] width 209 height 29
drag, startPoint x: 462, startPoint y: 446, endPoint x: 478, endPoint y: 446, distance: 15.8
click at [465, 446] on snack-bar-container "Chamada Iniciada" at bounding box center [485, 440] width 209 height 29
click at [502, 451] on snack-bar-container "Chamada Iniciada" at bounding box center [485, 440] width 209 height 29
click at [532, 453] on snack-bar-container "Chamada Iniciada" at bounding box center [485, 440] width 209 height 29
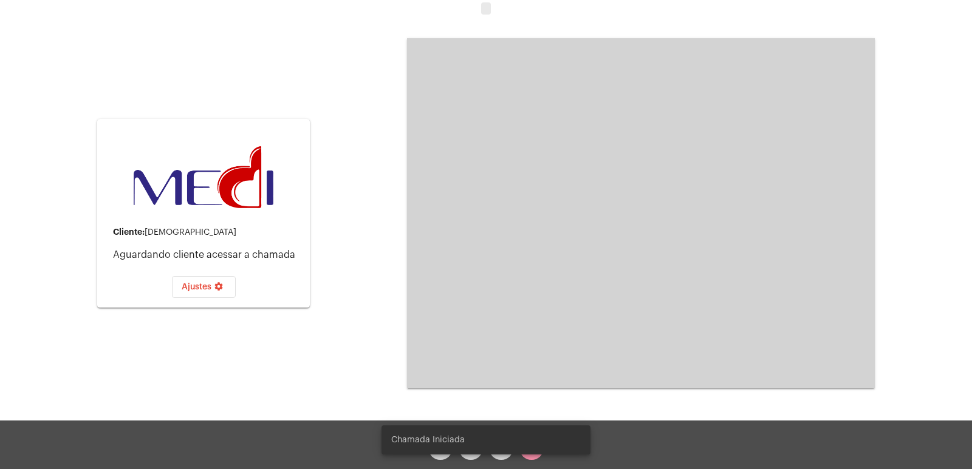
click at [532, 453] on snack-bar-container "Chamada Iniciada" at bounding box center [485, 440] width 209 height 29
click at [528, 450] on snack-bar-container "Chamada Iniciada" at bounding box center [485, 440] width 209 height 29
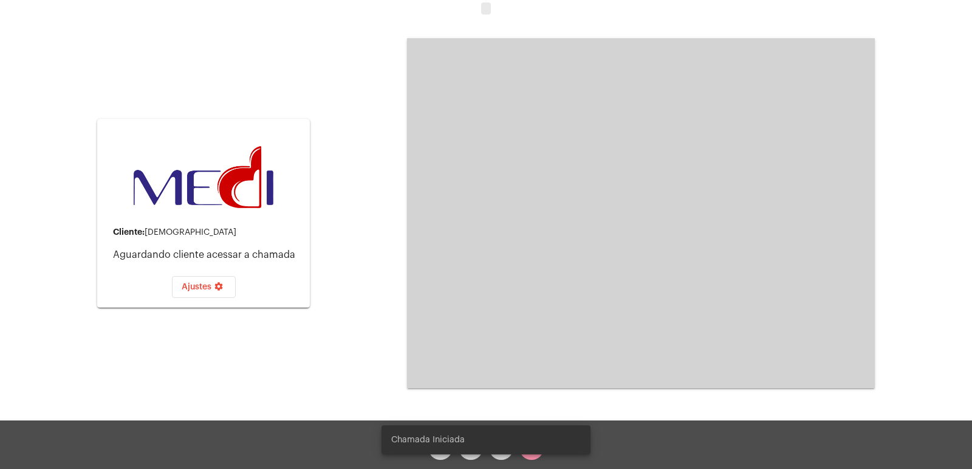
click at [528, 450] on snack-bar-container "Chamada Iniciada" at bounding box center [485, 440] width 209 height 29
click at [528, 449] on snack-bar-container "Chamada Iniciada" at bounding box center [485, 440] width 209 height 29
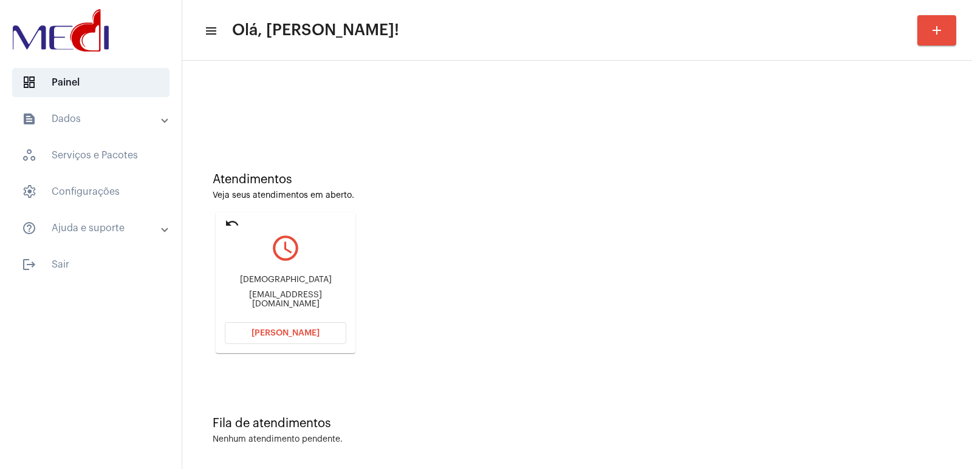
click at [279, 345] on mat-card "undo query_builder Thais [EMAIL_ADDRESS][DOMAIN_NAME] [PERSON_NAME]" at bounding box center [286, 283] width 140 height 141
click at [280, 336] on span "[PERSON_NAME]" at bounding box center [285, 333] width 68 height 9
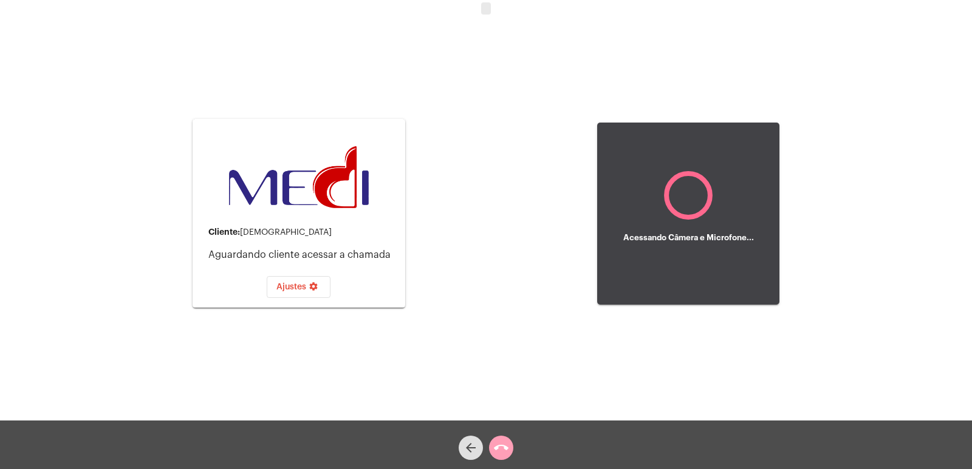
click at [499, 454] on mat-icon "call_end" at bounding box center [501, 448] width 15 height 15
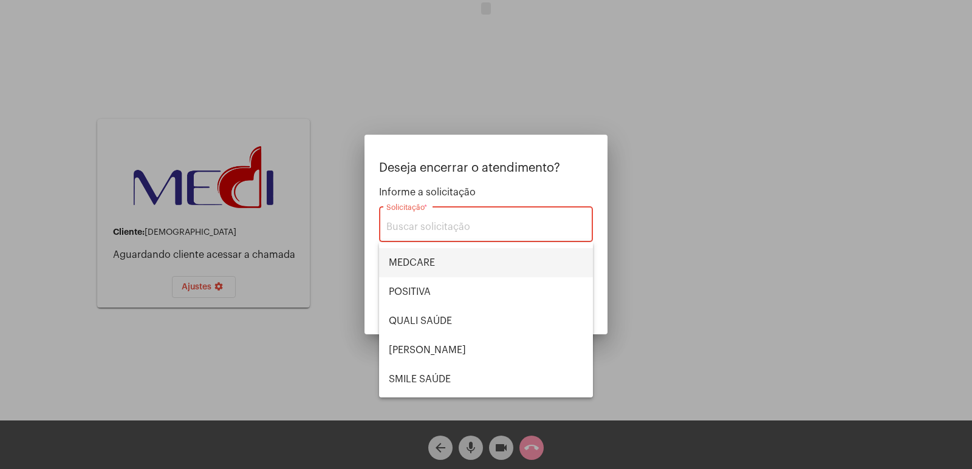
scroll to position [253, 0]
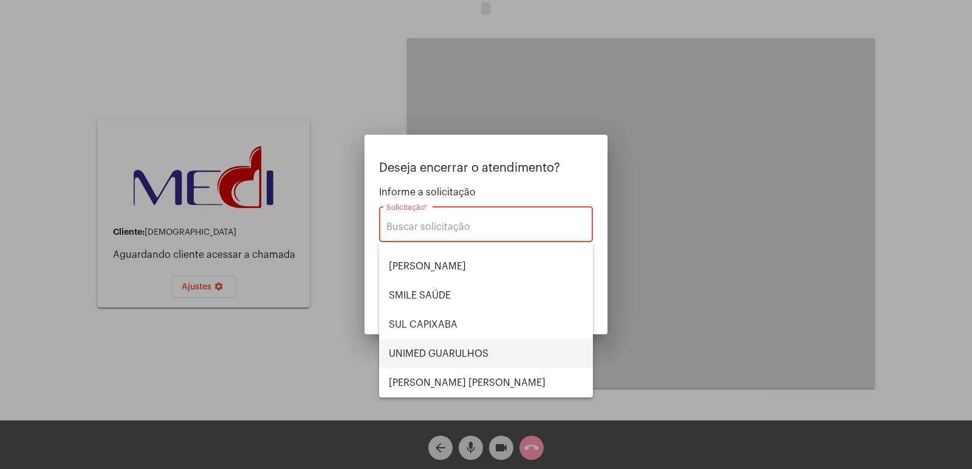
click at [443, 349] on span "UNIMED GUARULHOS" at bounding box center [486, 353] width 194 height 29
type input "UNIMED GUARULHOS"
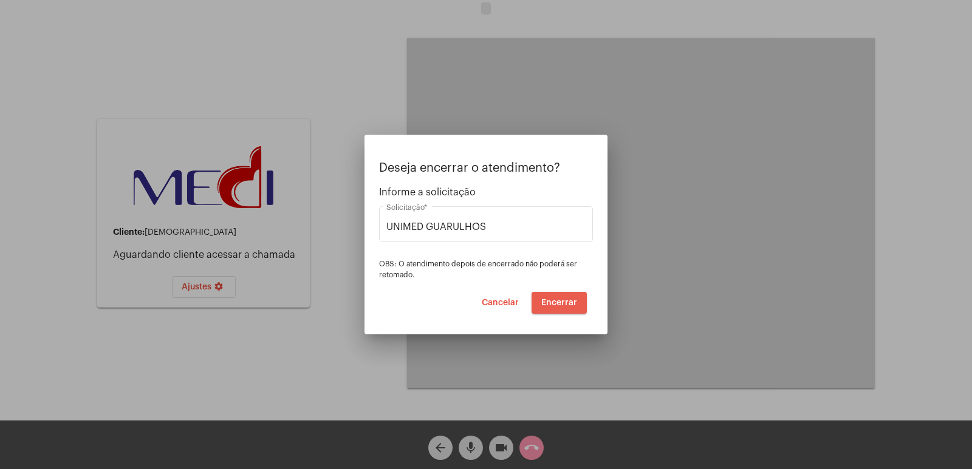
click at [559, 308] on button "Encerrar" at bounding box center [558, 303] width 55 height 22
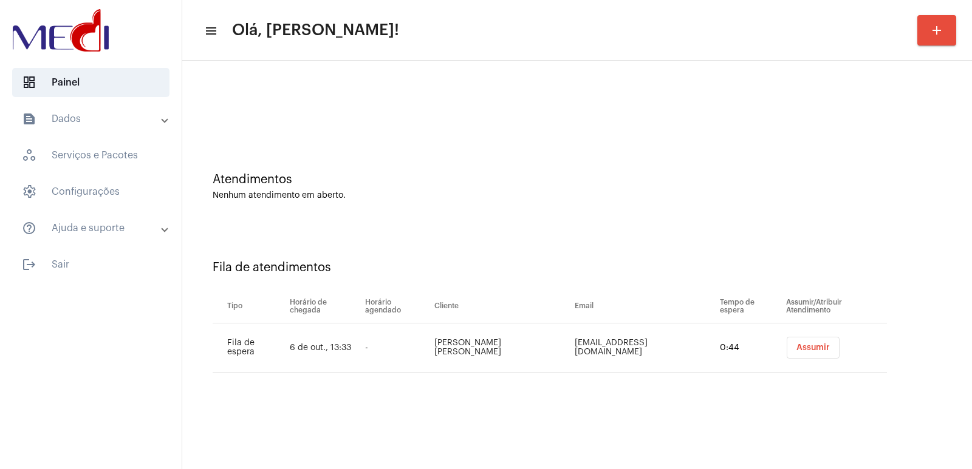
click at [793, 342] on button "Assumir" at bounding box center [812, 348] width 53 height 22
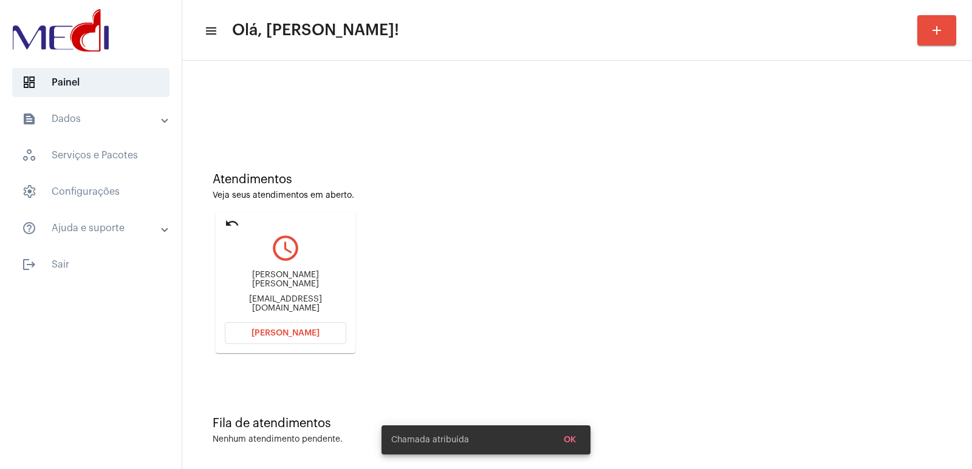
click at [278, 287] on div "Daniela Cristina Minella" at bounding box center [285, 280] width 121 height 18
copy div "Daniela Cristina Minella"
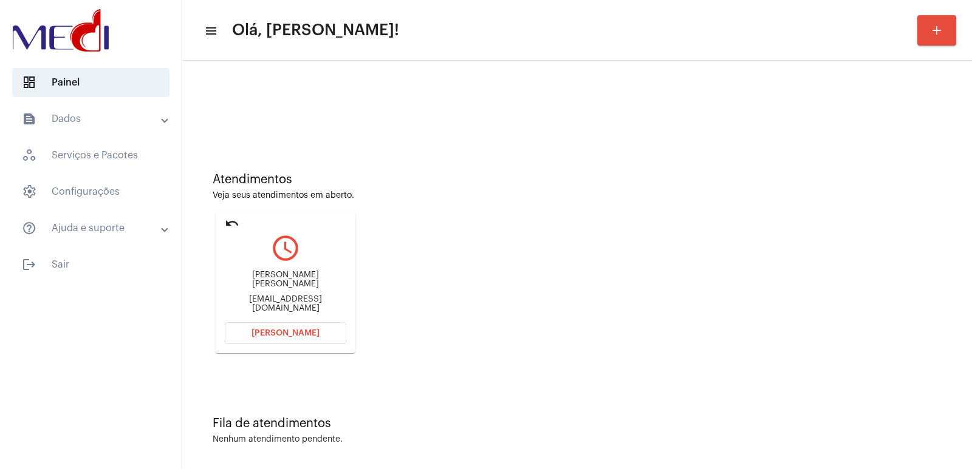
click at [288, 295] on div "Daniela Cristina Minella danielaminella@gmail.com" at bounding box center [285, 292] width 121 height 55
copy mat-card-content "danielaminella@gmail.com Abrir Chamada"
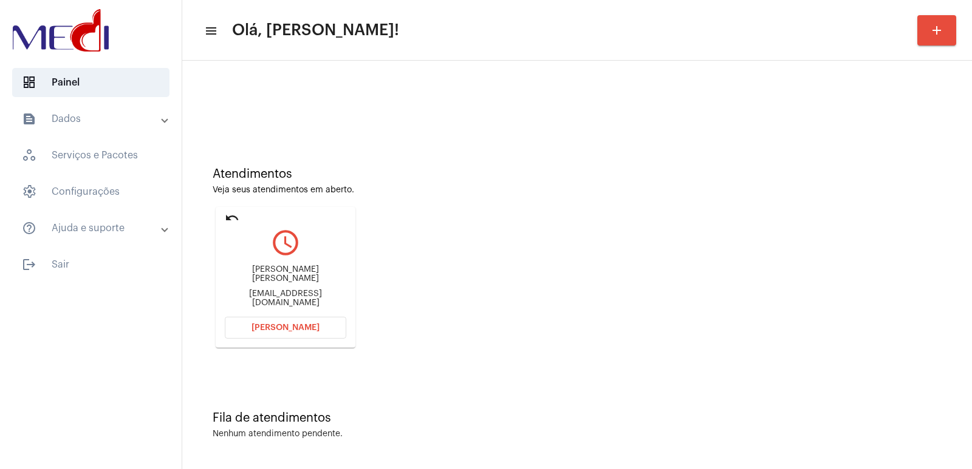
click at [294, 337] on button "Abrir Chamada" at bounding box center [285, 328] width 121 height 22
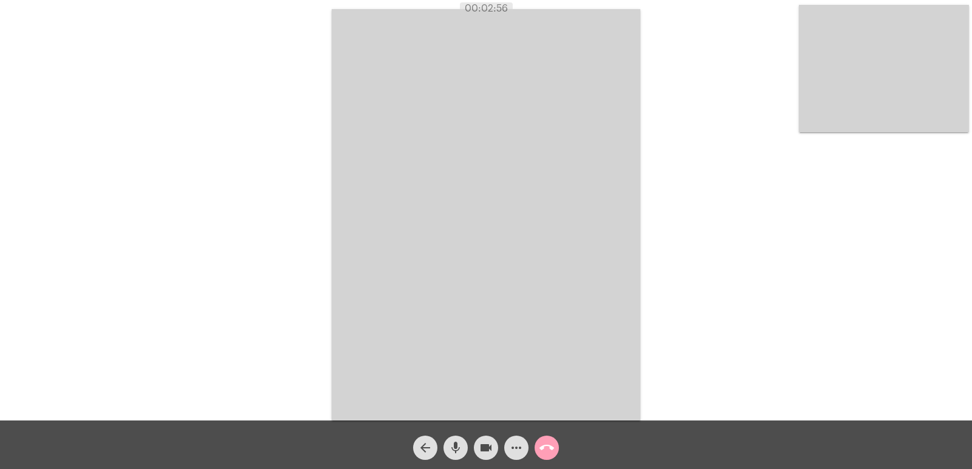
click at [543, 451] on mat-icon "call_end" at bounding box center [546, 448] width 15 height 15
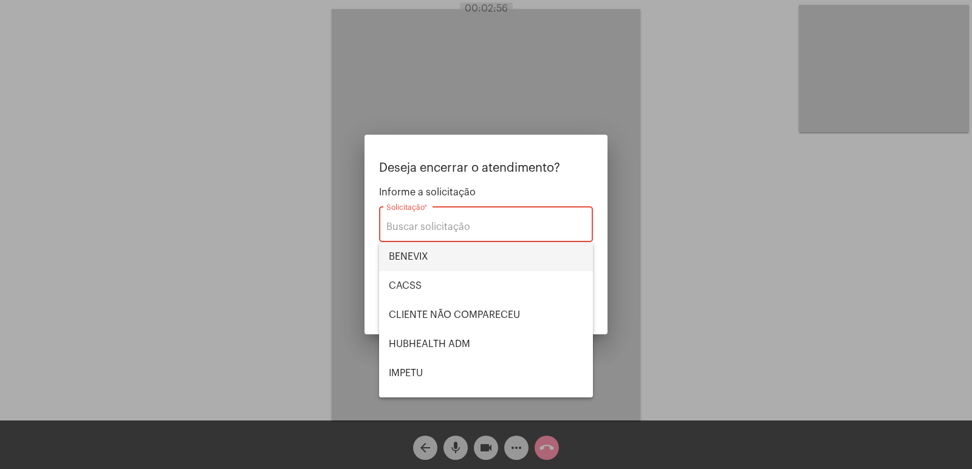
click at [471, 250] on span "BENEVIX" at bounding box center [486, 256] width 194 height 29
type input "BENEVIX"
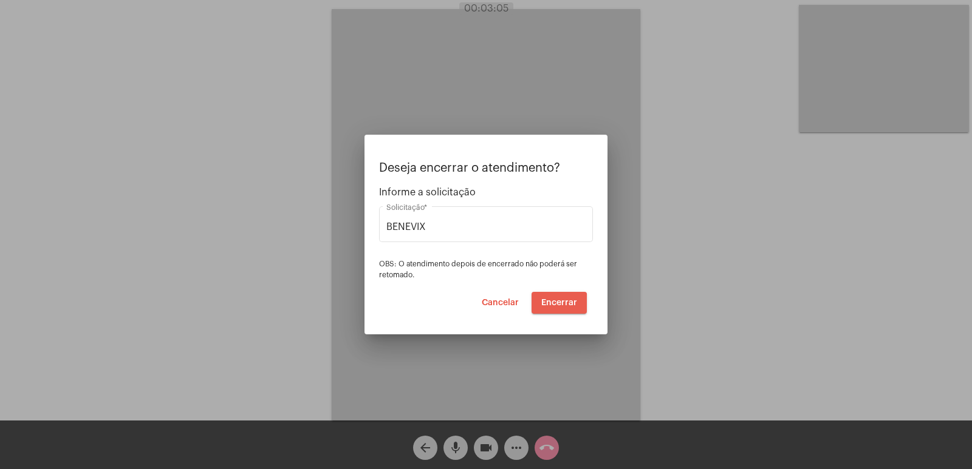
click at [559, 304] on span "Encerrar" at bounding box center [559, 303] width 36 height 9
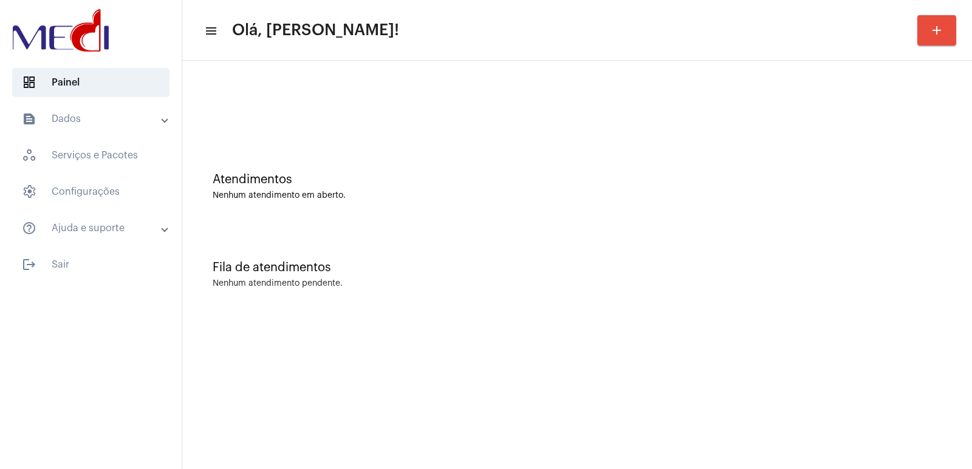
drag, startPoint x: 660, startPoint y: 291, endPoint x: 649, endPoint y: 294, distance: 11.8
click at [657, 293] on div "Fila de atendimentos Nenhum atendimento pendente." at bounding box center [576, 269] width 777 height 88
drag, startPoint x: 963, startPoint y: 338, endPoint x: 389, endPoint y: 122, distance: 613.0
click at [388, 122] on div at bounding box center [576, 102] width 777 height 70
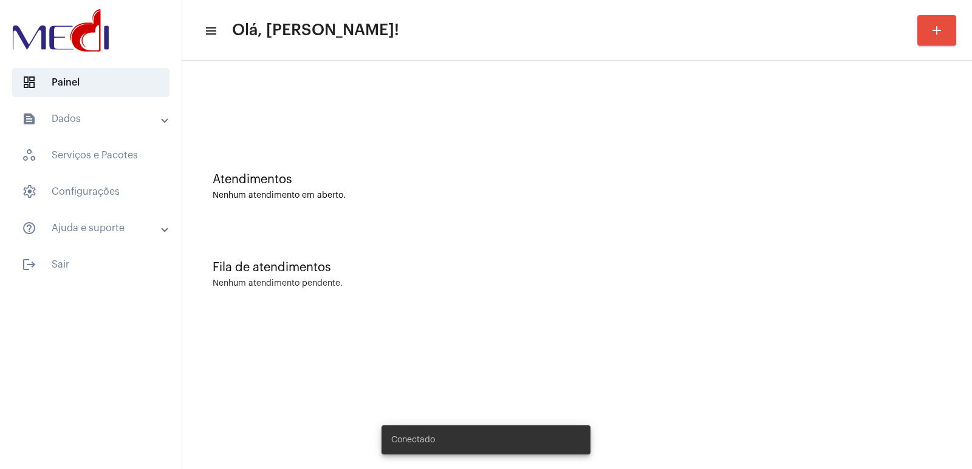
drag, startPoint x: 755, startPoint y: 284, endPoint x: 721, endPoint y: 305, distance: 39.9
click at [747, 291] on div "Fila de atendimentos Nenhum atendimento pendente." at bounding box center [576, 269] width 777 height 88
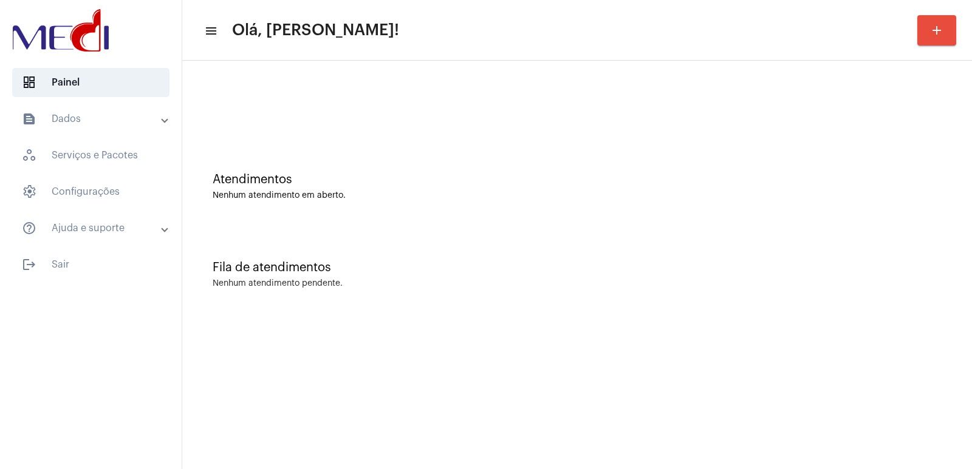
click at [255, 409] on mat-sidenav-content "menu Olá, [PERSON_NAME]! add Atendimentos Nenhum atendimento em aberto. Fila de…" at bounding box center [576, 234] width 789 height 469
click at [692, 323] on mat-sidenav-content "menu Olá, Vivian! add Atendimentos Nenhum atendimento em aberto. Fila de atendi…" at bounding box center [576, 234] width 789 height 469
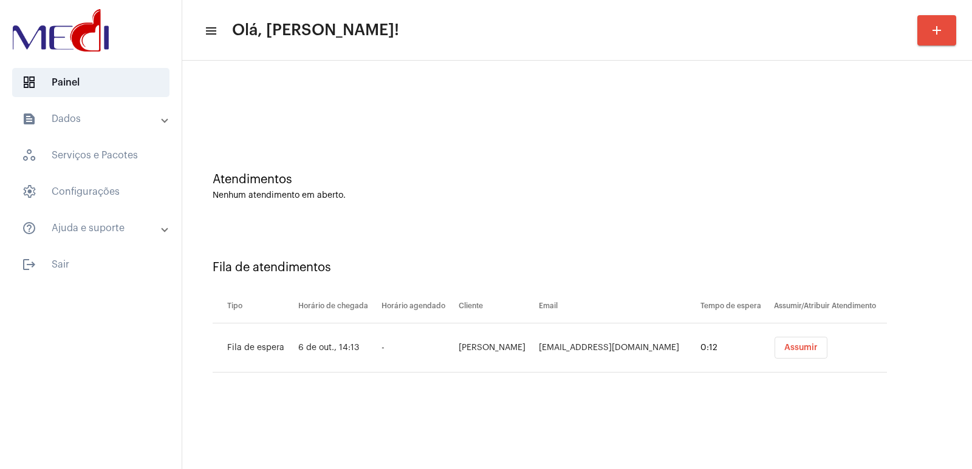
click at [283, 195] on div "Nenhum atendimento em aberto." at bounding box center [577, 195] width 729 height 9
click at [784, 349] on span "Assumir" at bounding box center [800, 348] width 33 height 9
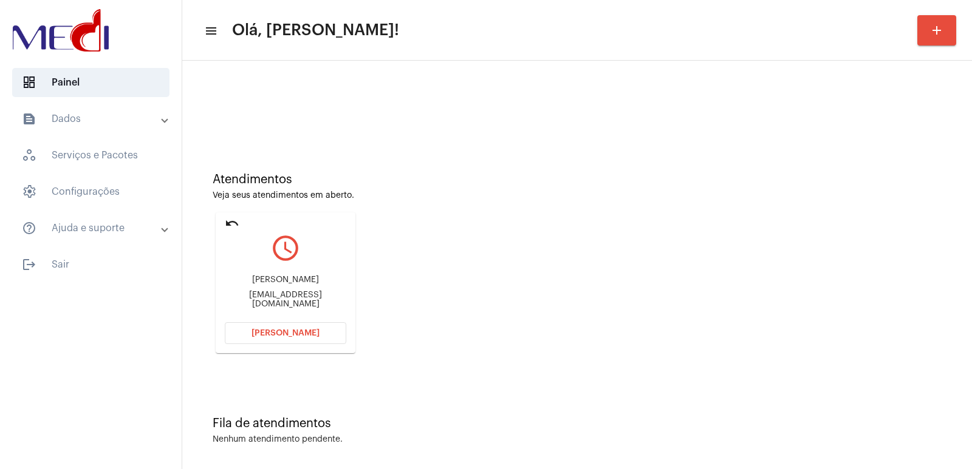
click at [299, 279] on div "[PERSON_NAME] [EMAIL_ADDRESS][DOMAIN_NAME]" at bounding box center [285, 292] width 121 height 55
click at [299, 279] on div "Eduardo Dantas Alves elvesdante@gmail.com" at bounding box center [285, 292] width 121 height 55
copy div "Eduardo Dantas Alves"
click at [319, 345] on mat-card "undo query_builder Eduardo Dantas Alves elvesdante@gmail.com Abrir Chamada" at bounding box center [286, 283] width 140 height 141
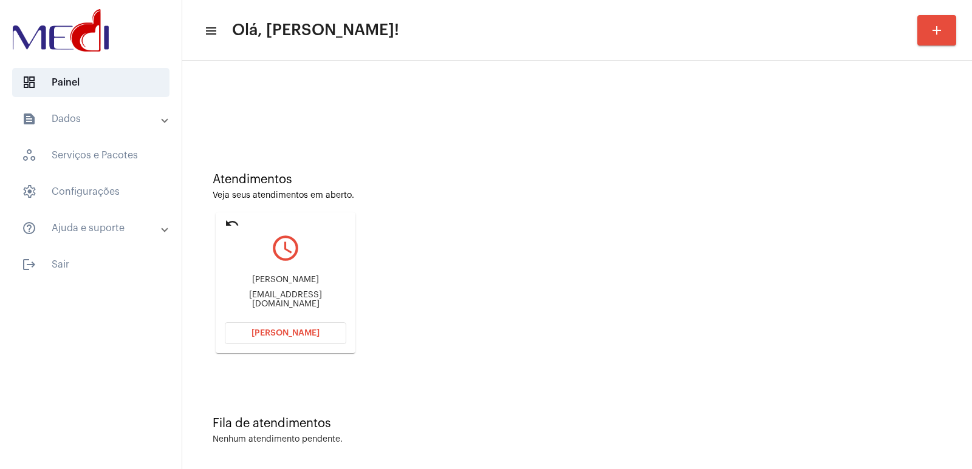
click at [319, 335] on button "Abrir Chamada" at bounding box center [285, 333] width 121 height 22
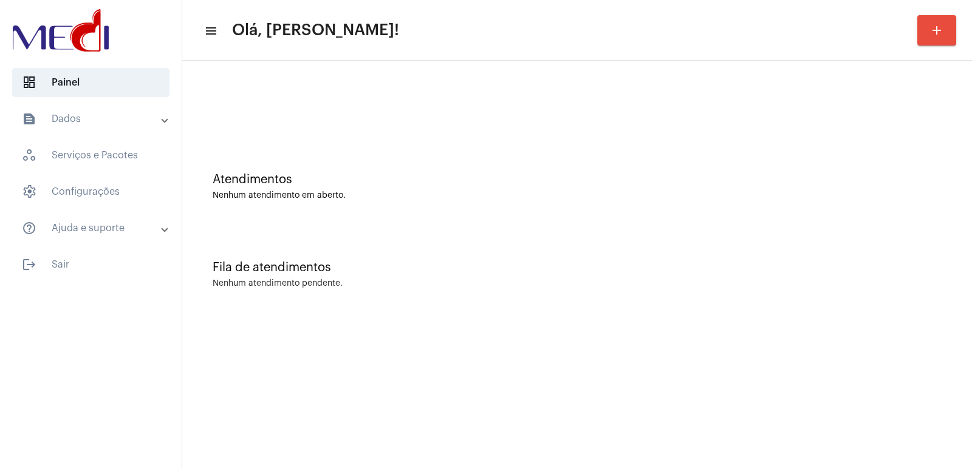
click at [579, 440] on mat-sidenav-content "menu Olá, [PERSON_NAME]! add Atendimentos Nenhum atendimento em aberto. Fila de…" at bounding box center [576, 234] width 789 height 469
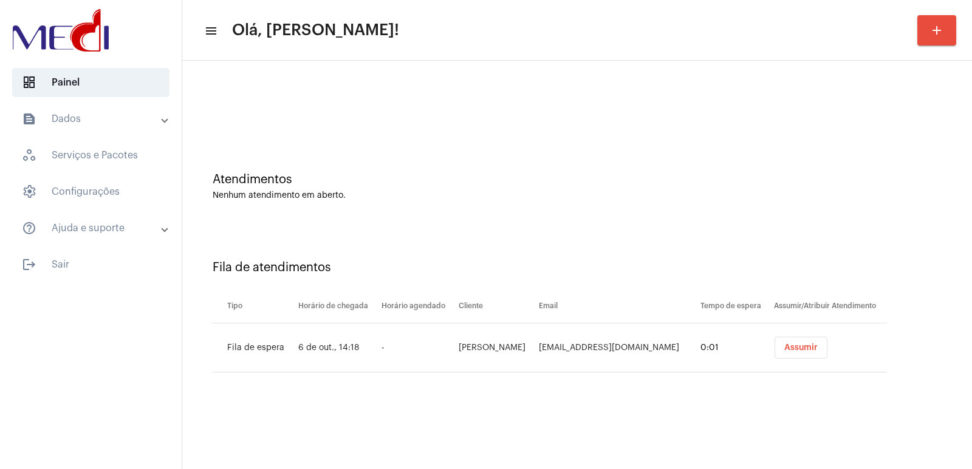
drag, startPoint x: 539, startPoint y: 411, endPoint x: 561, endPoint y: 408, distance: 22.1
click at [539, 411] on mat-sidenav-content "menu Olá, Vivian! add Atendimentos Nenhum atendimento em aberto. Fila de atendi…" at bounding box center [576, 234] width 789 height 469
click at [805, 350] on span "Assumir" at bounding box center [800, 348] width 33 height 9
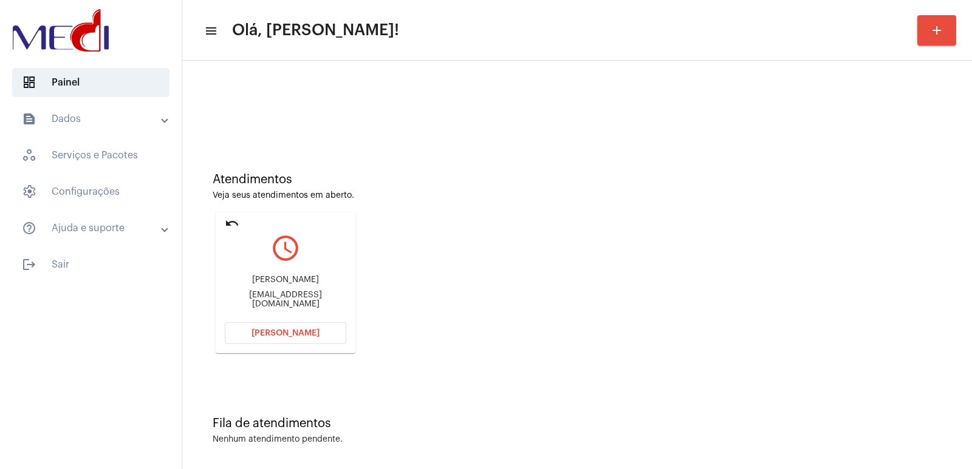
click at [290, 285] on div "Maria Eduarda Nascimento Lopes" at bounding box center [285, 280] width 121 height 9
copy div "Maria Eduarda Nascimento Lopes"
click at [266, 336] on span "[PERSON_NAME]" at bounding box center [285, 333] width 68 height 9
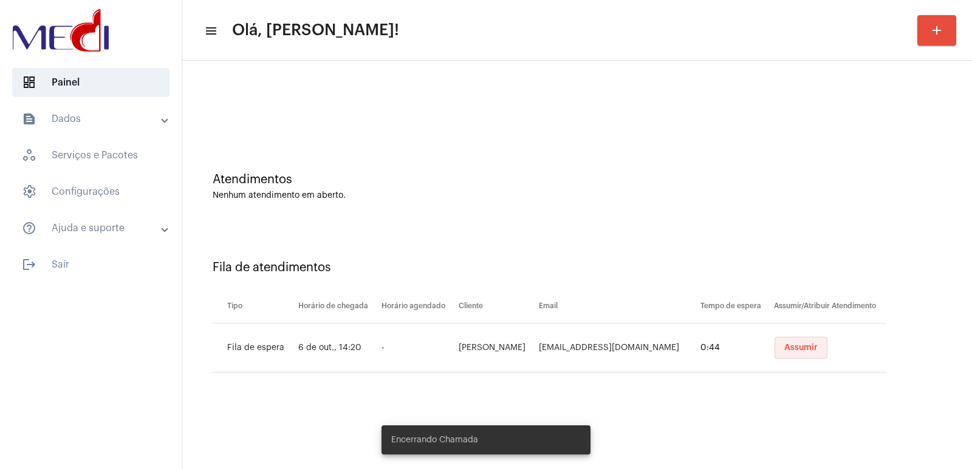
click at [788, 358] on button "Assumir" at bounding box center [800, 348] width 53 height 22
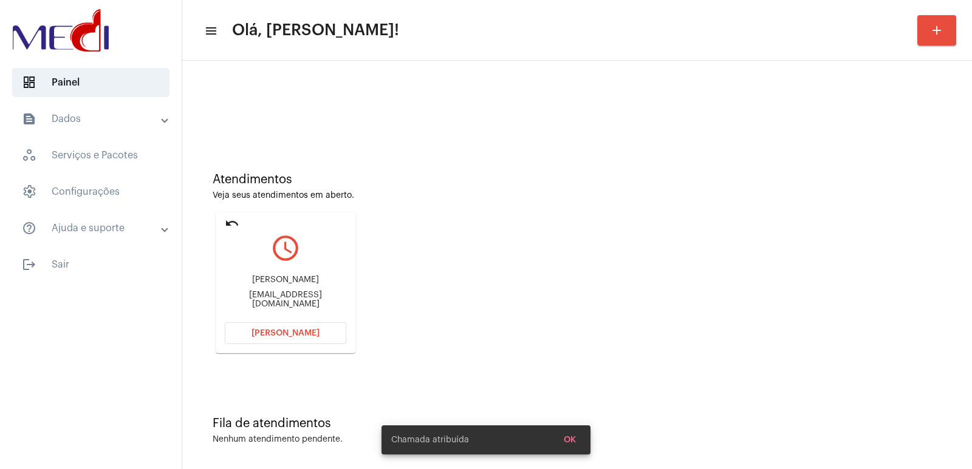
click at [287, 345] on mat-card "undo query_builder [PERSON_NAME] [EMAIL_ADDRESS][DOMAIN_NAME] [PERSON_NAME]" at bounding box center [286, 283] width 140 height 141
click at [287, 336] on span "[PERSON_NAME]" at bounding box center [285, 333] width 68 height 9
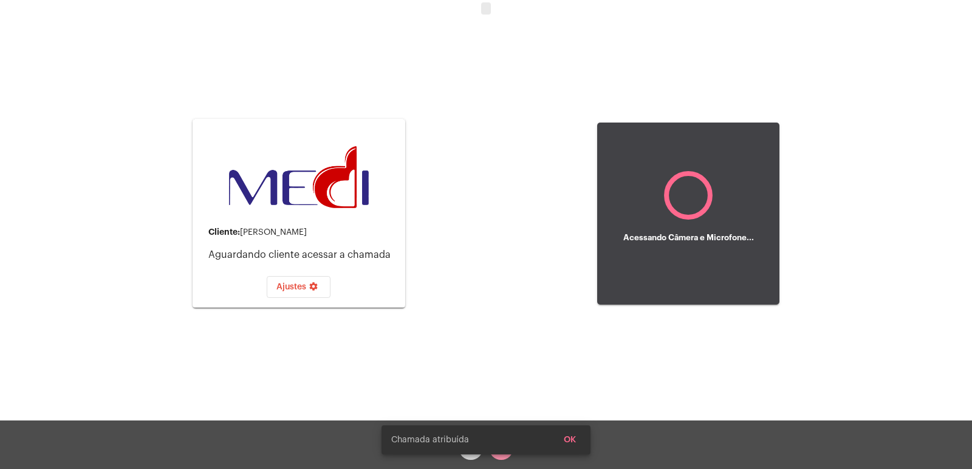
click at [263, 230] on div "Cliente: [PERSON_NAME]" at bounding box center [301, 233] width 187 height 10
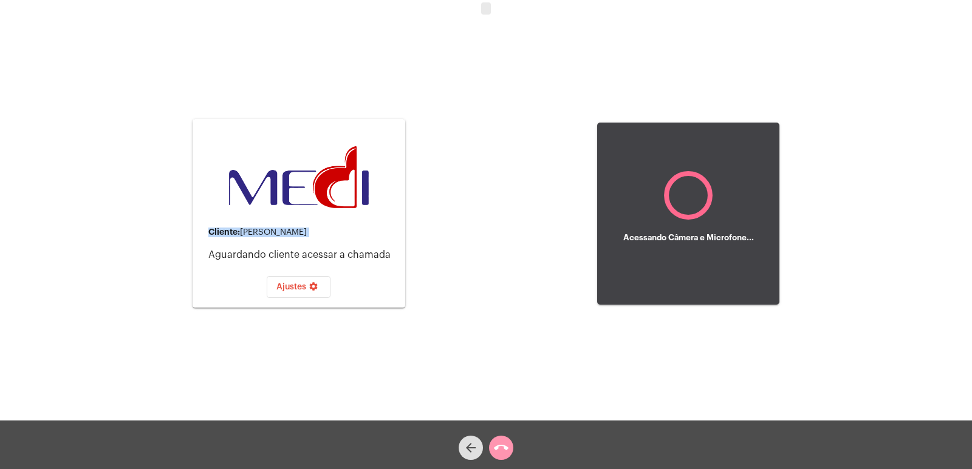
copy div "Cliente: [PERSON_NAME]"
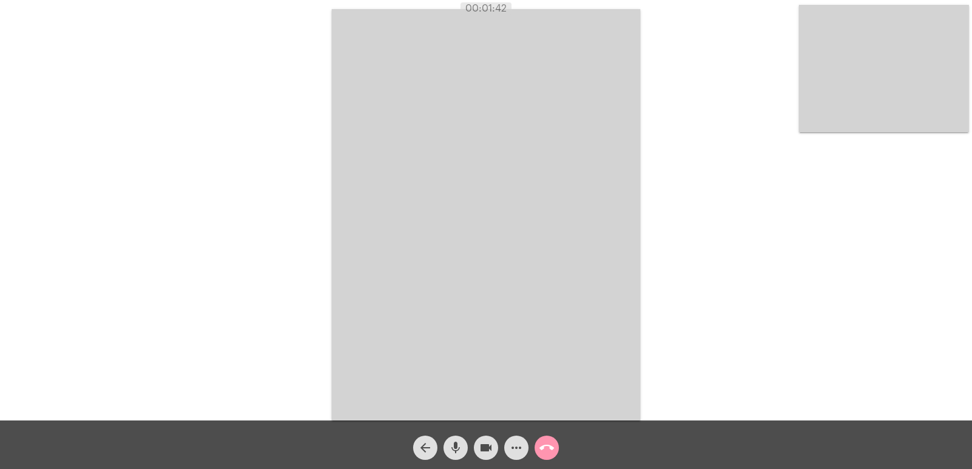
click at [209, 304] on app-call "00:01:42 Acessando Câmera e Microfone... arrow_back mic videocam more_horiz cal…" at bounding box center [486, 234] width 972 height 469
click at [640, 290] on div "Acessando Câmera e Microfone..." at bounding box center [485, 213] width 969 height 421
click at [556, 442] on button "call_end" at bounding box center [546, 448] width 24 height 24
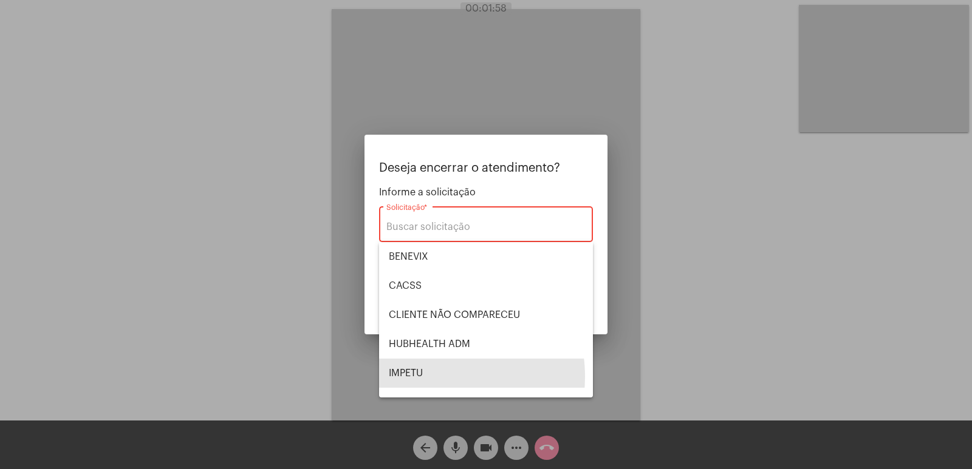
click at [424, 359] on span "IMPETU" at bounding box center [486, 373] width 194 height 29
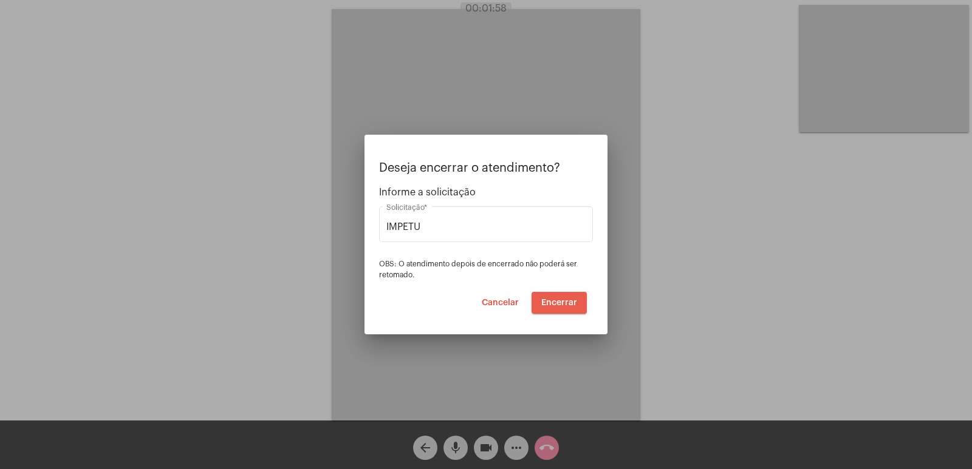
click at [564, 313] on button "Encerrar" at bounding box center [558, 303] width 55 height 22
click at [542, 299] on span "Encerrar" at bounding box center [559, 303] width 36 height 9
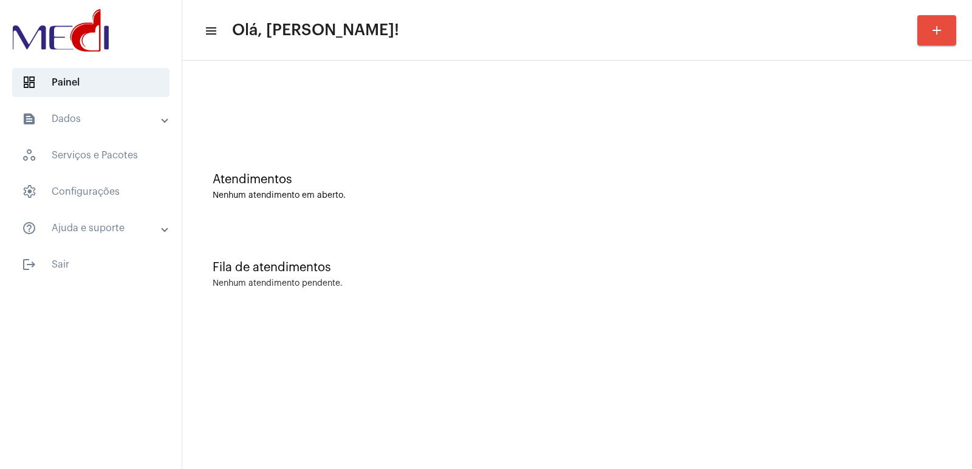
click at [437, 458] on mat-sidenav-content "menu Olá, [PERSON_NAME]! add Atendimentos Nenhum atendimento em aberto. Fila de…" at bounding box center [576, 234] width 789 height 469
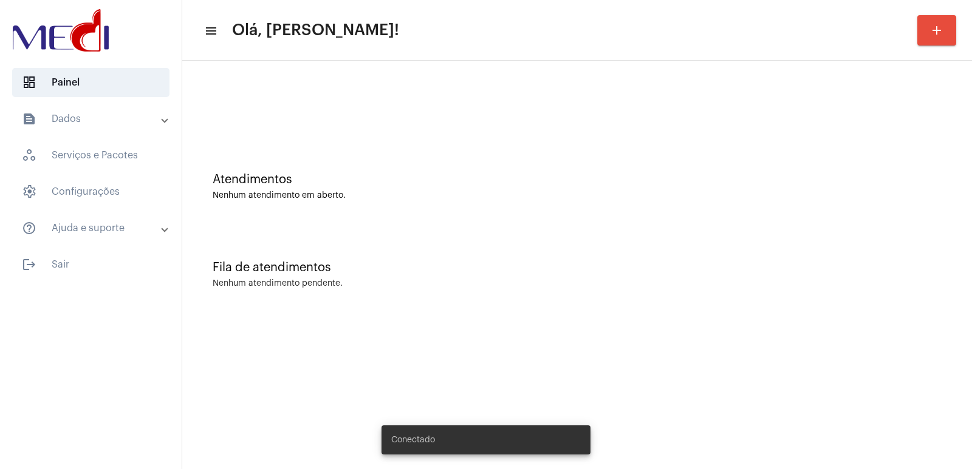
click at [456, 331] on mat-sidenav-content "menu Olá, [PERSON_NAME]! add Atendimentos Nenhum atendimento em aberto. Fila de…" at bounding box center [576, 234] width 789 height 469
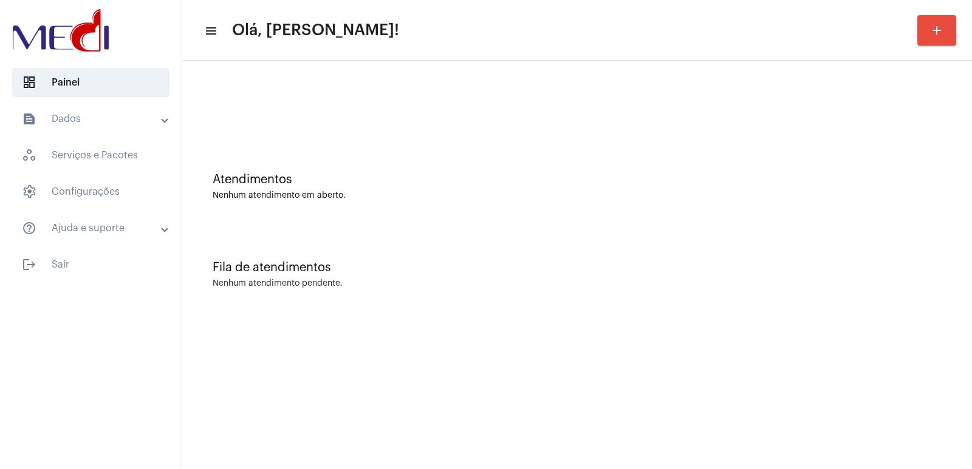
click at [778, 264] on mat-sidenav-content "menu Olá, [PERSON_NAME]! add Atendimentos Nenhum atendimento em aberto. Fila de…" at bounding box center [576, 234] width 789 height 469
click at [486, 341] on mat-sidenav-content "menu Olá, [PERSON_NAME]! add Atendimentos Nenhum atendimento em aberto. Fila de…" at bounding box center [576, 234] width 789 height 469
click at [435, 466] on mat-sidenav-content "menu Olá, [PERSON_NAME]! add Atendimentos Nenhum atendimento em aberto. Fila de…" at bounding box center [576, 234] width 789 height 469
click at [171, 102] on mat-list "dashboard Painel text_snippet_outlined Dados history_outlined Histórico schedul…" at bounding box center [91, 171] width 182 height 216
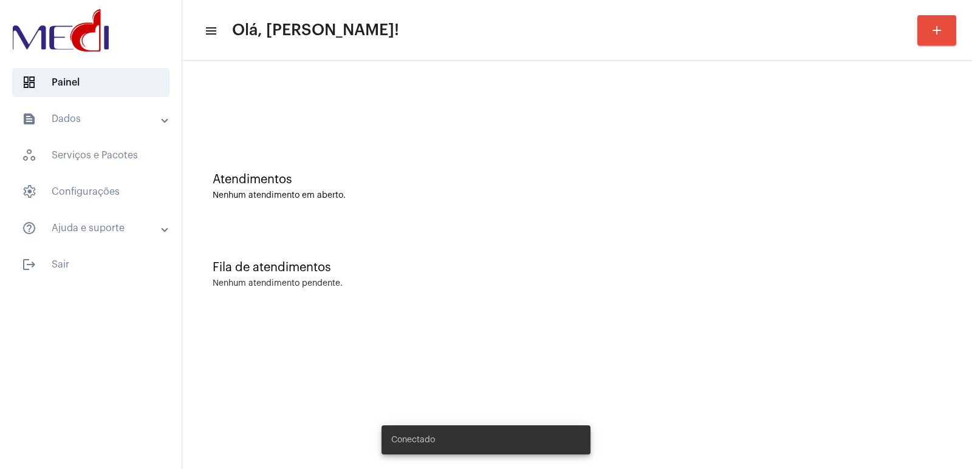
click at [793, 346] on mat-sidenav-content "menu Olá, Vivian! add Atendimentos Nenhum atendimento em aberto. Fila de atendi…" at bounding box center [576, 234] width 789 height 469
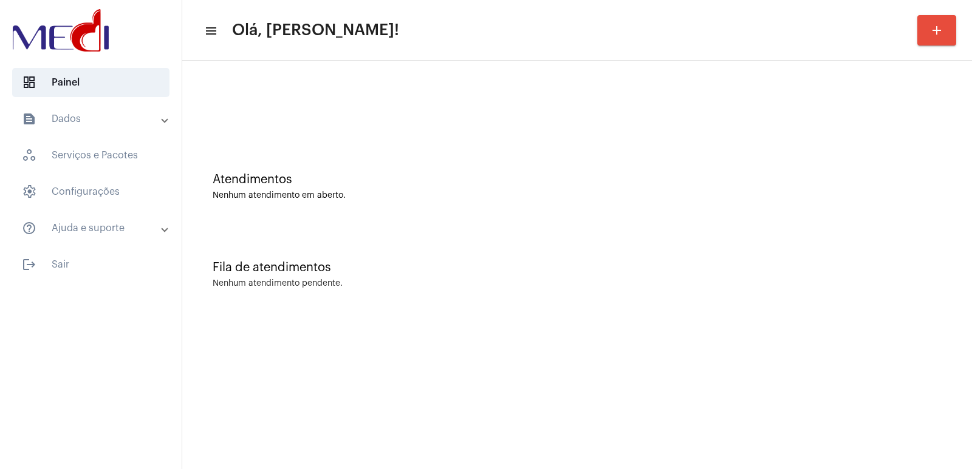
drag, startPoint x: 292, startPoint y: 172, endPoint x: 109, endPoint y: 53, distance: 218.9
click at [284, 168] on div "Atendimentos Nenhum atendimento em aberto." at bounding box center [576, 181] width 777 height 88
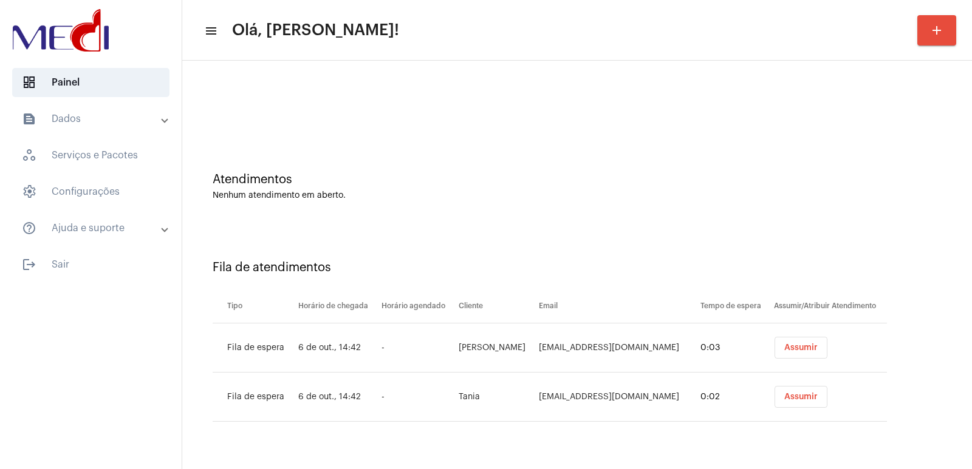
click at [267, 226] on div "Fila de atendimentos Tipo Horário de chegada Horário agendado Cliente Email Tem…" at bounding box center [576, 337] width 777 height 224
click at [788, 352] on span "Assumir" at bounding box center [800, 348] width 33 height 9
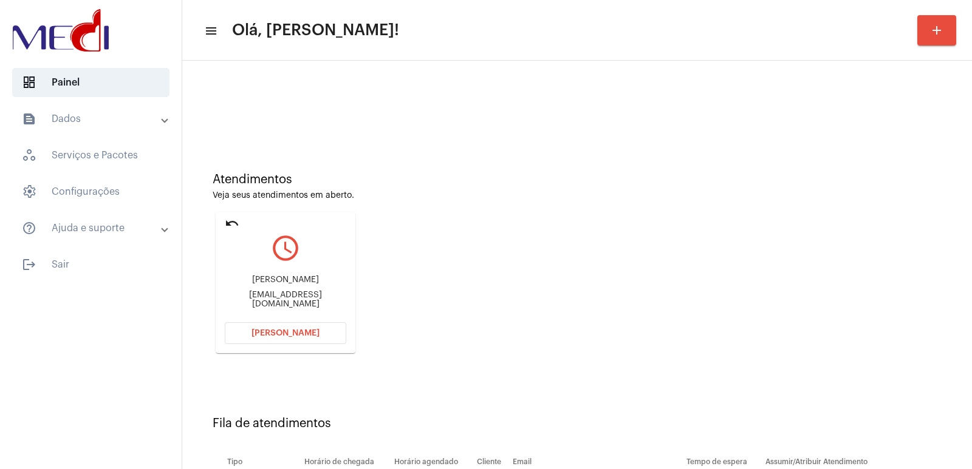
click at [307, 284] on div "Ana Erica" at bounding box center [285, 280] width 121 height 9
click at [304, 284] on div "Ana Erica" at bounding box center [285, 280] width 121 height 9
drag, startPoint x: 304, startPoint y: 284, endPoint x: 298, endPoint y: 284, distance: 6.1
click at [300, 284] on div "Ana Erica" at bounding box center [285, 280] width 121 height 9
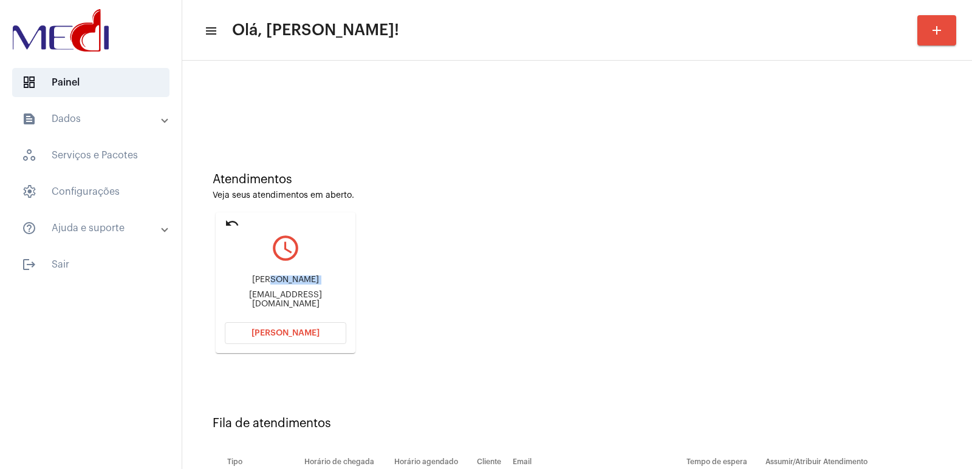
click at [298, 284] on div "Ana Erica" at bounding box center [285, 280] width 121 height 9
click at [310, 336] on span "[PERSON_NAME]" at bounding box center [285, 333] width 68 height 9
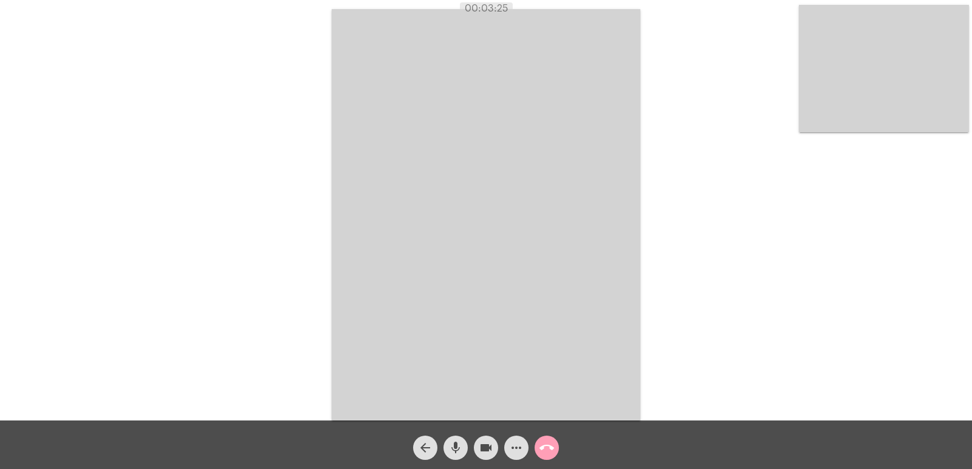
click at [541, 444] on mat-icon "call_end" at bounding box center [546, 448] width 15 height 15
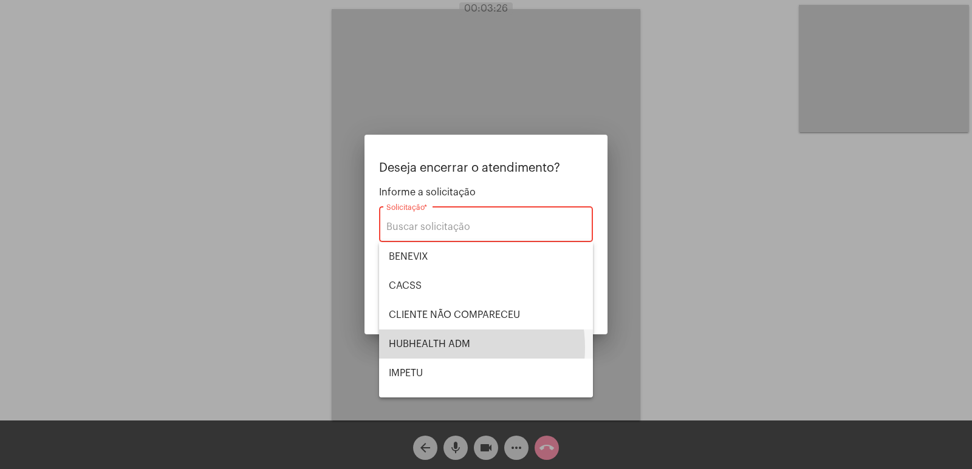
click at [438, 348] on span "HUBHEALTH ADM" at bounding box center [486, 344] width 194 height 29
type input "HUBHEALTH ADM"
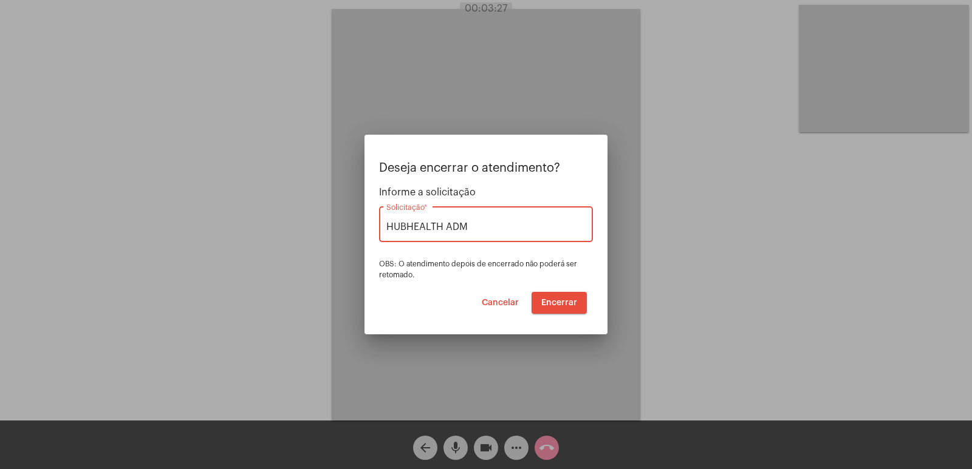
click at [552, 308] on button "Encerrar" at bounding box center [558, 303] width 55 height 22
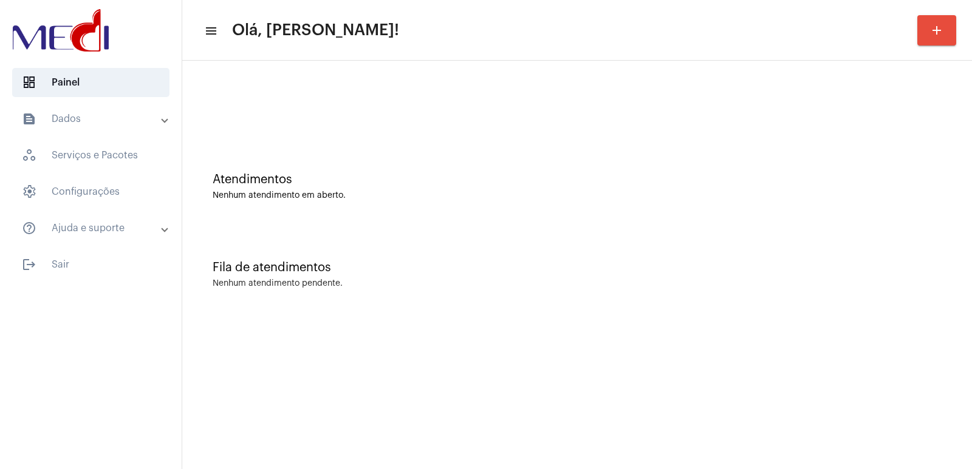
click at [658, 296] on div "Fila de atendimentos Nenhum atendimento pendente." at bounding box center [576, 269] width 777 height 88
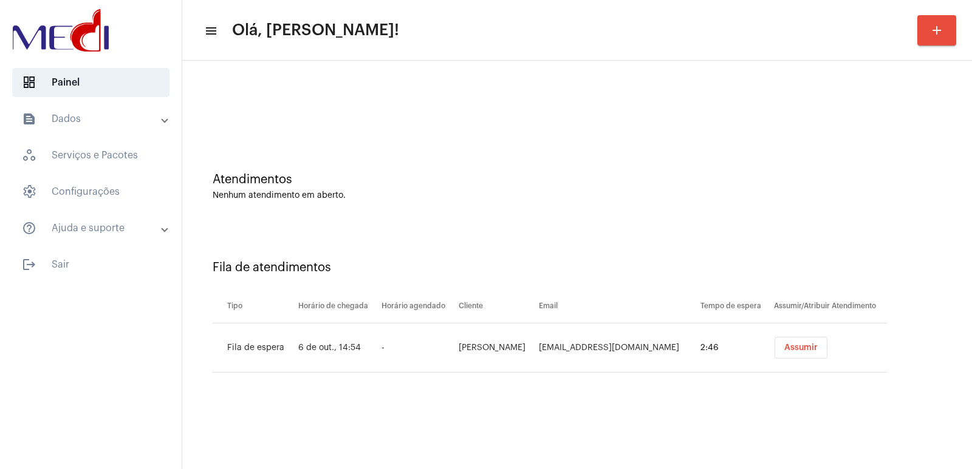
click at [706, 416] on mat-sidenav-content "menu Olá, [PERSON_NAME]! add Atendimentos Nenhum atendimento em aberto. Fila de…" at bounding box center [576, 234] width 789 height 469
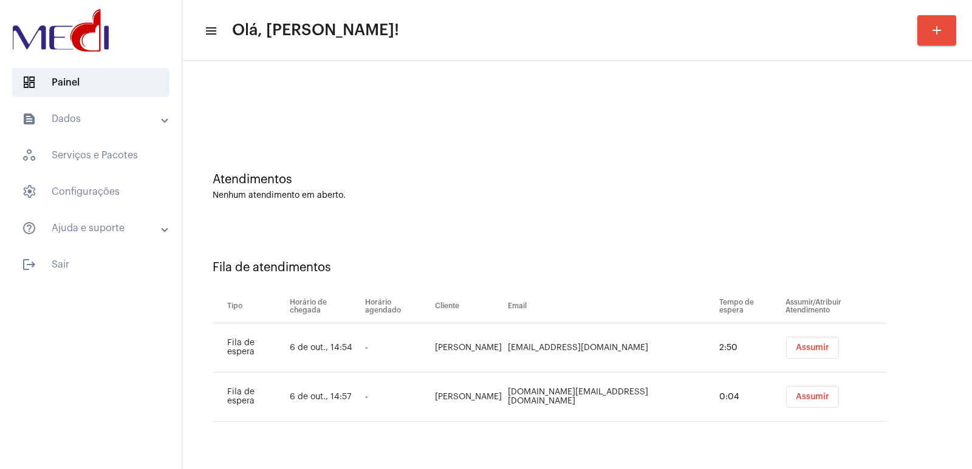
click at [809, 353] on button "Assumir" at bounding box center [812, 348] width 53 height 22
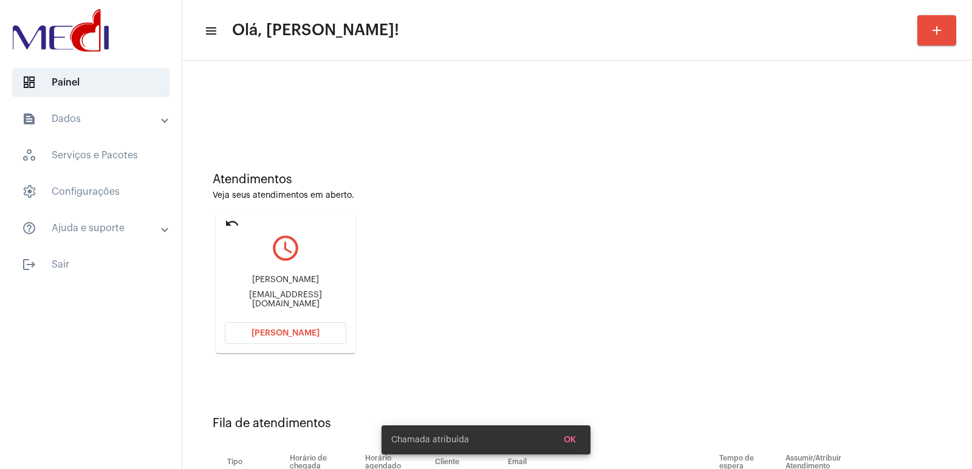
click at [292, 281] on div "[PERSON_NAME]" at bounding box center [285, 280] width 121 height 9
copy div "[PERSON_NAME]"
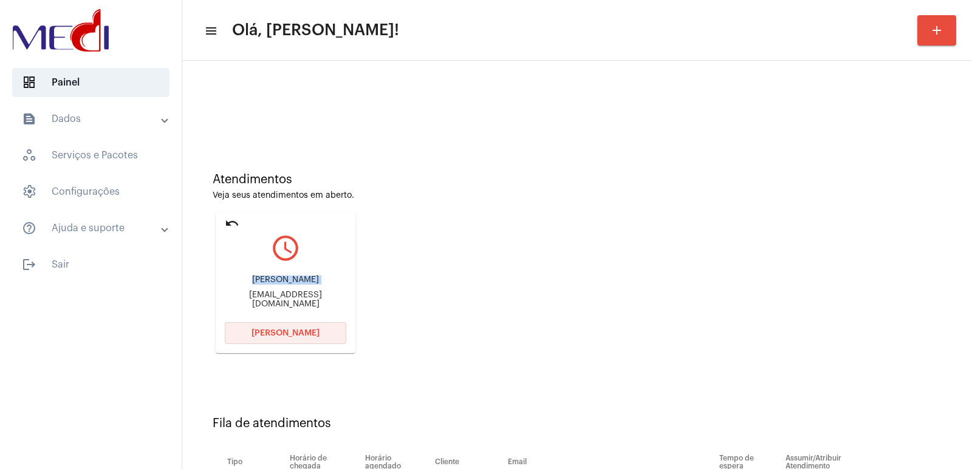
click at [250, 335] on button "[PERSON_NAME]" at bounding box center [285, 333] width 121 height 22
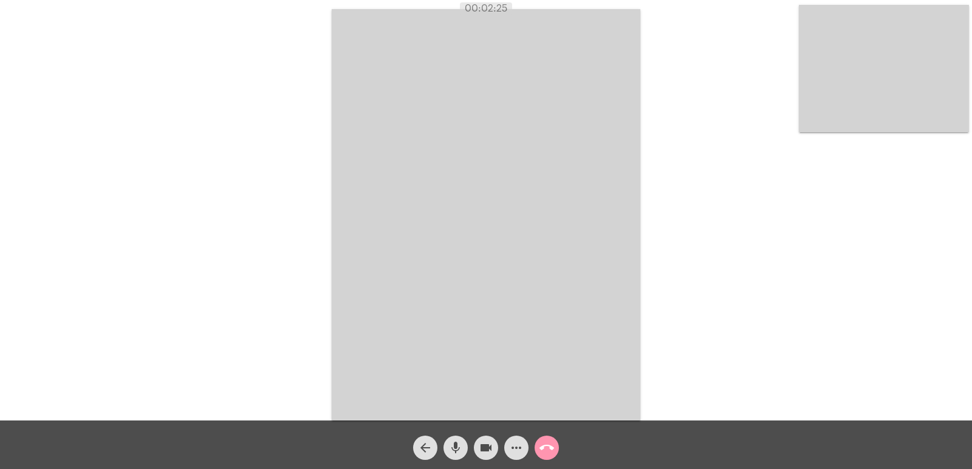
click at [305, 161] on div "Acessando Câmera e Microfone..." at bounding box center [485, 213] width 969 height 421
click at [540, 448] on mat-icon "call_end" at bounding box center [546, 448] width 15 height 15
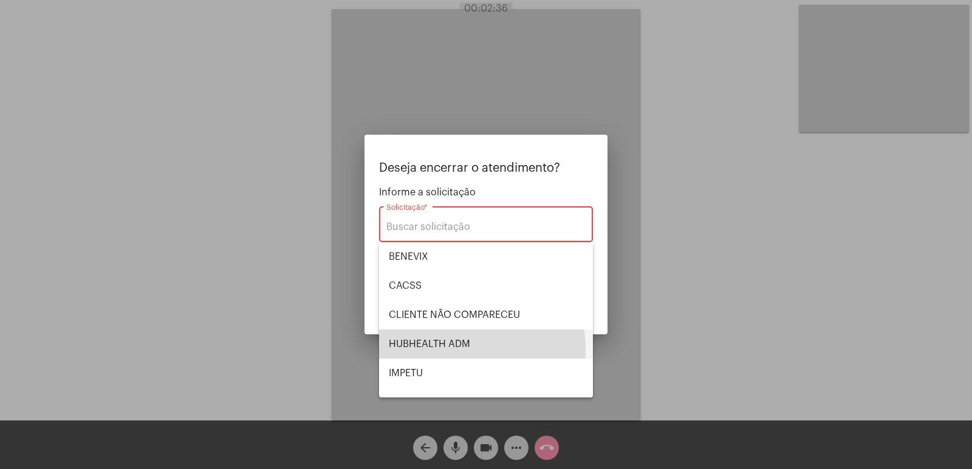
drag, startPoint x: 449, startPoint y: 350, endPoint x: 480, endPoint y: 335, distance: 34.8
click at [451, 350] on span "HUBHEALTH ADM" at bounding box center [486, 344] width 194 height 29
type input "HUBHEALTH ADM"
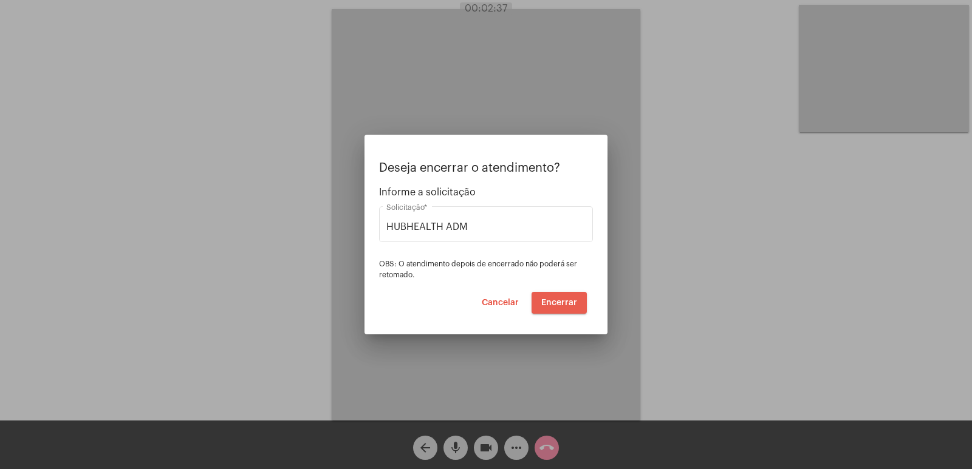
click at [564, 299] on span "Encerrar" at bounding box center [559, 303] width 36 height 9
